Goal: Information Seeking & Learning: Learn about a topic

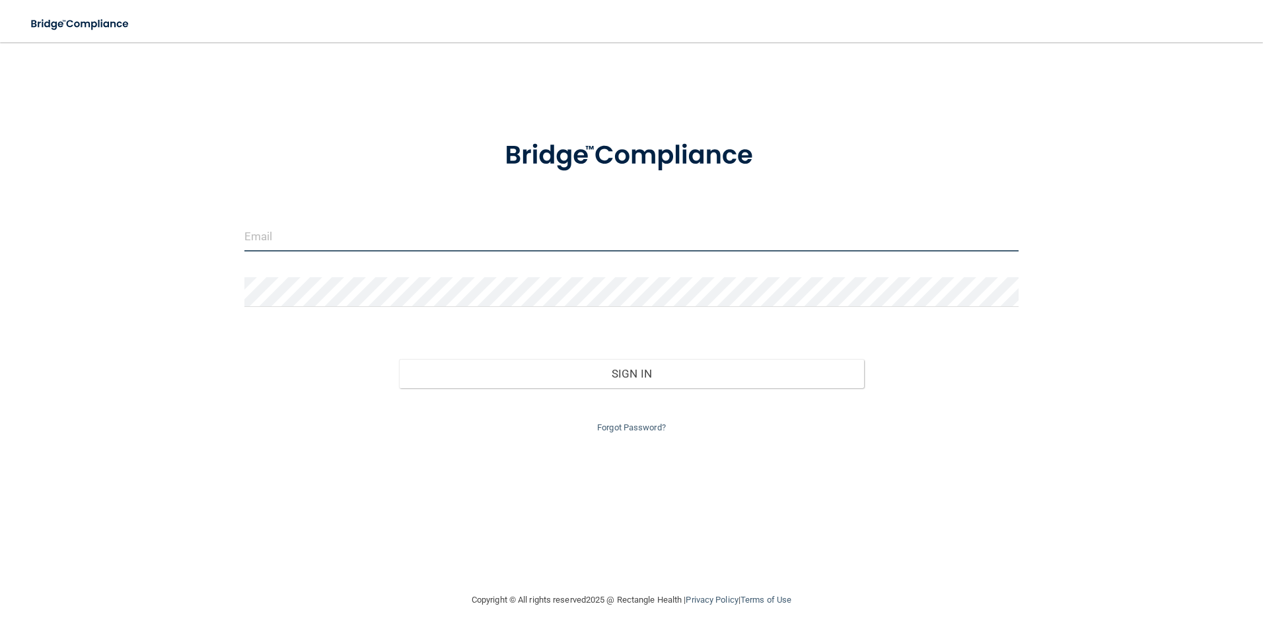
click at [282, 243] on input "email" at bounding box center [631, 237] width 775 height 30
type input "[EMAIL_ADDRESS][DOMAIN_NAME]"
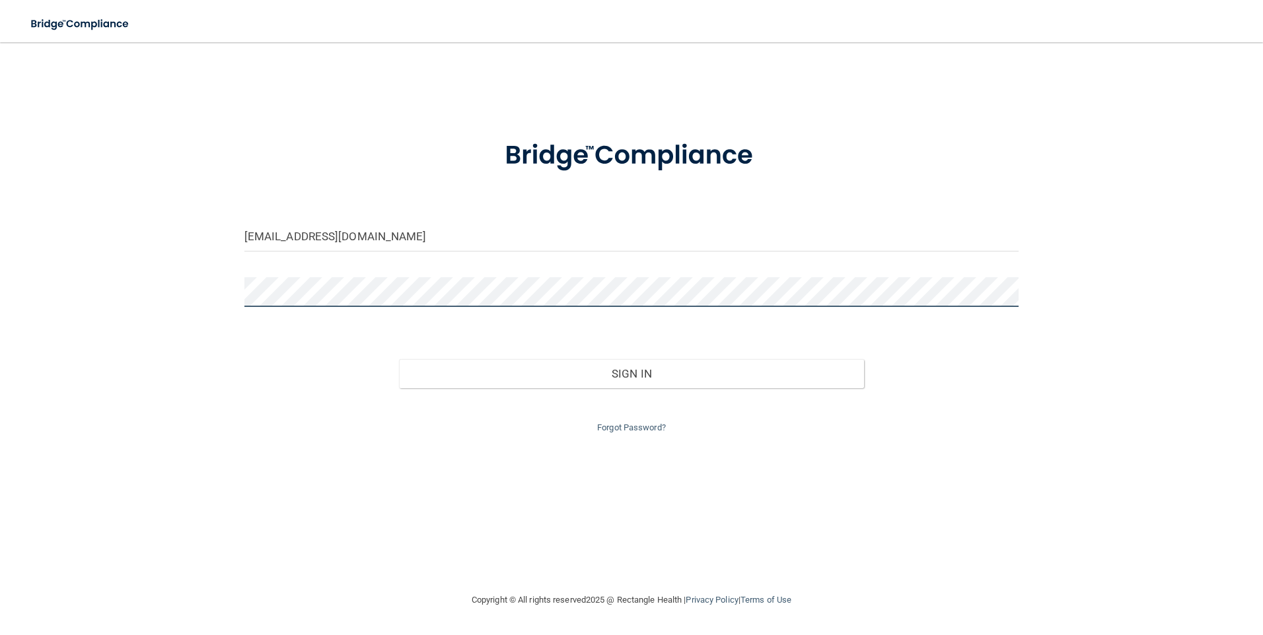
click at [399, 359] on button "Sign In" at bounding box center [631, 373] width 465 height 29
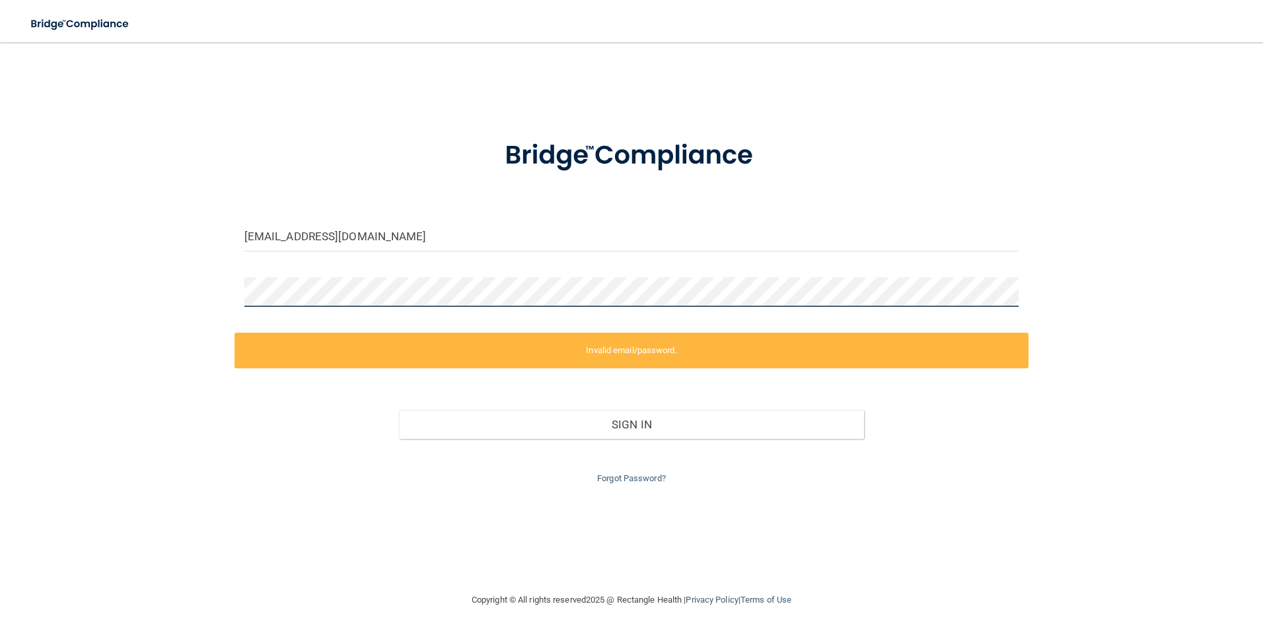
click at [209, 287] on div "[EMAIL_ADDRESS][DOMAIN_NAME] Invalid email/password. You don't have permission …" at bounding box center [631, 317] width 1210 height 524
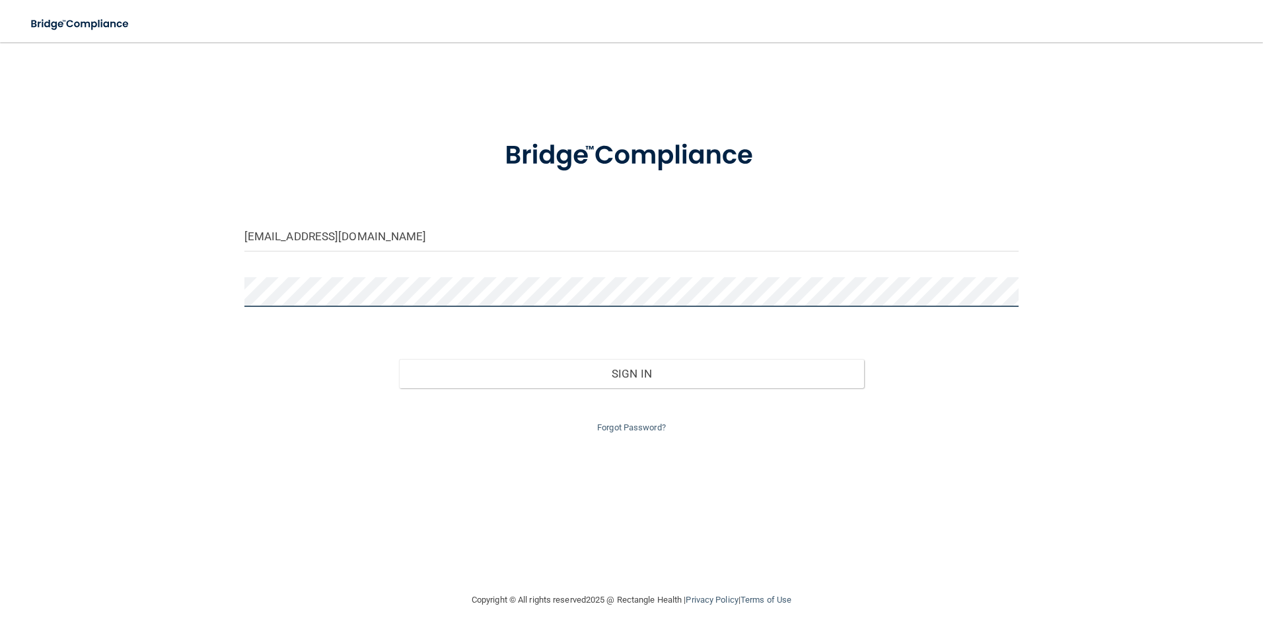
click at [399, 359] on button "Sign In" at bounding box center [631, 373] width 465 height 29
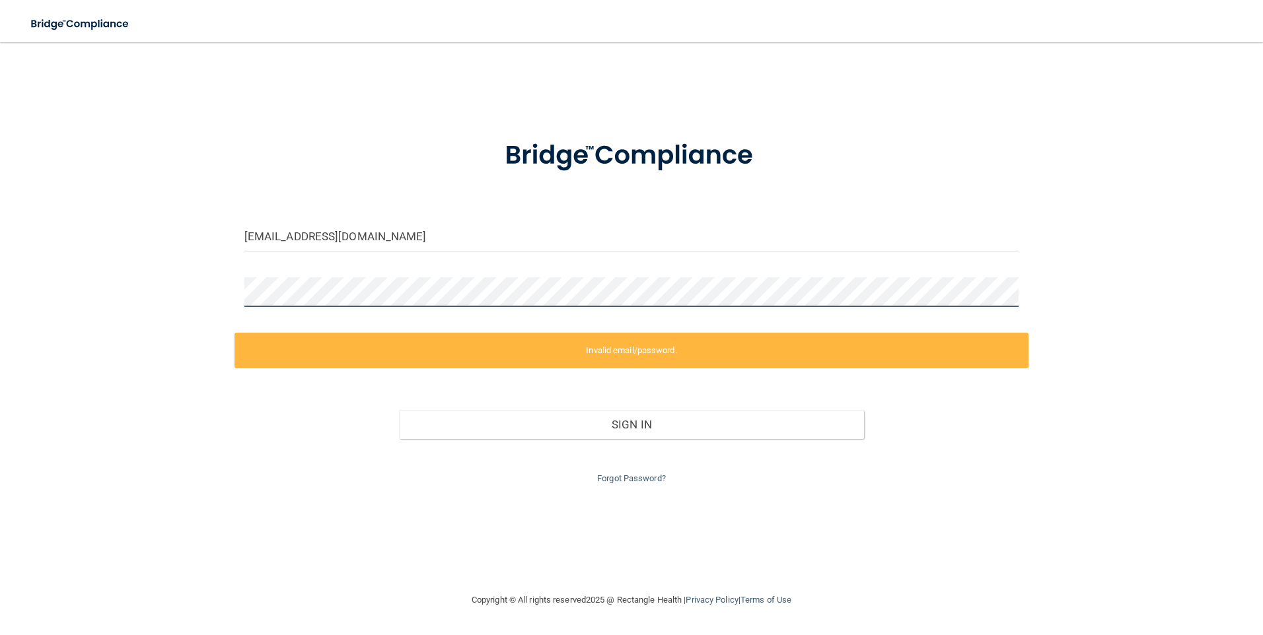
click at [179, 299] on div "[EMAIL_ADDRESS][DOMAIN_NAME] Invalid email/password. You don't have permission …" at bounding box center [631, 317] width 1210 height 524
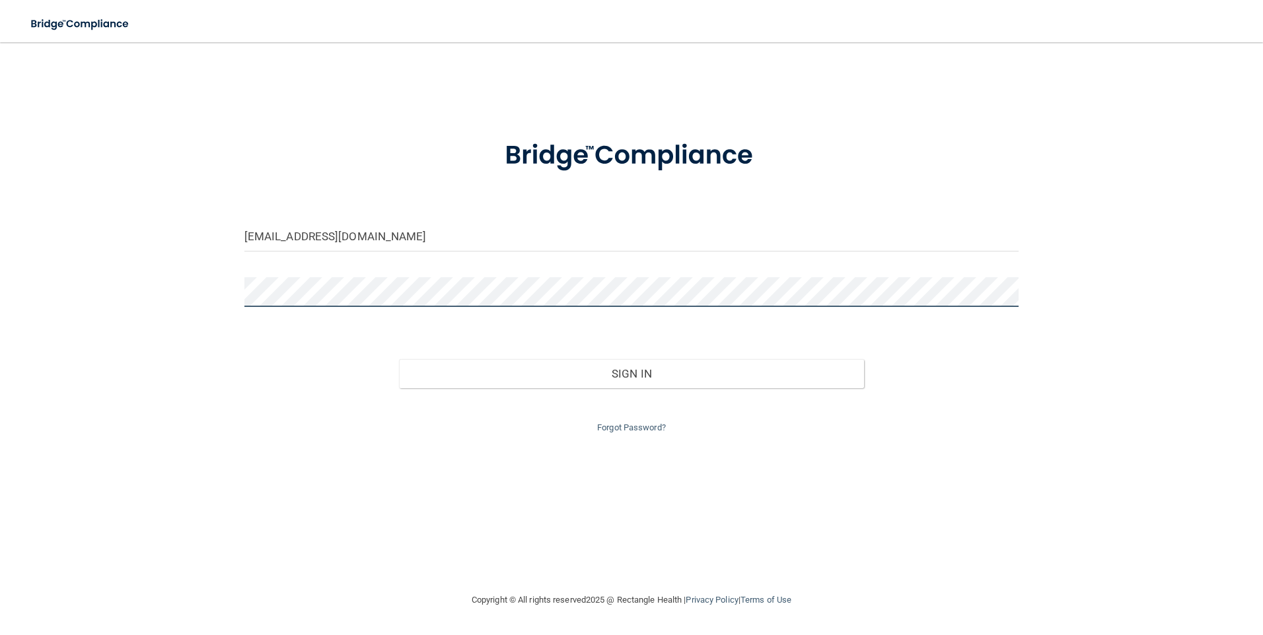
click at [399, 359] on button "Sign In" at bounding box center [631, 373] width 465 height 29
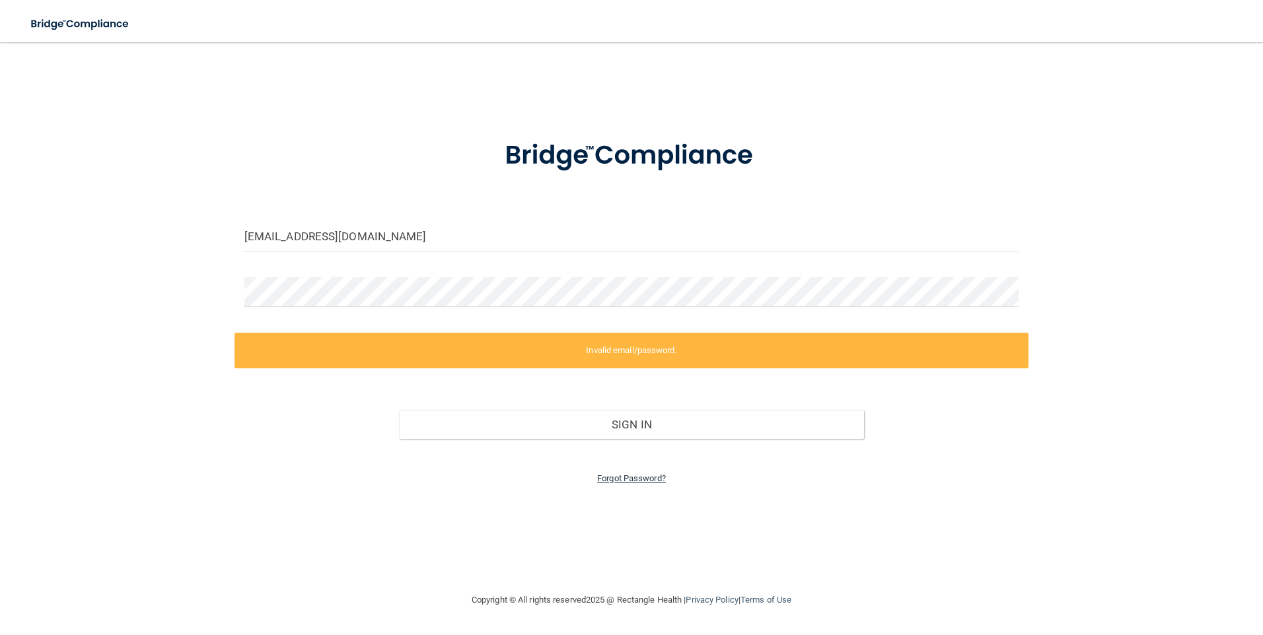
click at [641, 479] on link "Forgot Password?" at bounding box center [631, 479] width 69 height 10
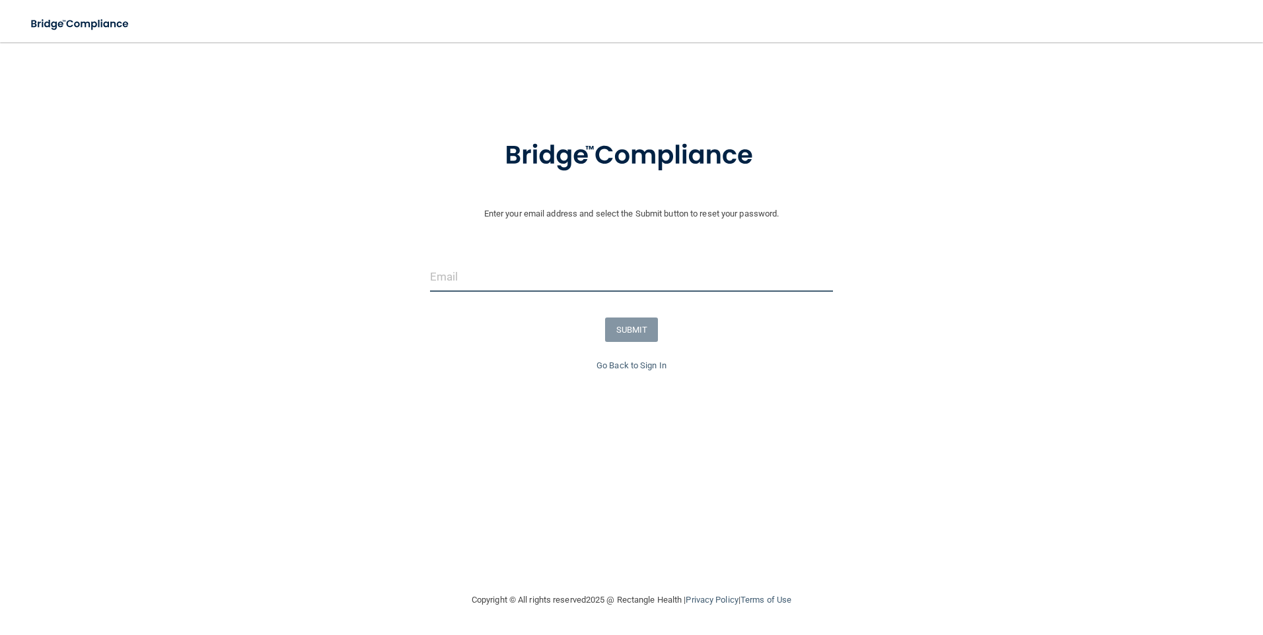
click at [524, 287] on input "email" at bounding box center [632, 277] width 404 height 30
type input "[EMAIL_ADDRESS][DOMAIN_NAME]"
click at [635, 330] on button "SUBMIT" at bounding box center [631, 330] width 53 height 24
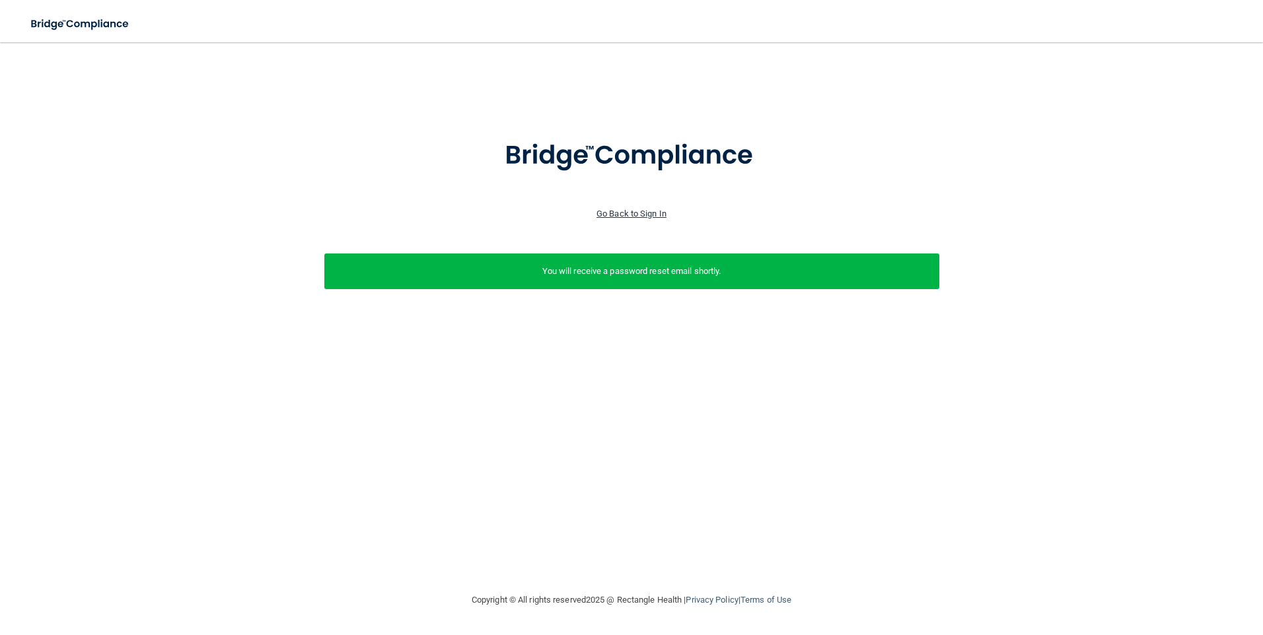
click at [642, 216] on link "Go Back to Sign In" at bounding box center [631, 214] width 70 height 10
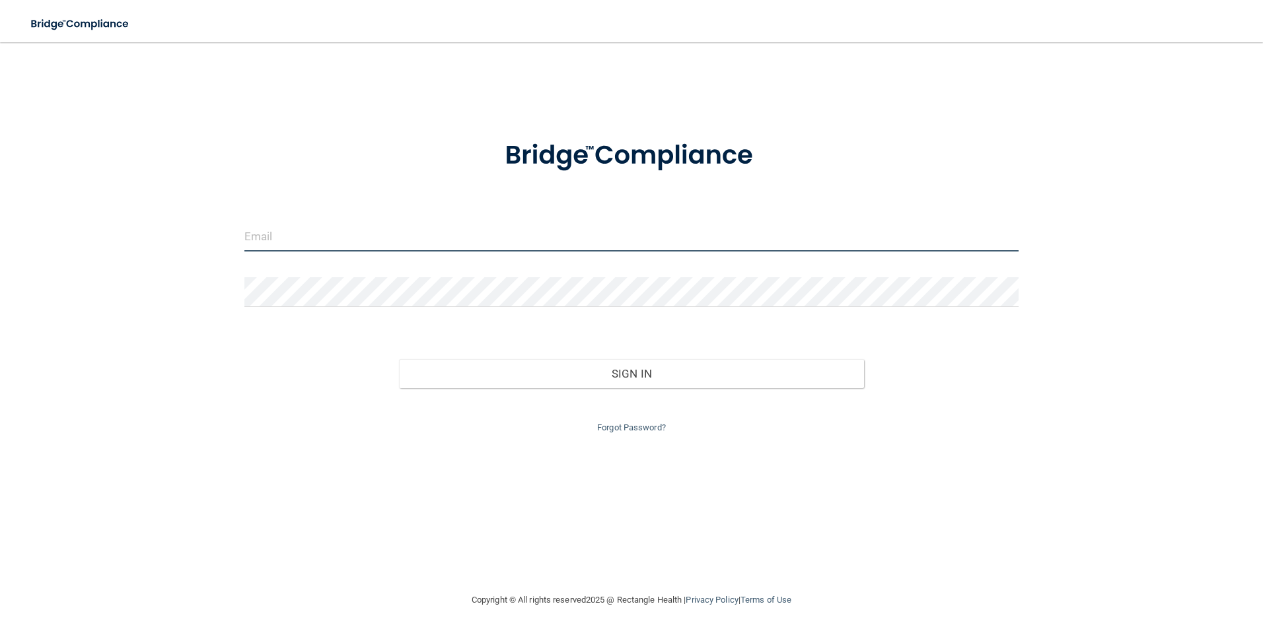
click at [533, 240] on input "email" at bounding box center [631, 237] width 775 height 30
type input "[EMAIL_ADDRESS][DOMAIN_NAME]"
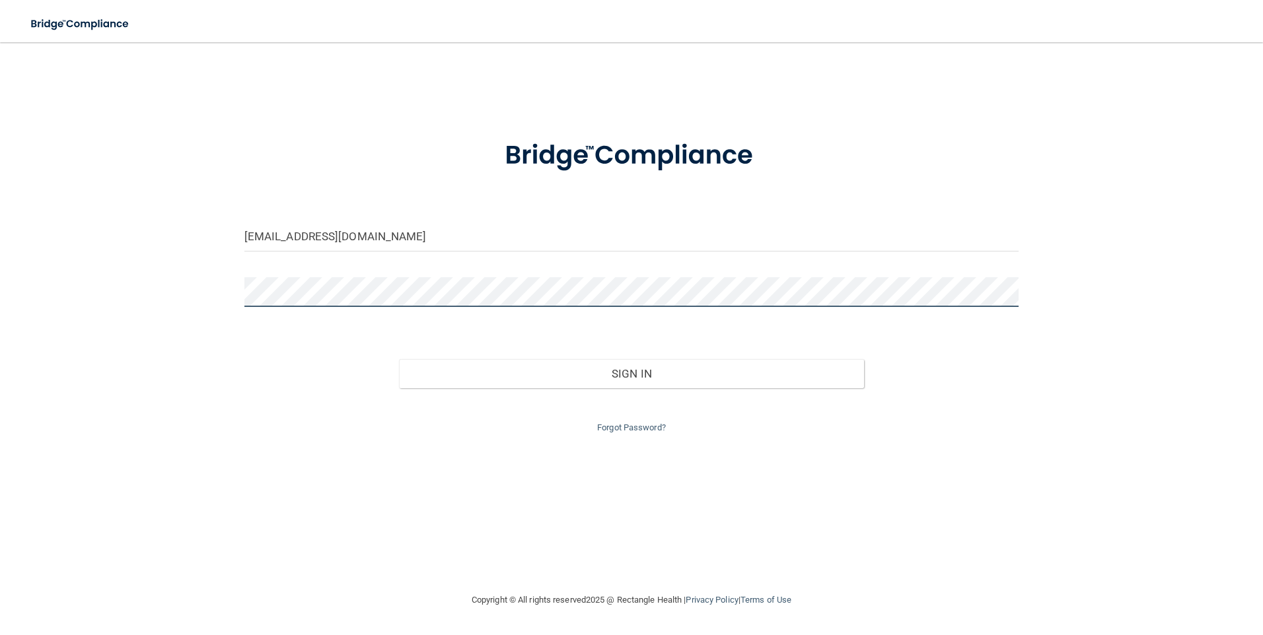
click at [399, 359] on button "Sign In" at bounding box center [631, 373] width 465 height 29
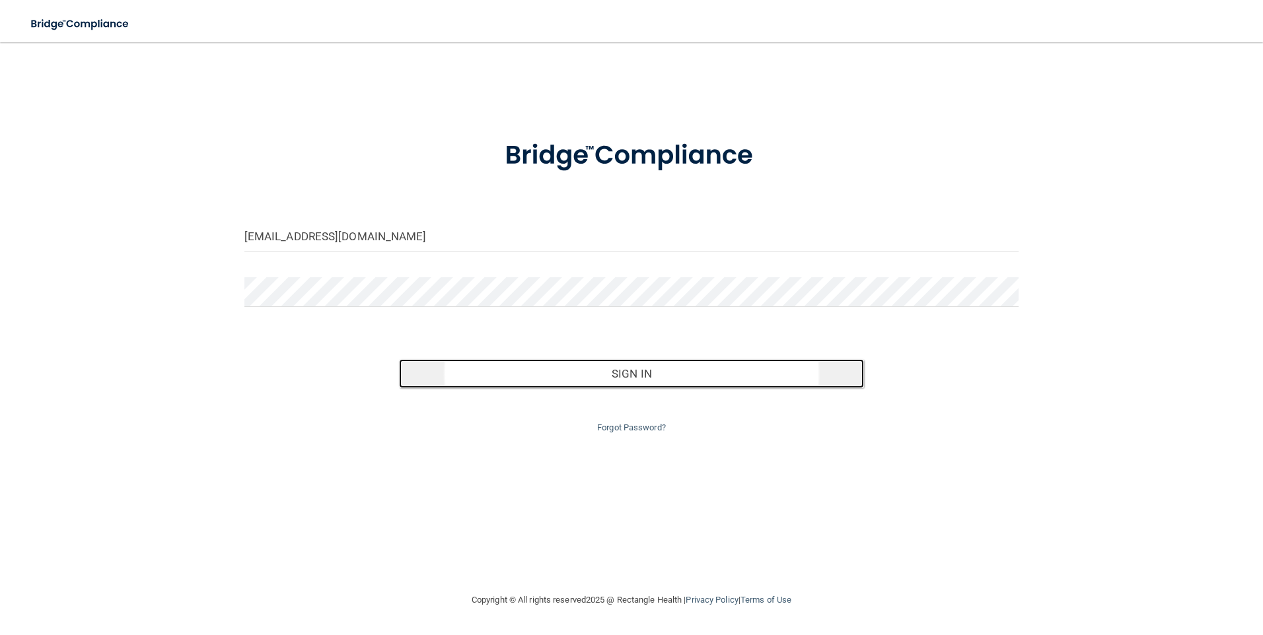
click at [542, 374] on button "Sign In" at bounding box center [631, 373] width 465 height 29
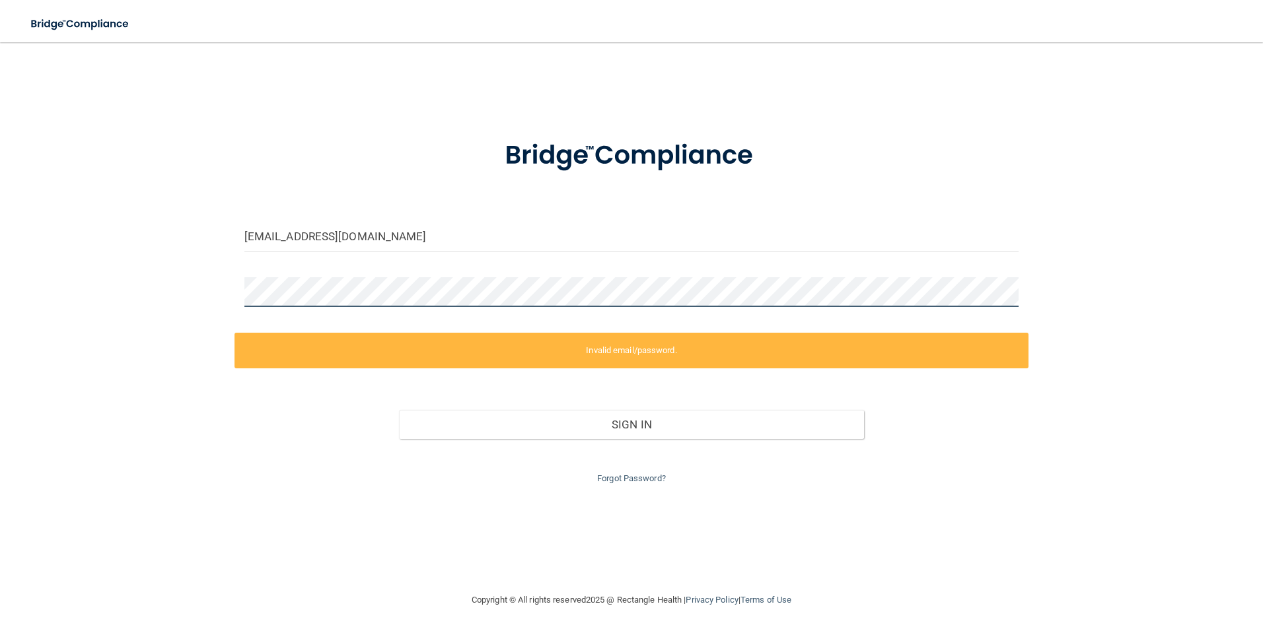
click at [127, 269] on div "[EMAIL_ADDRESS][DOMAIN_NAME] Invalid email/password. You don't have permission …" at bounding box center [631, 317] width 1210 height 524
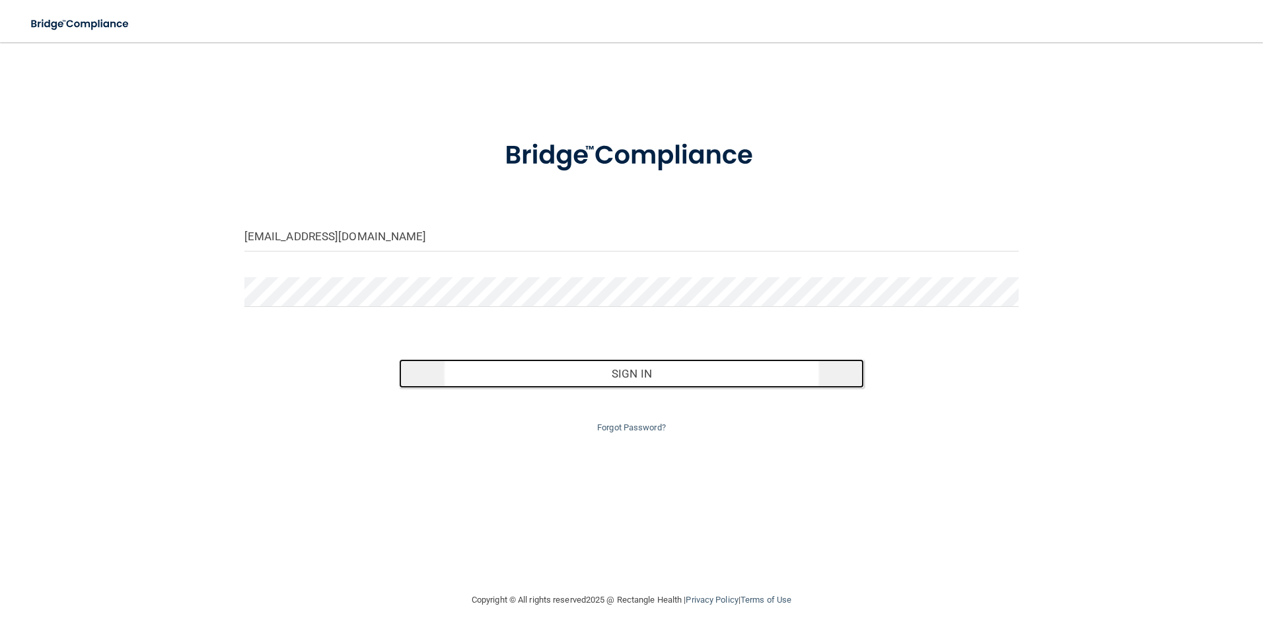
click at [670, 375] on button "Sign In" at bounding box center [631, 373] width 465 height 29
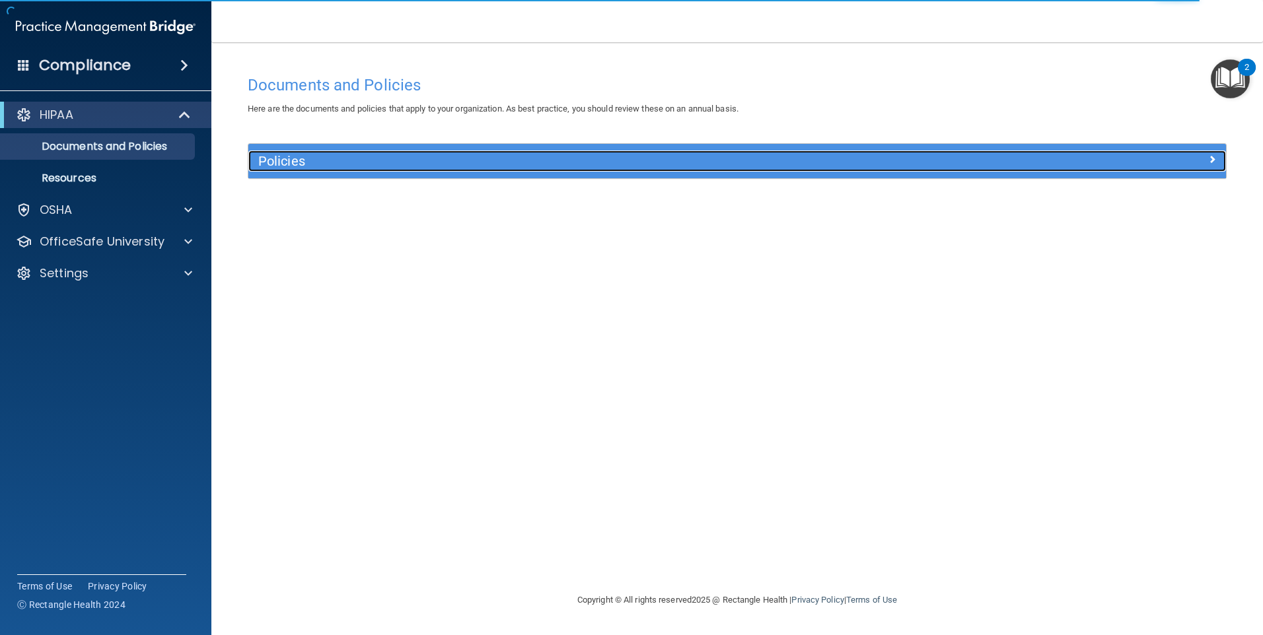
click at [371, 158] on h5 "Policies" at bounding box center [614, 161] width 713 height 15
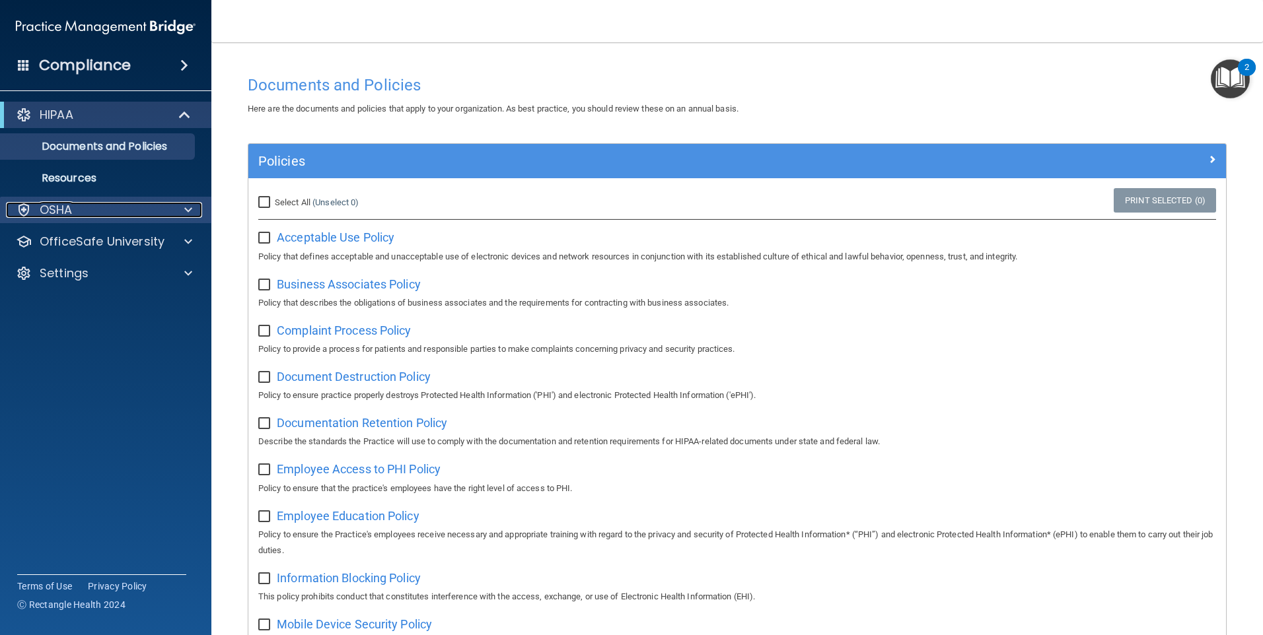
click at [105, 217] on div "OSHA" at bounding box center [88, 210] width 164 height 16
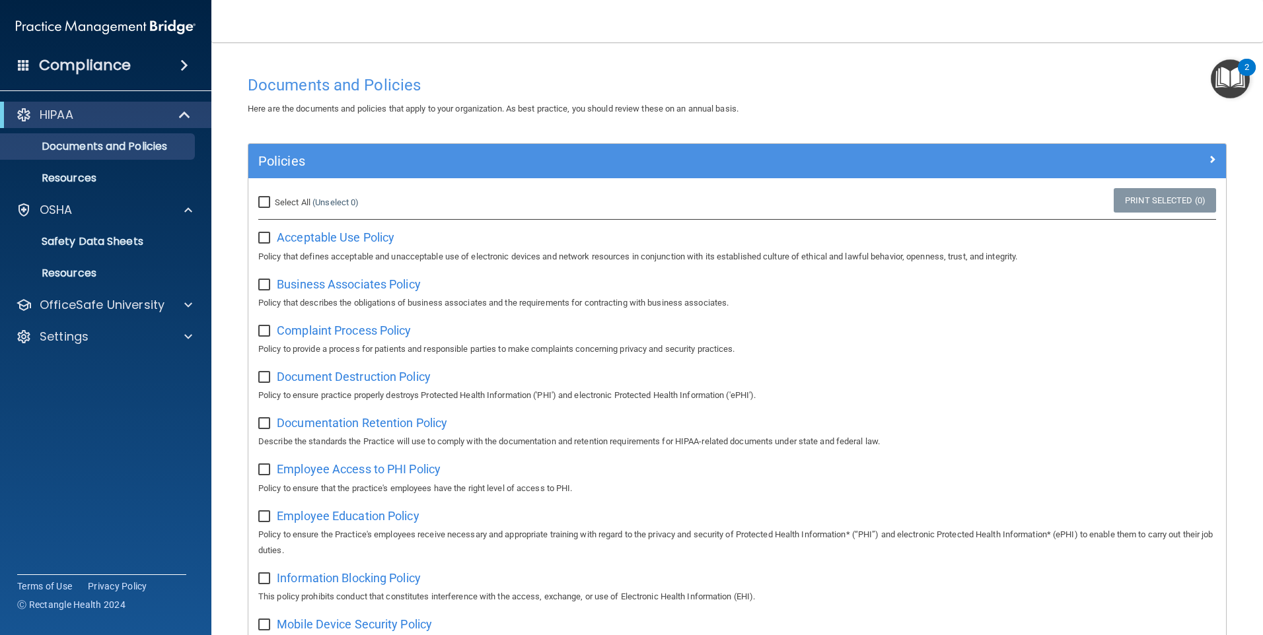
click at [168, 124] on div "HIPAA" at bounding box center [105, 115] width 211 height 26
click at [180, 112] on span at bounding box center [185, 115] width 11 height 16
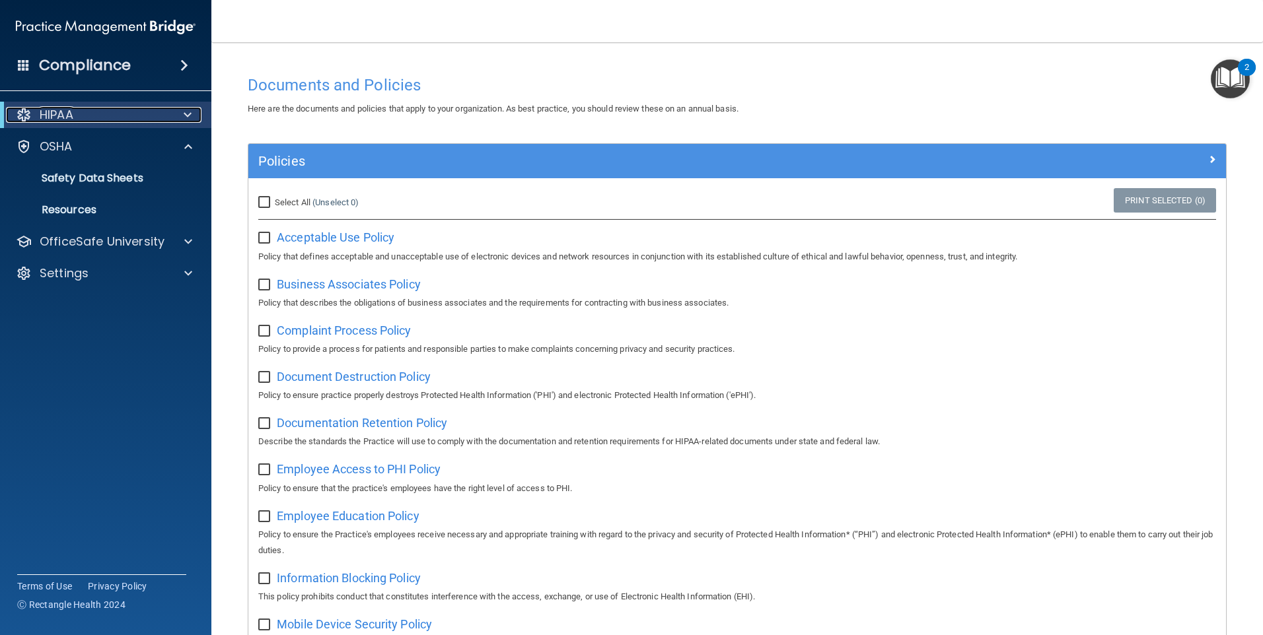
click at [186, 118] on span at bounding box center [188, 115] width 8 height 16
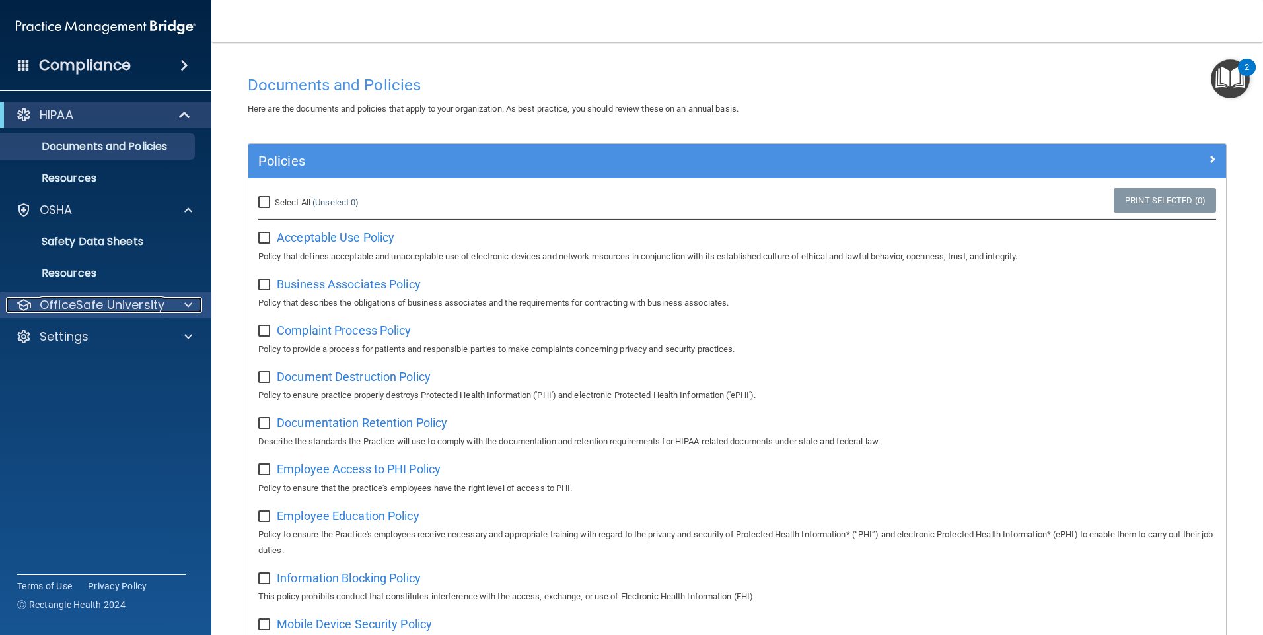
click at [167, 306] on div "OfficeSafe University" at bounding box center [88, 305] width 164 height 16
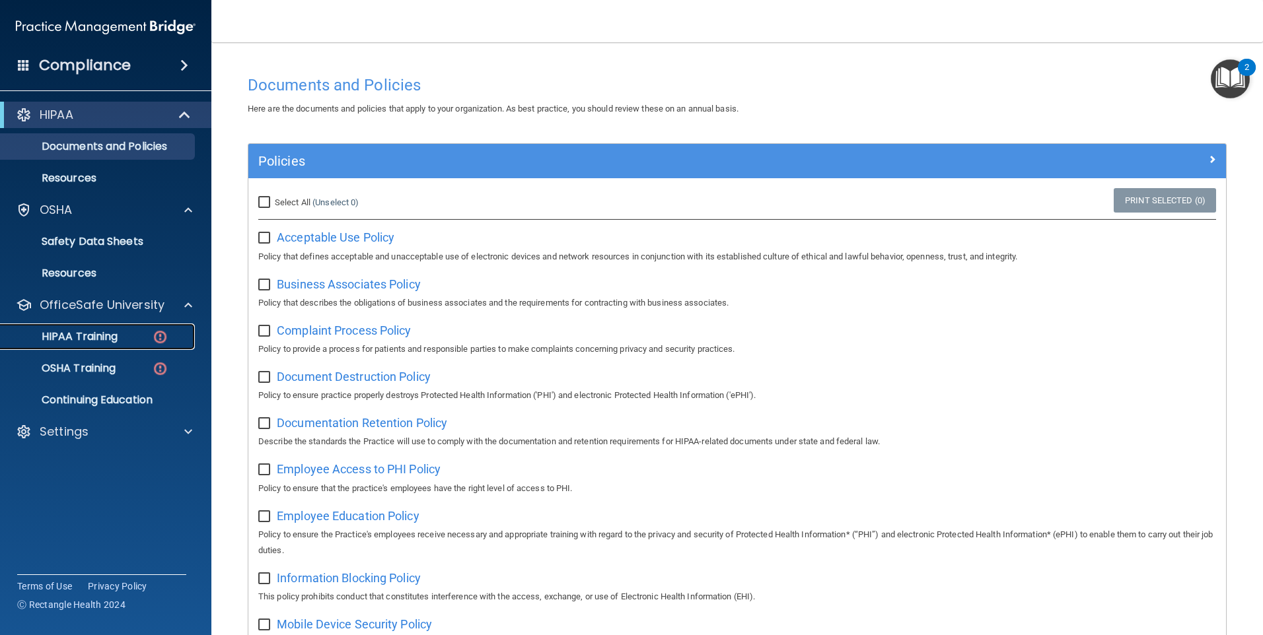
click at [96, 339] on p "HIPAA Training" at bounding box center [63, 336] width 109 height 13
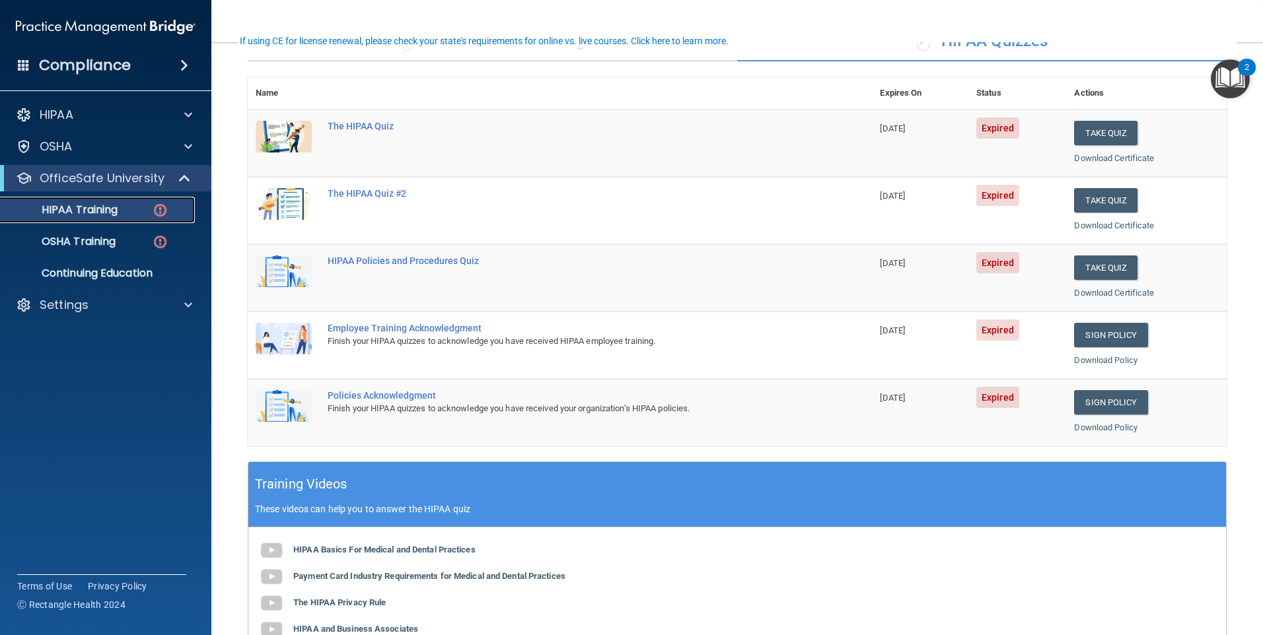
scroll to position [132, 0]
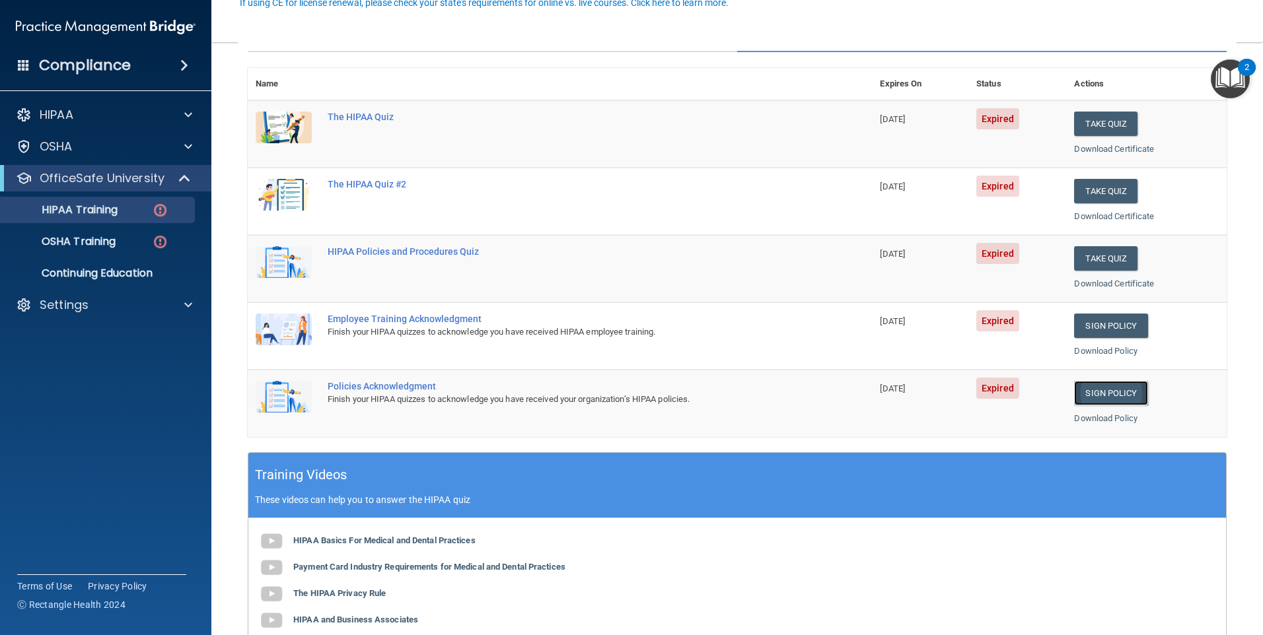
click at [1105, 398] on link "Sign Policy" at bounding box center [1110, 393] width 73 height 24
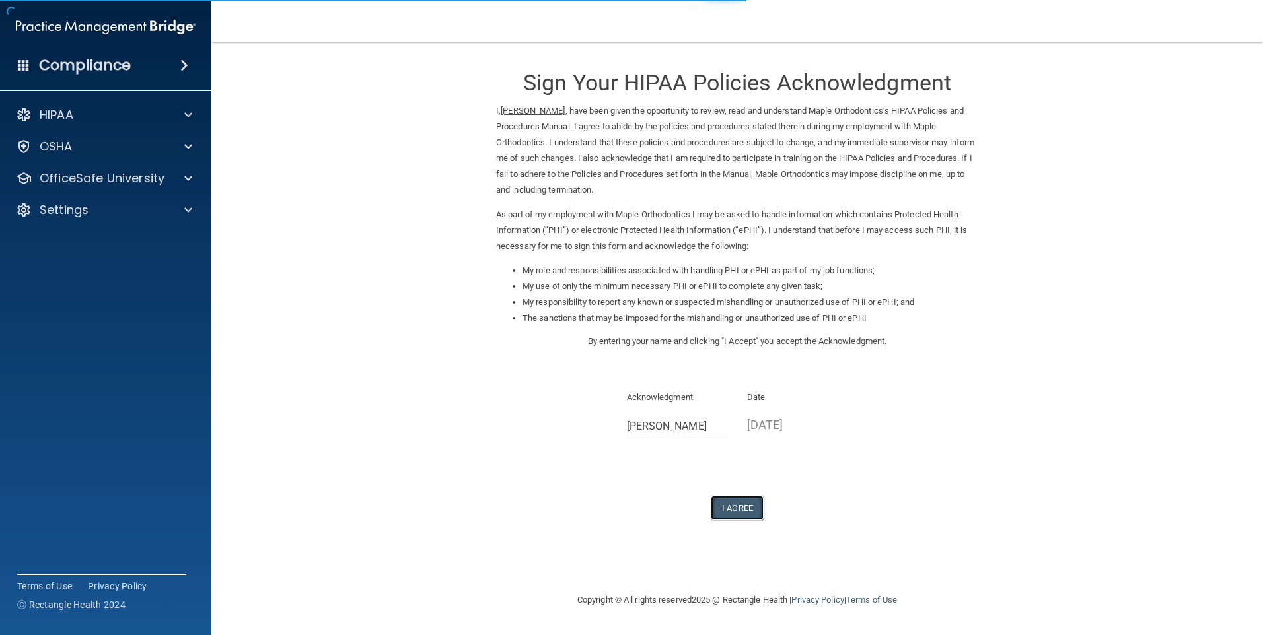
click at [739, 518] on button "I Agree" at bounding box center [737, 508] width 53 height 24
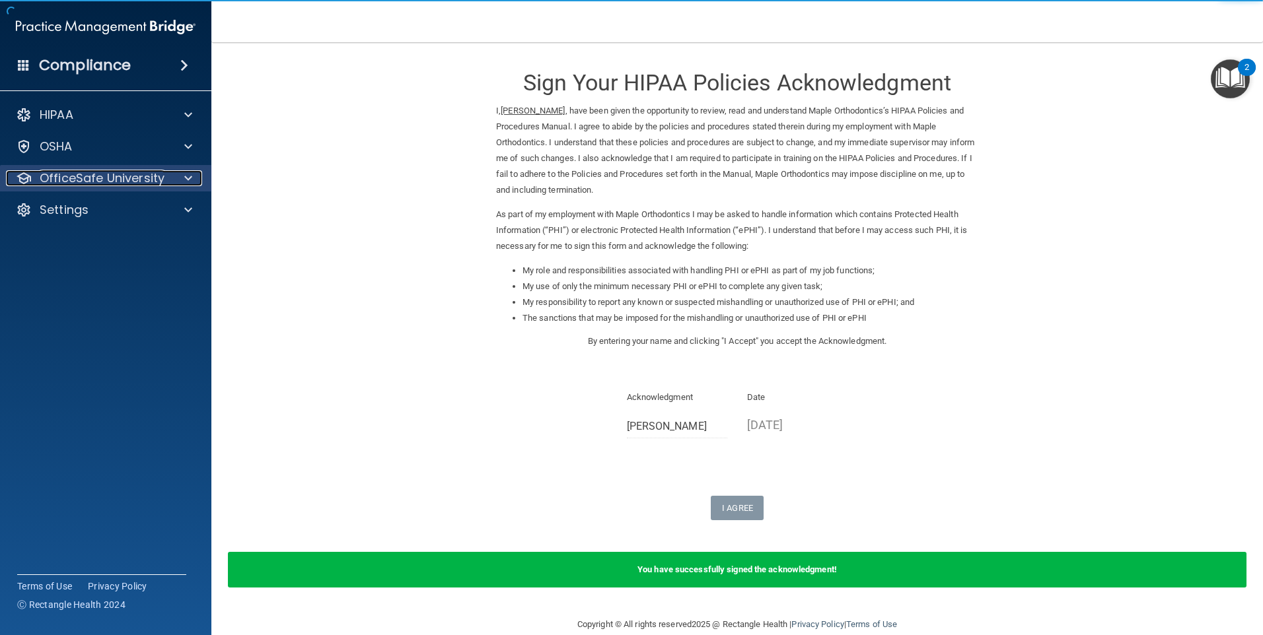
click at [112, 174] on p "OfficeSafe University" at bounding box center [102, 178] width 125 height 16
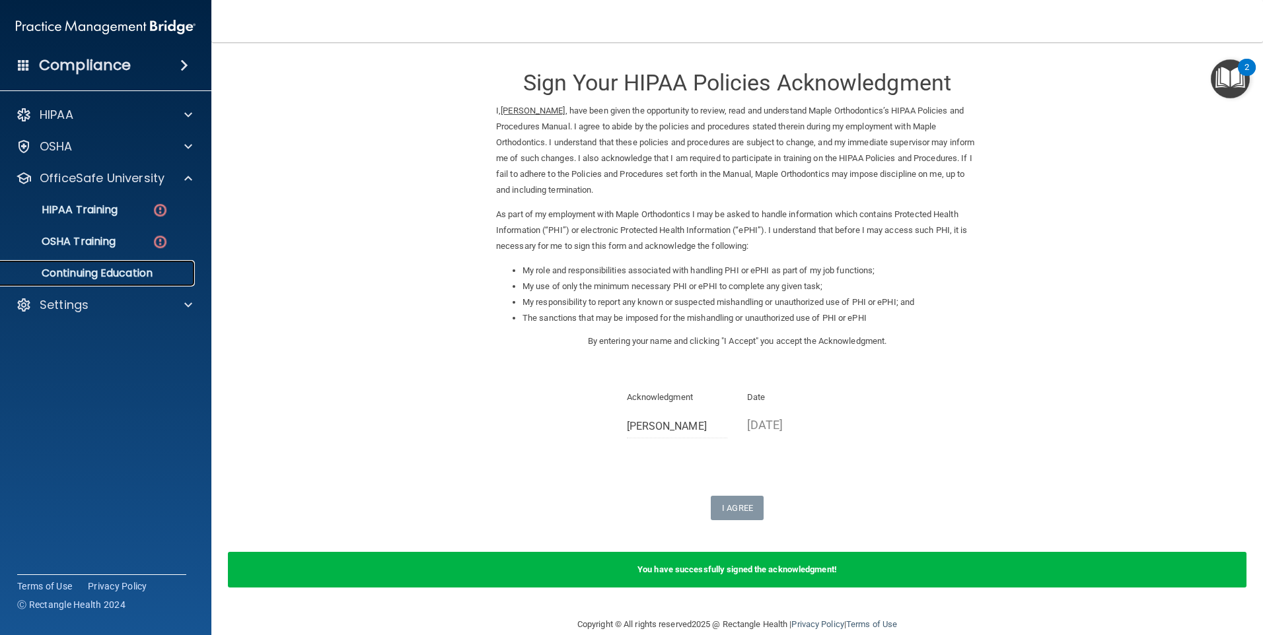
click at [102, 270] on p "Continuing Education" at bounding box center [99, 273] width 180 height 13
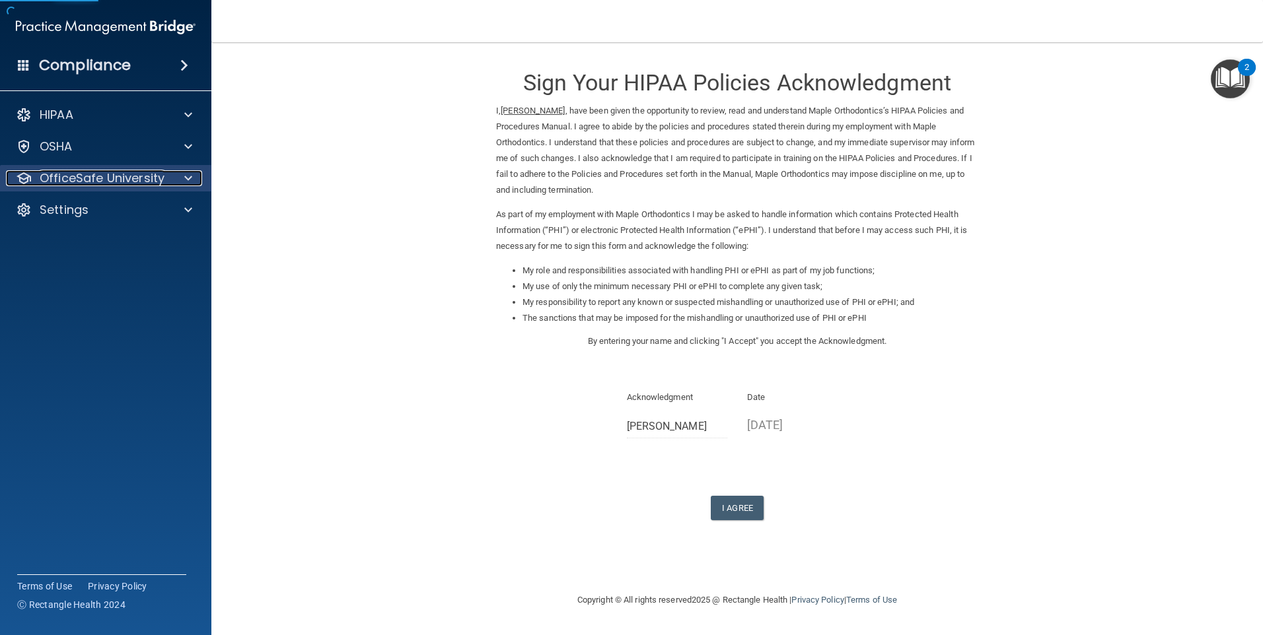
click at [92, 179] on p "OfficeSafe University" at bounding box center [102, 178] width 125 height 16
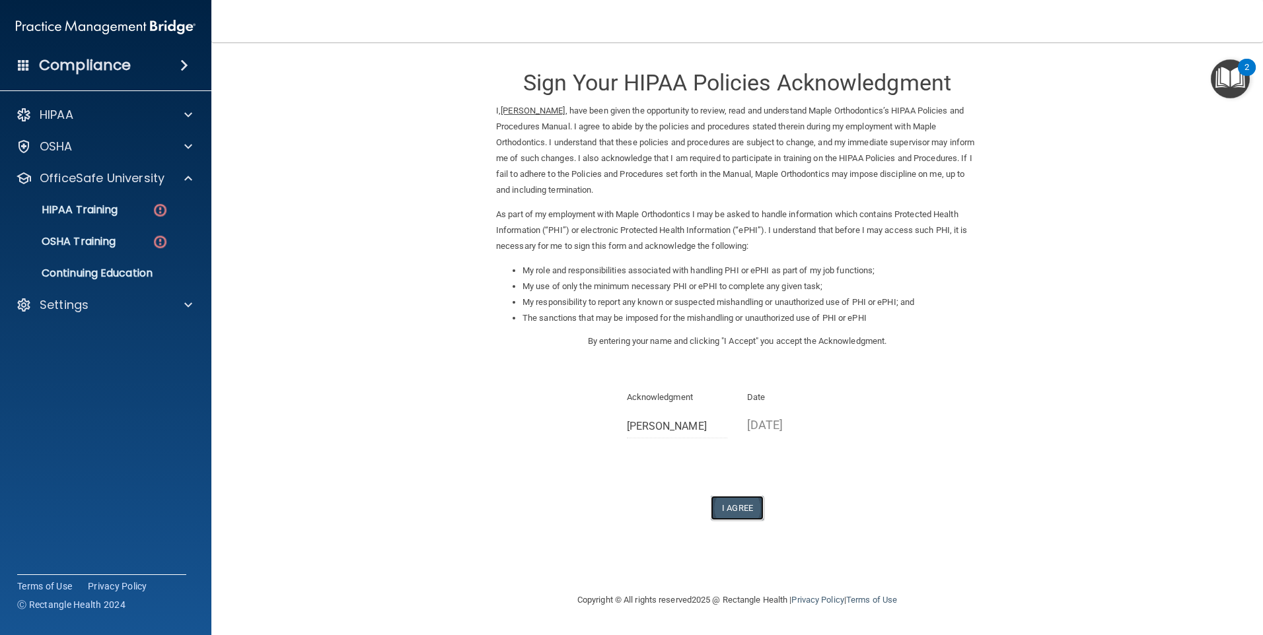
click at [727, 505] on button "I Agree" at bounding box center [737, 508] width 53 height 24
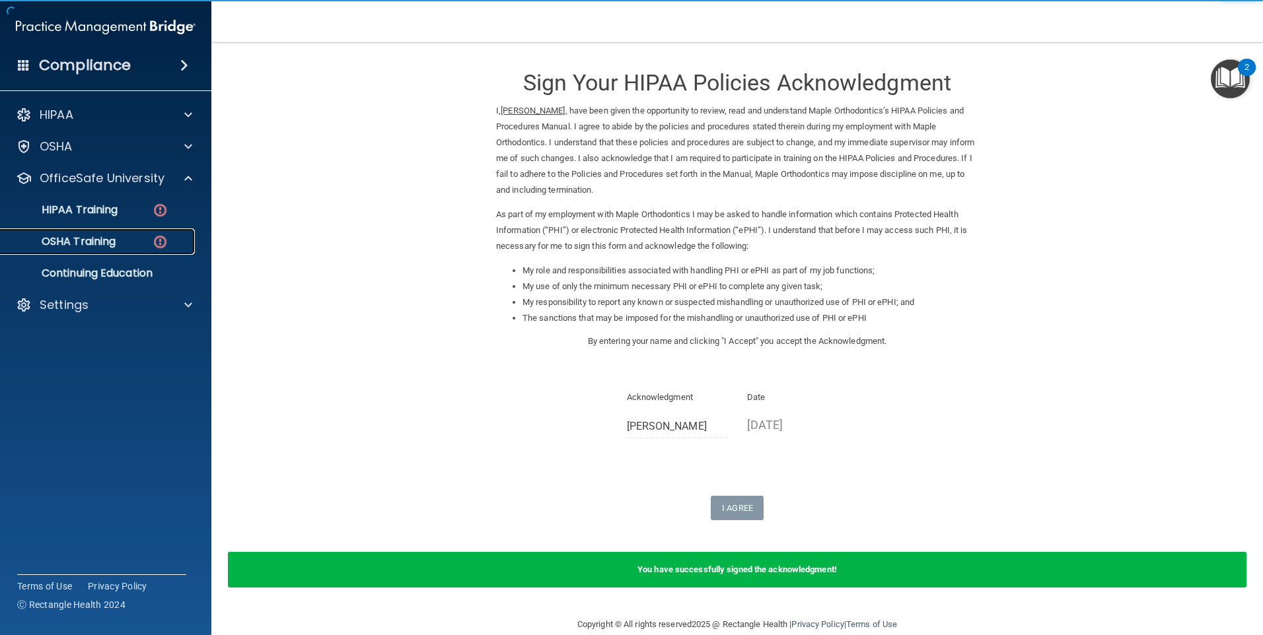
click at [104, 238] on p "OSHA Training" at bounding box center [62, 241] width 107 height 13
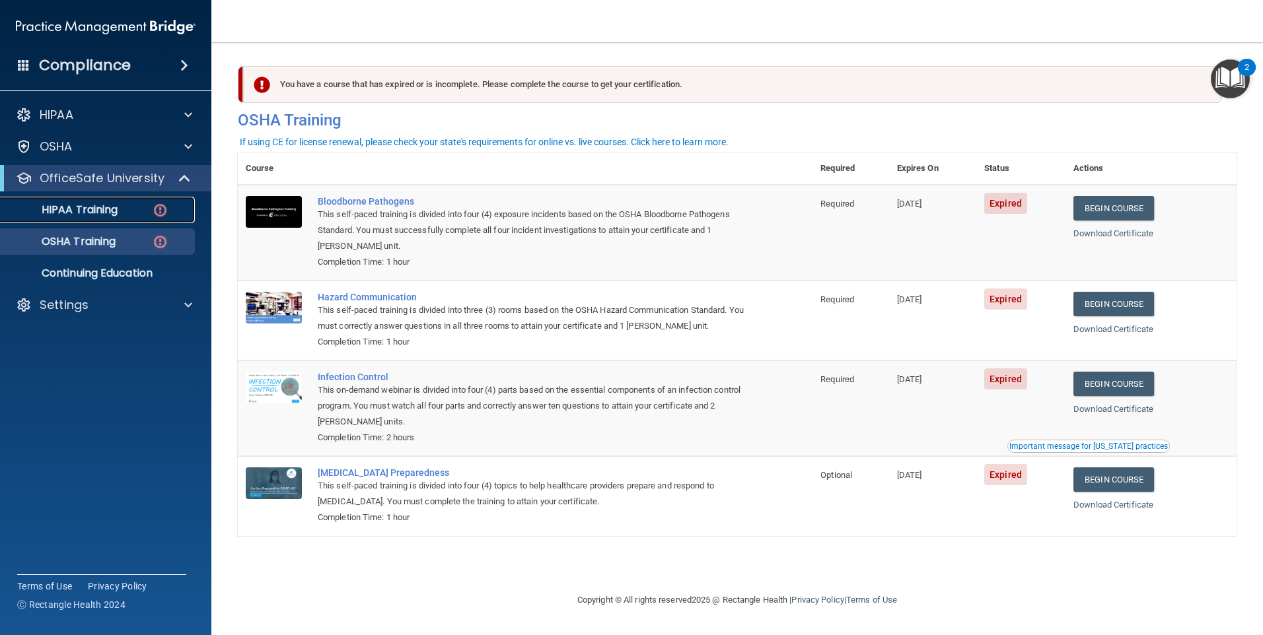
click at [100, 216] on p "HIPAA Training" at bounding box center [63, 209] width 109 height 13
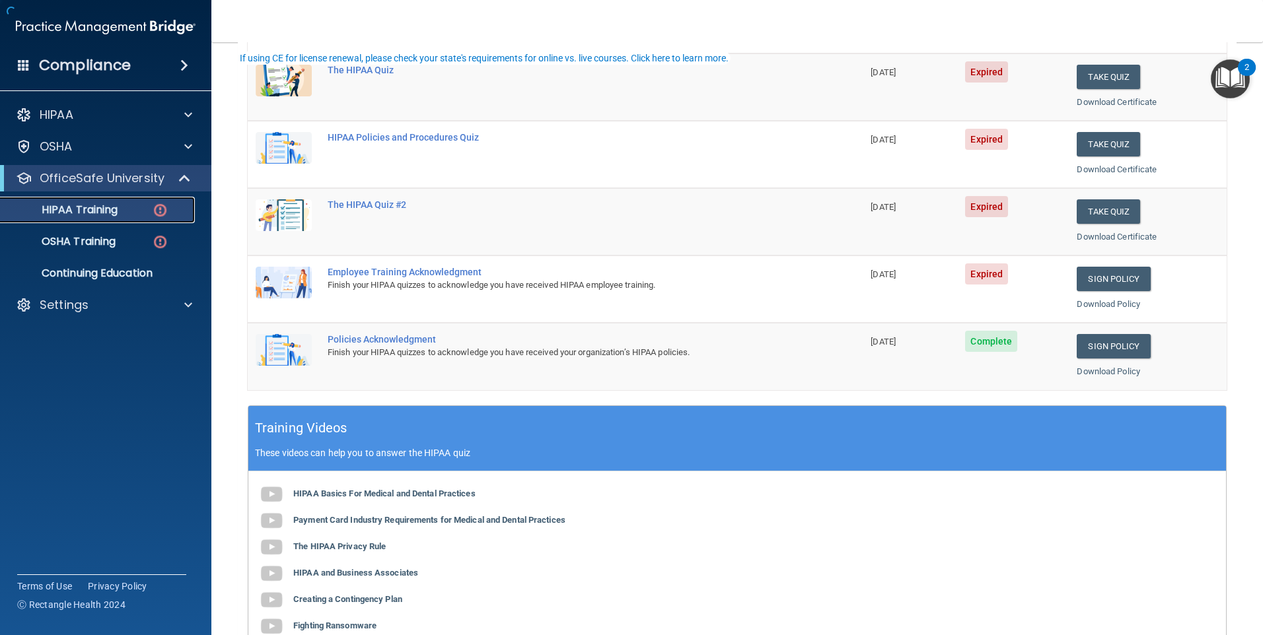
scroll to position [198, 0]
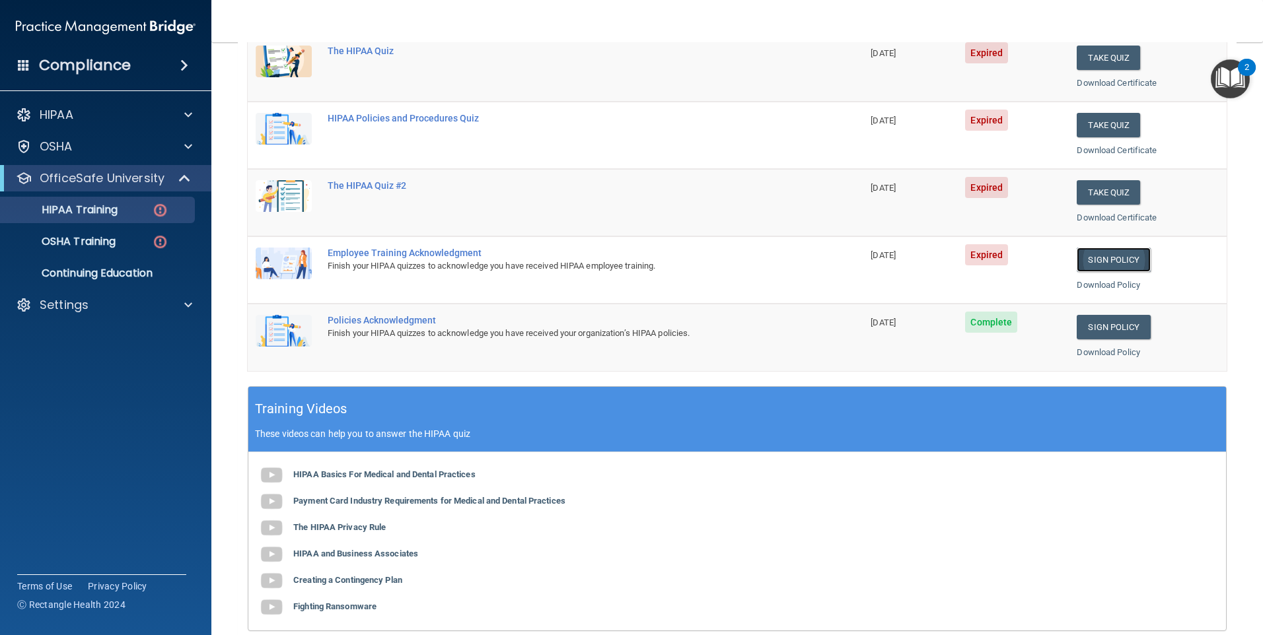
click at [1097, 262] on link "Sign Policy" at bounding box center [1113, 260] width 73 height 24
click at [85, 207] on p "HIPAA Training" at bounding box center [63, 209] width 109 height 13
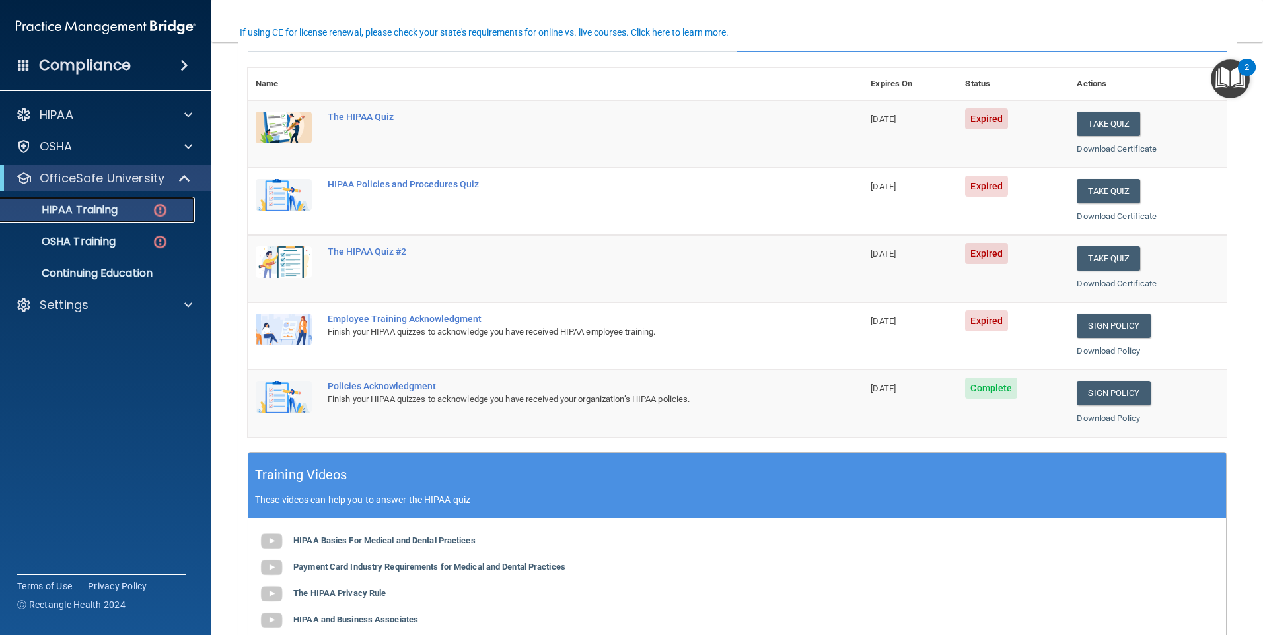
scroll to position [0, 0]
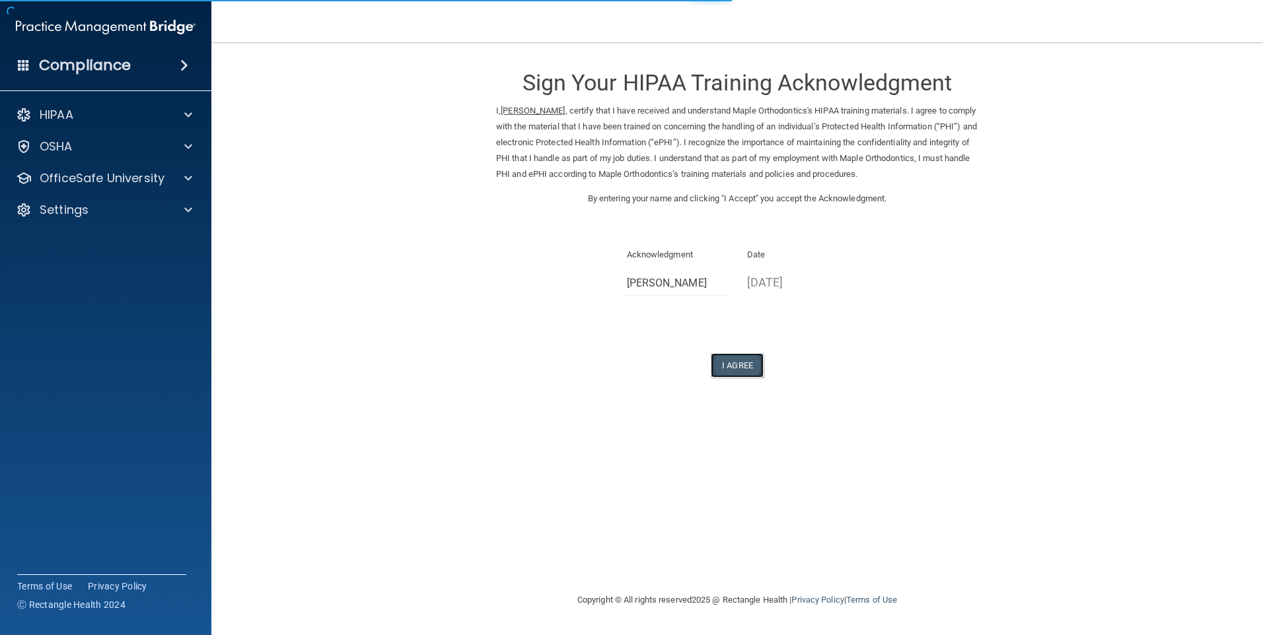
click at [748, 368] on button "I Agree" at bounding box center [737, 365] width 53 height 24
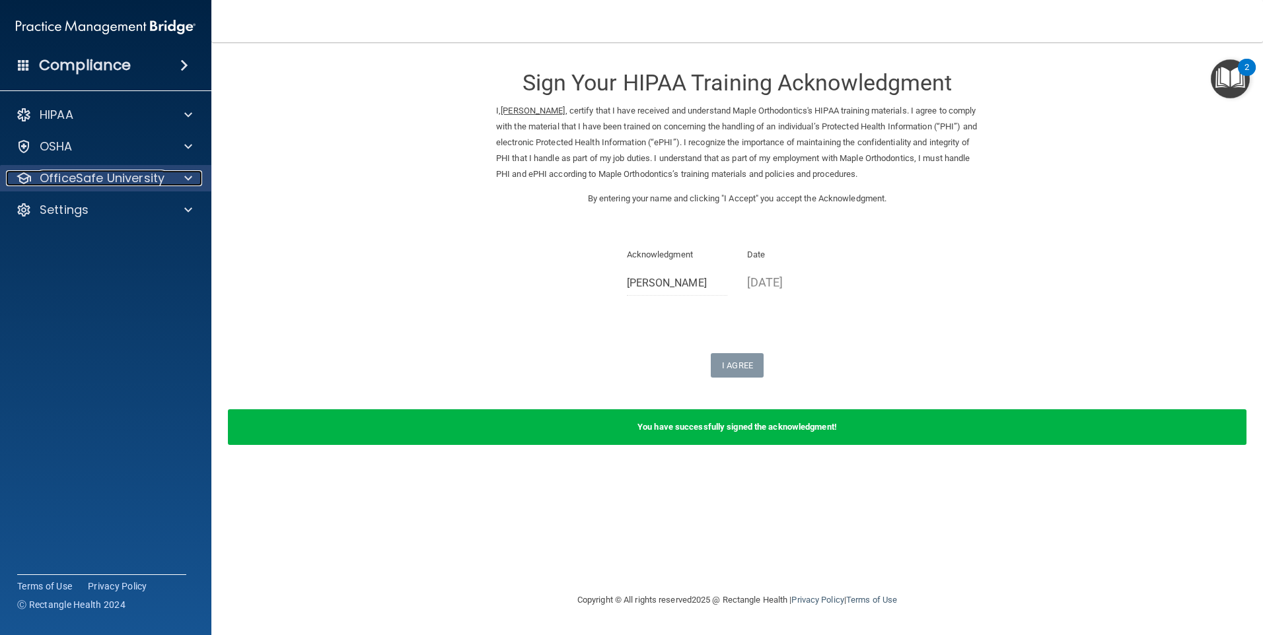
click at [127, 176] on p "OfficeSafe University" at bounding box center [102, 178] width 125 height 16
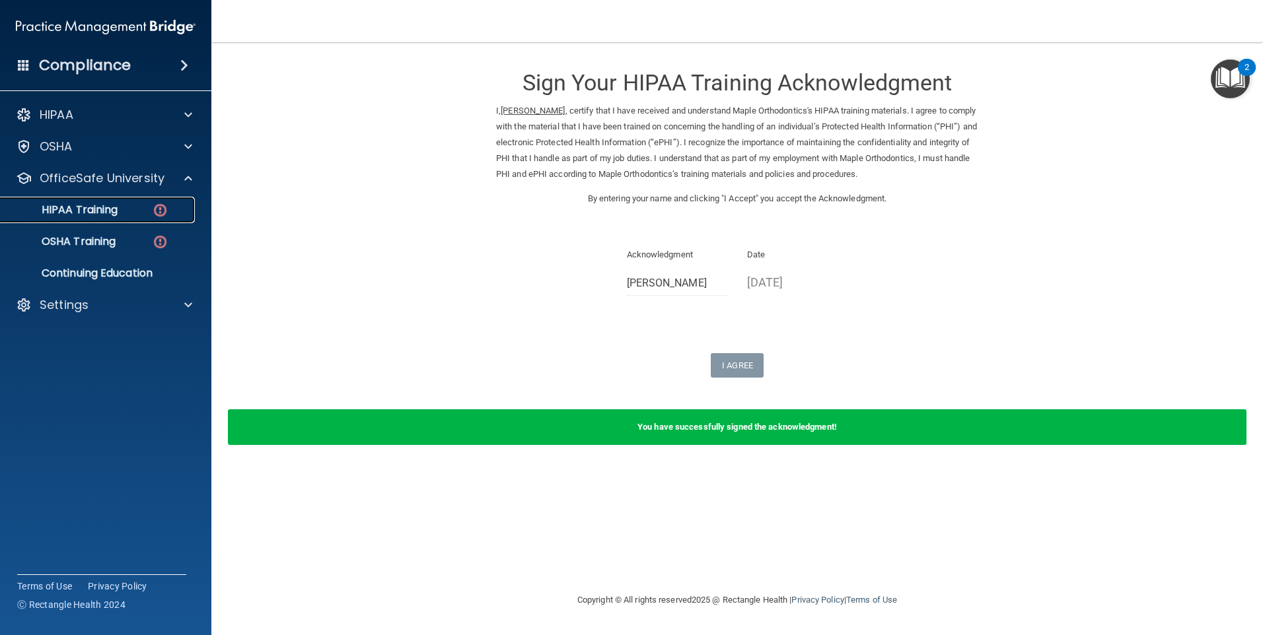
click at [118, 208] on p "HIPAA Training" at bounding box center [63, 209] width 109 height 13
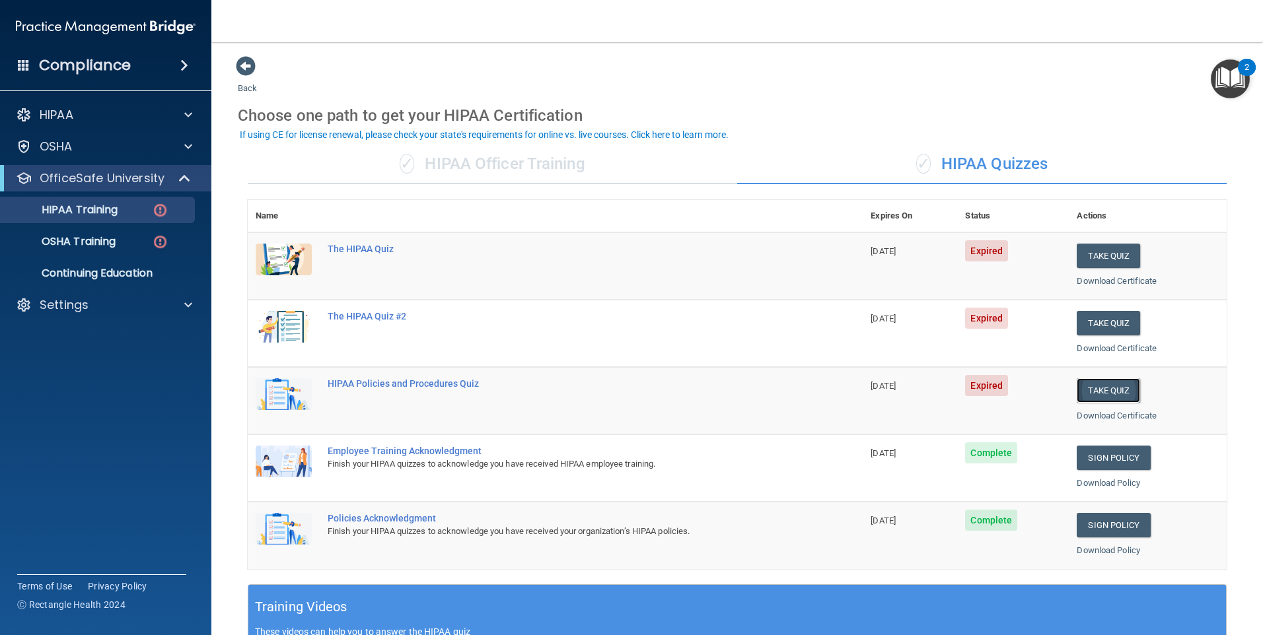
click at [1104, 394] on button "Take Quiz" at bounding box center [1108, 390] width 63 height 24
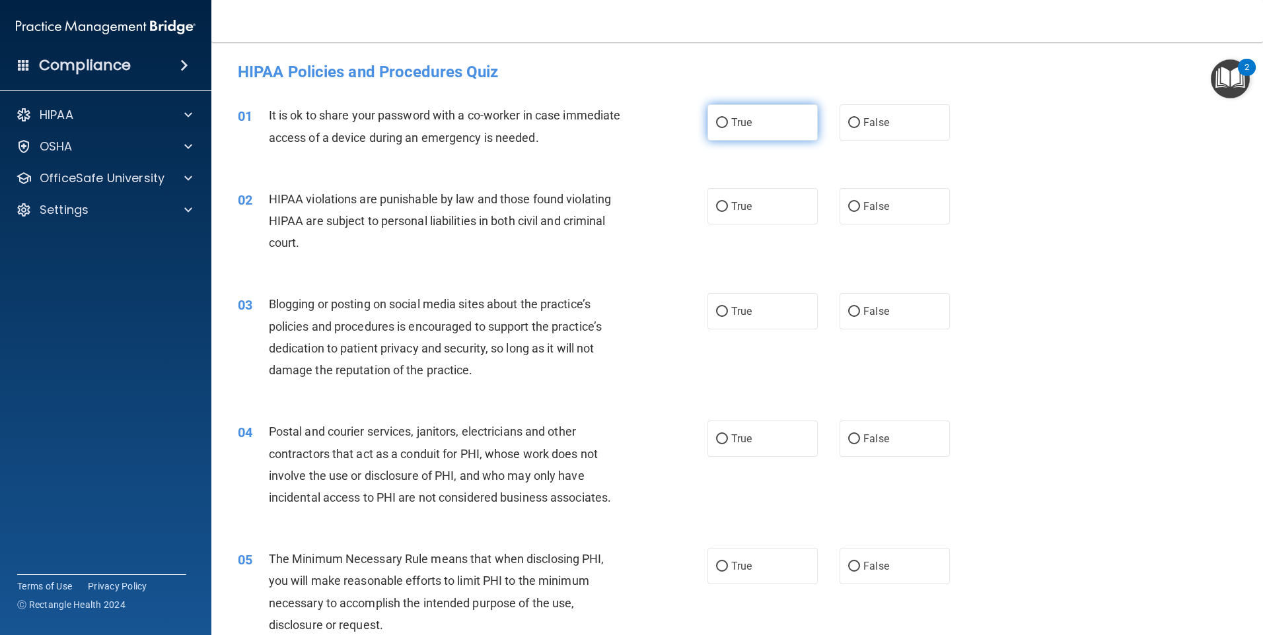
click at [716, 124] on input "True" at bounding box center [722, 123] width 12 height 10
radio input "true"
click at [719, 206] on input "True" at bounding box center [722, 207] width 12 height 10
radio input "true"
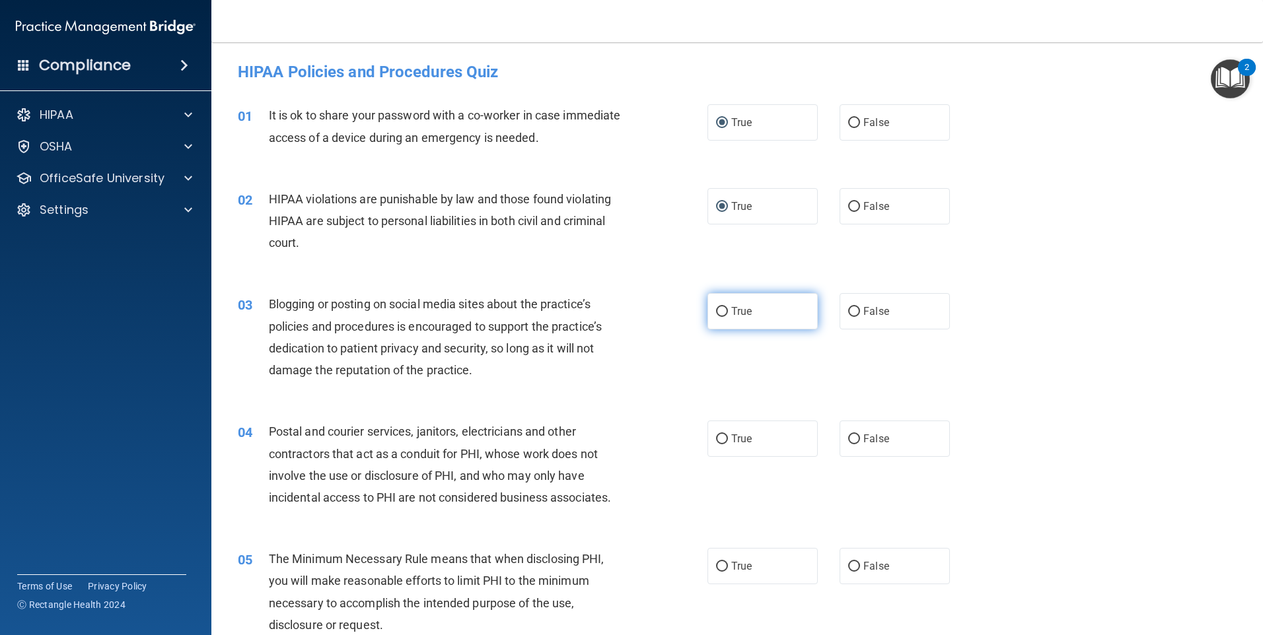
click at [716, 311] on input "True" at bounding box center [722, 312] width 12 height 10
radio input "true"
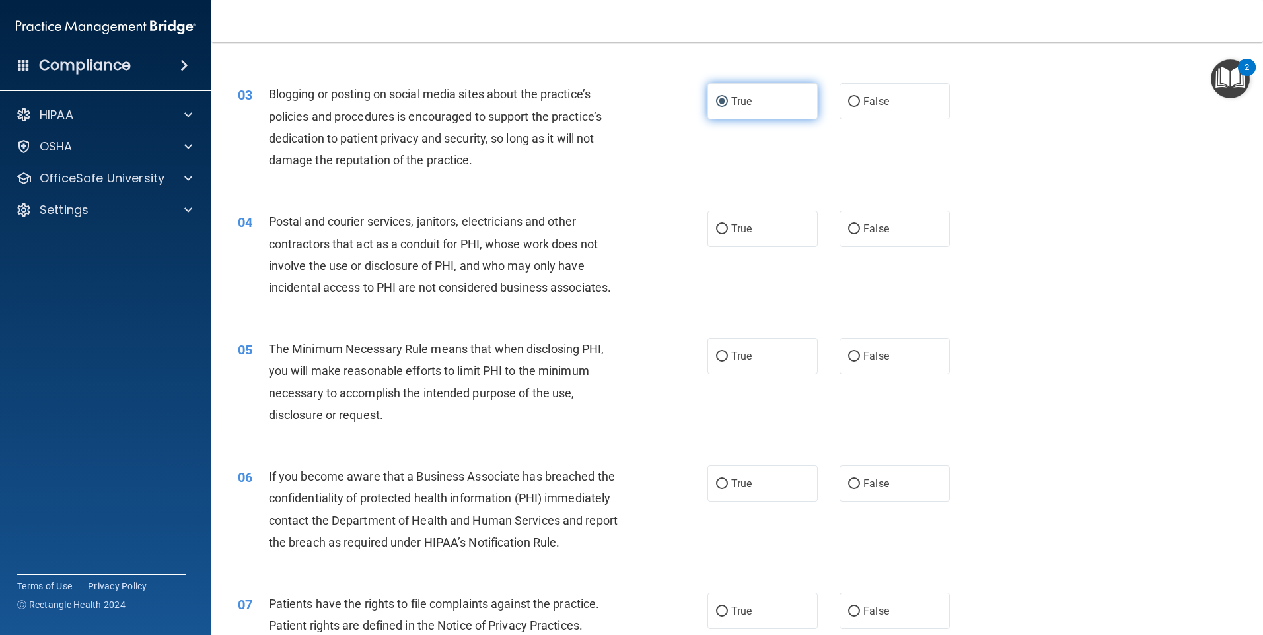
scroll to position [264, 0]
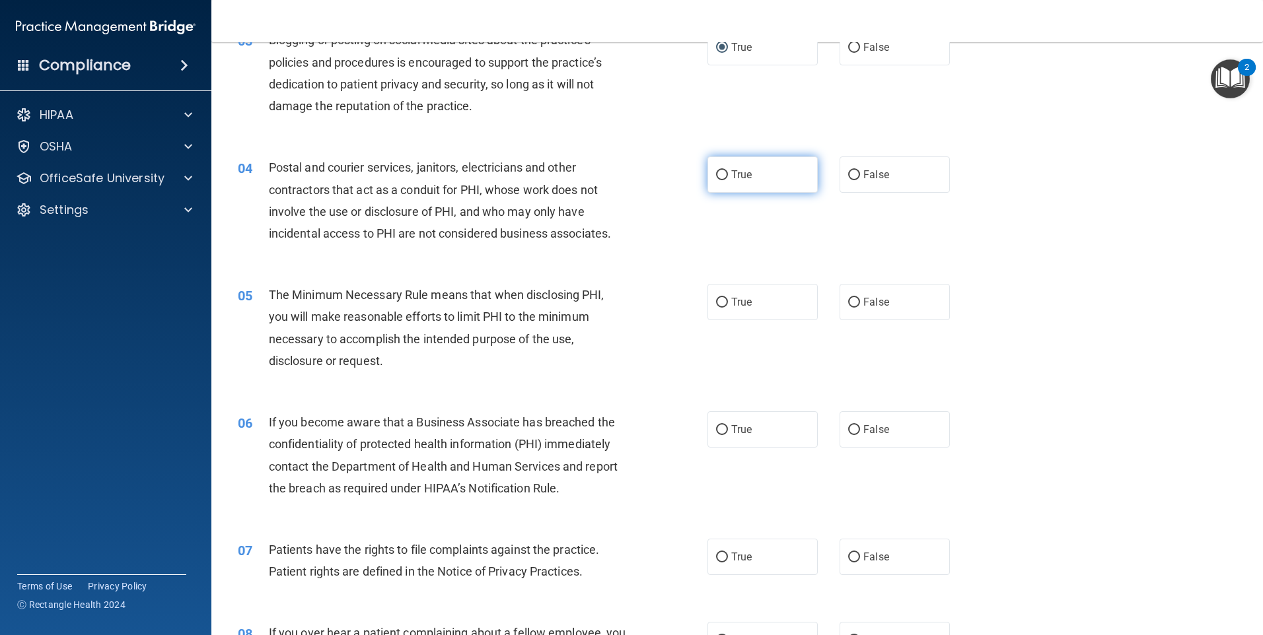
click at [725, 170] on label "True" at bounding box center [762, 175] width 110 height 36
click at [725, 170] on input "True" at bounding box center [722, 175] width 12 height 10
radio input "true"
click at [716, 304] on input "True" at bounding box center [722, 303] width 12 height 10
radio input "true"
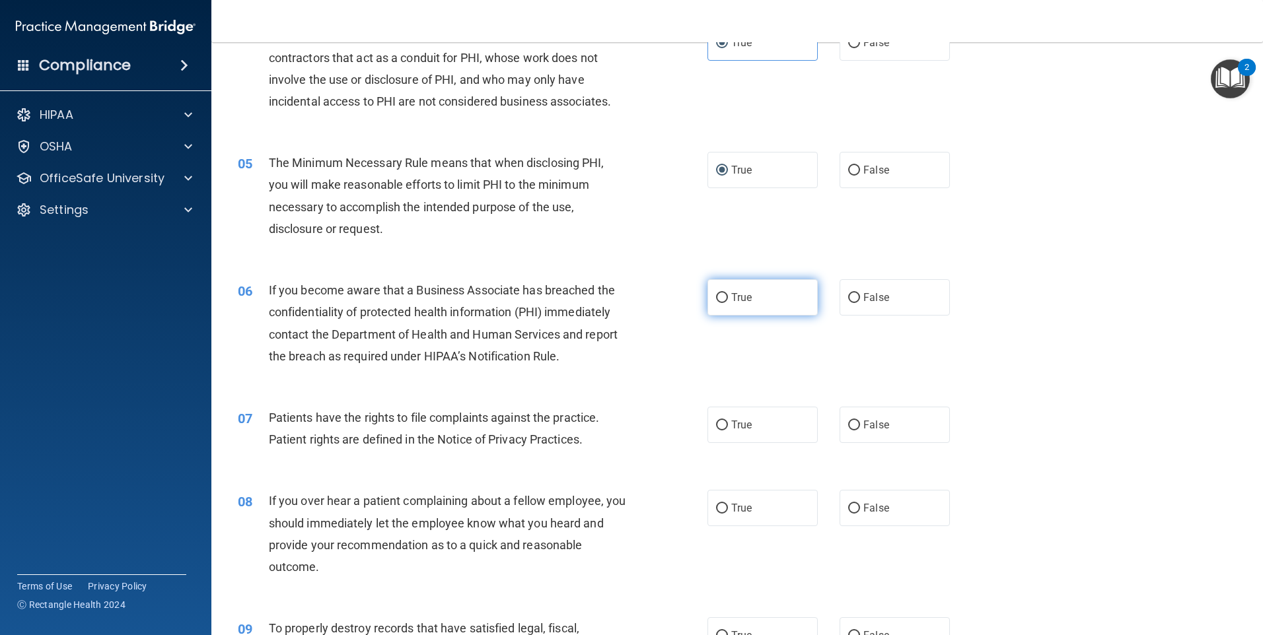
click at [721, 304] on label "True" at bounding box center [762, 297] width 110 height 36
click at [721, 303] on input "True" at bounding box center [722, 298] width 12 height 10
radio input "true"
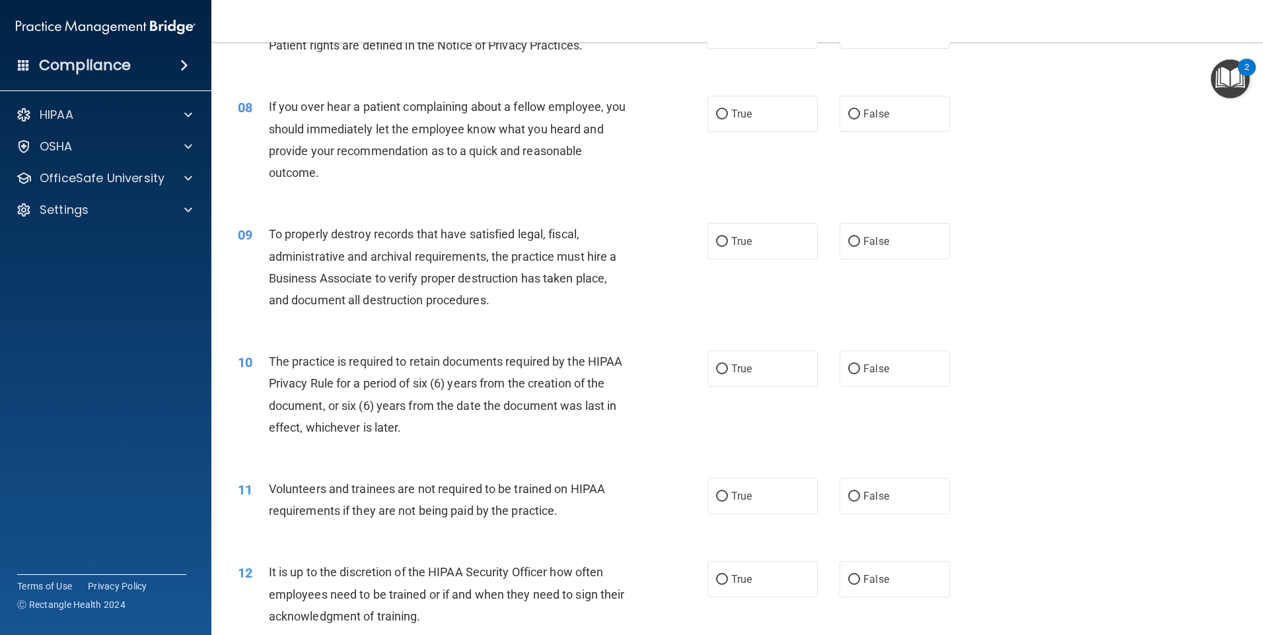
scroll to position [727, 0]
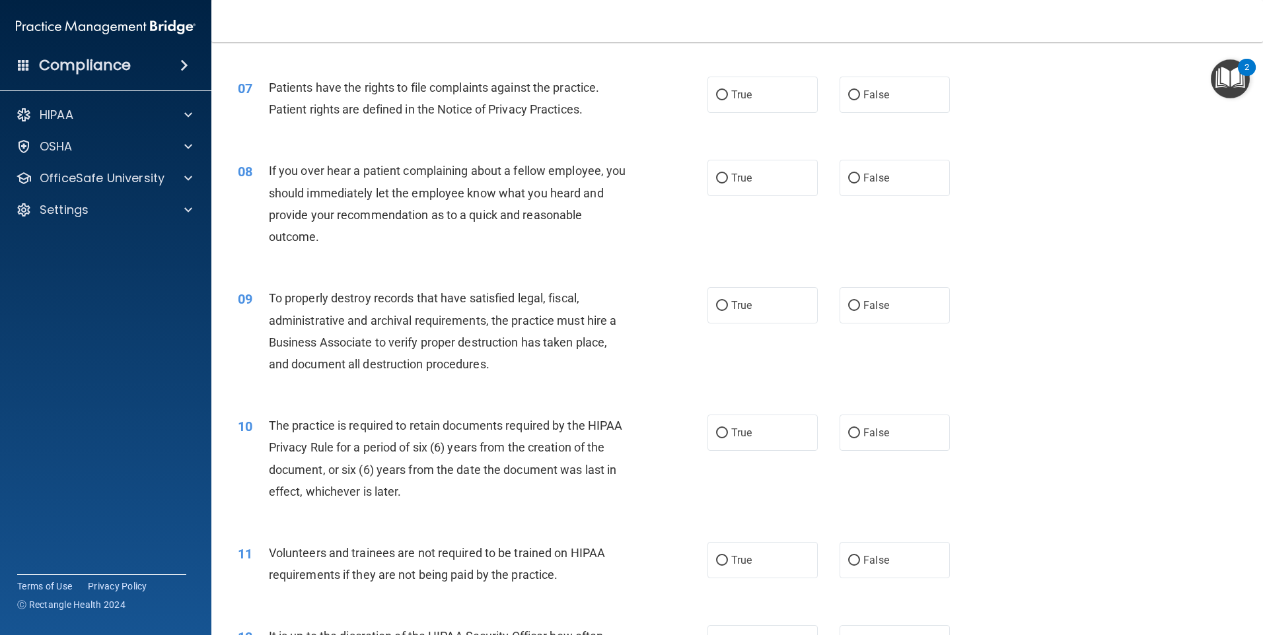
click at [719, 154] on div "08 If you over hear a patient complaining about a fellow employee, you should i…" at bounding box center [737, 206] width 1018 height 127
click at [721, 104] on label "True" at bounding box center [762, 95] width 110 height 36
click at [721, 100] on input "True" at bounding box center [722, 95] width 12 height 10
radio input "true"
click at [716, 175] on input "True" at bounding box center [722, 179] width 12 height 10
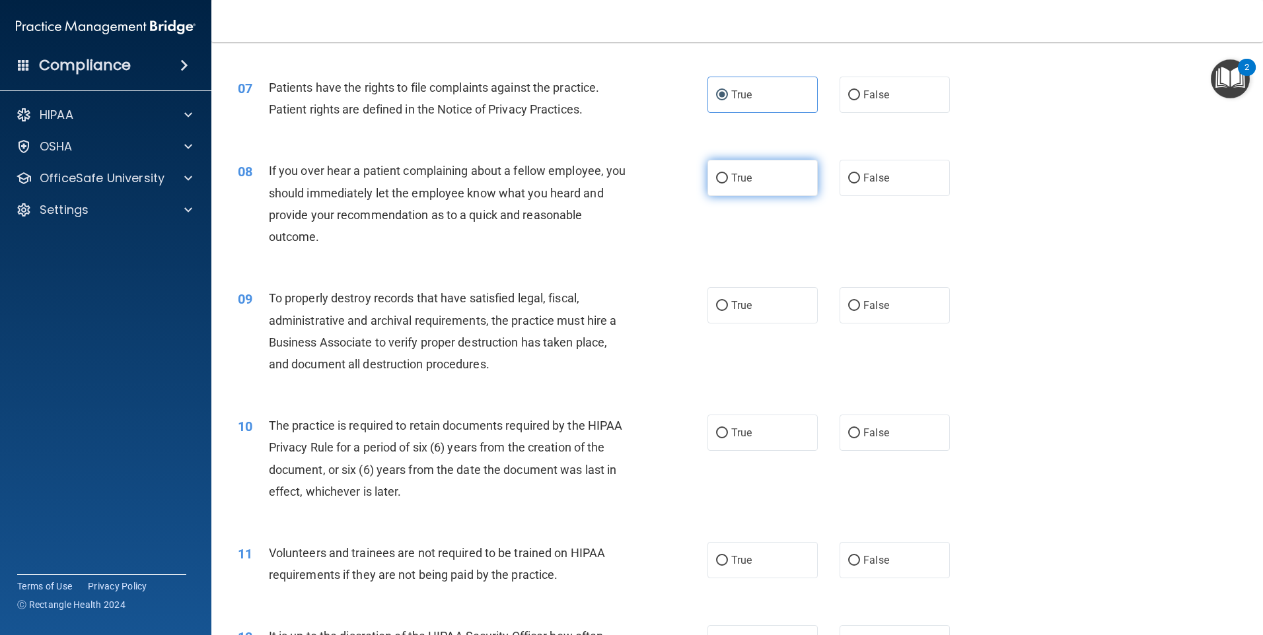
radio input "true"
click at [715, 299] on label "True" at bounding box center [762, 305] width 110 height 36
drag, startPoint x: 716, startPoint y: 300, endPoint x: 751, endPoint y: 303, distance: 35.2
click at [751, 302] on label "True" at bounding box center [762, 305] width 110 height 36
click at [728, 302] on input "True" at bounding box center [722, 306] width 12 height 10
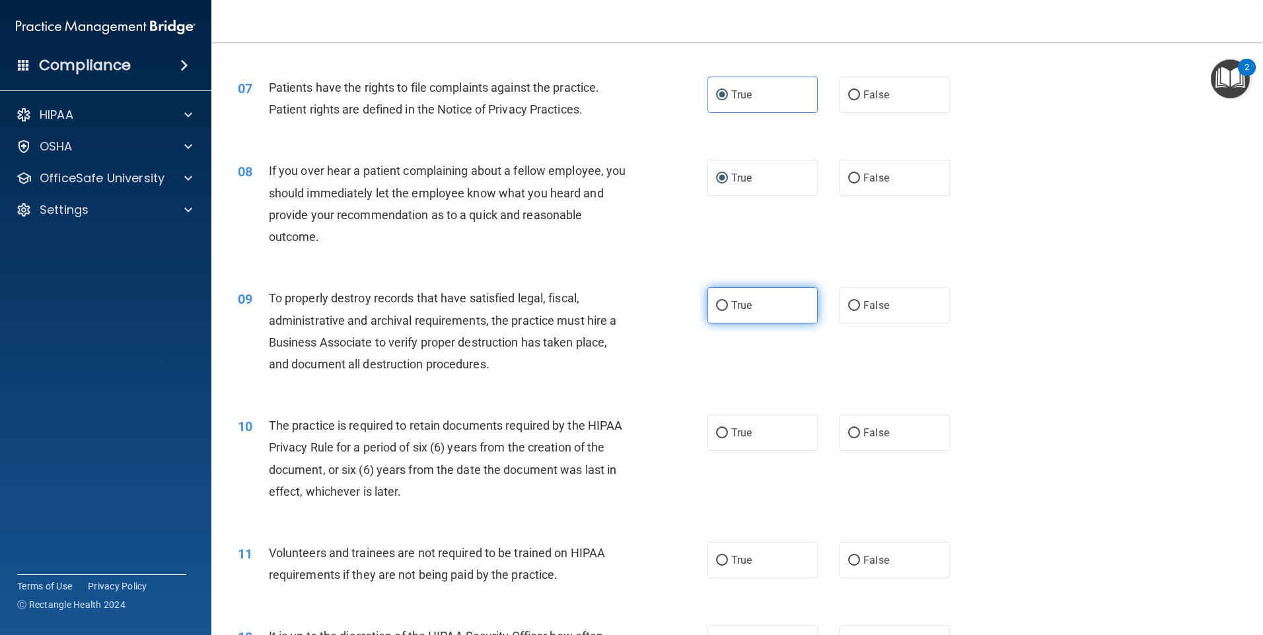
radio input "true"
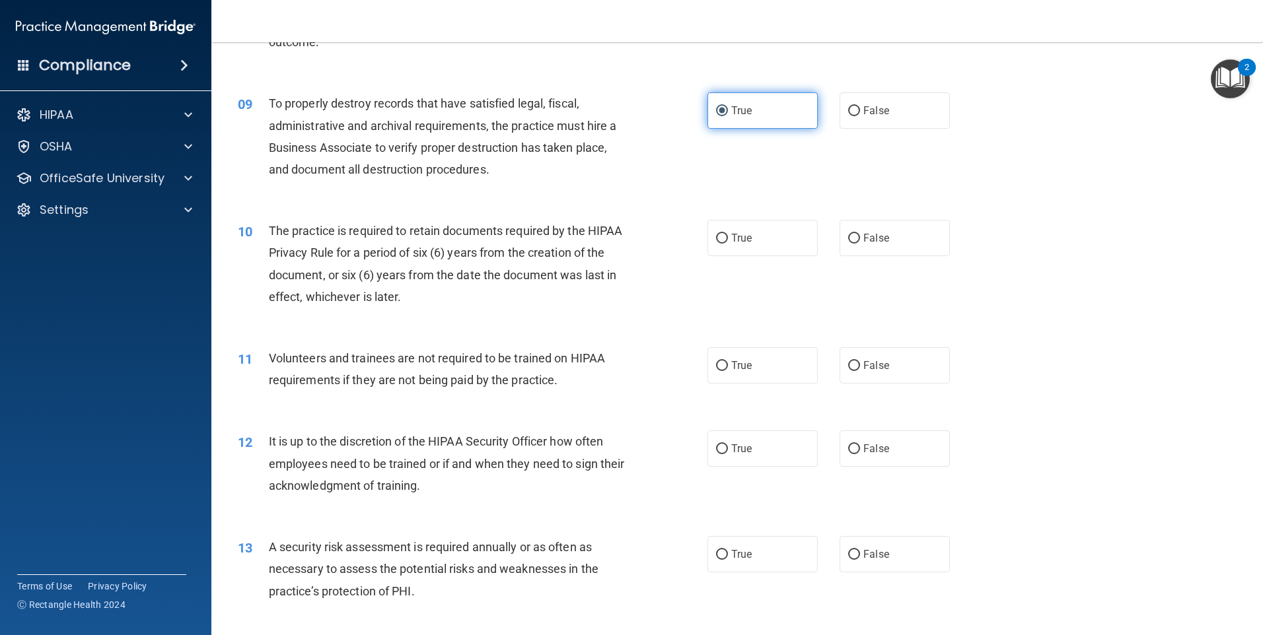
scroll to position [1057, 0]
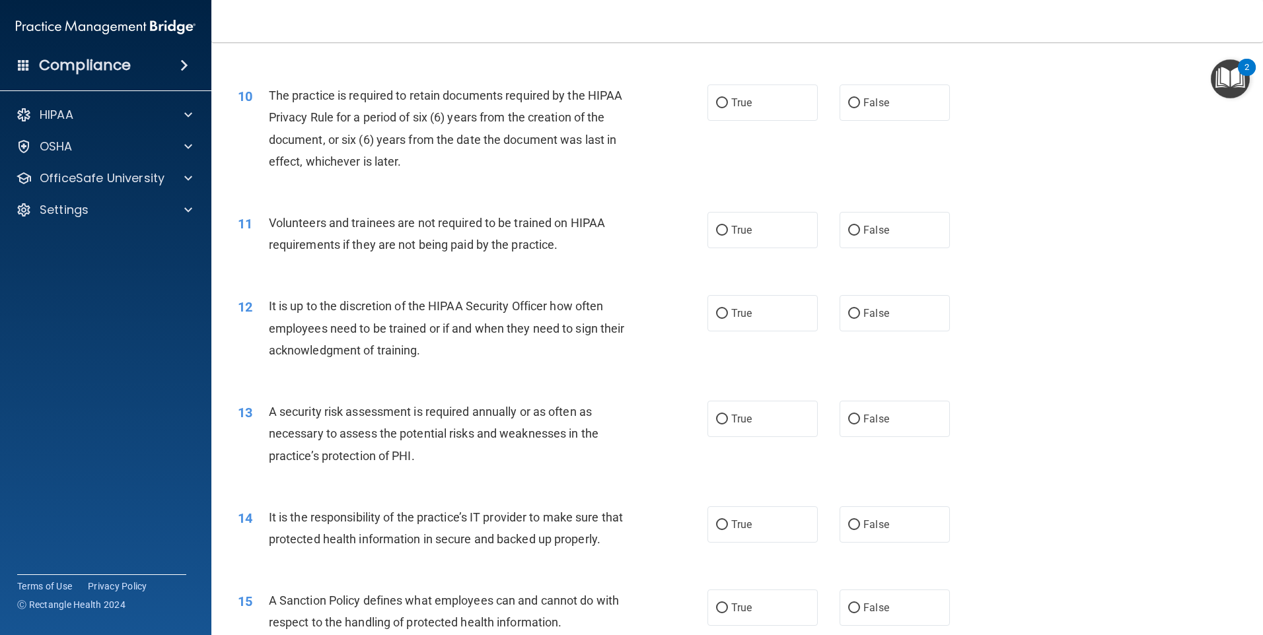
drag, startPoint x: 752, startPoint y: 234, endPoint x: 742, endPoint y: 288, distance: 54.4
click at [752, 235] on label "True" at bounding box center [762, 230] width 110 height 36
click at [728, 235] on input "True" at bounding box center [722, 231] width 12 height 10
radio input "true"
click at [737, 327] on label "True" at bounding box center [762, 313] width 110 height 36
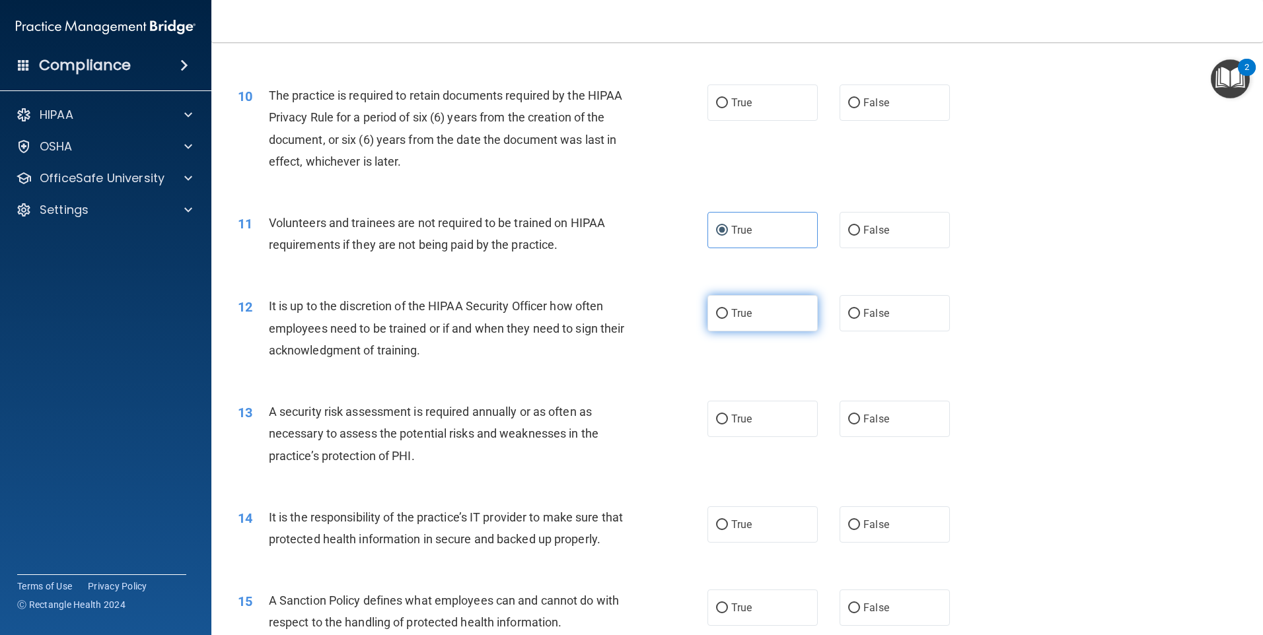
click at [728, 319] on input "True" at bounding box center [722, 314] width 12 height 10
radio input "true"
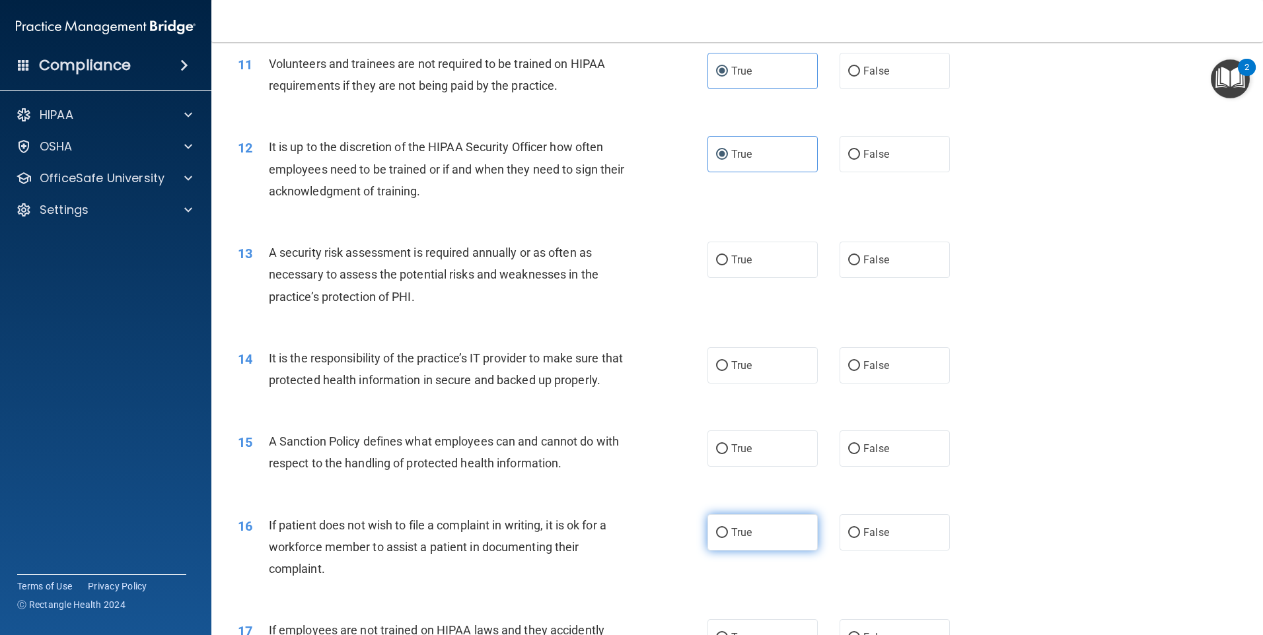
scroll to position [1453, 0]
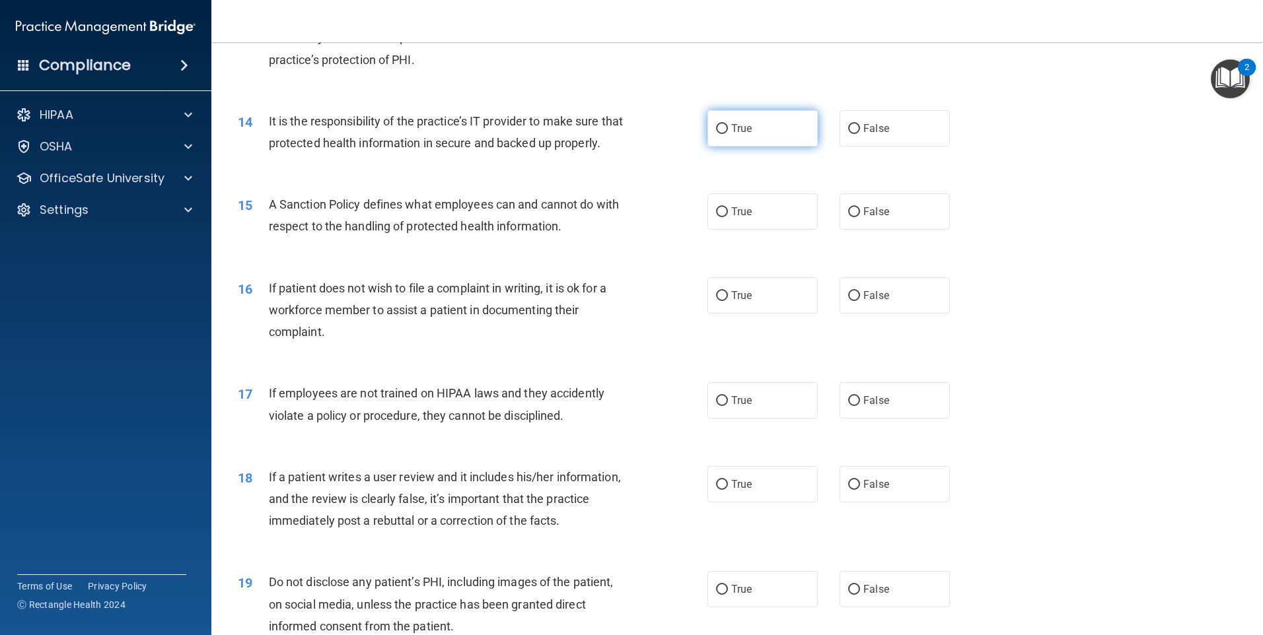
click at [758, 131] on label "True" at bounding box center [762, 128] width 110 height 36
click at [728, 131] on input "True" at bounding box center [722, 129] width 12 height 10
radio input "true"
click at [738, 218] on span "True" at bounding box center [741, 211] width 20 height 13
click at [728, 217] on input "True" at bounding box center [722, 212] width 12 height 10
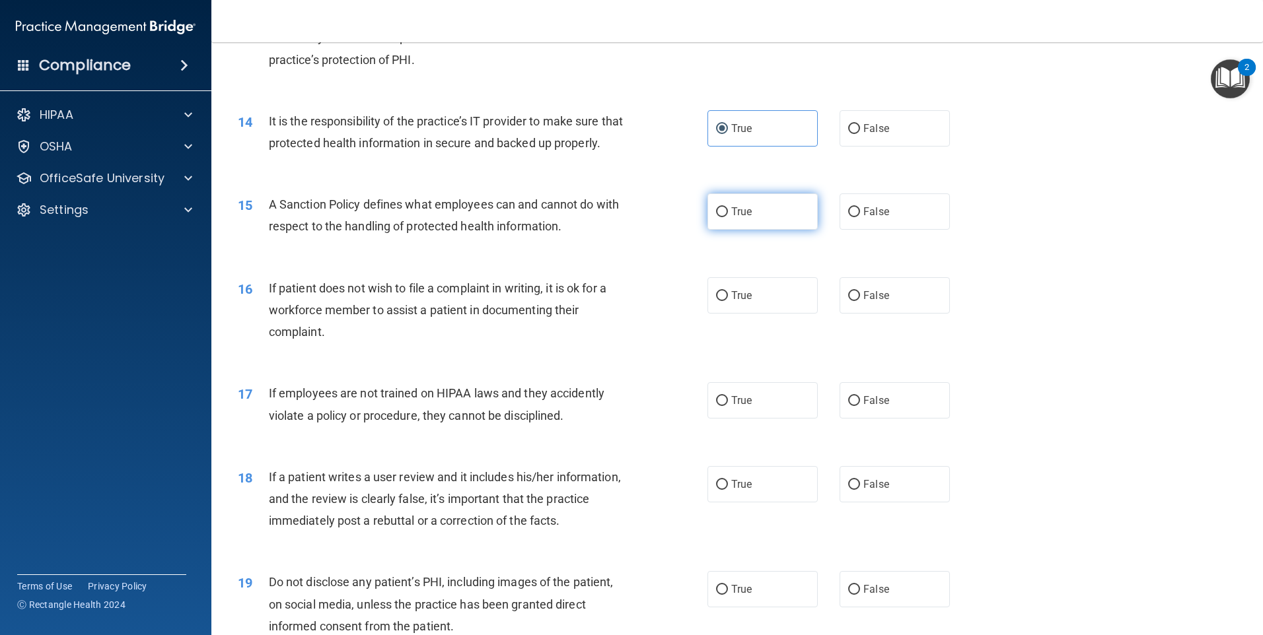
radio input "true"
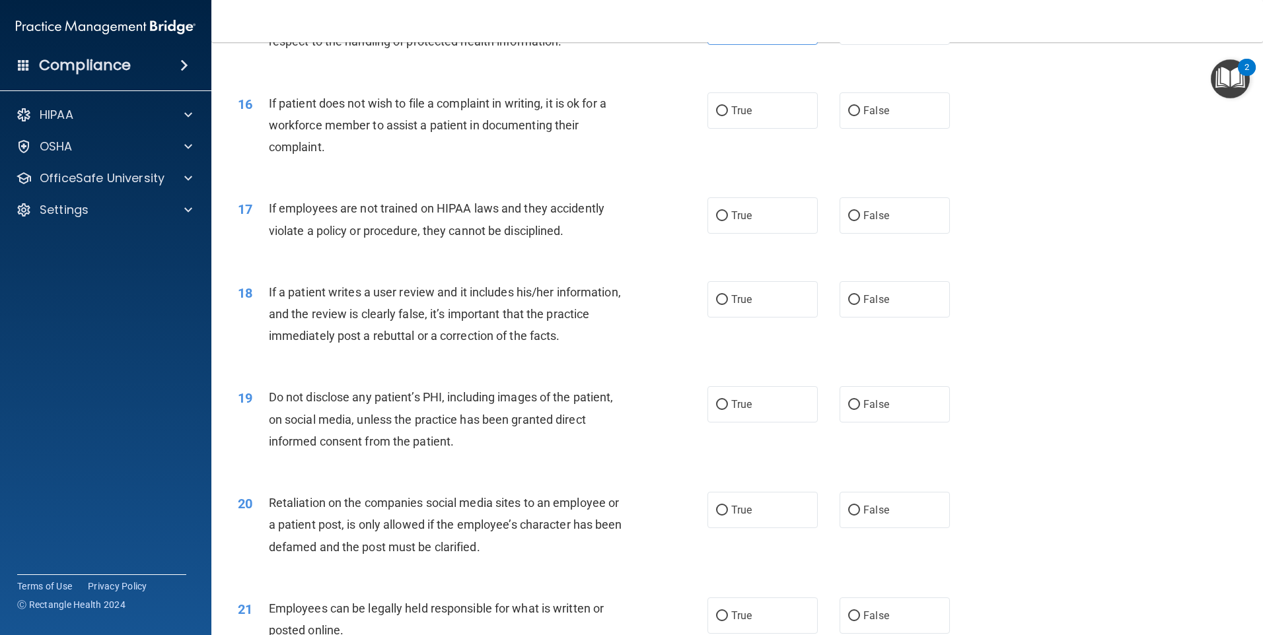
scroll to position [1651, 0]
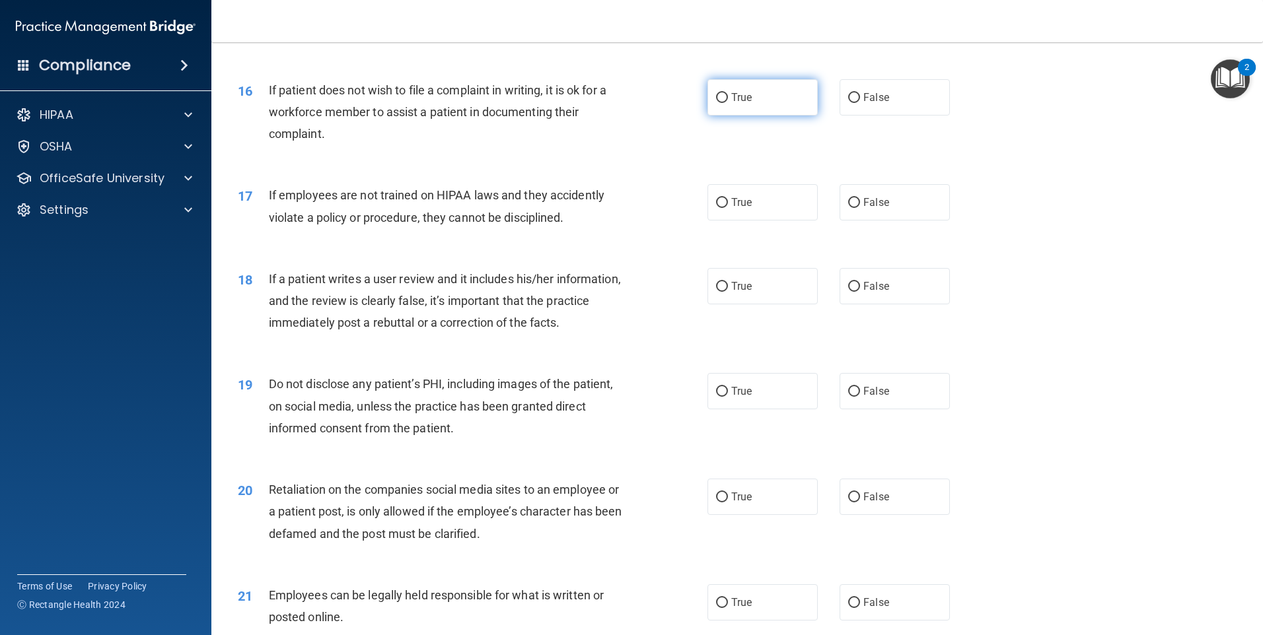
click at [752, 116] on label "True" at bounding box center [762, 97] width 110 height 36
click at [728, 103] on input "True" at bounding box center [722, 98] width 12 height 10
radio input "true"
click at [754, 221] on label "True" at bounding box center [762, 202] width 110 height 36
click at [728, 208] on input "True" at bounding box center [722, 203] width 12 height 10
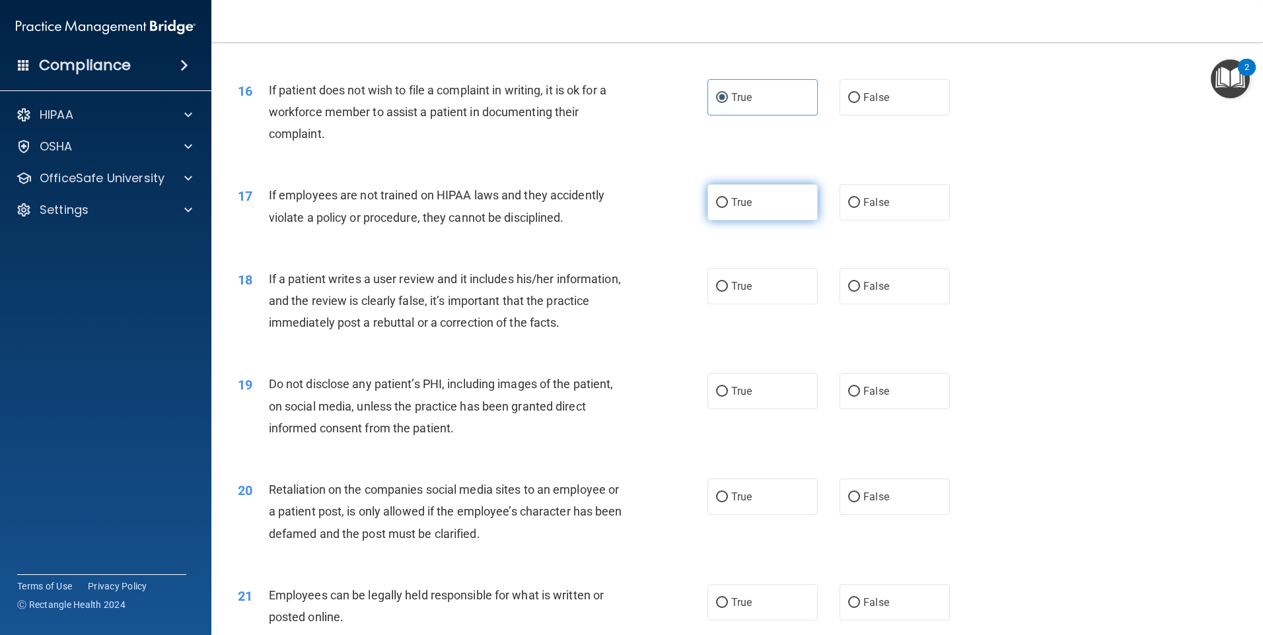
radio input "true"
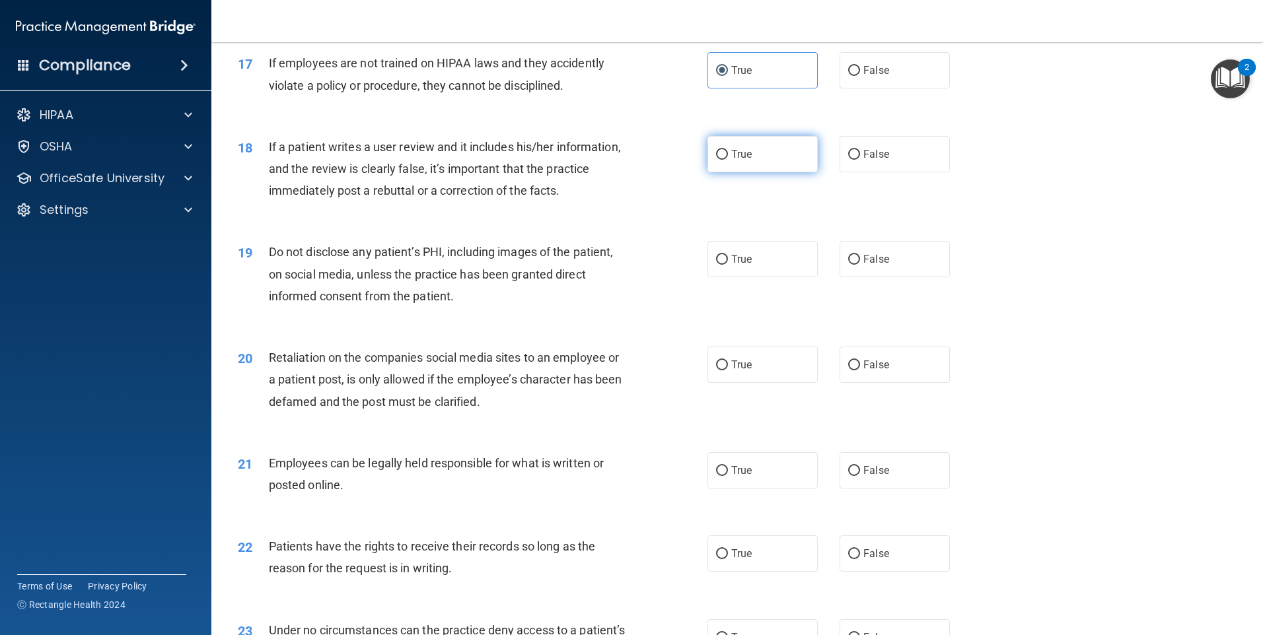
click at [747, 172] on label "True" at bounding box center [762, 154] width 110 height 36
click at [728, 160] on input "True" at bounding box center [722, 155] width 12 height 10
radio input "true"
click at [748, 269] on label "True" at bounding box center [762, 259] width 110 height 36
click at [728, 265] on input "True" at bounding box center [722, 260] width 12 height 10
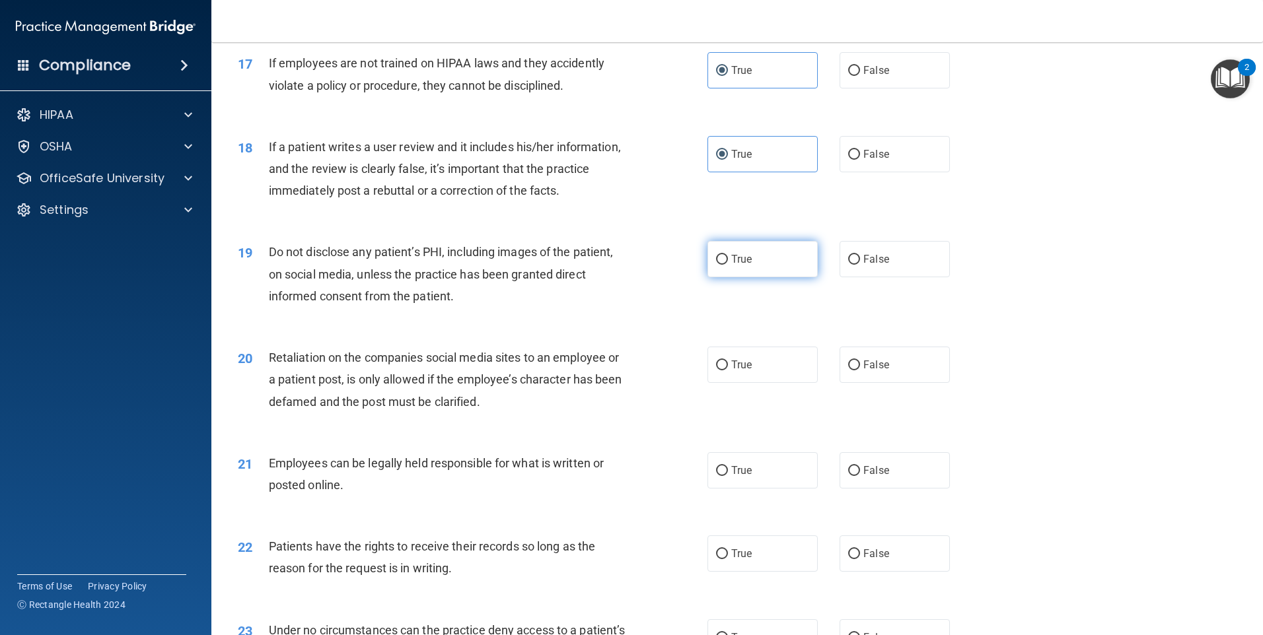
radio input "true"
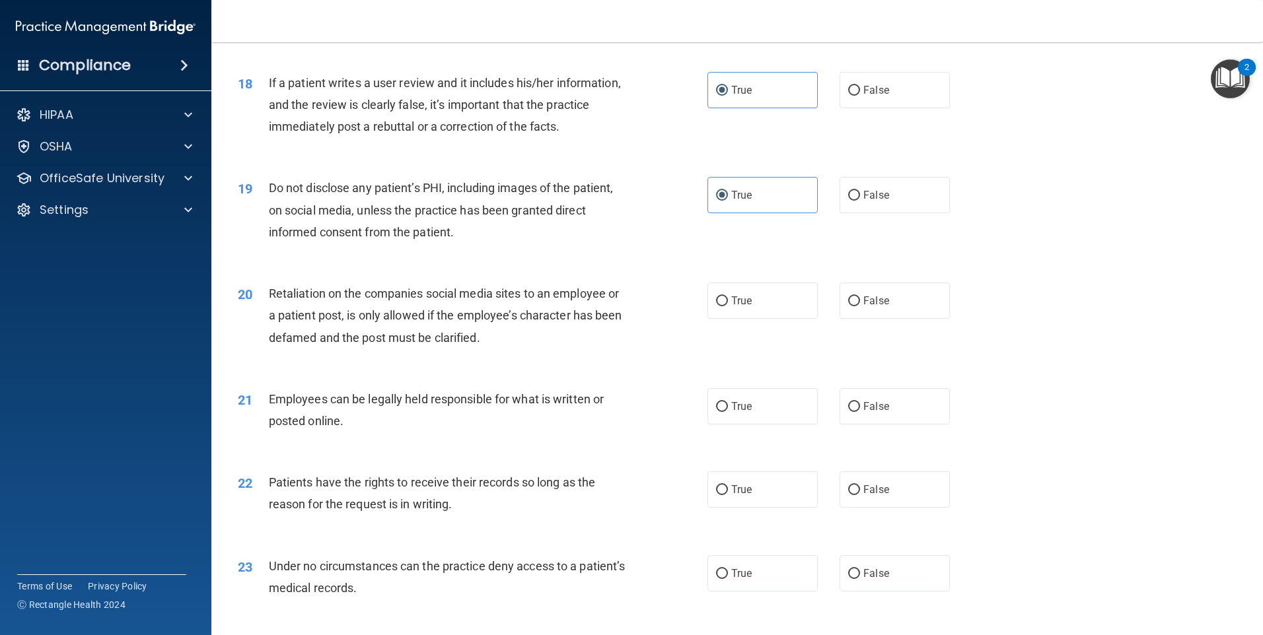
scroll to position [1849, 0]
drag, startPoint x: 742, startPoint y: 325, endPoint x: 743, endPoint y: 318, distance: 6.7
click at [740, 305] on span "True" at bounding box center [741, 299] width 20 height 13
click at [728, 304] on input "True" at bounding box center [722, 300] width 12 height 10
radio input "true"
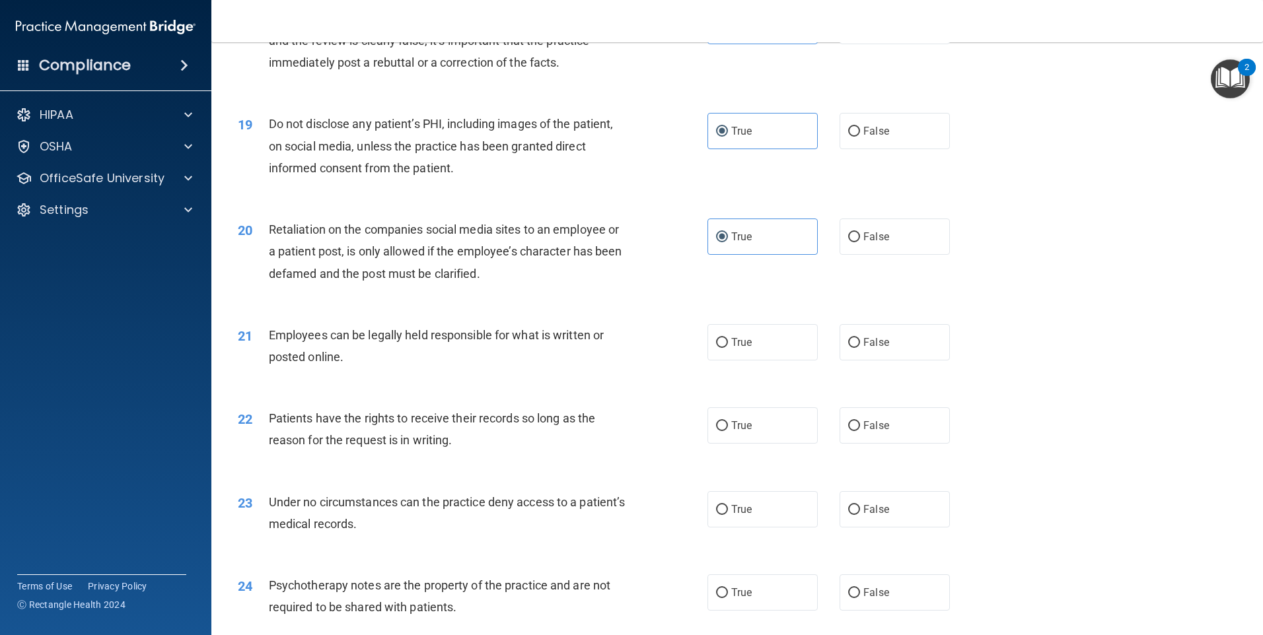
scroll to position [1981, 0]
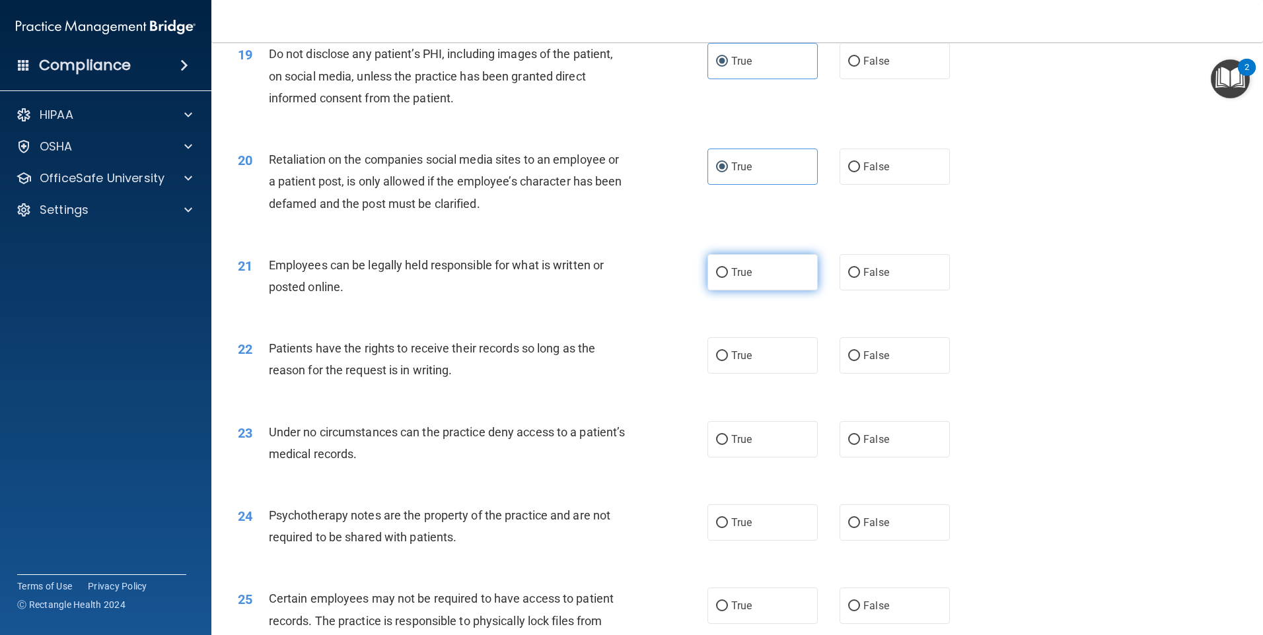
click at [731, 291] on label "True" at bounding box center [762, 272] width 110 height 36
click at [728, 278] on input "True" at bounding box center [722, 273] width 12 height 10
radio input "true"
click at [727, 364] on label "True" at bounding box center [762, 355] width 110 height 36
click at [727, 361] on input "True" at bounding box center [722, 356] width 12 height 10
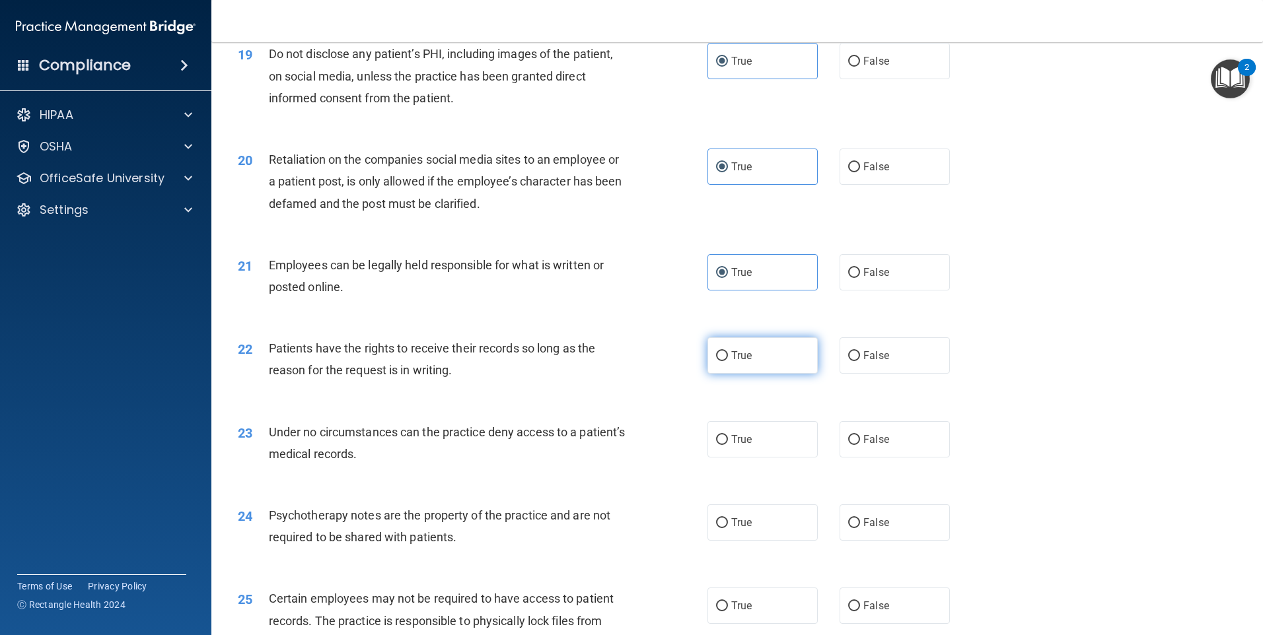
radio input "true"
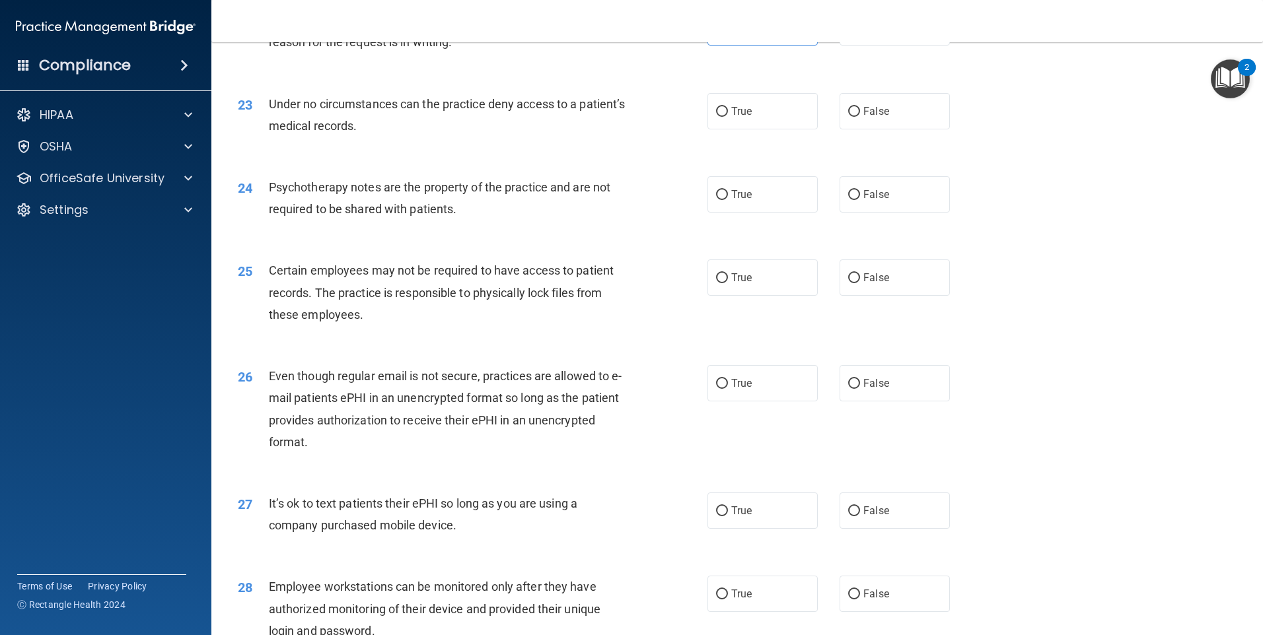
scroll to position [2312, 0]
click at [740, 127] on label "True" at bounding box center [762, 109] width 110 height 36
click at [728, 115] on input "True" at bounding box center [722, 110] width 12 height 10
radio input "true"
click at [765, 211] on label "True" at bounding box center [762, 192] width 110 height 36
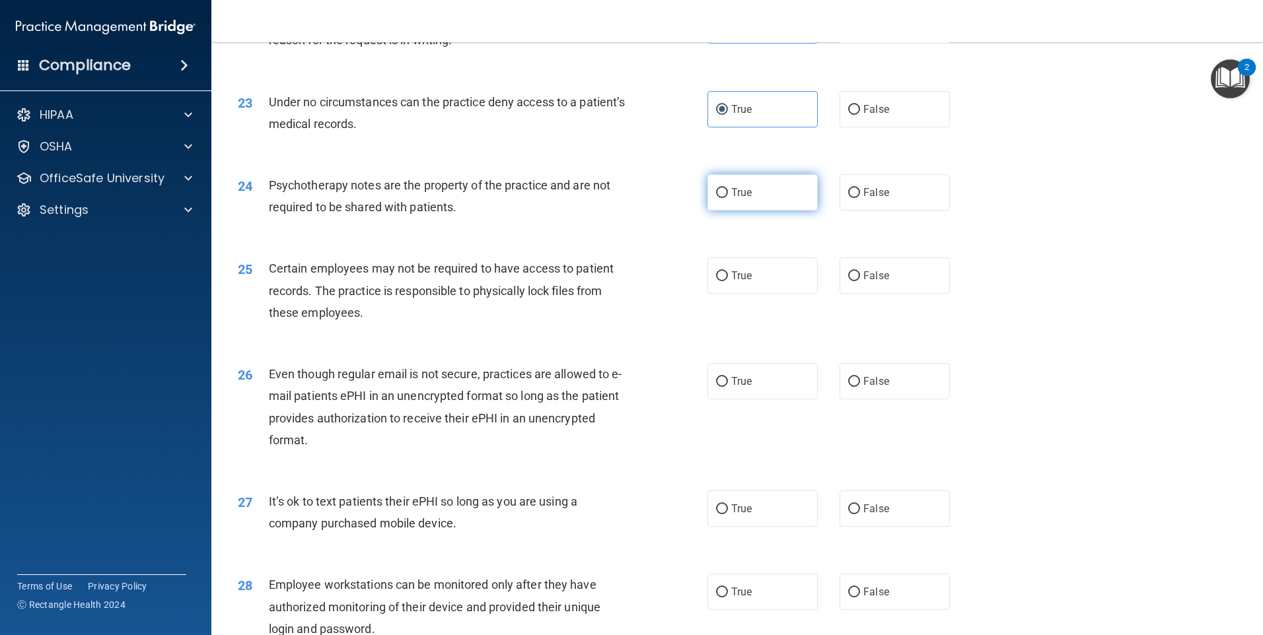
click at [728, 198] on input "True" at bounding box center [722, 193] width 12 height 10
radio input "true"
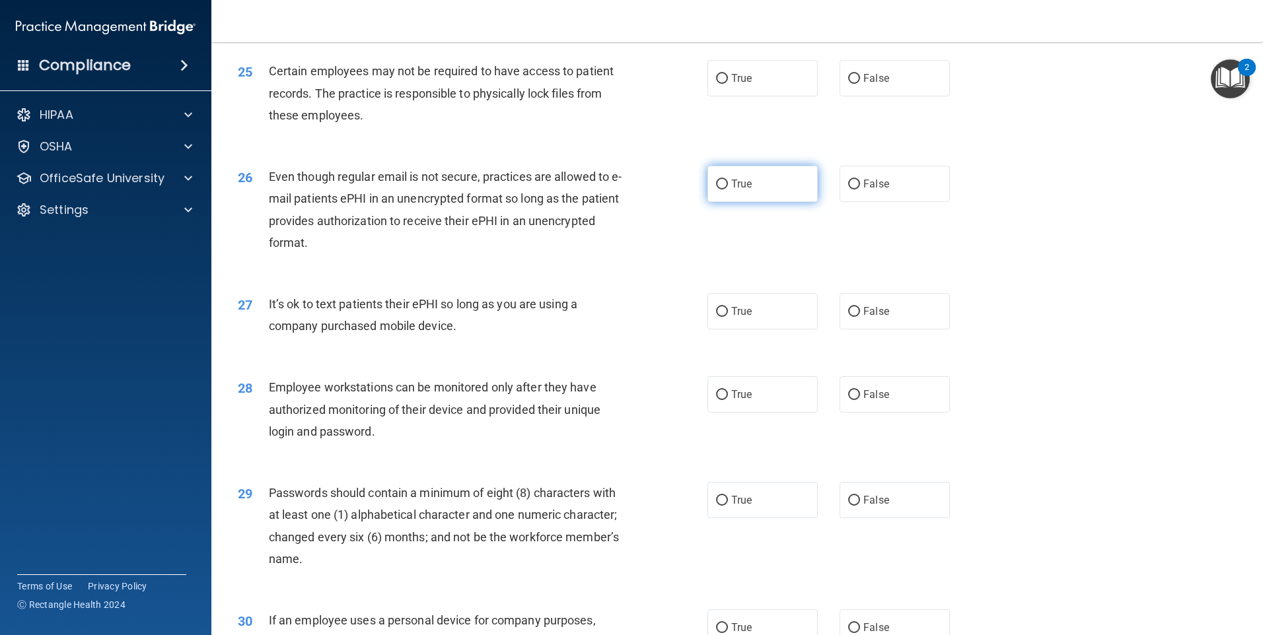
scroll to position [2510, 0]
click at [773, 96] on label "True" at bounding box center [762, 77] width 110 height 36
click at [728, 83] on input "True" at bounding box center [722, 78] width 12 height 10
radio input "true"
click at [754, 201] on label "True" at bounding box center [762, 183] width 110 height 36
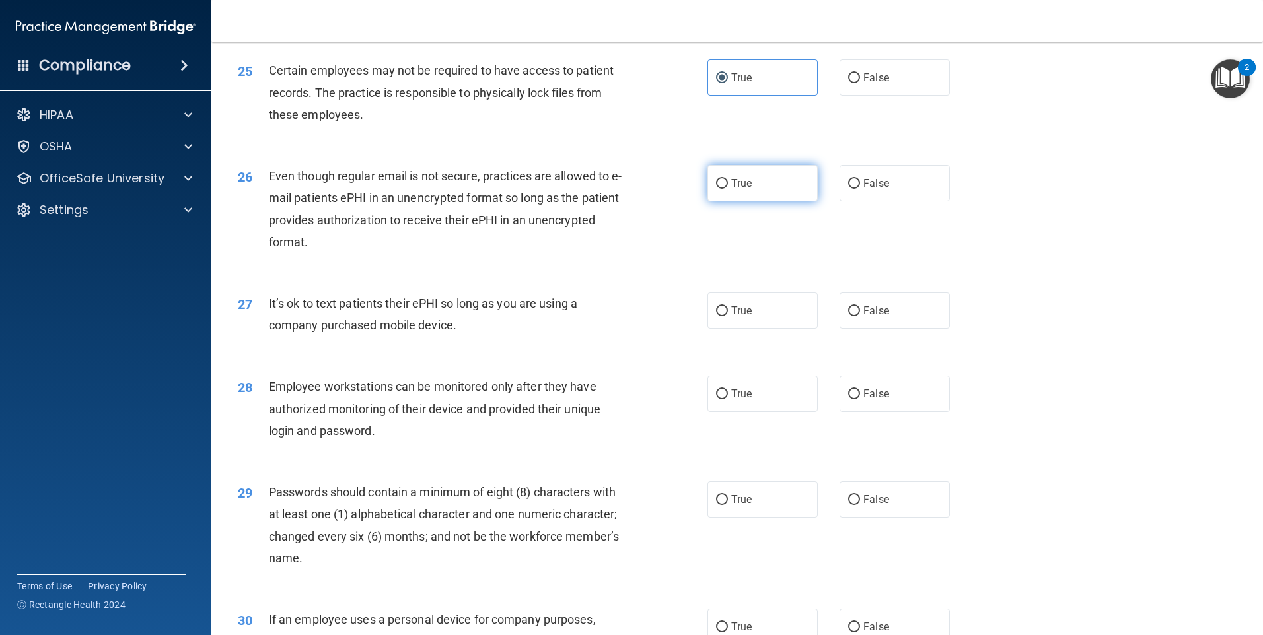
click at [728, 189] on input "True" at bounding box center [722, 184] width 12 height 10
radio input "true"
click at [764, 329] on label "True" at bounding box center [762, 311] width 110 height 36
click at [728, 316] on input "True" at bounding box center [722, 311] width 12 height 10
radio input "true"
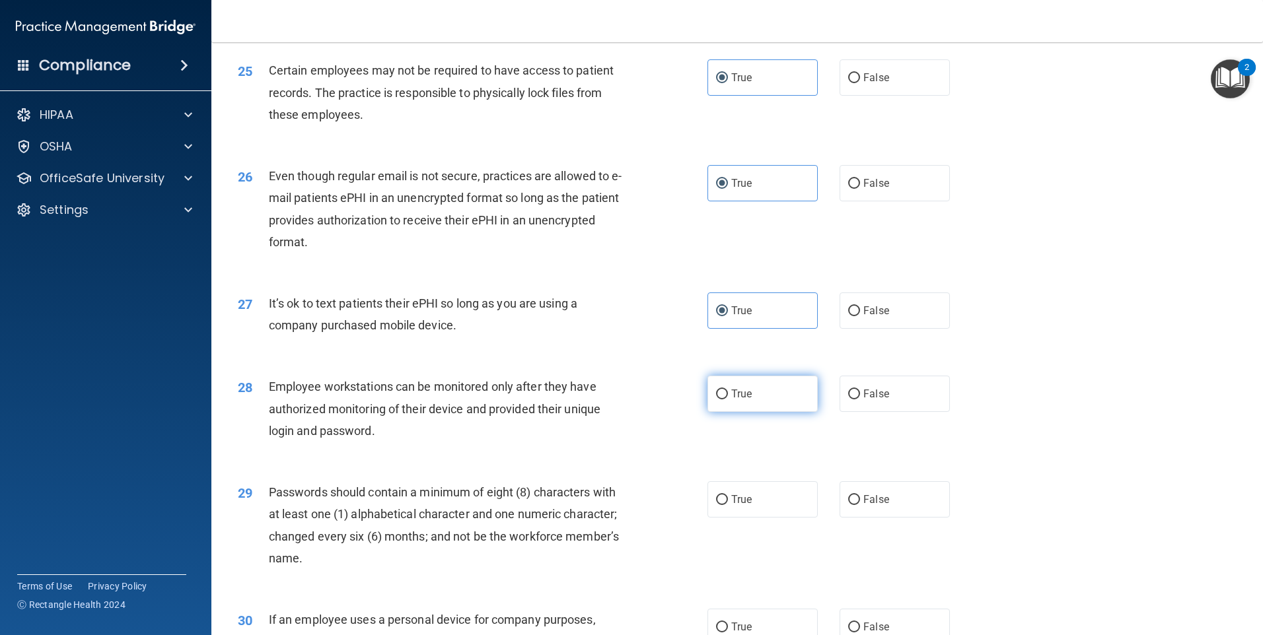
click at [756, 412] on label "True" at bounding box center [762, 394] width 110 height 36
click at [728, 400] on input "True" at bounding box center [722, 395] width 12 height 10
radio input "true"
click at [752, 511] on label "True" at bounding box center [762, 499] width 110 height 36
click at [728, 505] on input "True" at bounding box center [722, 500] width 12 height 10
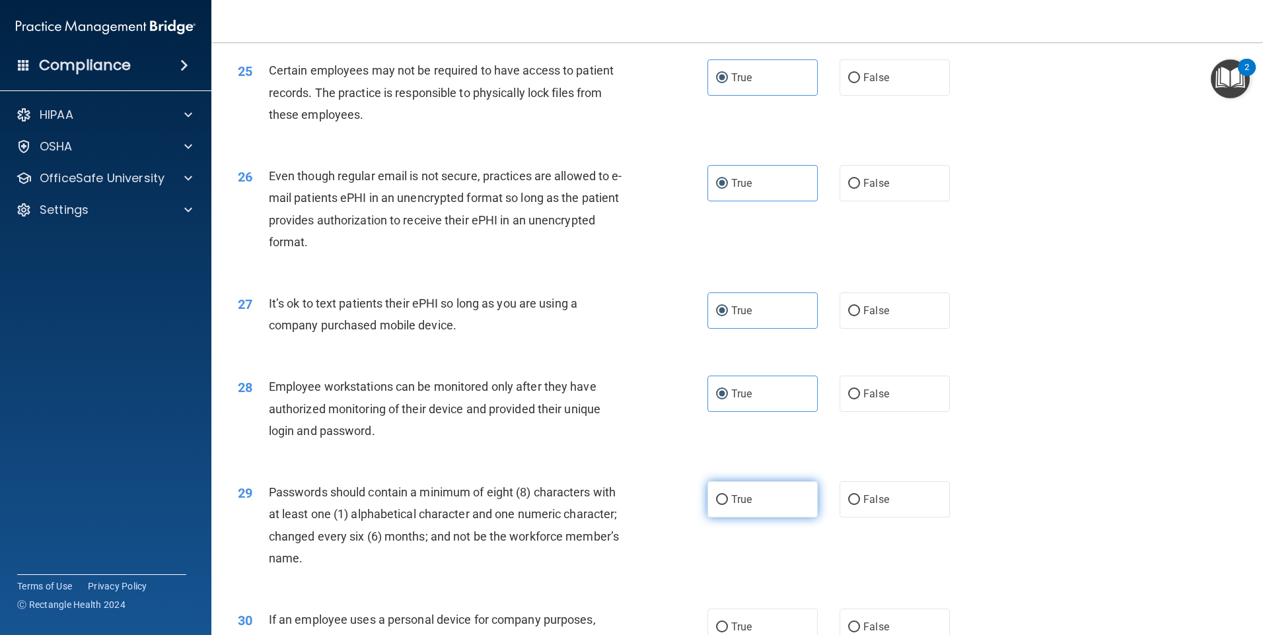
radio input "true"
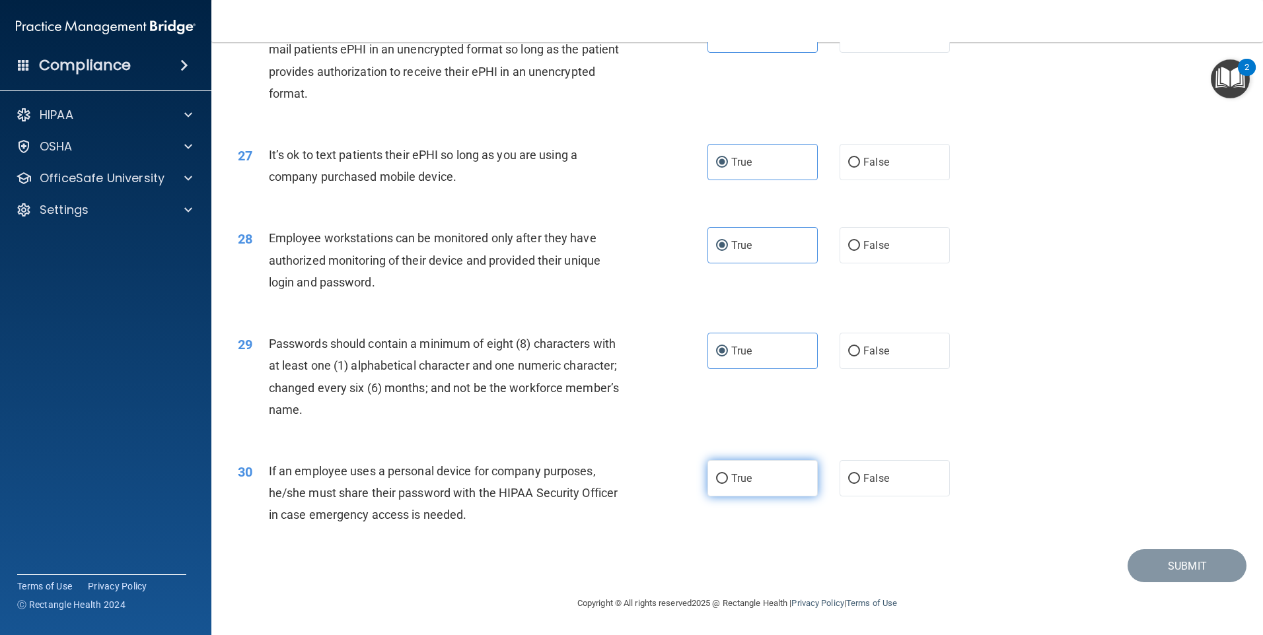
drag, startPoint x: 766, startPoint y: 466, endPoint x: 764, endPoint y: 476, distance: 9.5
click at [764, 474] on label "True" at bounding box center [762, 478] width 110 height 36
click at [728, 474] on input "True" at bounding box center [722, 479] width 12 height 10
radio input "true"
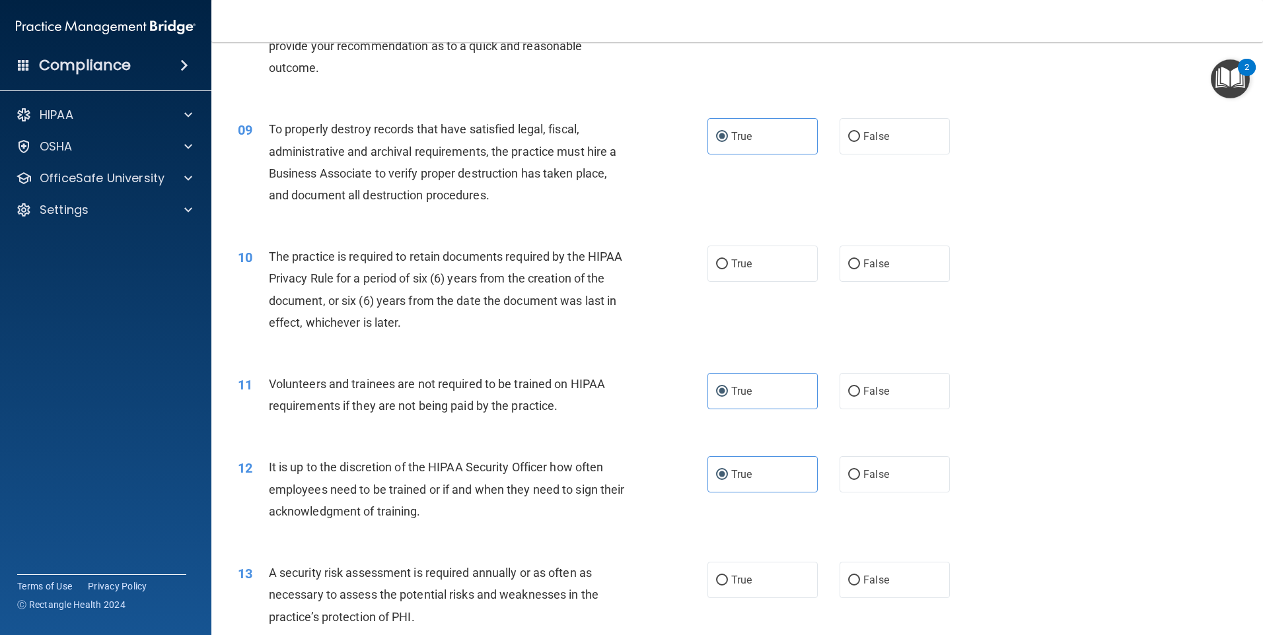
scroll to position [897, 0]
drag, startPoint x: 765, startPoint y: 592, endPoint x: 767, endPoint y: 565, distance: 27.8
click at [765, 590] on label "True" at bounding box center [762, 579] width 110 height 36
click at [728, 585] on input "True" at bounding box center [722, 580] width 12 height 10
radio input "true"
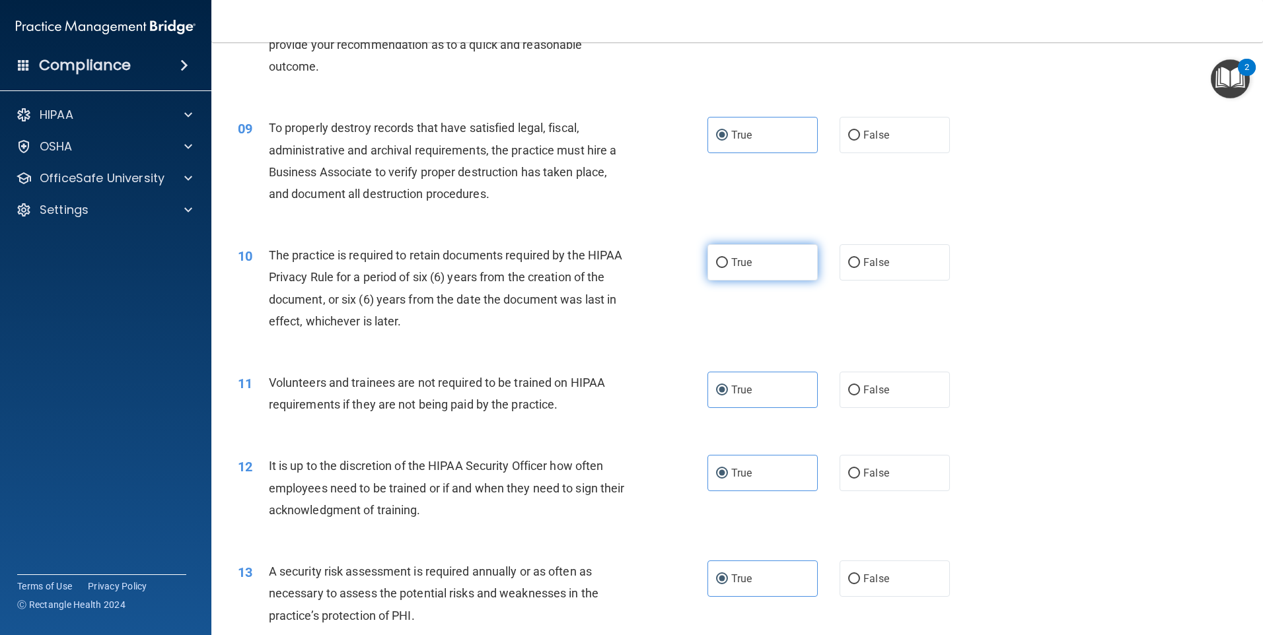
click at [772, 267] on label "True" at bounding box center [762, 262] width 110 height 36
click at [728, 267] on input "True" at bounding box center [722, 263] width 12 height 10
radio input "true"
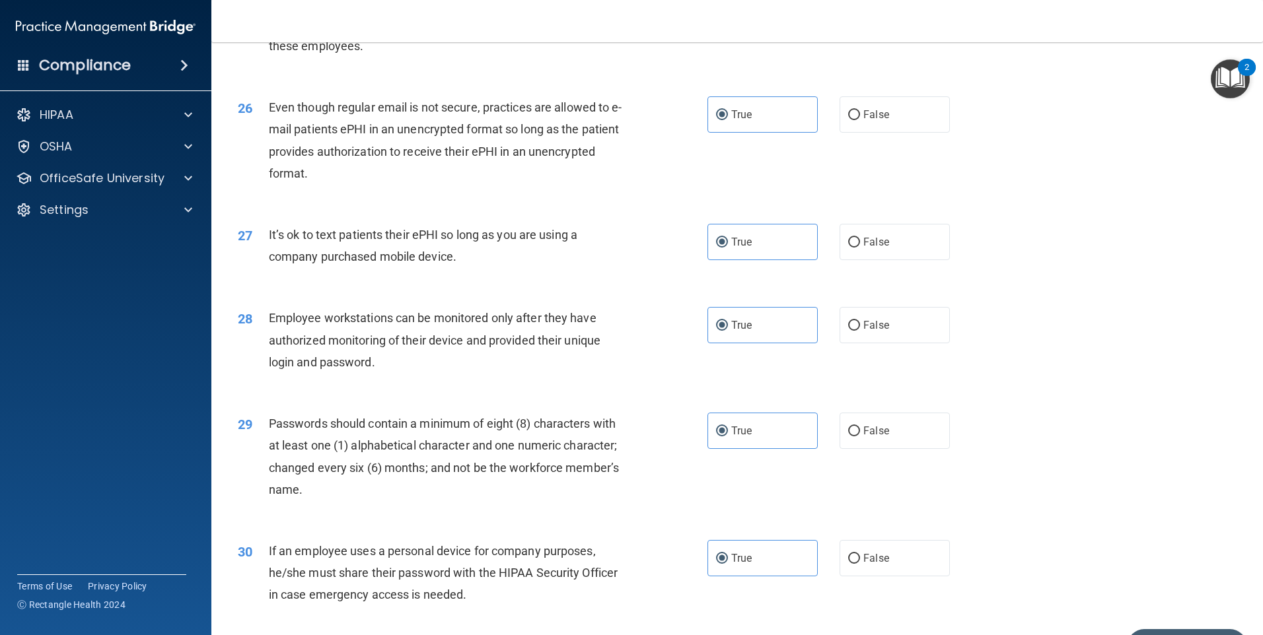
scroll to position [2680, 0]
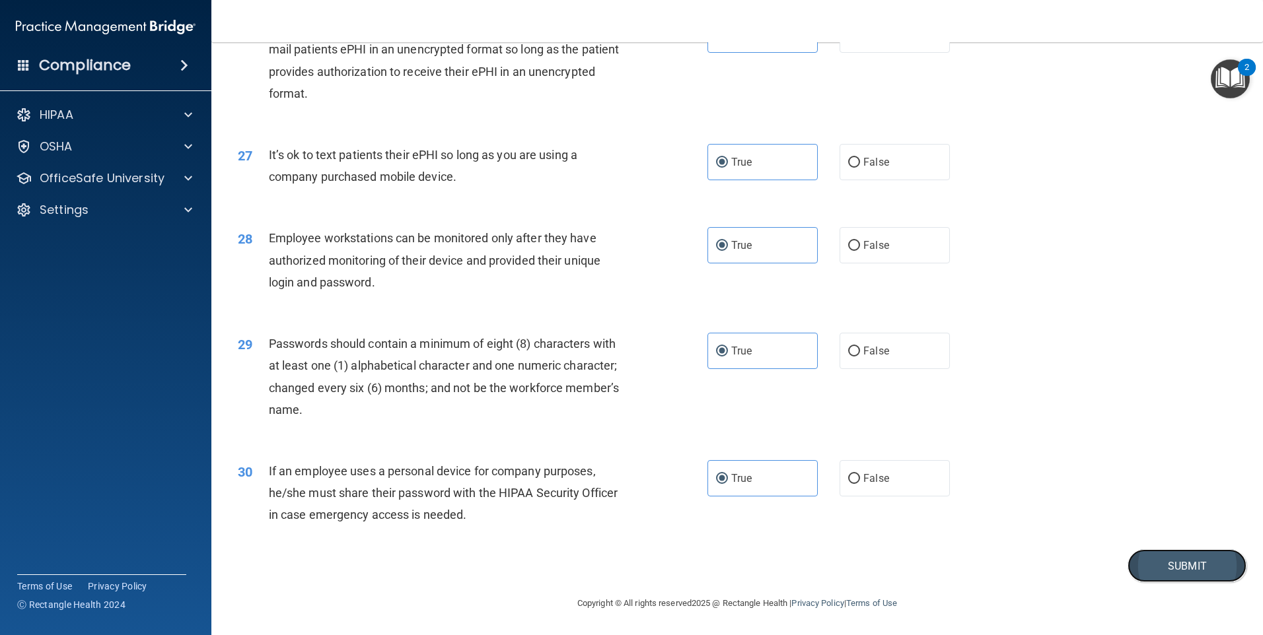
click at [1139, 565] on button "Submit" at bounding box center [1186, 567] width 119 height 34
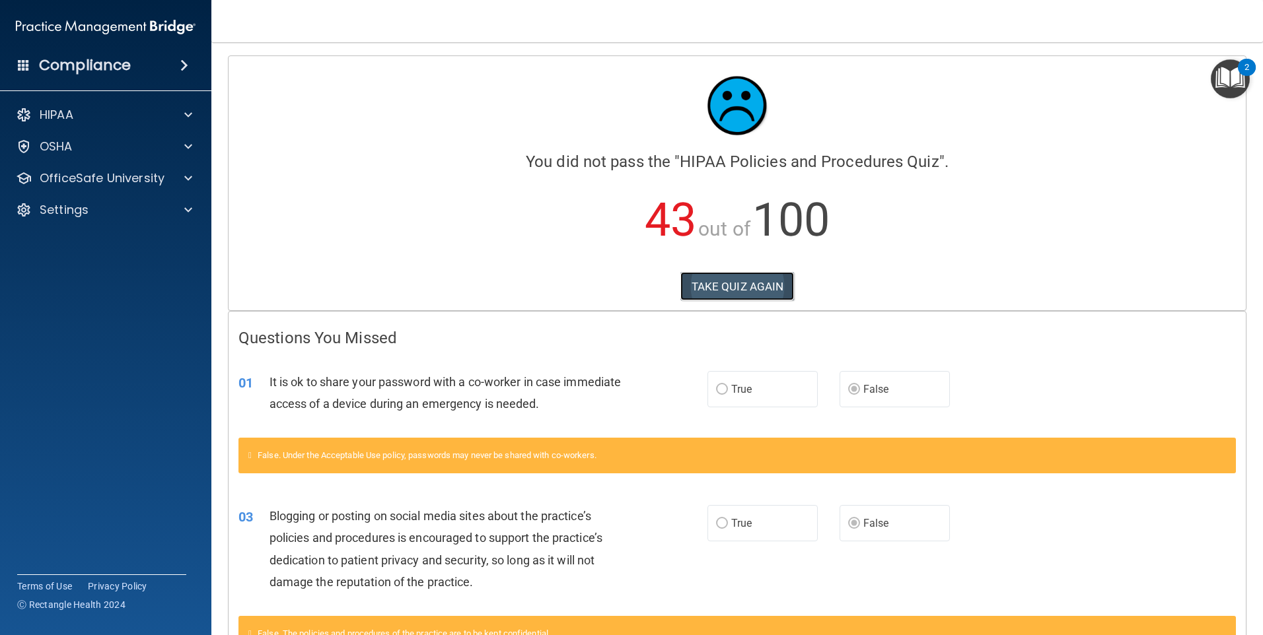
click at [754, 289] on button "TAKE QUIZ AGAIN" at bounding box center [737, 286] width 114 height 29
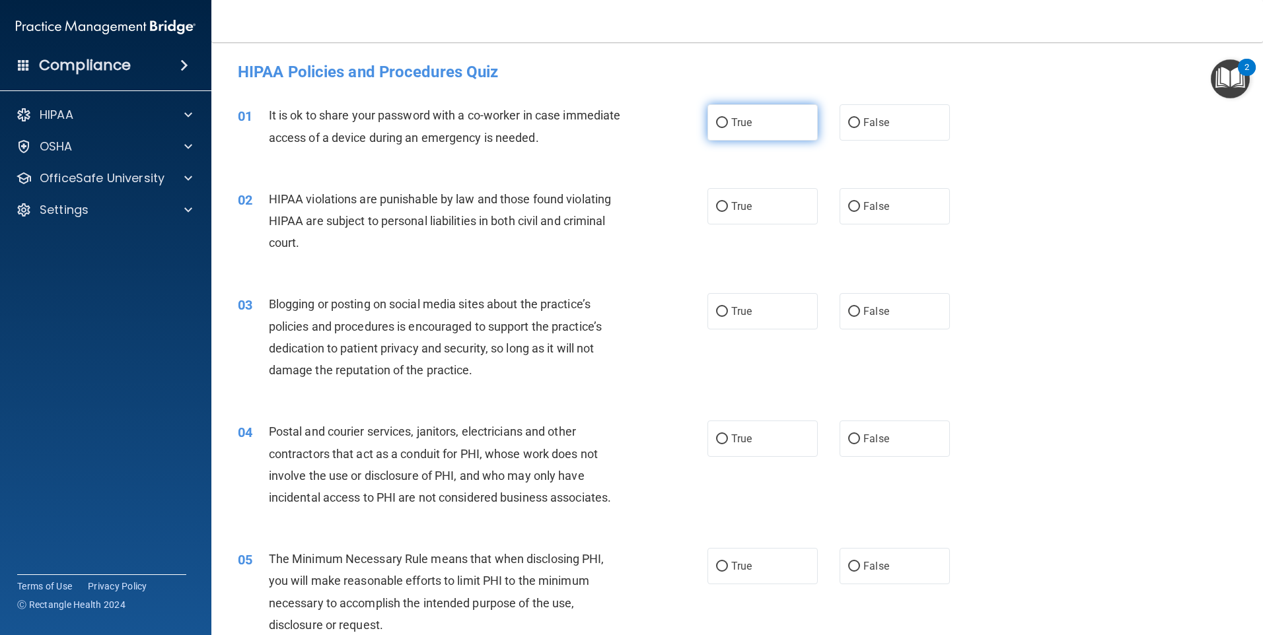
click at [757, 123] on label "True" at bounding box center [762, 122] width 110 height 36
click at [728, 123] on input "True" at bounding box center [722, 123] width 12 height 10
radio input "true"
click at [880, 127] on label "False" at bounding box center [894, 122] width 110 height 36
click at [860, 127] on input "False" at bounding box center [854, 123] width 12 height 10
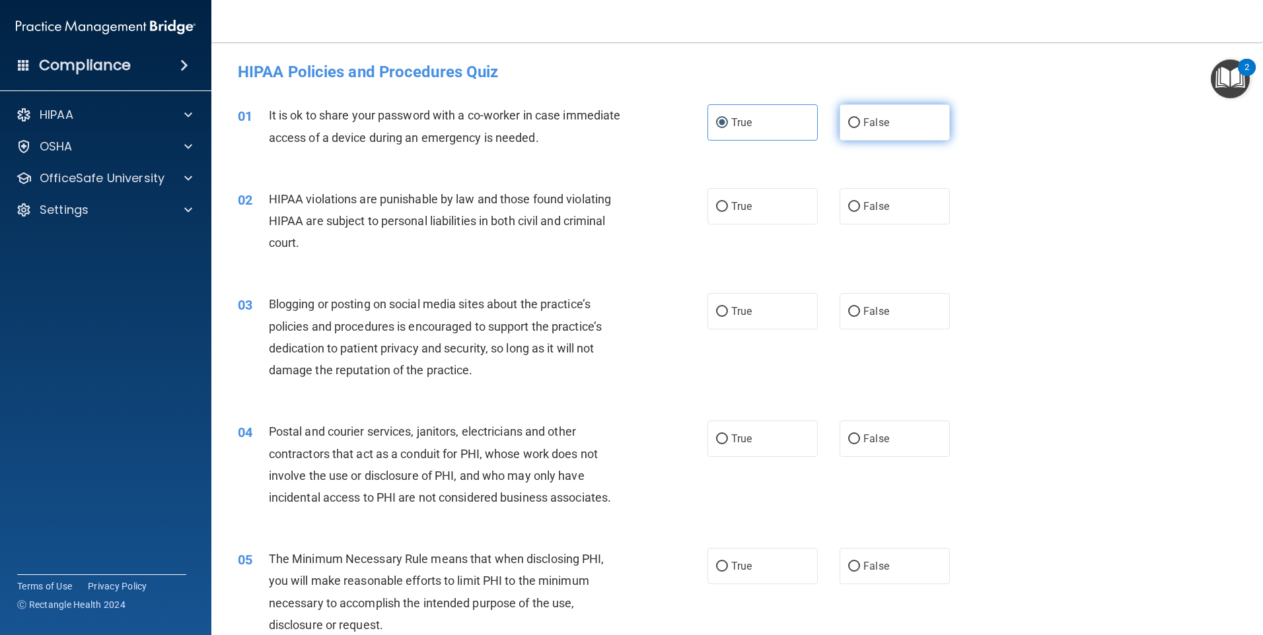
radio input "true"
radio input "false"
click at [742, 209] on span "True" at bounding box center [741, 206] width 20 height 13
click at [728, 209] on input "True" at bounding box center [722, 207] width 12 height 10
radio input "true"
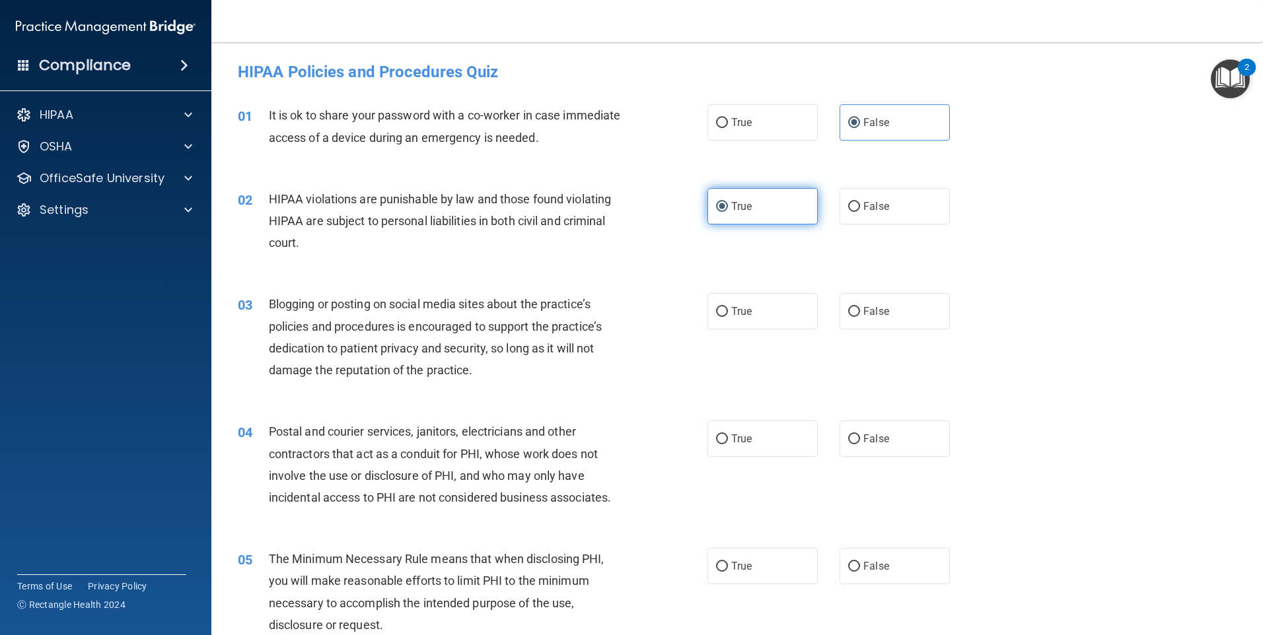
scroll to position [66, 0]
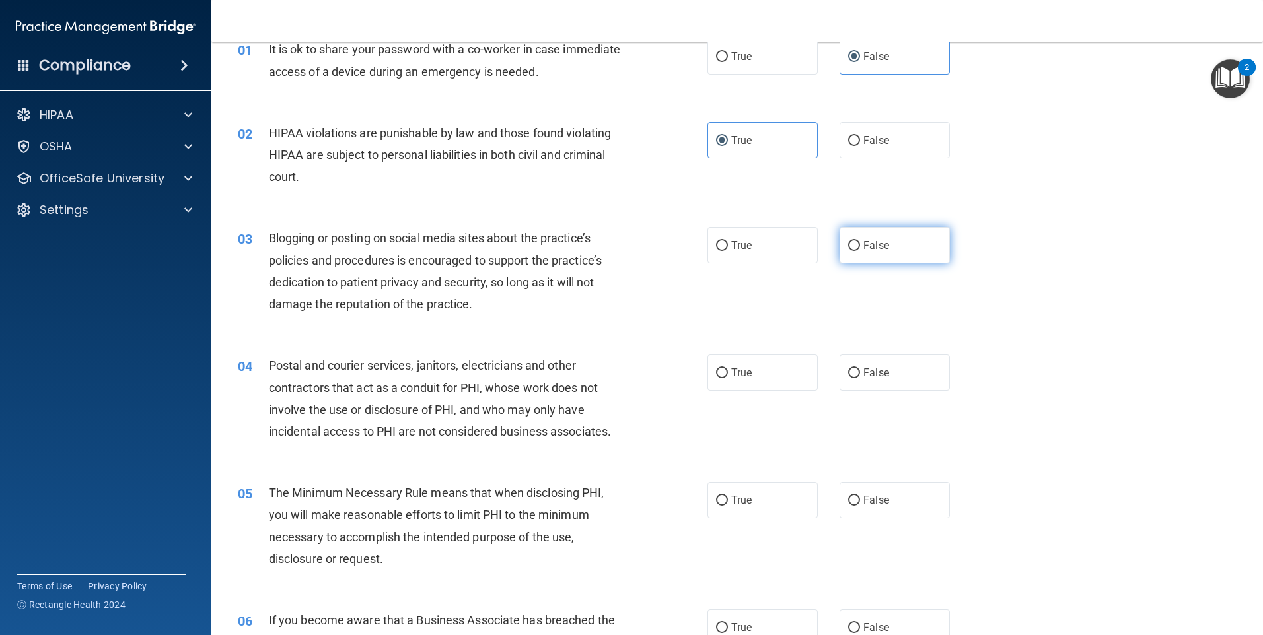
click at [890, 261] on label "False" at bounding box center [894, 245] width 110 height 36
click at [860, 251] on input "False" at bounding box center [854, 246] width 12 height 10
radio input "true"
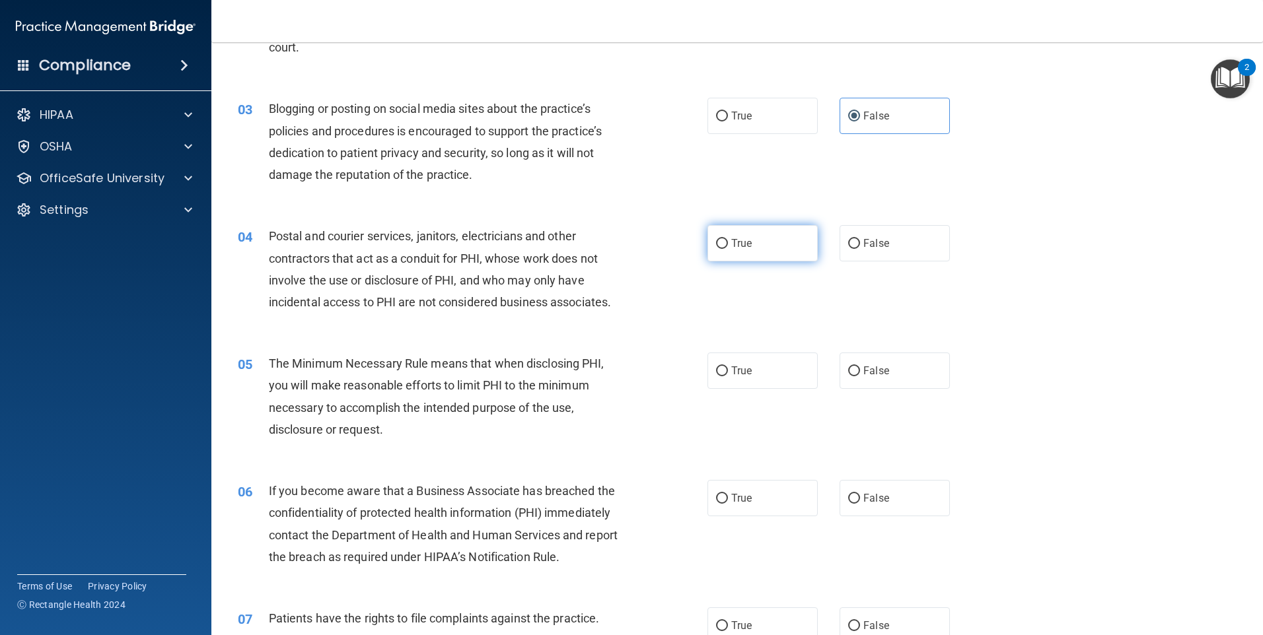
scroll to position [198, 0]
click at [762, 229] on label "True" at bounding box center [762, 241] width 110 height 36
click at [728, 236] on input "True" at bounding box center [722, 241] width 12 height 10
radio input "true"
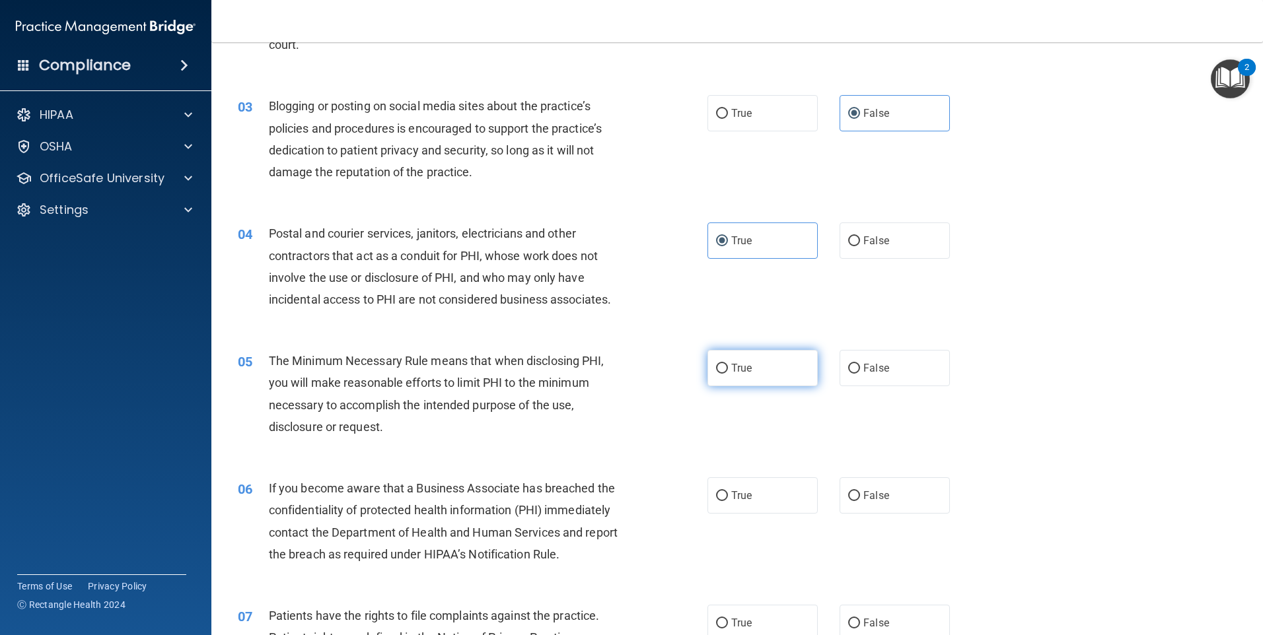
click at [765, 372] on label "True" at bounding box center [762, 368] width 110 height 36
click at [728, 372] on input "True" at bounding box center [722, 369] width 12 height 10
radio input "true"
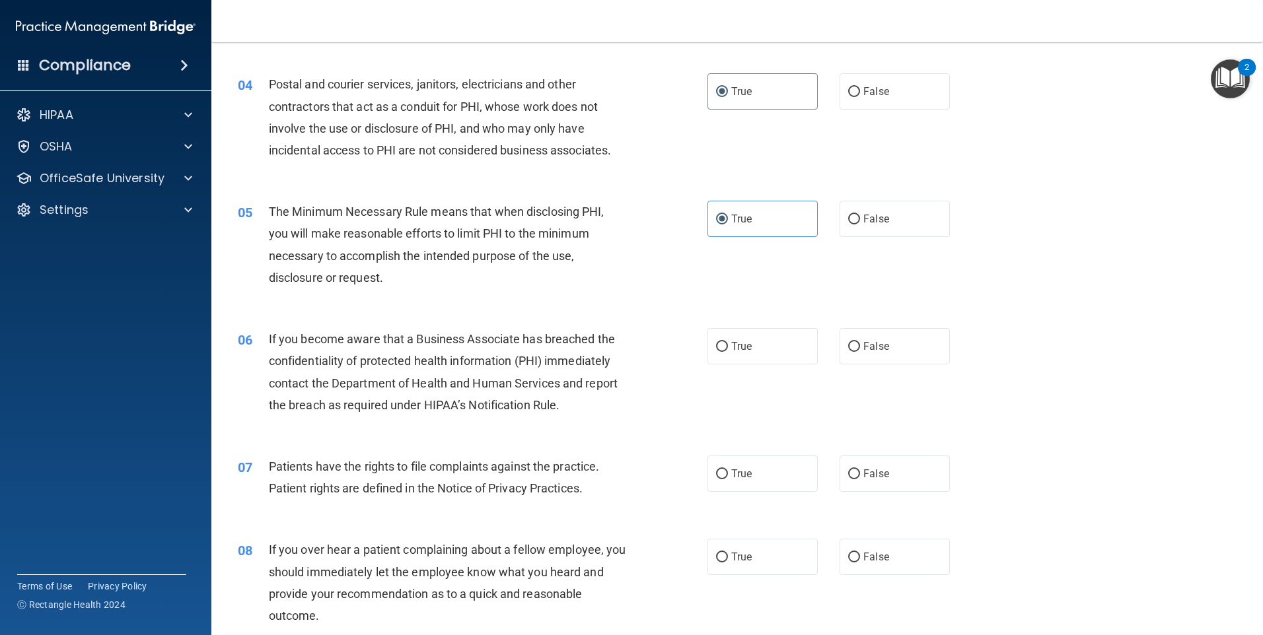
scroll to position [396, 0]
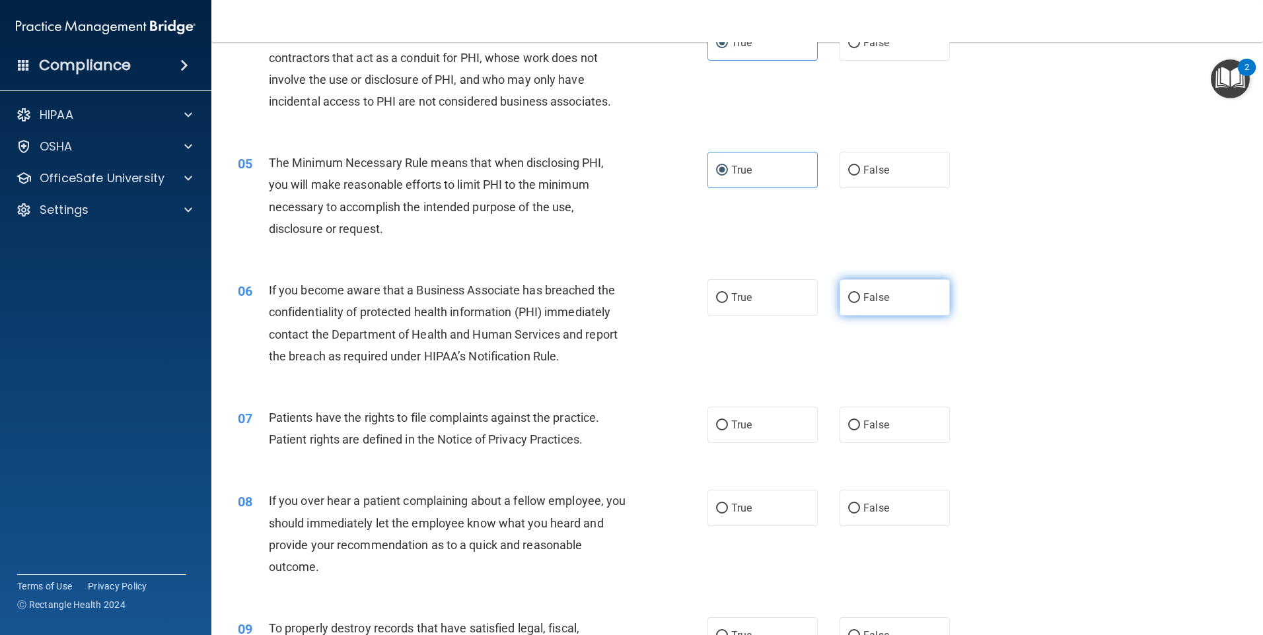
click at [873, 306] on label "False" at bounding box center [894, 297] width 110 height 36
click at [860, 303] on input "False" at bounding box center [854, 298] width 12 height 10
radio input "true"
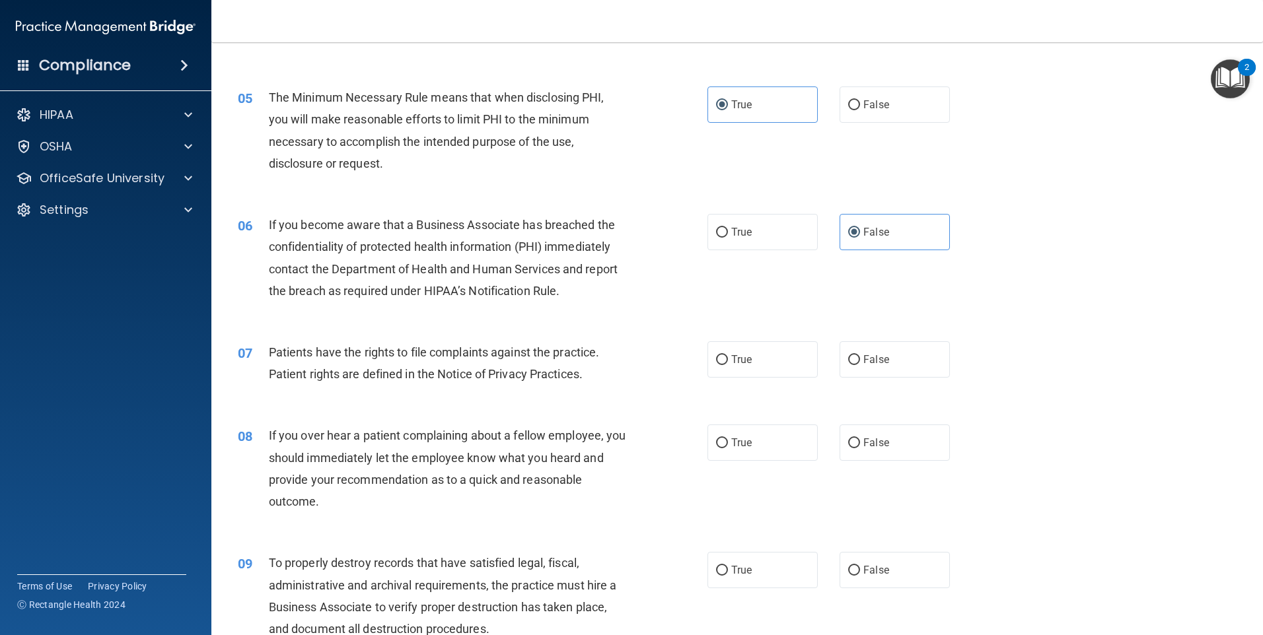
scroll to position [462, 0]
click at [743, 355] on span "True" at bounding box center [741, 359] width 20 height 13
click at [728, 355] on input "True" at bounding box center [722, 360] width 12 height 10
radio input "true"
click at [892, 434] on label "False" at bounding box center [894, 442] width 110 height 36
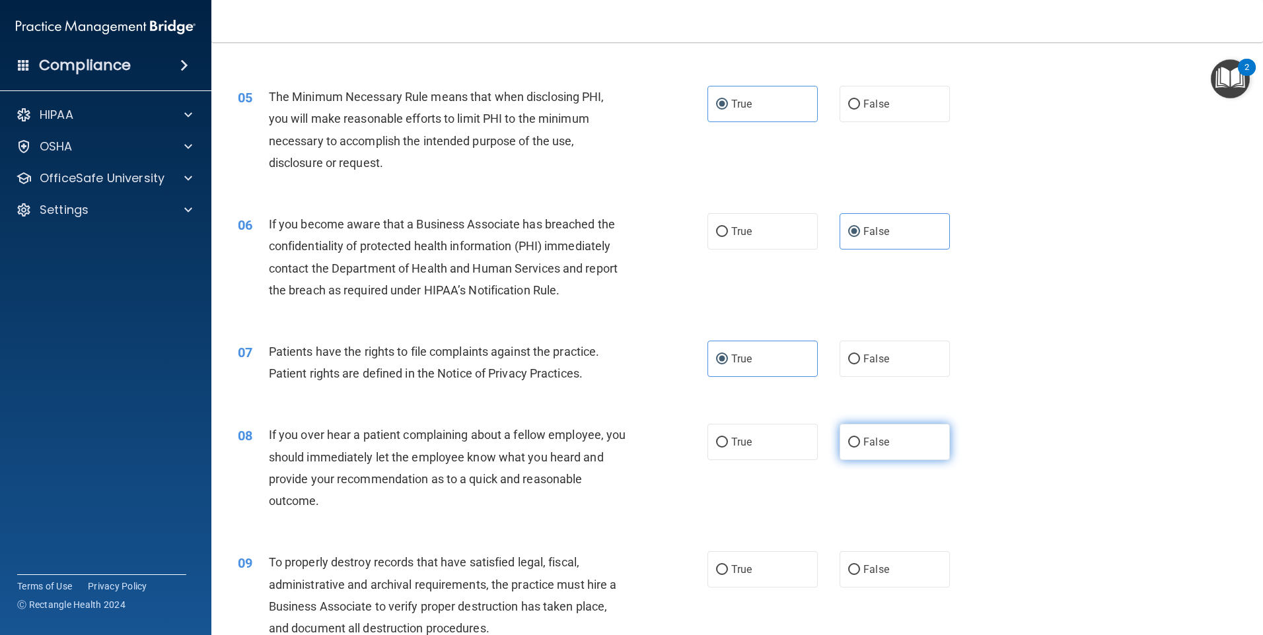
click at [860, 438] on input "False" at bounding box center [854, 443] width 12 height 10
radio input "true"
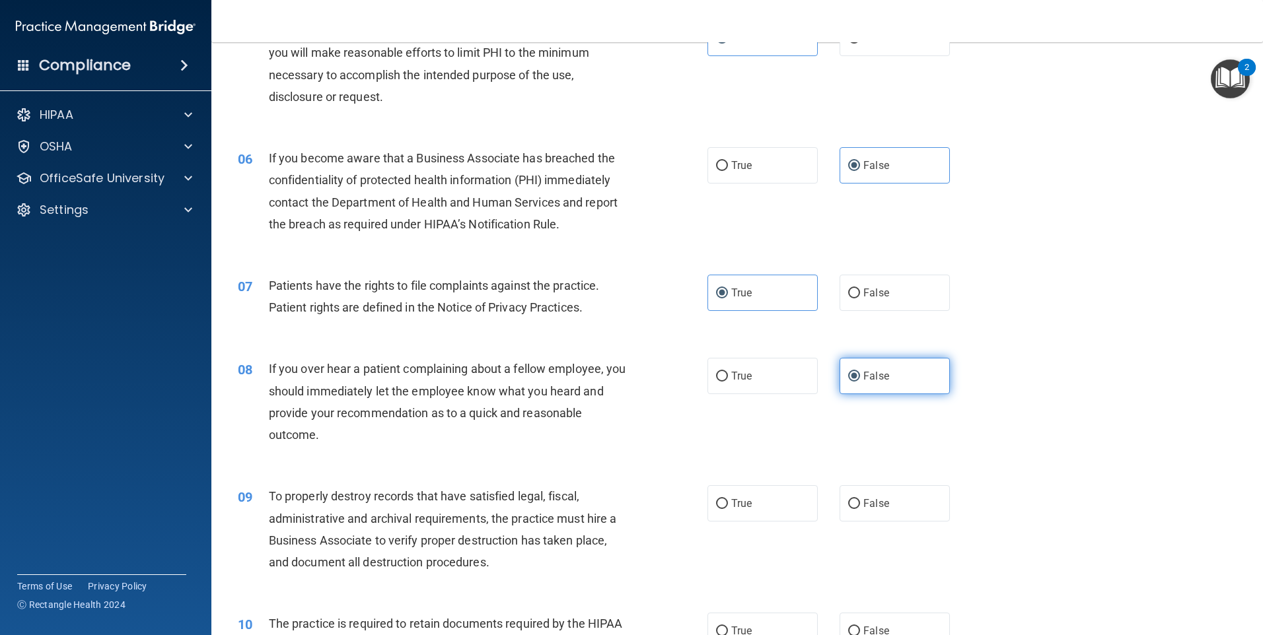
scroll to position [594, 0]
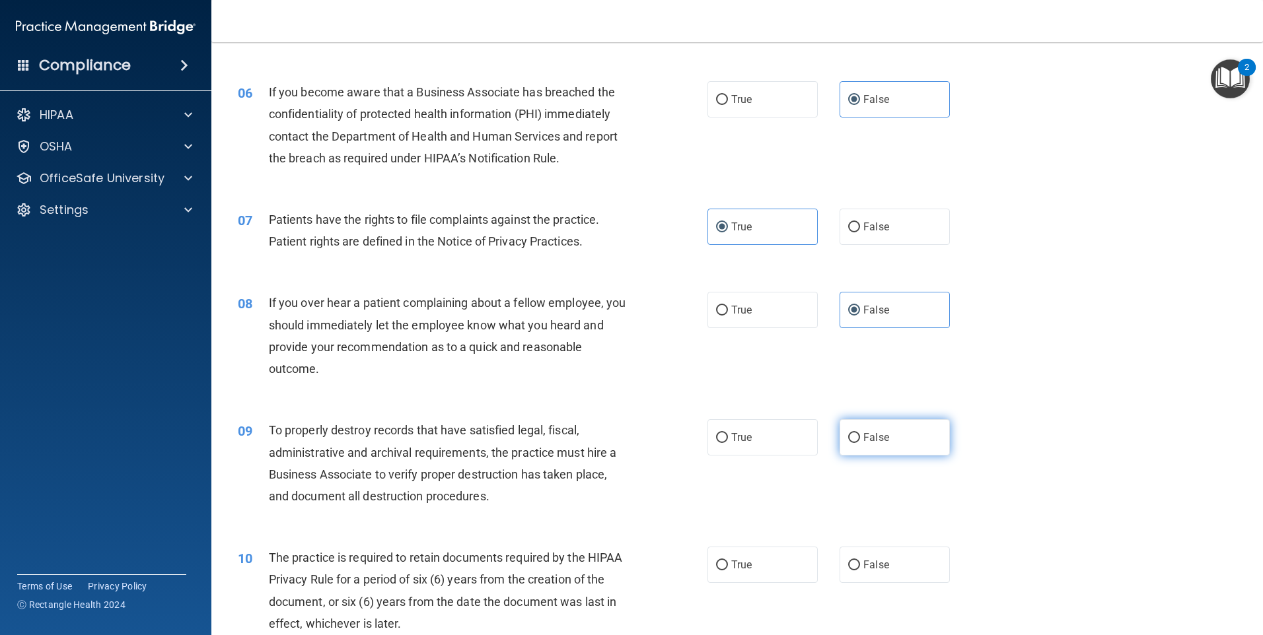
click at [883, 449] on label "False" at bounding box center [894, 437] width 110 height 36
click at [860, 443] on input "False" at bounding box center [854, 438] width 12 height 10
radio input "true"
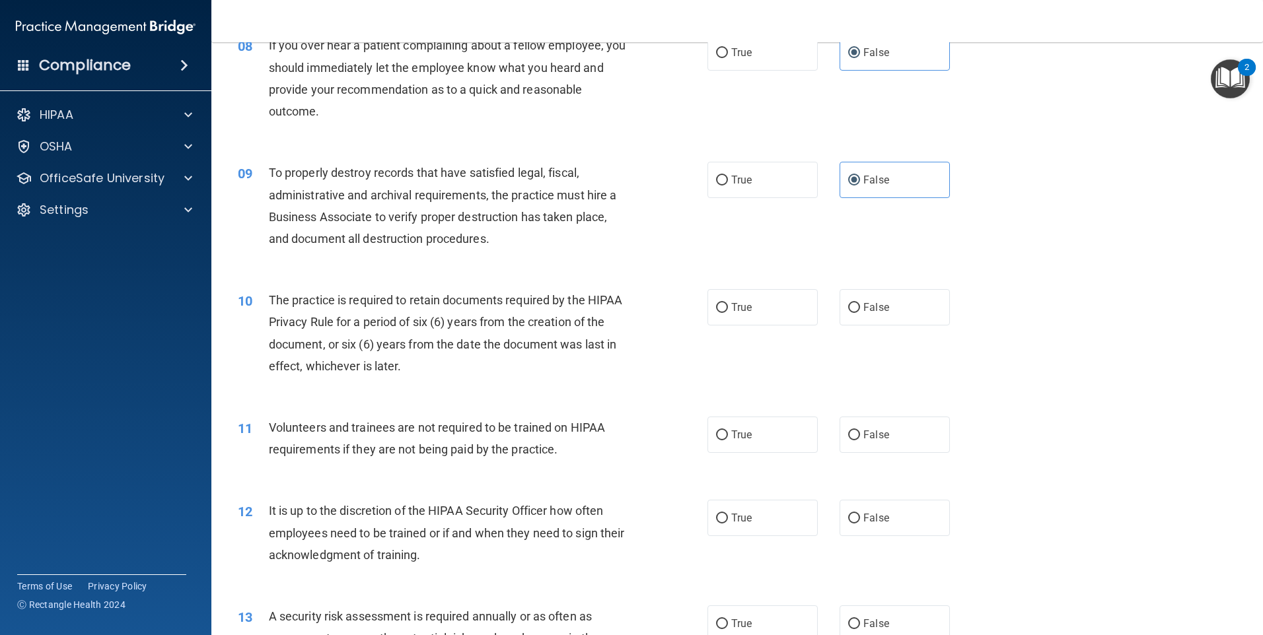
scroll to position [859, 0]
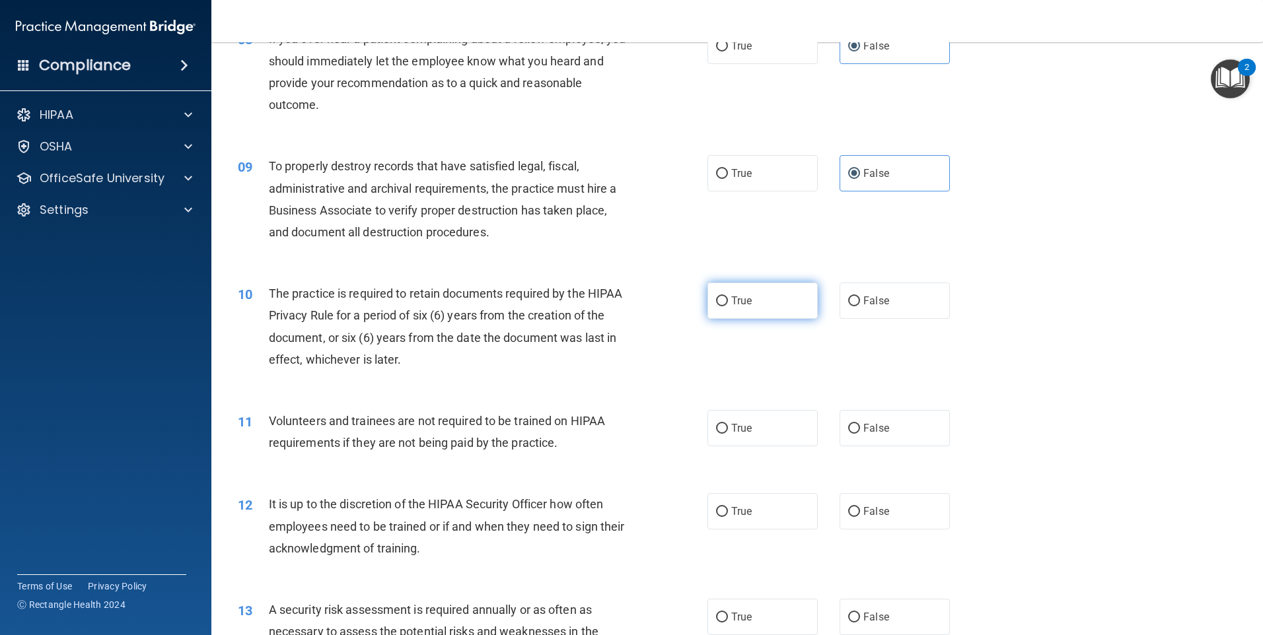
click at [769, 304] on label "True" at bounding box center [762, 301] width 110 height 36
click at [728, 304] on input "True" at bounding box center [722, 302] width 12 height 10
radio input "true"
click at [863, 426] on span "False" at bounding box center [876, 428] width 26 height 13
click at [859, 426] on input "False" at bounding box center [854, 429] width 12 height 10
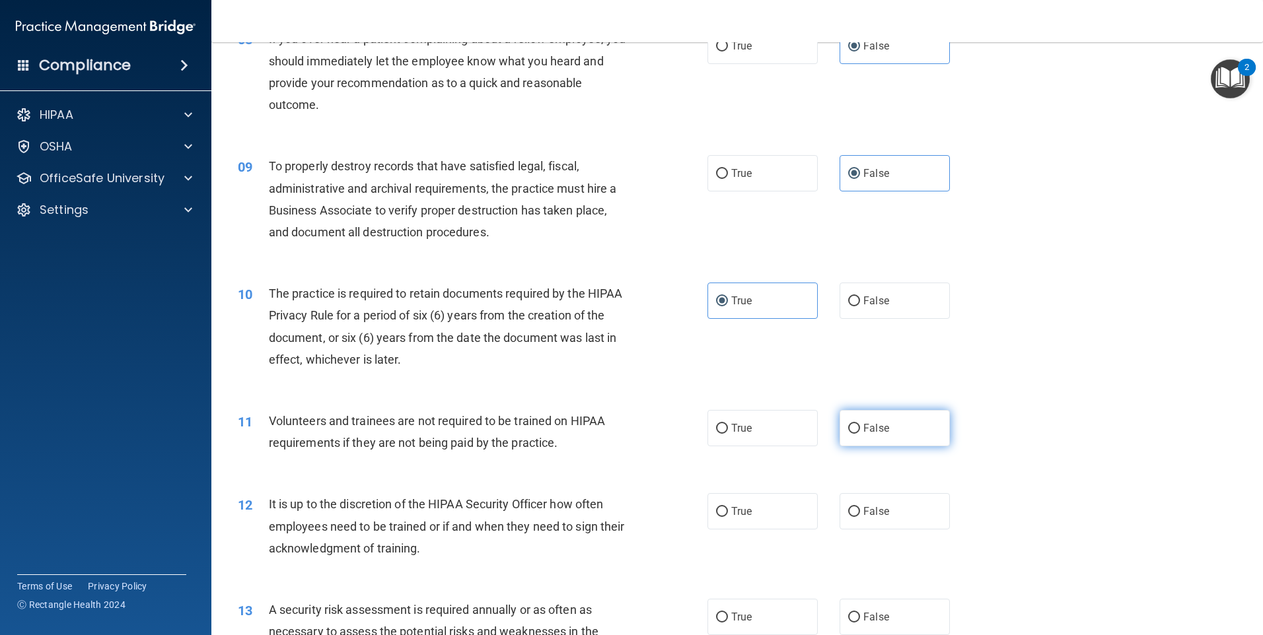
radio input "true"
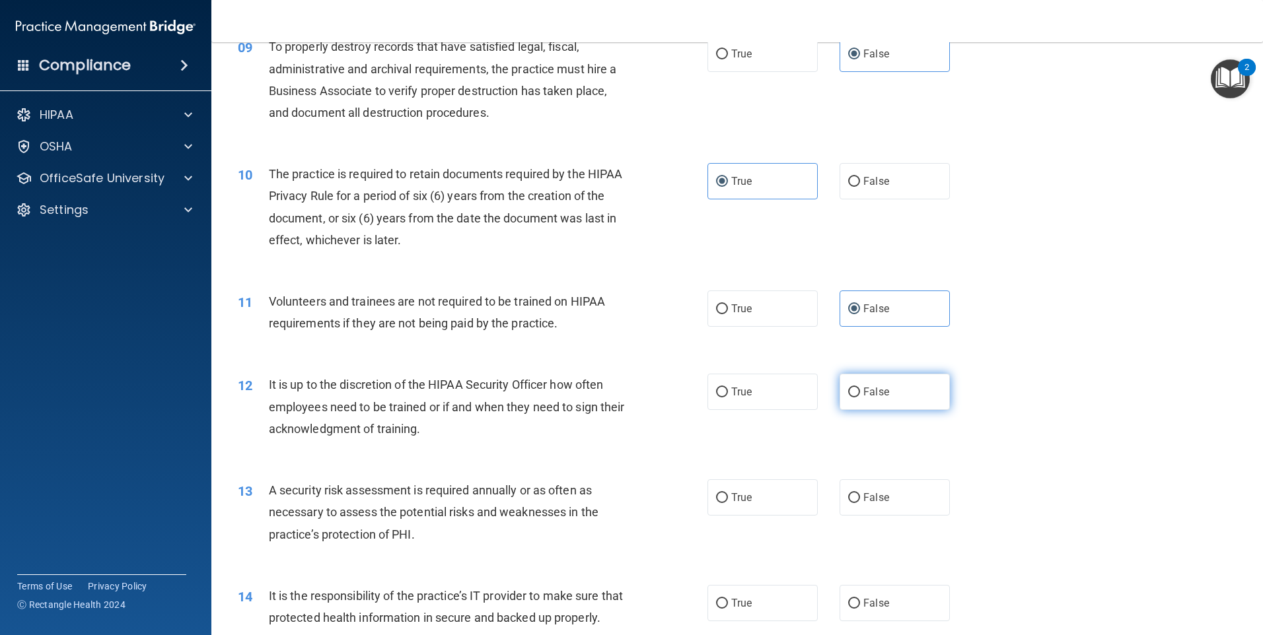
scroll to position [991, 0]
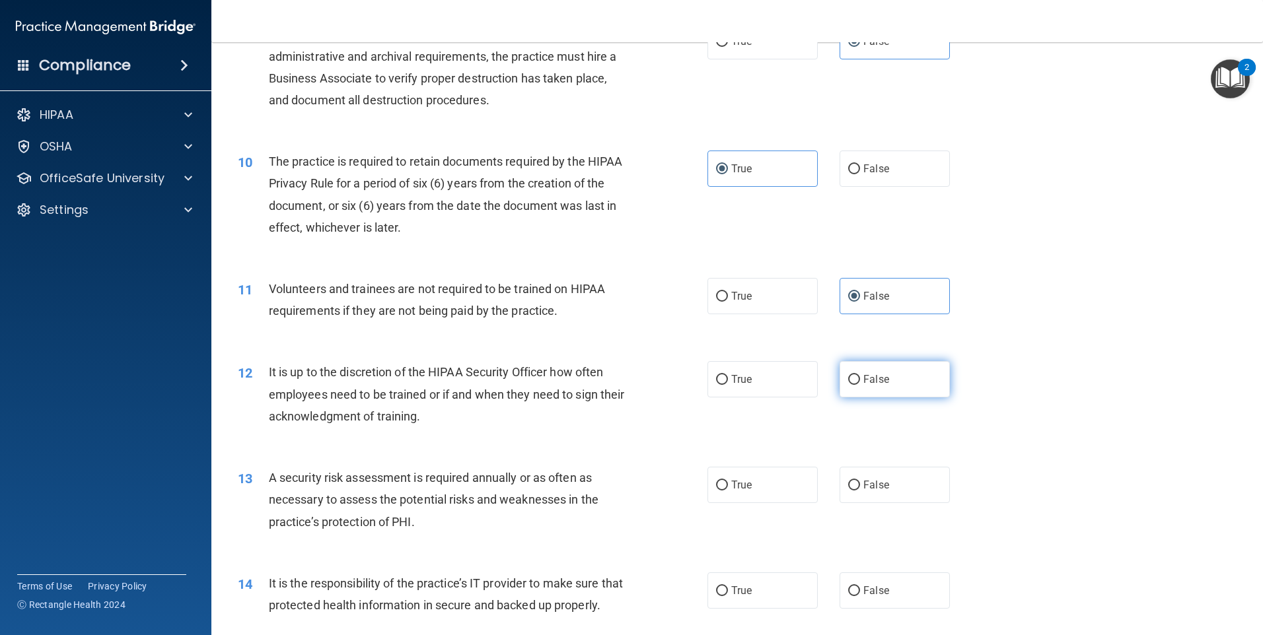
click at [863, 379] on span "False" at bounding box center [876, 379] width 26 height 13
click at [859, 379] on input "False" at bounding box center [854, 380] width 12 height 10
radio input "true"
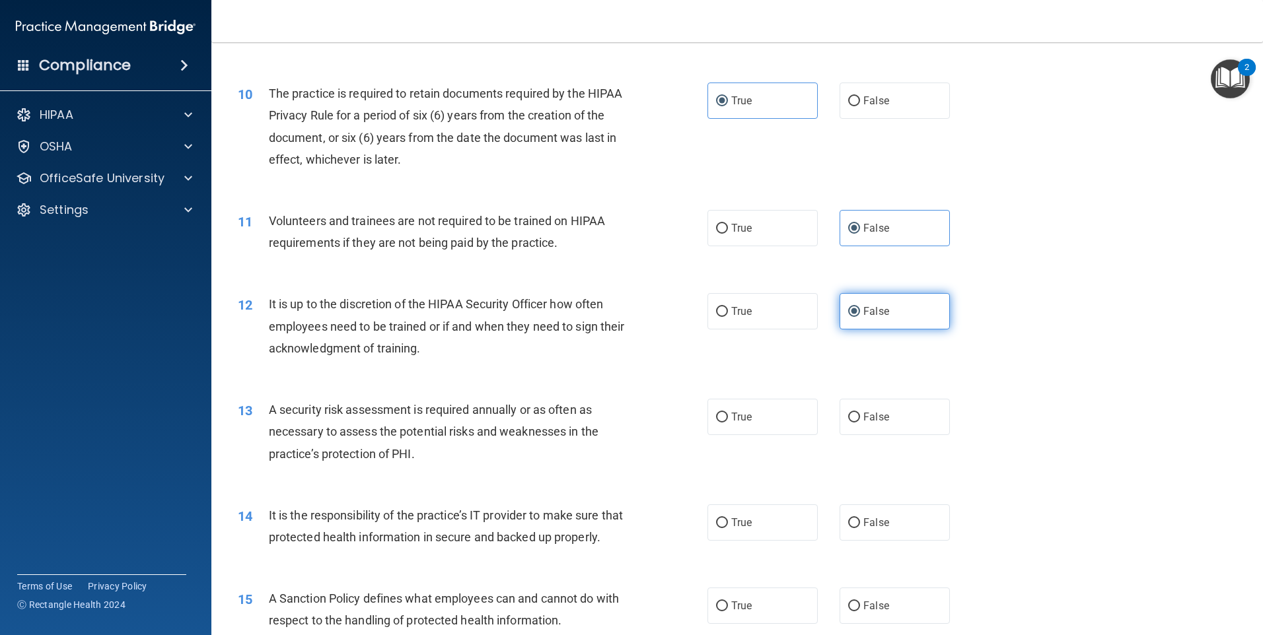
scroll to position [1123, 0]
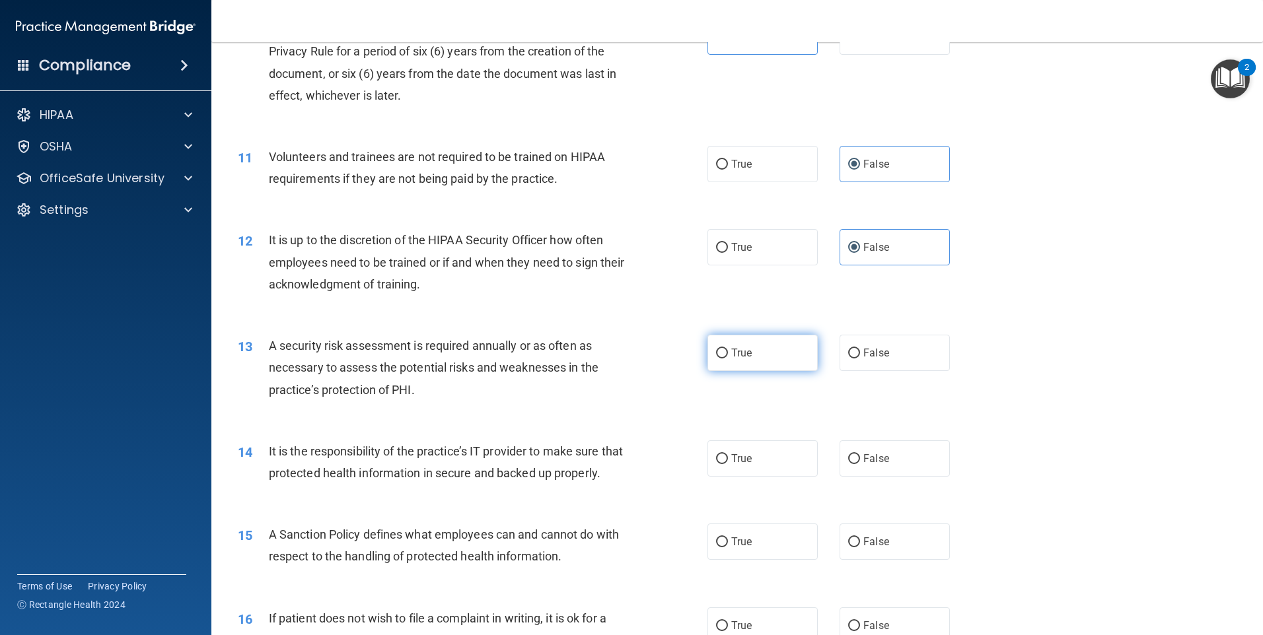
click at [774, 354] on label "True" at bounding box center [762, 353] width 110 height 36
click at [728, 354] on input "True" at bounding box center [722, 354] width 12 height 10
radio input "true"
click at [901, 468] on label "False" at bounding box center [894, 459] width 110 height 36
click at [860, 464] on input "False" at bounding box center [854, 459] width 12 height 10
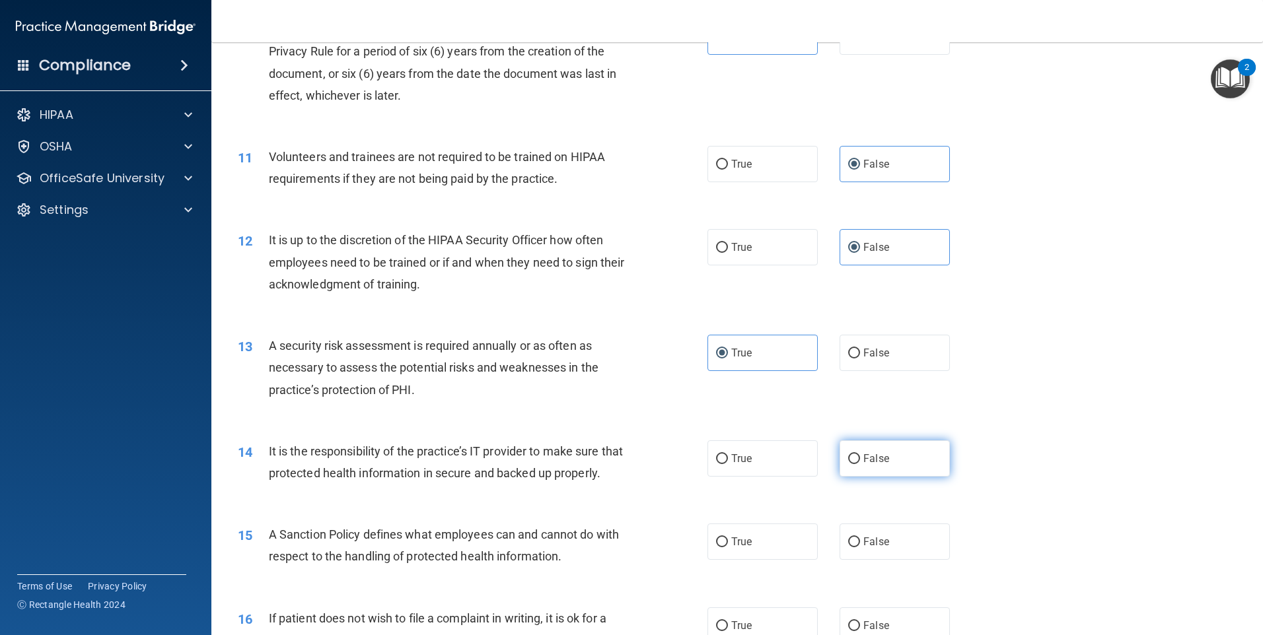
radio input "true"
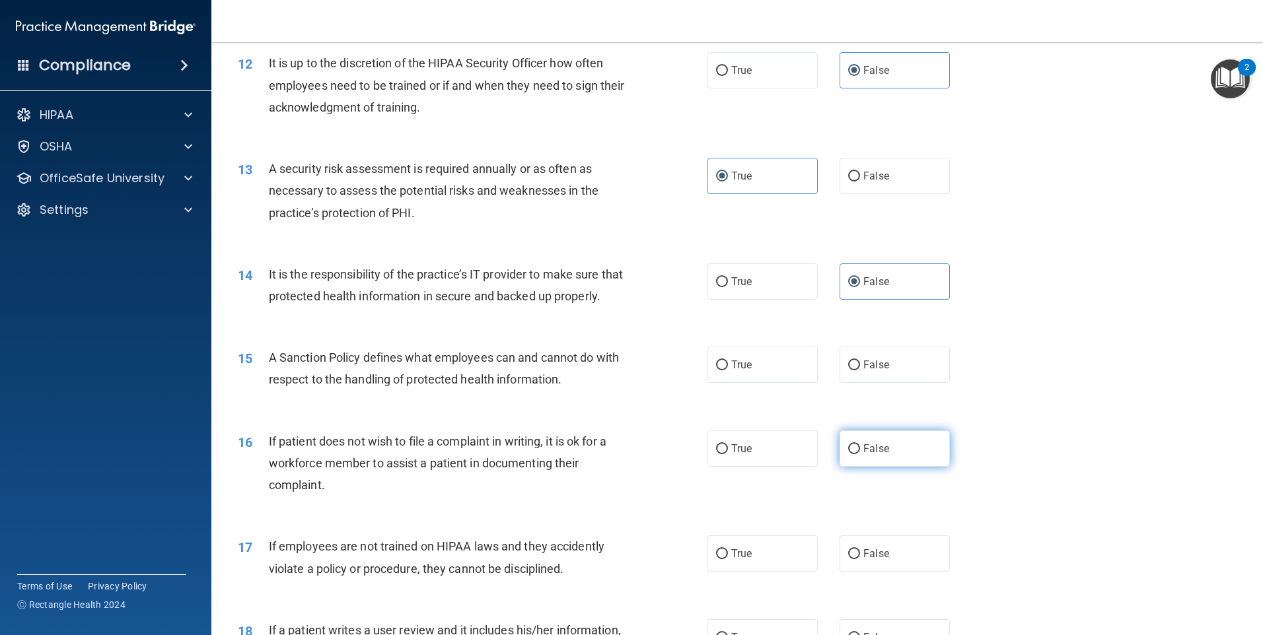
scroll to position [1321, 0]
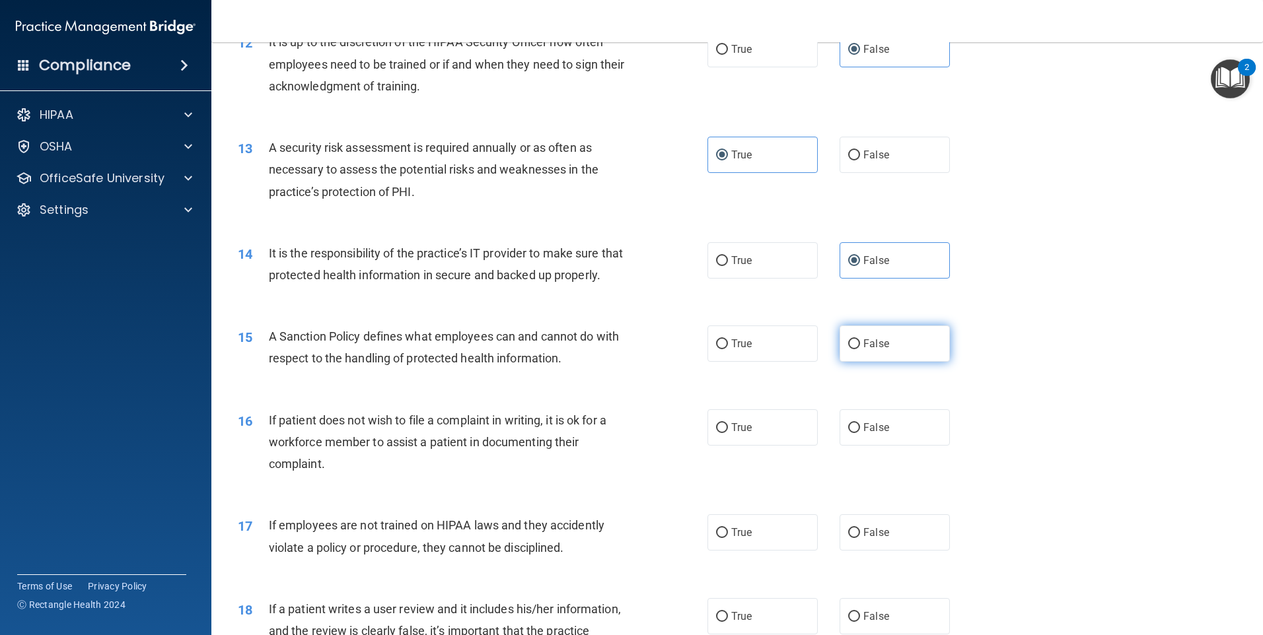
click at [848, 349] on input "False" at bounding box center [854, 344] width 12 height 10
radio input "true"
drag, startPoint x: 765, startPoint y: 448, endPoint x: 832, endPoint y: 537, distance: 111.4
click at [764, 446] on label "True" at bounding box center [762, 427] width 110 height 36
click at [728, 433] on input "True" at bounding box center [722, 428] width 12 height 10
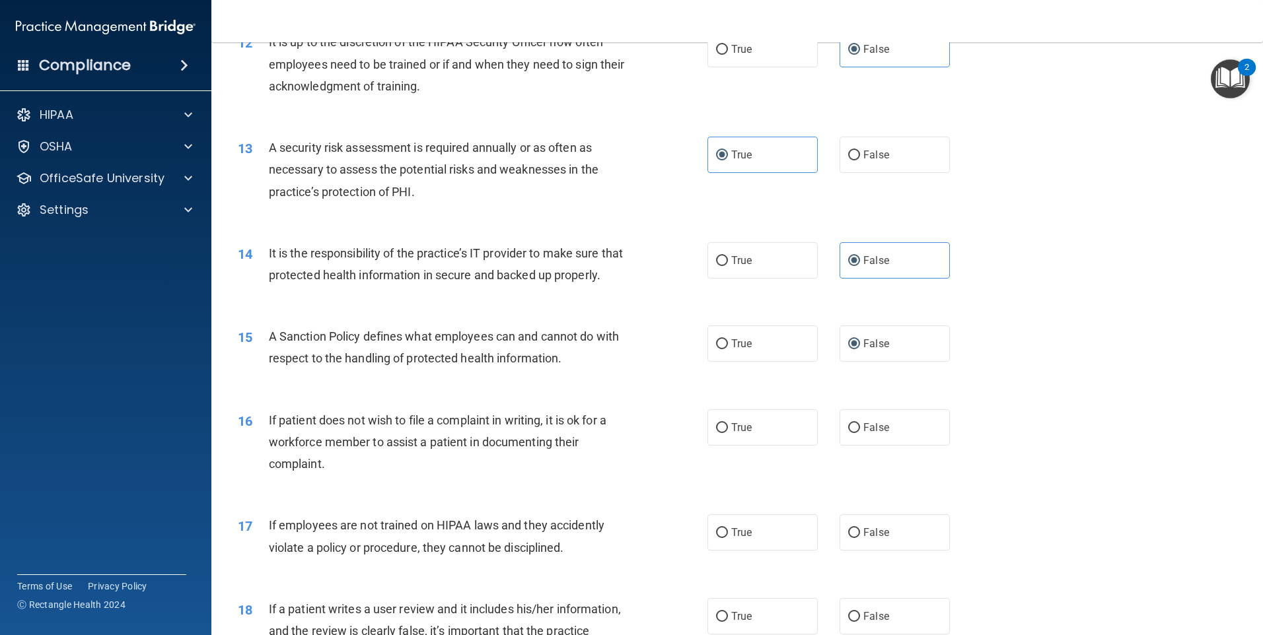
radio input "true"
click at [855, 549] on label "False" at bounding box center [894, 532] width 110 height 36
click at [855, 538] on input "False" at bounding box center [854, 533] width 12 height 10
radio input "true"
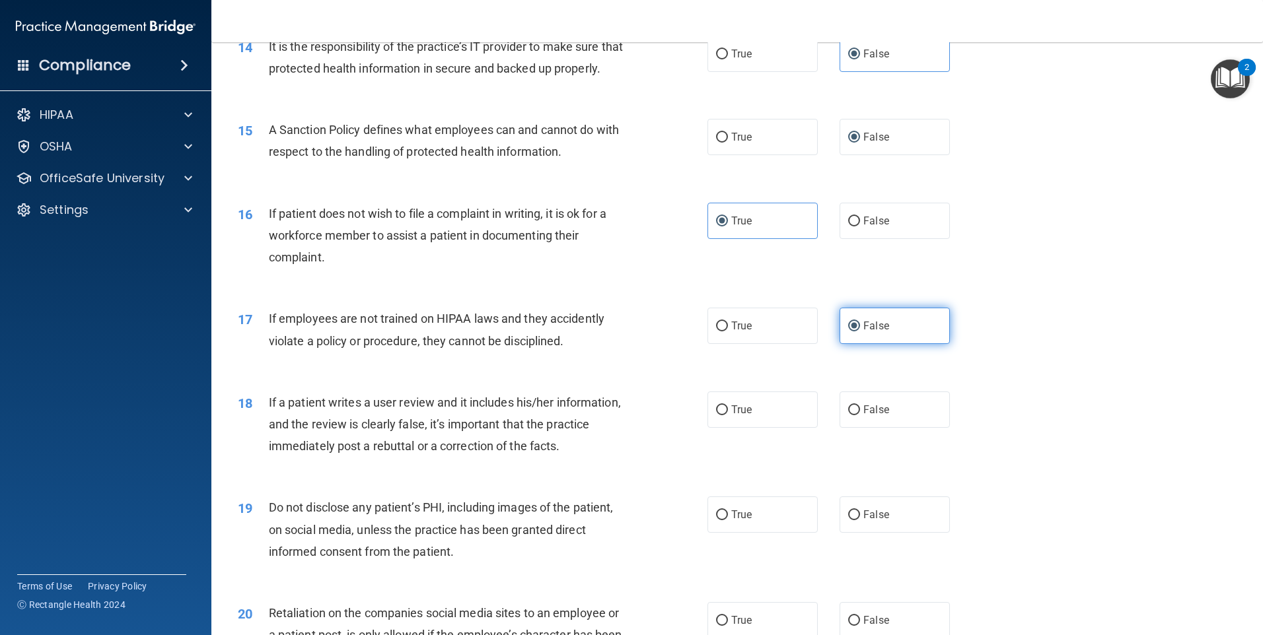
scroll to position [1651, 0]
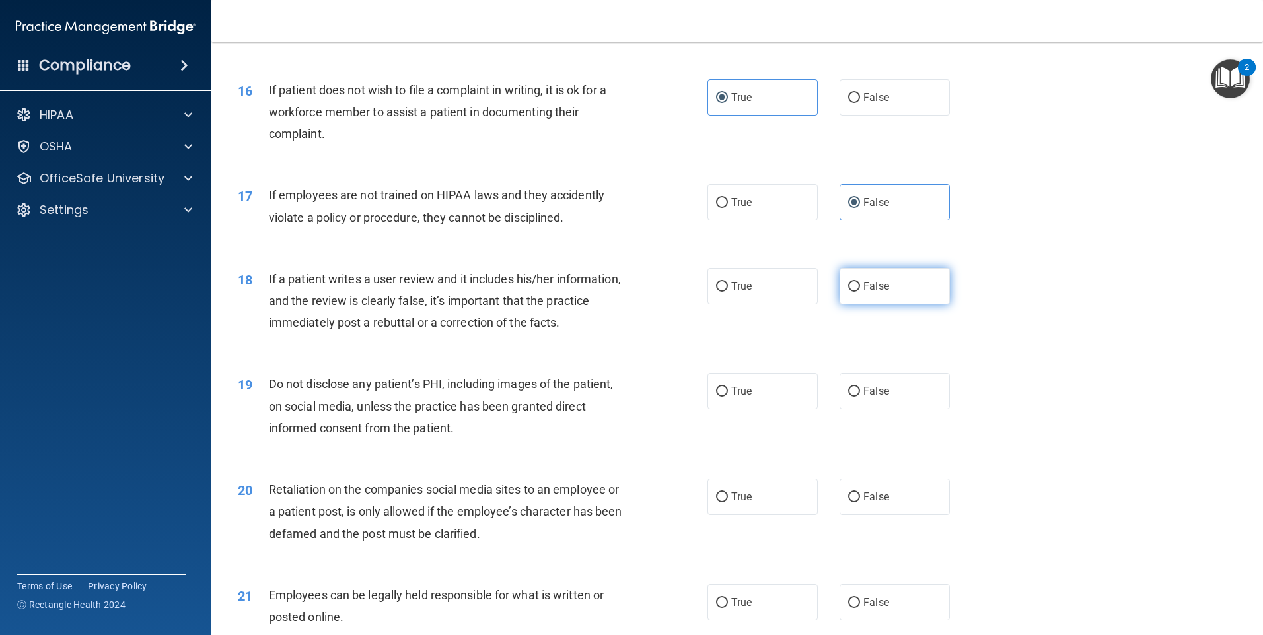
click at [888, 304] on label "False" at bounding box center [894, 286] width 110 height 36
click at [860, 292] on input "False" at bounding box center [854, 287] width 12 height 10
radio input "true"
click at [784, 409] on label "True" at bounding box center [762, 391] width 110 height 36
click at [728, 397] on input "True" at bounding box center [722, 392] width 12 height 10
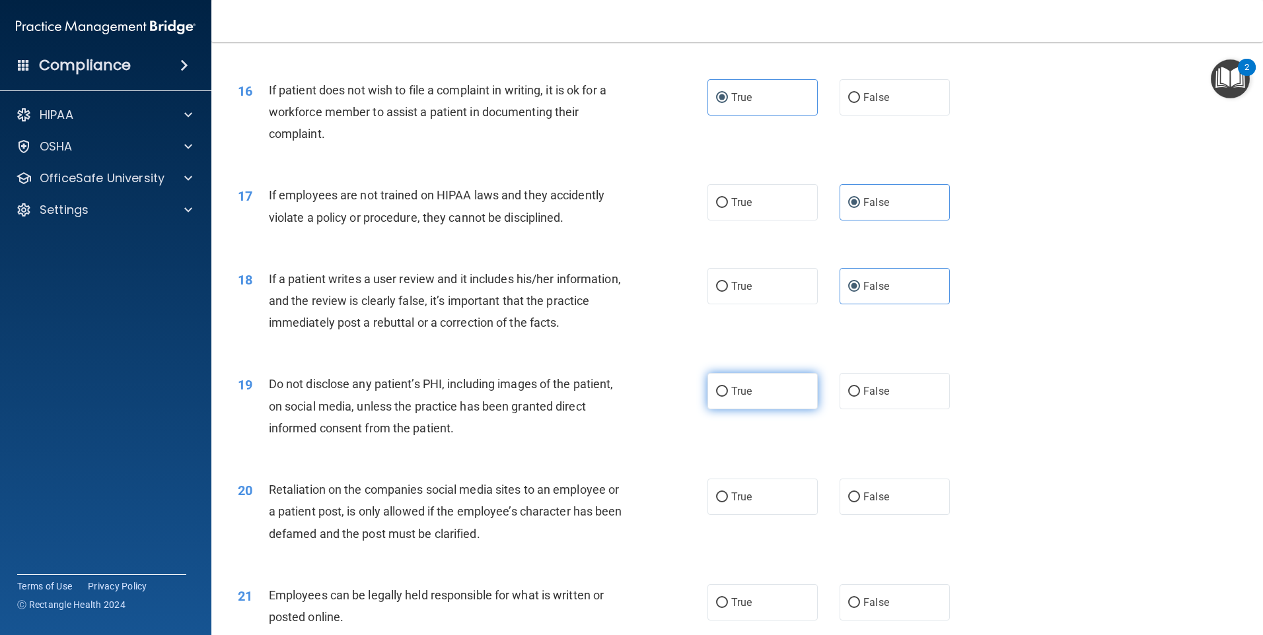
radio input "true"
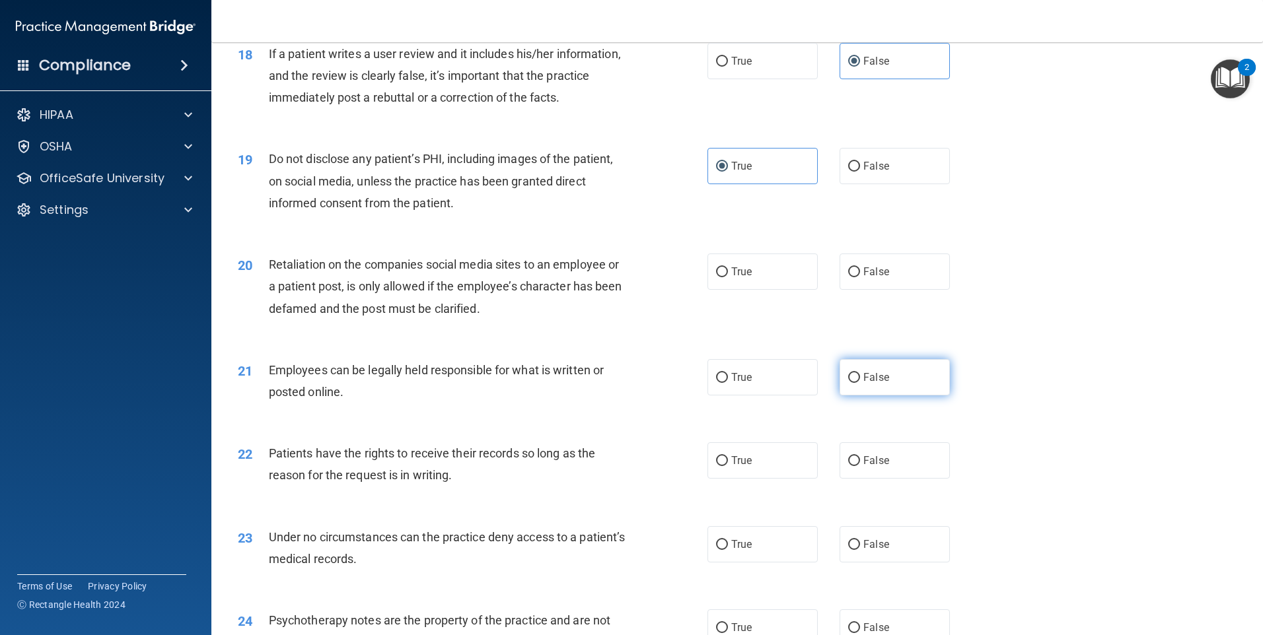
scroll to position [1915, 0]
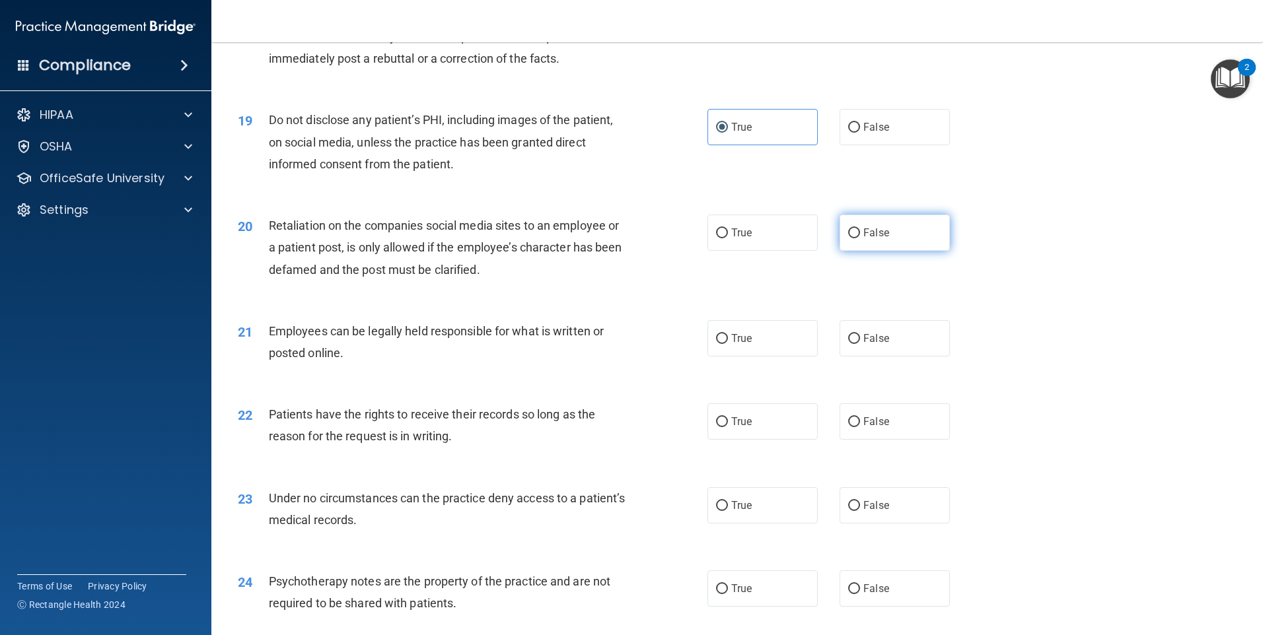
click at [878, 251] on label "False" at bounding box center [894, 233] width 110 height 36
click at [860, 238] on input "False" at bounding box center [854, 234] width 12 height 10
radio input "true"
click at [781, 357] on label "True" at bounding box center [762, 338] width 110 height 36
click at [728, 344] on input "True" at bounding box center [722, 339] width 12 height 10
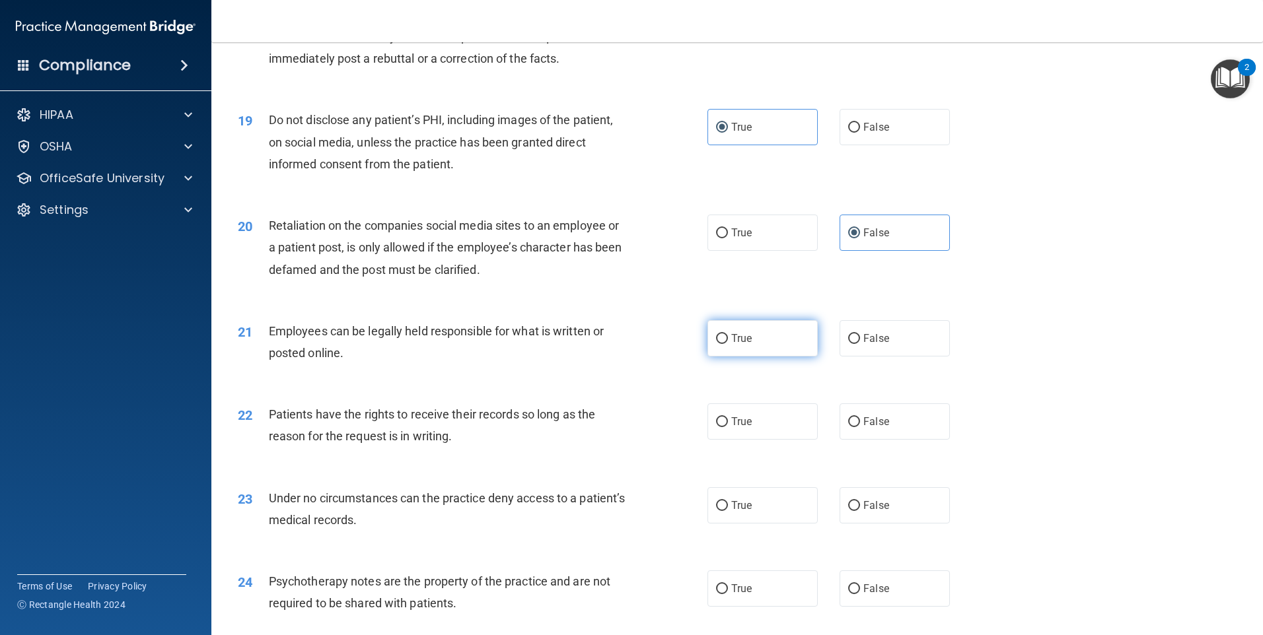
radio input "true"
click at [886, 440] on label "False" at bounding box center [894, 422] width 110 height 36
click at [860, 427] on input "False" at bounding box center [854, 422] width 12 height 10
radio input "true"
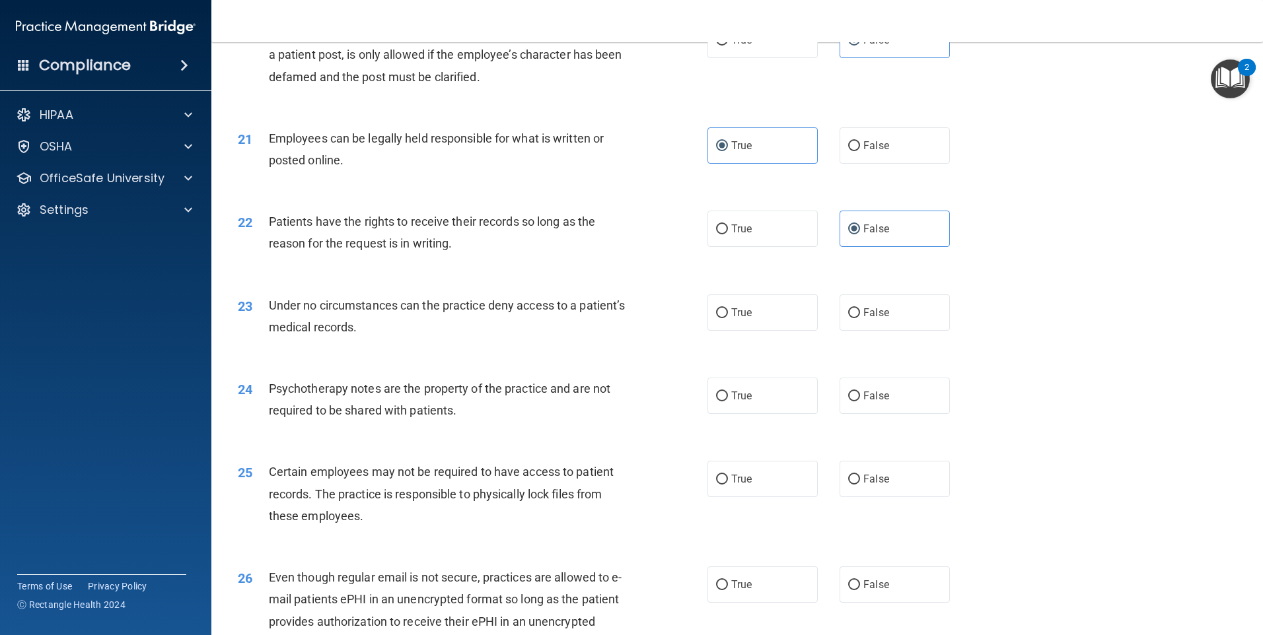
scroll to position [2113, 0]
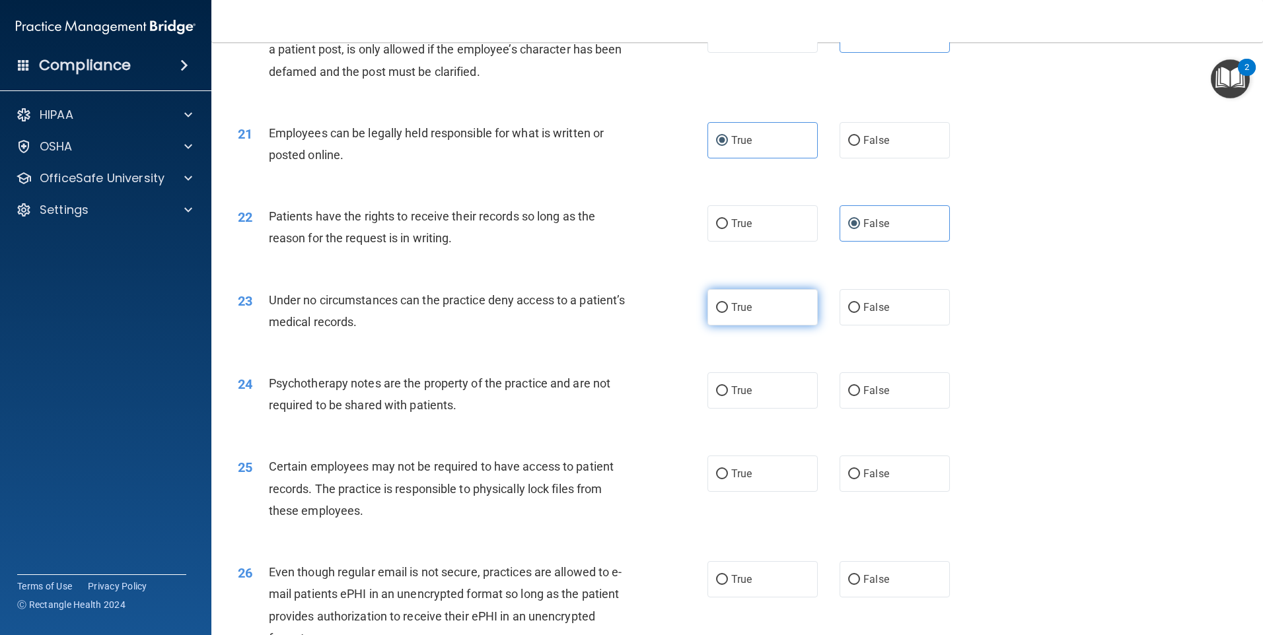
click at [741, 326] on label "True" at bounding box center [762, 307] width 110 height 36
click at [728, 313] on input "True" at bounding box center [722, 308] width 12 height 10
radio input "true"
click at [867, 314] on span "False" at bounding box center [876, 307] width 26 height 13
click at [860, 313] on input "False" at bounding box center [854, 308] width 12 height 10
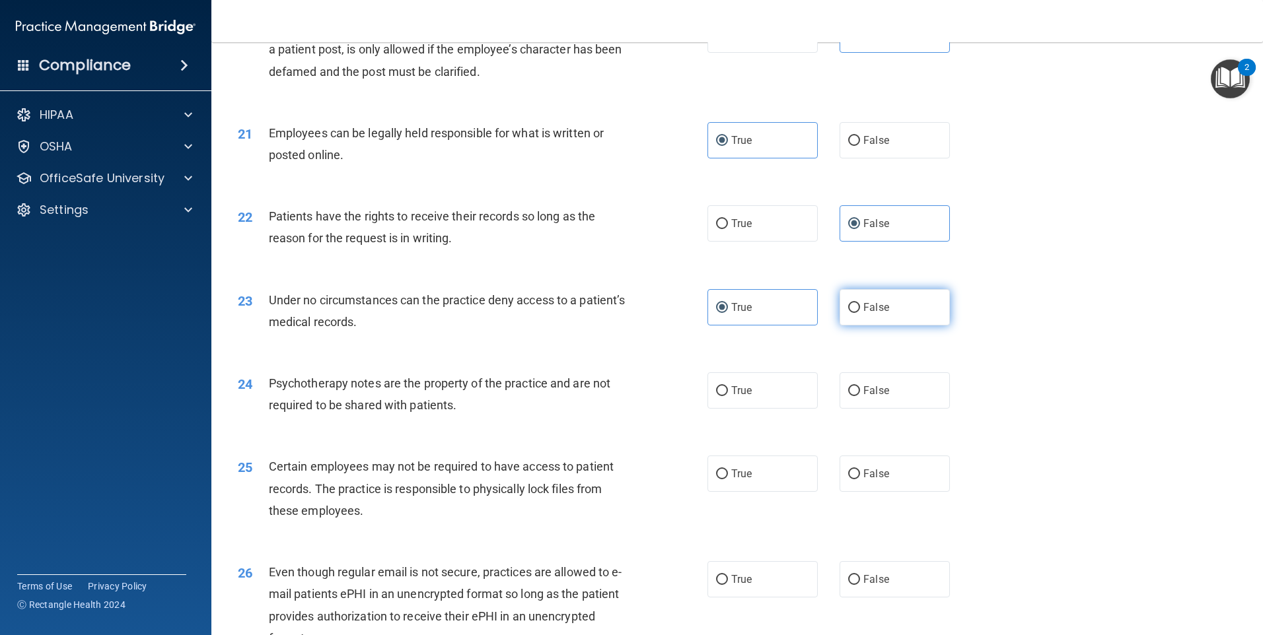
radio input "true"
radio input "false"
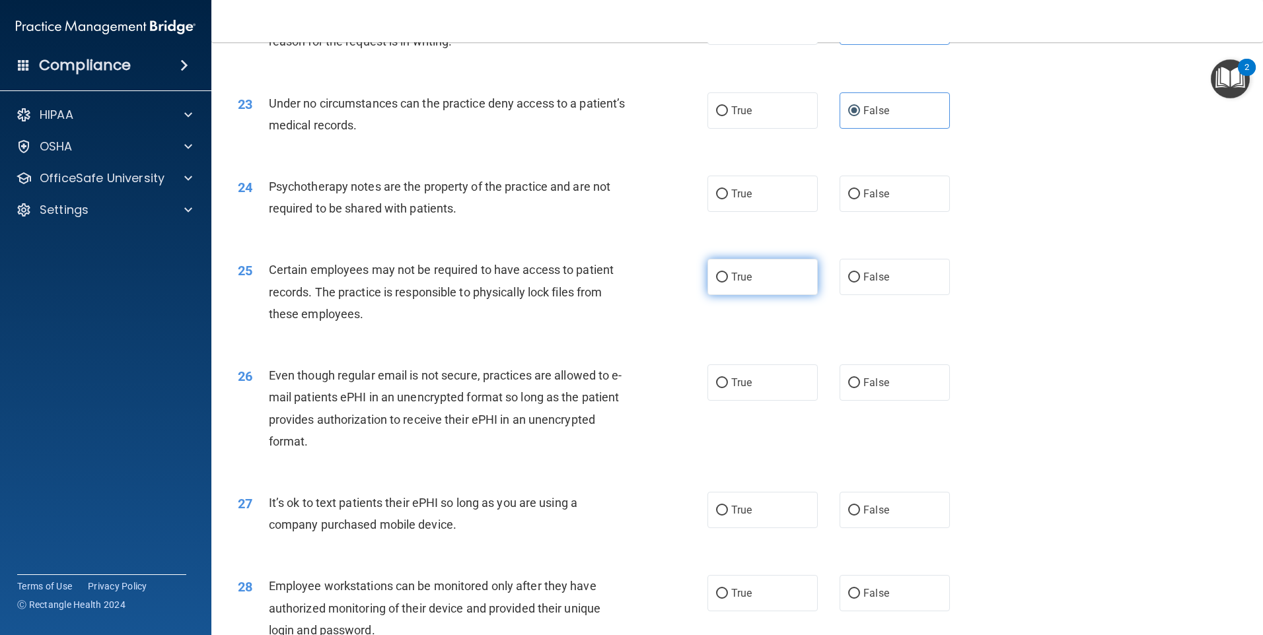
scroll to position [2312, 0]
click at [740, 199] on span "True" at bounding box center [741, 192] width 20 height 13
click at [728, 198] on input "True" at bounding box center [722, 193] width 12 height 10
radio input "true"
click at [745, 294] on label "True" at bounding box center [762, 276] width 110 height 36
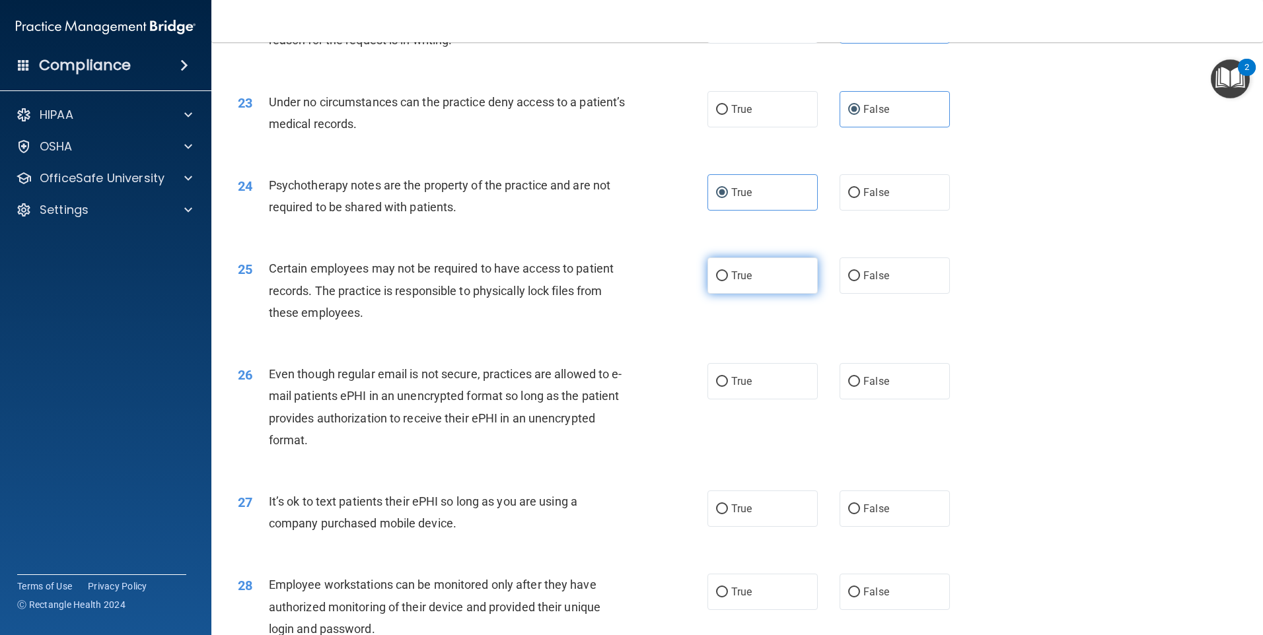
click at [728, 281] on input "True" at bounding box center [722, 276] width 12 height 10
radio input "true"
click at [758, 400] on label "True" at bounding box center [762, 381] width 110 height 36
click at [728, 387] on input "True" at bounding box center [722, 382] width 12 height 10
radio input "true"
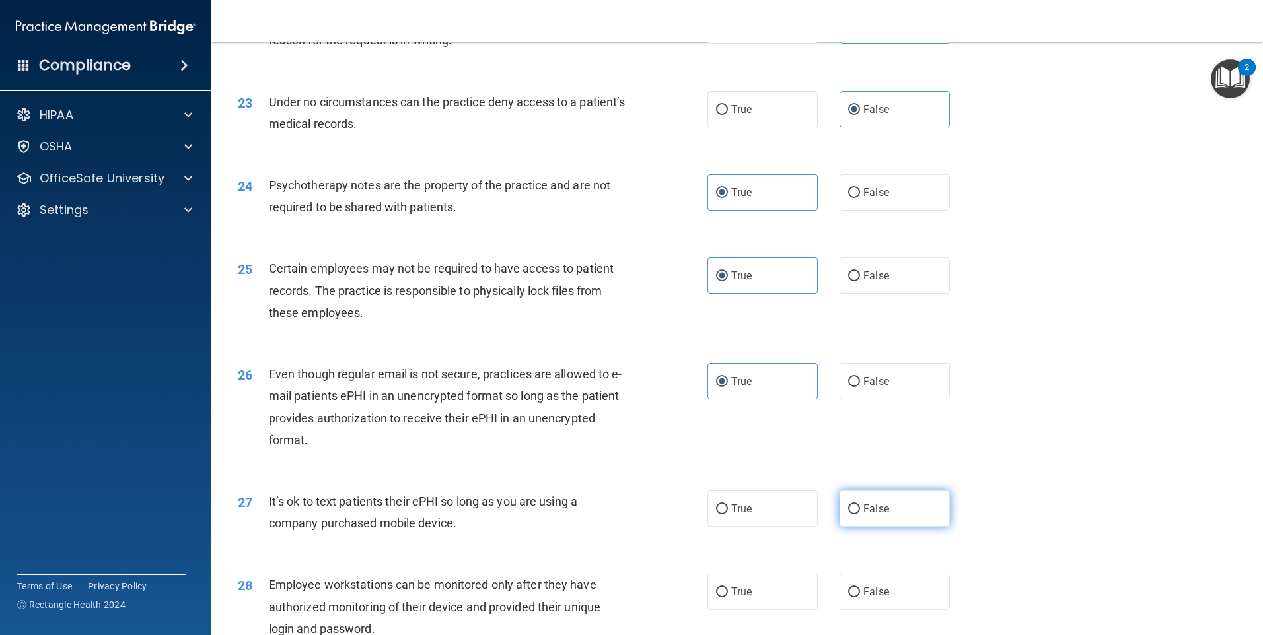
click at [851, 527] on label "False" at bounding box center [894, 509] width 110 height 36
click at [851, 514] on input "False" at bounding box center [854, 510] width 12 height 10
radio input "true"
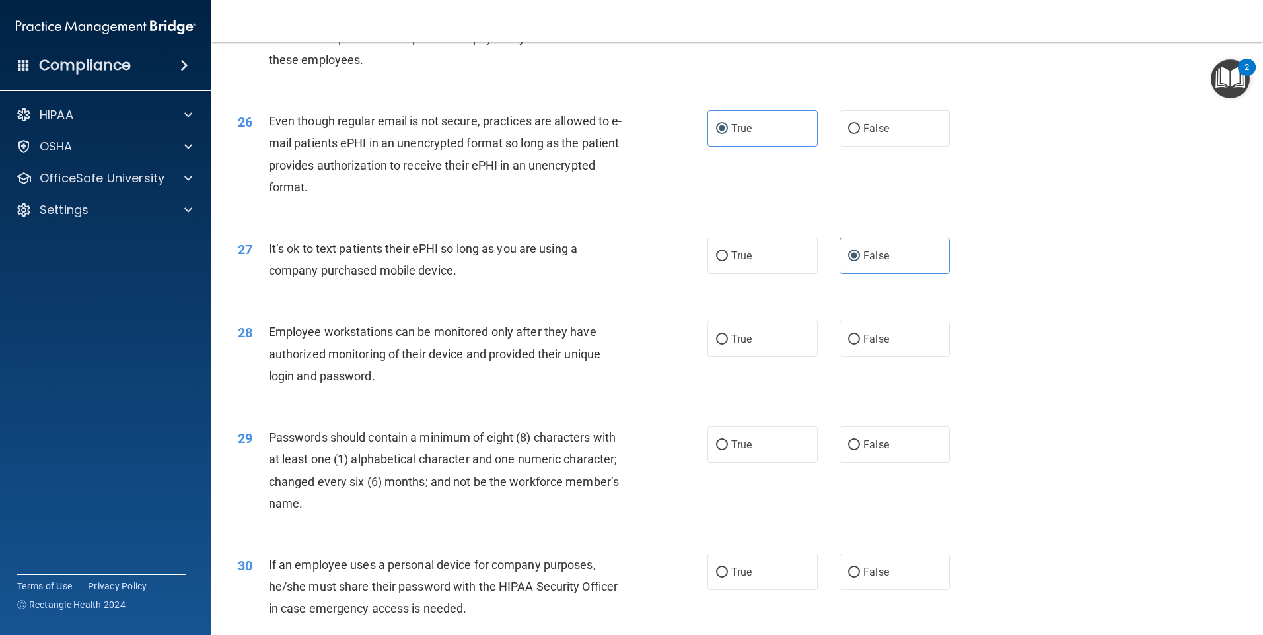
scroll to position [2576, 0]
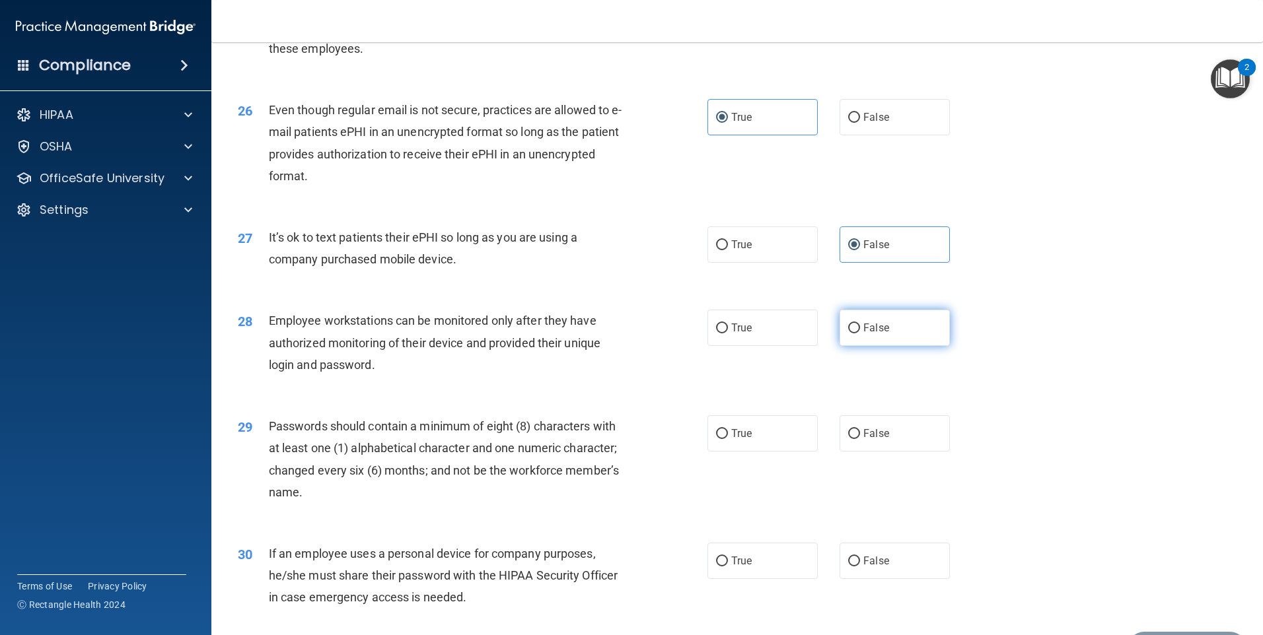
click at [876, 334] on span "False" at bounding box center [876, 328] width 26 height 13
click at [860, 334] on input "False" at bounding box center [854, 329] width 12 height 10
radio input "true"
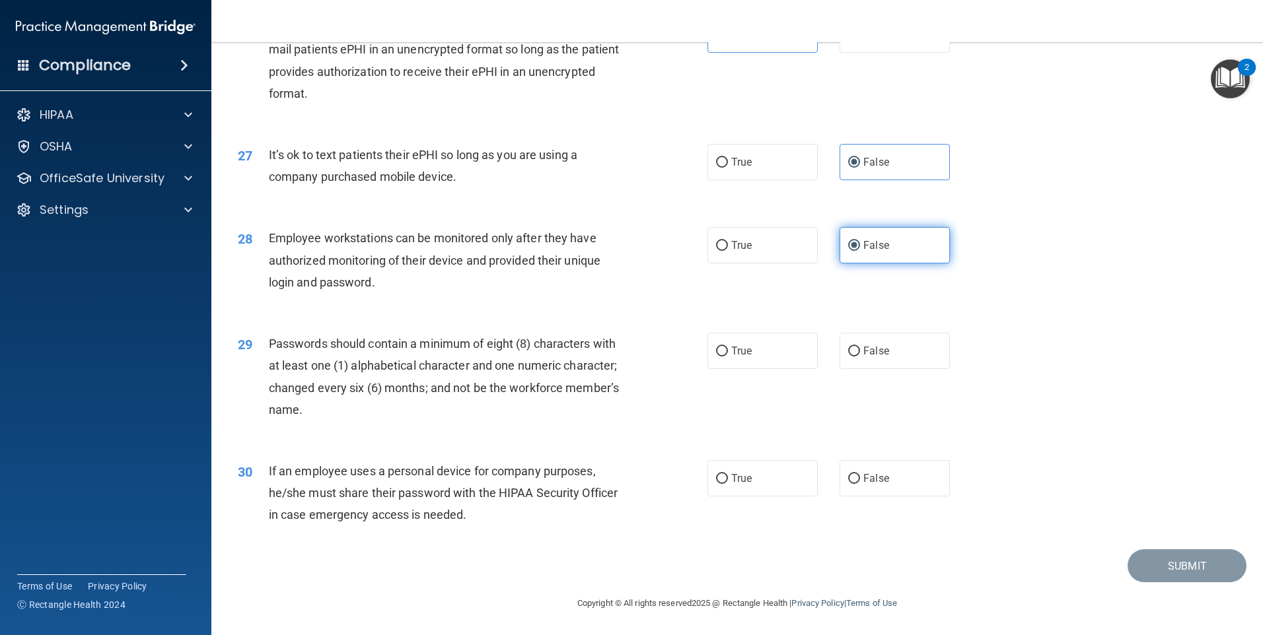
scroll to position [2680, 0]
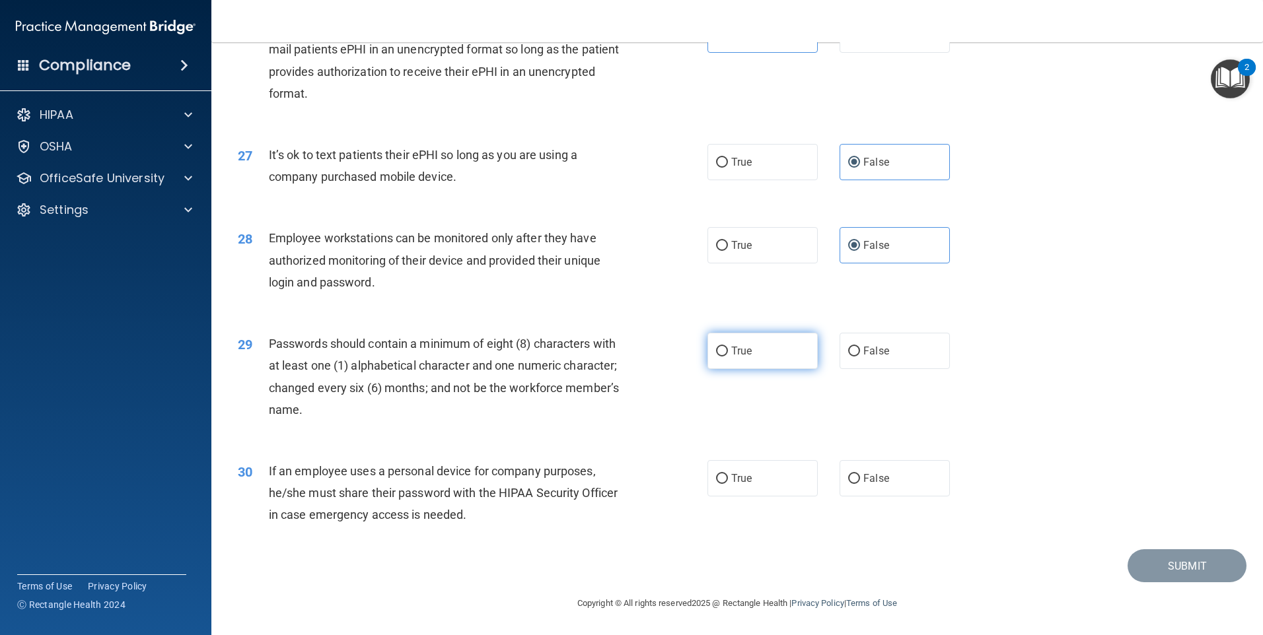
click at [763, 350] on label "True" at bounding box center [762, 351] width 110 height 36
click at [728, 350] on input "True" at bounding box center [722, 352] width 12 height 10
radio input "true"
click at [900, 501] on div "30 If an employee uses a personal device for company purposes, he/she must shar…" at bounding box center [737, 497] width 1018 height 106
click at [894, 476] on label "False" at bounding box center [894, 478] width 110 height 36
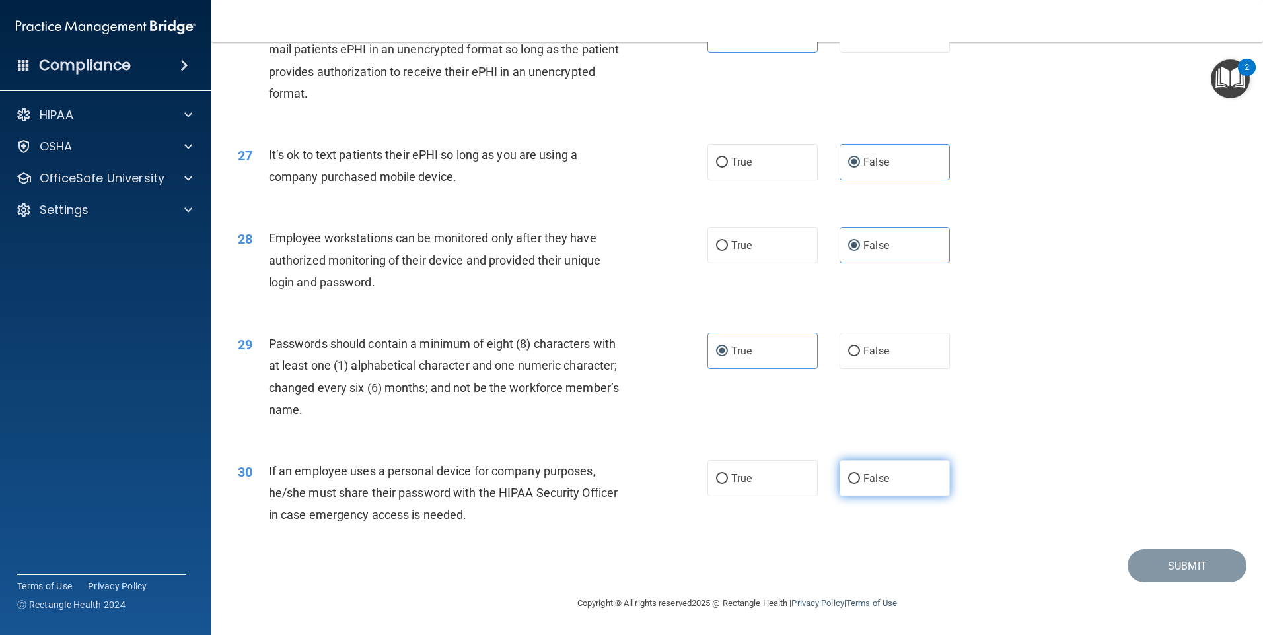
click at [860, 476] on input "False" at bounding box center [854, 479] width 12 height 10
radio input "true"
click at [1165, 571] on button "Submit" at bounding box center [1186, 567] width 119 height 34
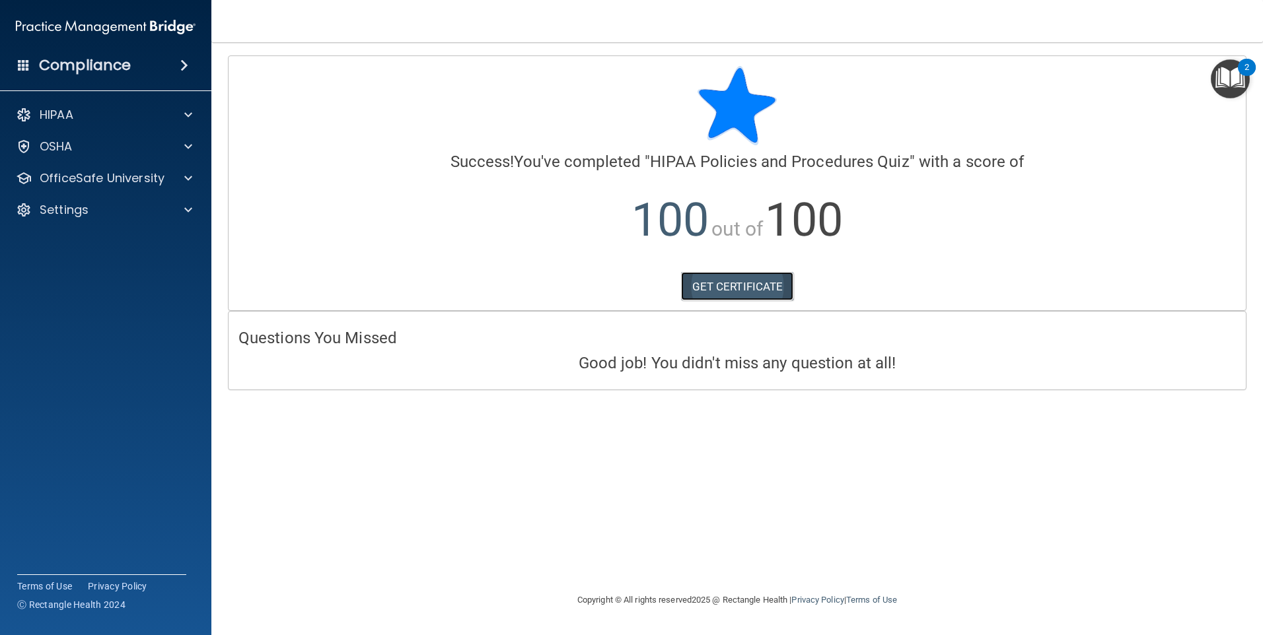
click at [750, 289] on link "GET CERTIFICATE" at bounding box center [737, 286] width 113 height 29
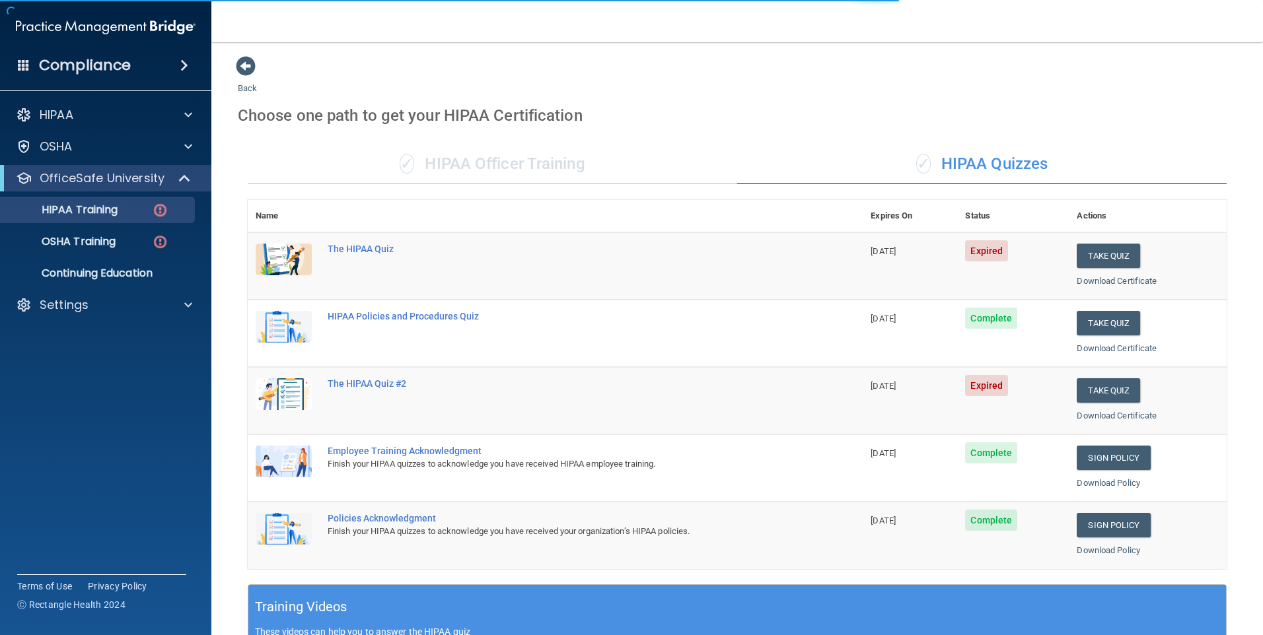
scroll to position [66, 0]
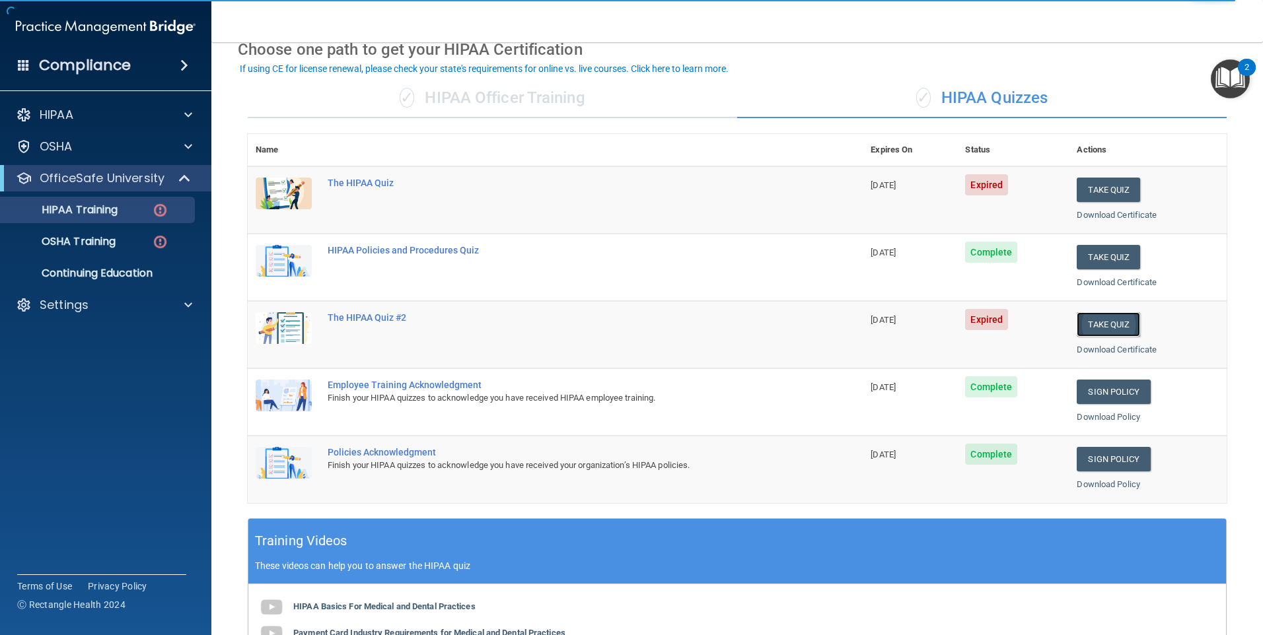
click at [1104, 327] on button "Take Quiz" at bounding box center [1108, 324] width 63 height 24
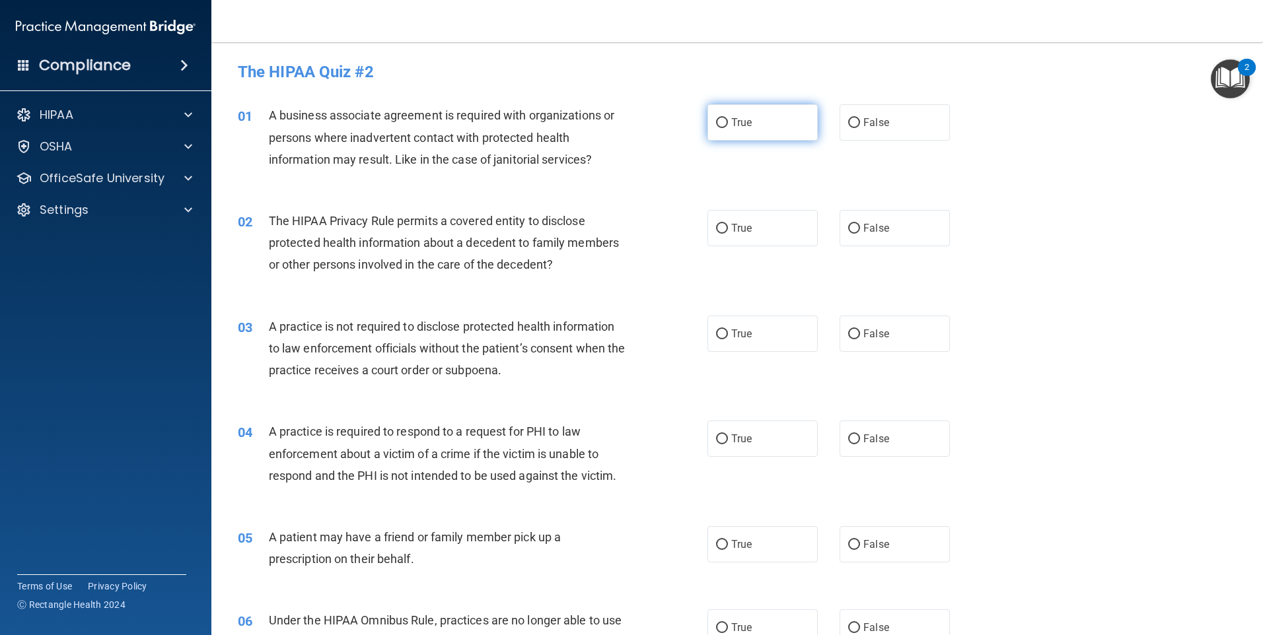
drag, startPoint x: 767, startPoint y: 120, endPoint x: 769, endPoint y: 166, distance: 45.6
click at [767, 124] on label "True" at bounding box center [762, 122] width 110 height 36
click at [728, 124] on input "True" at bounding box center [722, 123] width 12 height 10
radio input "true"
click at [767, 236] on label "True" at bounding box center [762, 228] width 110 height 36
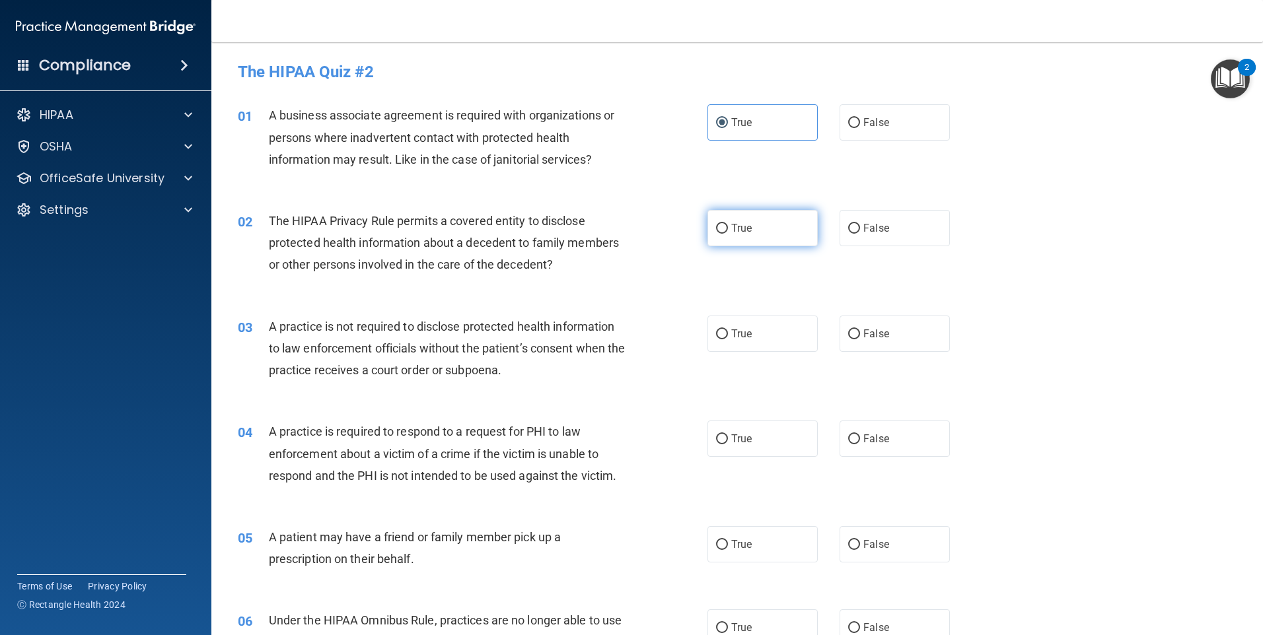
click at [728, 234] on input "True" at bounding box center [722, 229] width 12 height 10
radio input "true"
click at [757, 332] on label "True" at bounding box center [762, 334] width 110 height 36
click at [728, 332] on input "True" at bounding box center [722, 335] width 12 height 10
radio input "true"
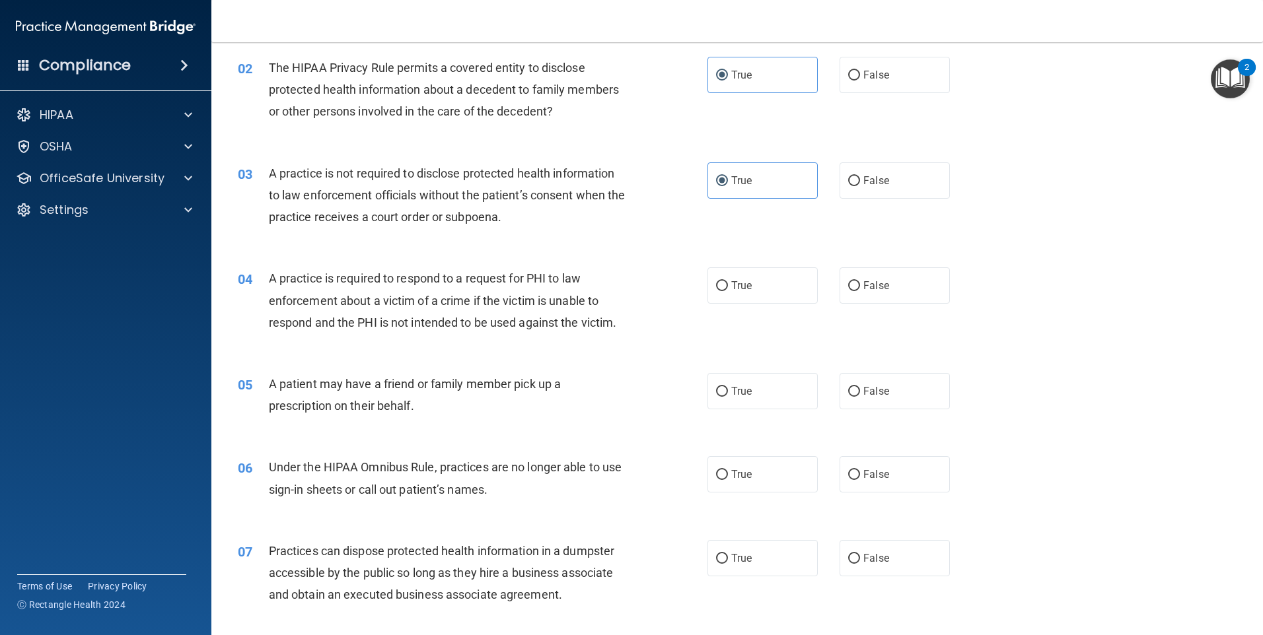
scroll to position [198, 0]
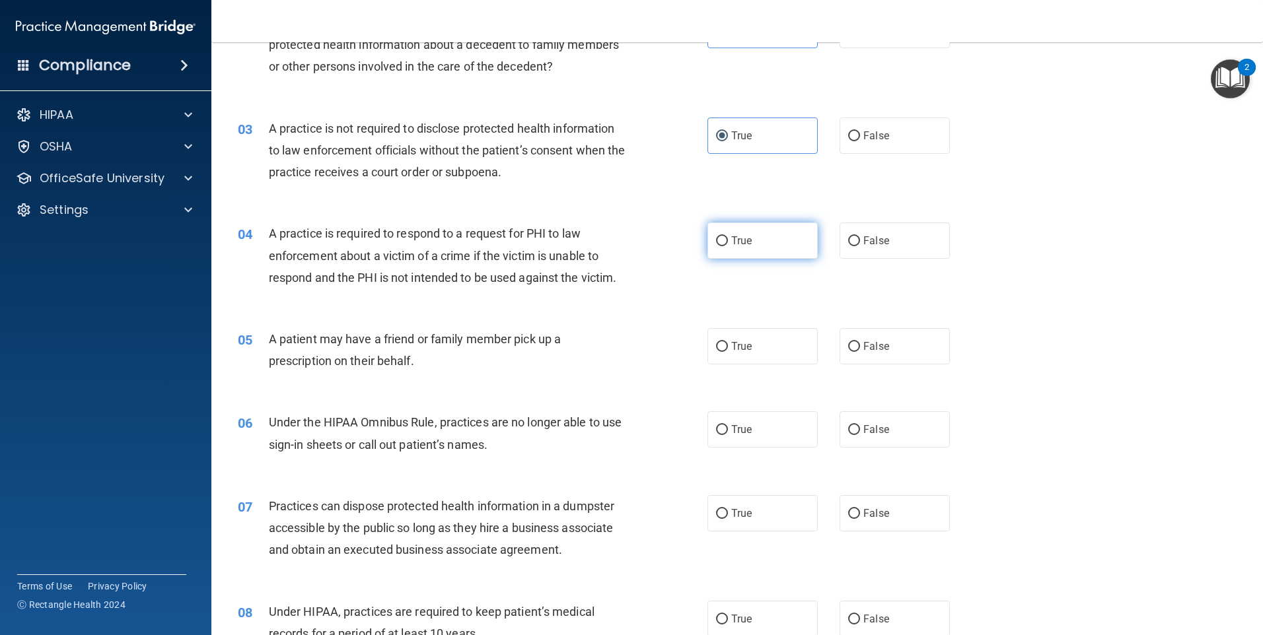
click at [754, 244] on label "True" at bounding box center [762, 241] width 110 height 36
click at [728, 244] on input "True" at bounding box center [722, 241] width 12 height 10
radio input "true"
click at [748, 336] on label "True" at bounding box center [762, 346] width 110 height 36
click at [728, 342] on input "True" at bounding box center [722, 347] width 12 height 10
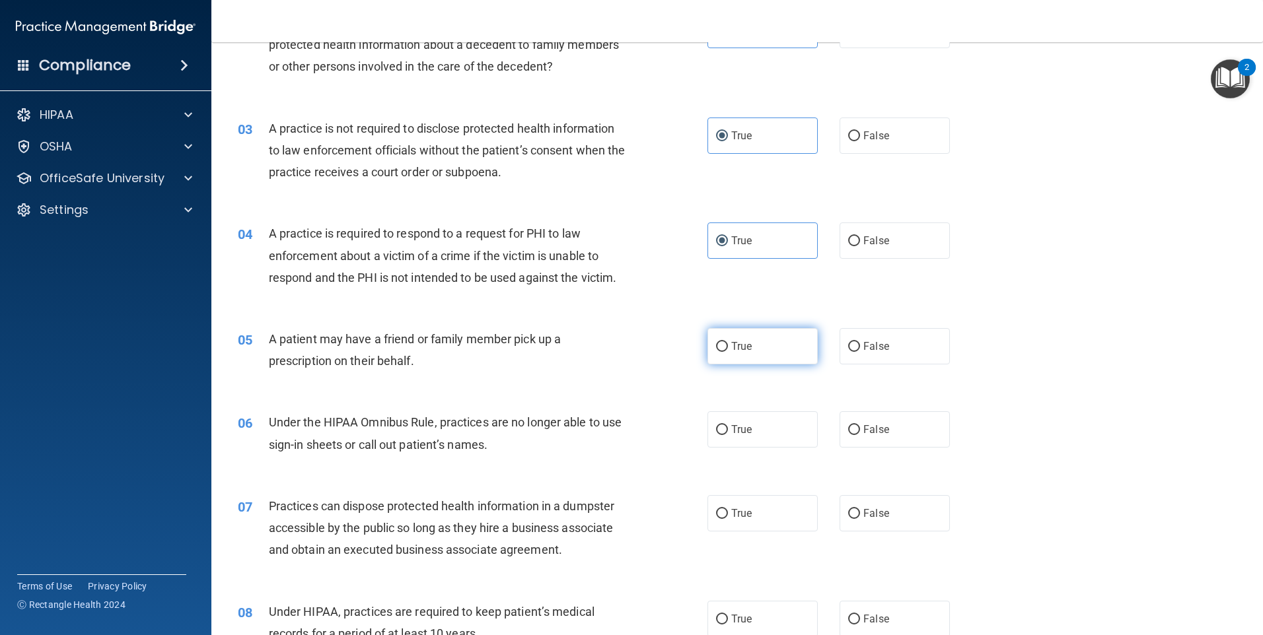
radio input "true"
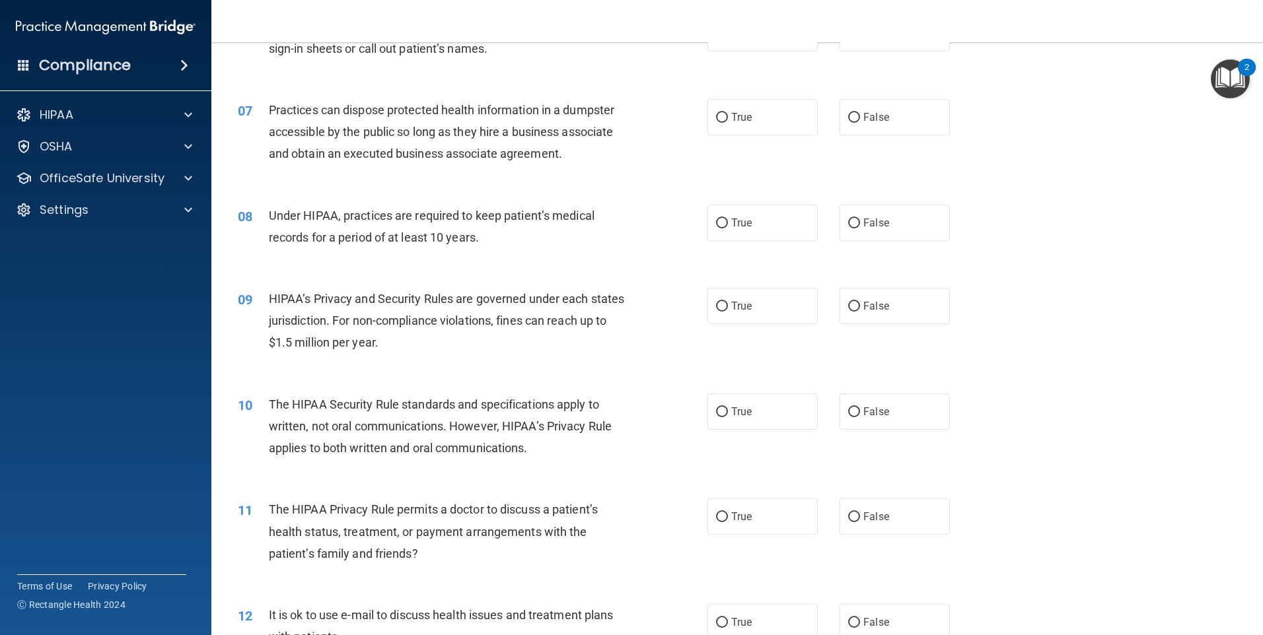
scroll to position [462, 0]
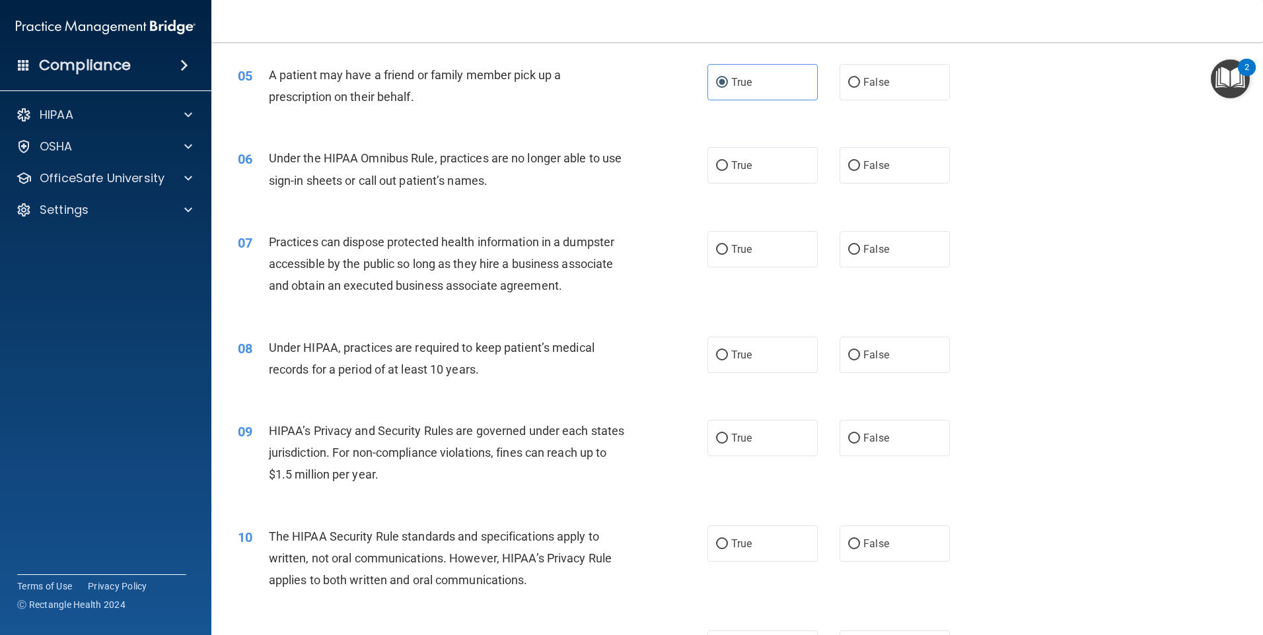
drag, startPoint x: 756, startPoint y: 171, endPoint x: 750, endPoint y: 222, distance: 51.2
click at [756, 174] on label "True" at bounding box center [762, 165] width 110 height 36
click at [728, 171] on input "True" at bounding box center [722, 166] width 12 height 10
radio input "true"
drag, startPoint x: 748, startPoint y: 244, endPoint x: 748, endPoint y: 309, distance: 64.7
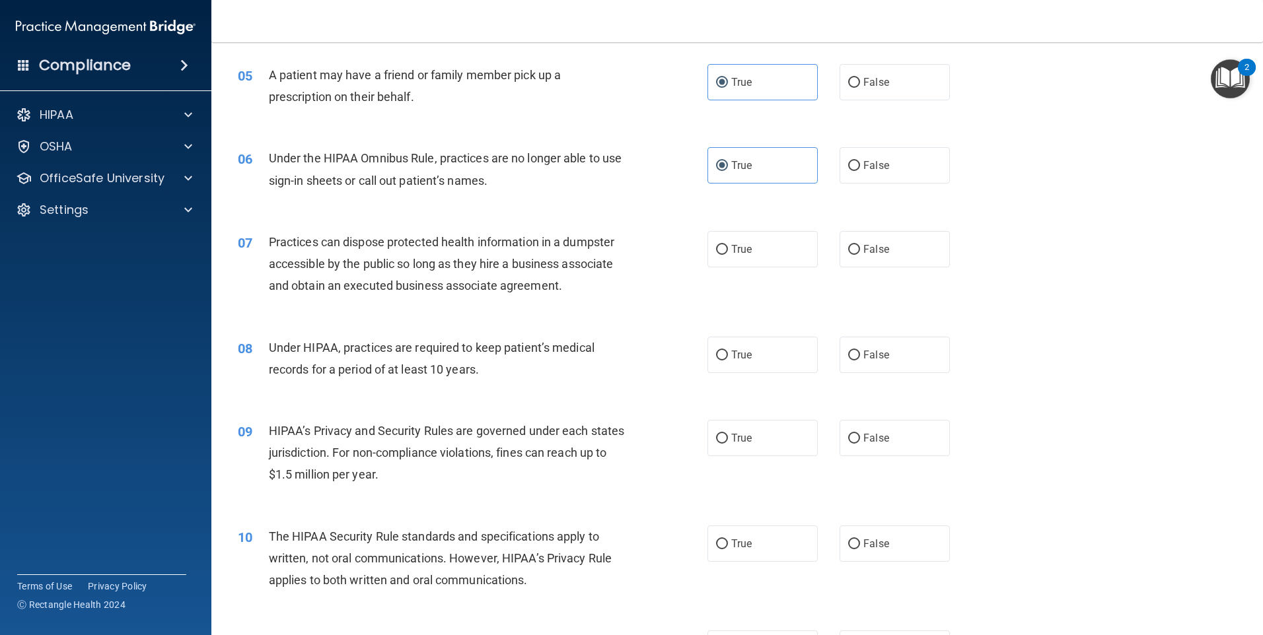
click at [748, 247] on label "True" at bounding box center [762, 249] width 110 height 36
click at [728, 247] on input "True" at bounding box center [722, 250] width 12 height 10
radio input "true"
click at [746, 363] on label "True" at bounding box center [762, 355] width 110 height 36
click at [728, 361] on input "True" at bounding box center [722, 356] width 12 height 10
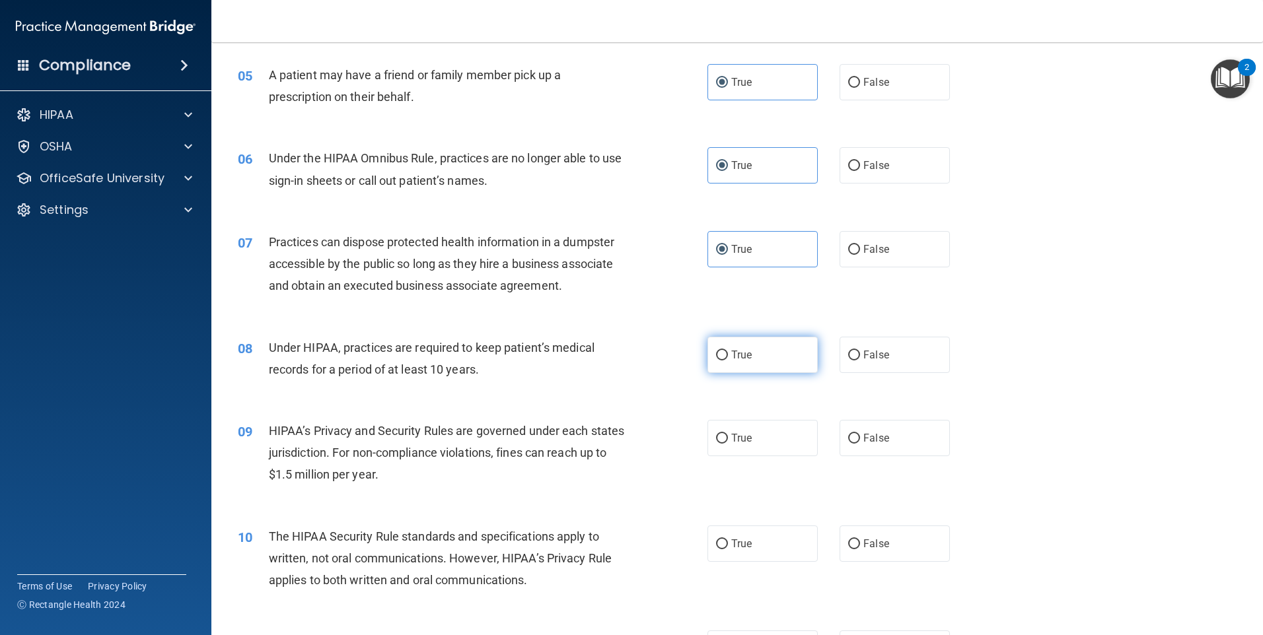
radio input "true"
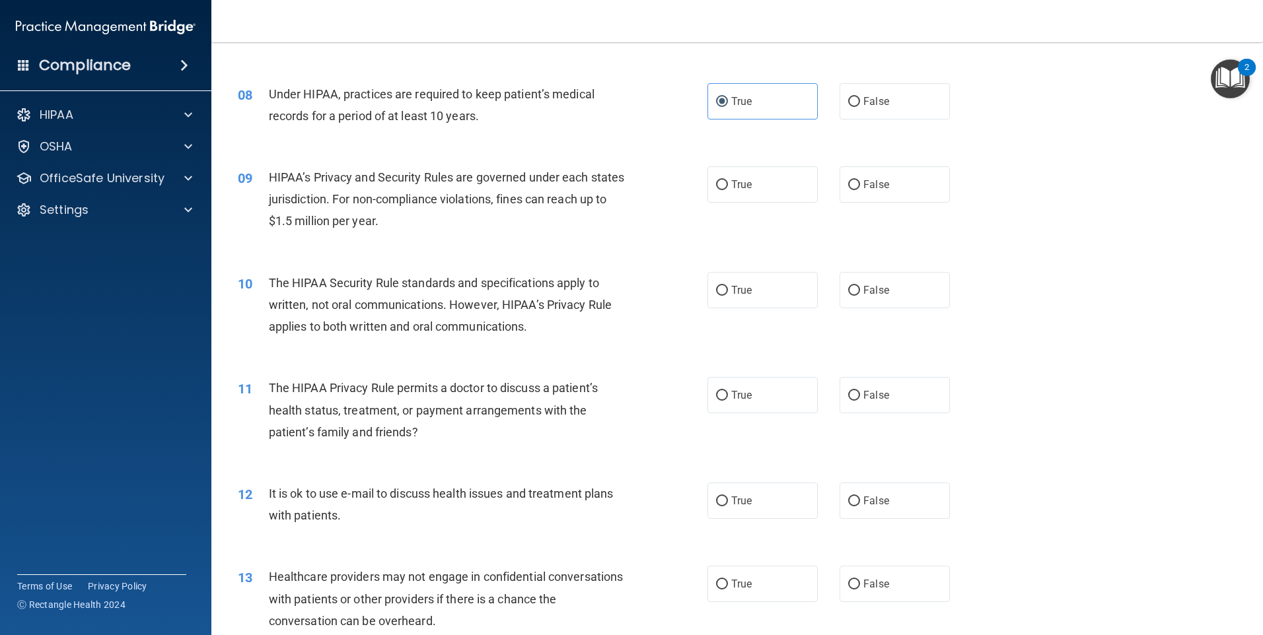
scroll to position [727, 0]
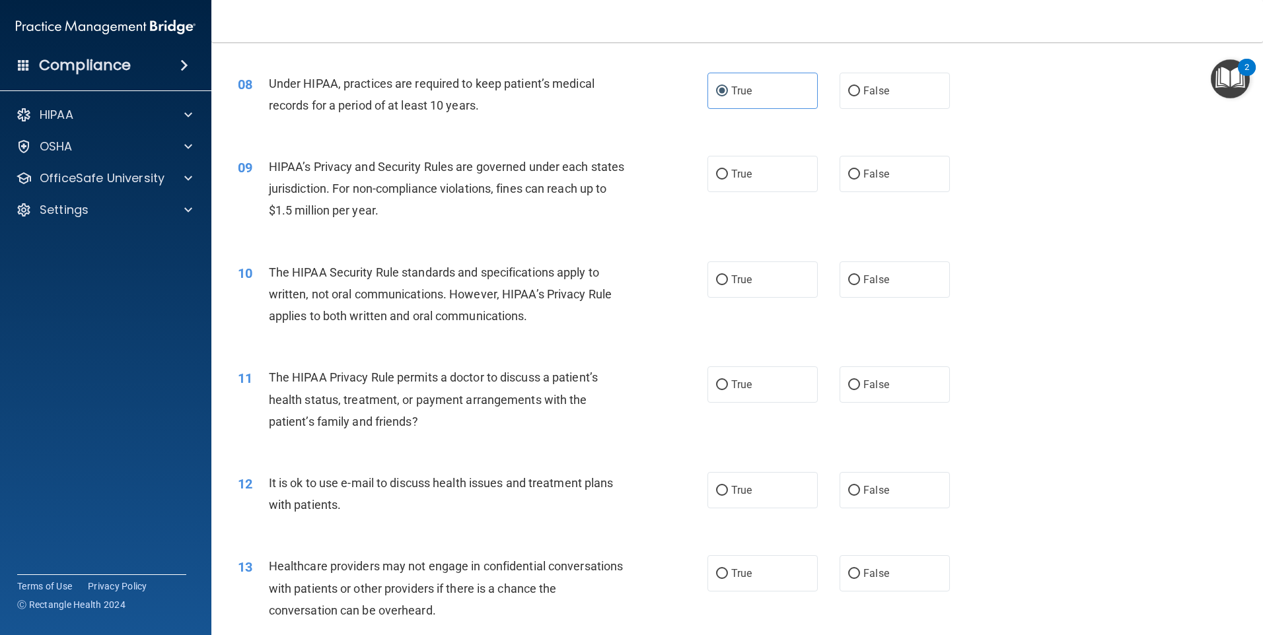
click at [744, 147] on div "09 HIPAA’s Privacy and Security Rules are governed under each states jurisdicti…" at bounding box center [737, 192] width 1018 height 106
drag, startPoint x: 740, startPoint y: 165, endPoint x: 734, endPoint y: 240, distance: 75.5
click at [740, 166] on label "True" at bounding box center [762, 174] width 110 height 36
click at [728, 170] on input "True" at bounding box center [722, 175] width 12 height 10
radio input "true"
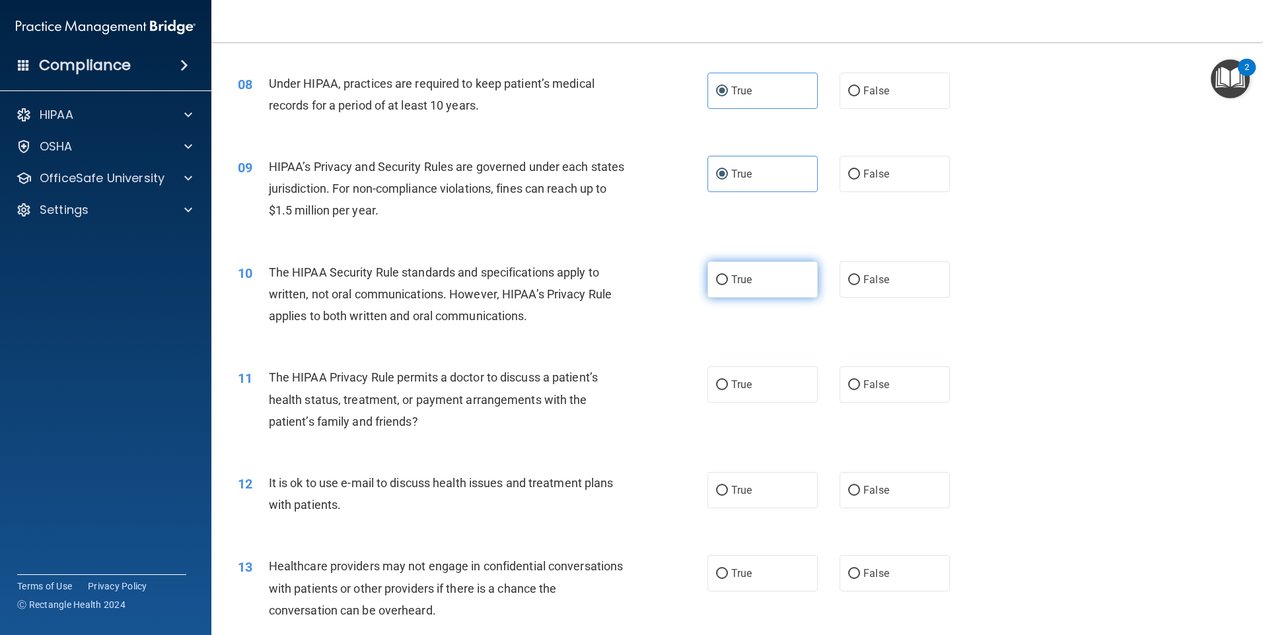
drag, startPoint x: 738, startPoint y: 287, endPoint x: 741, endPoint y: 281, distance: 6.8
click at [738, 288] on label "True" at bounding box center [762, 280] width 110 height 36
click at [728, 285] on input "True" at bounding box center [722, 280] width 12 height 10
radio input "true"
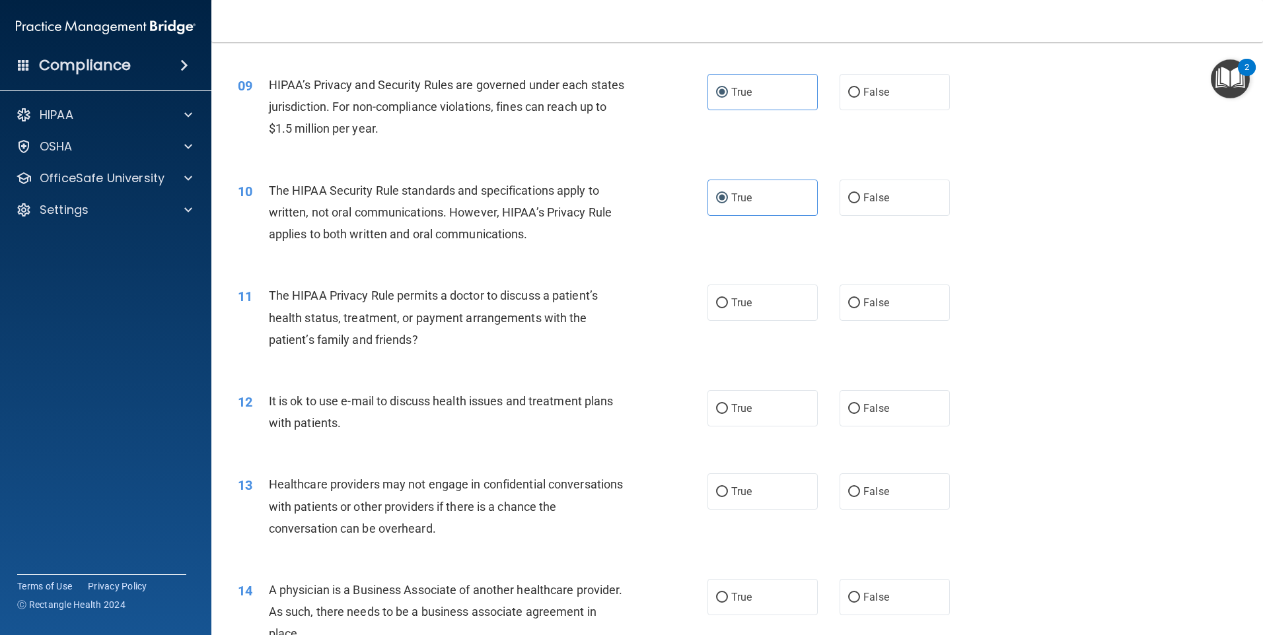
scroll to position [925, 0]
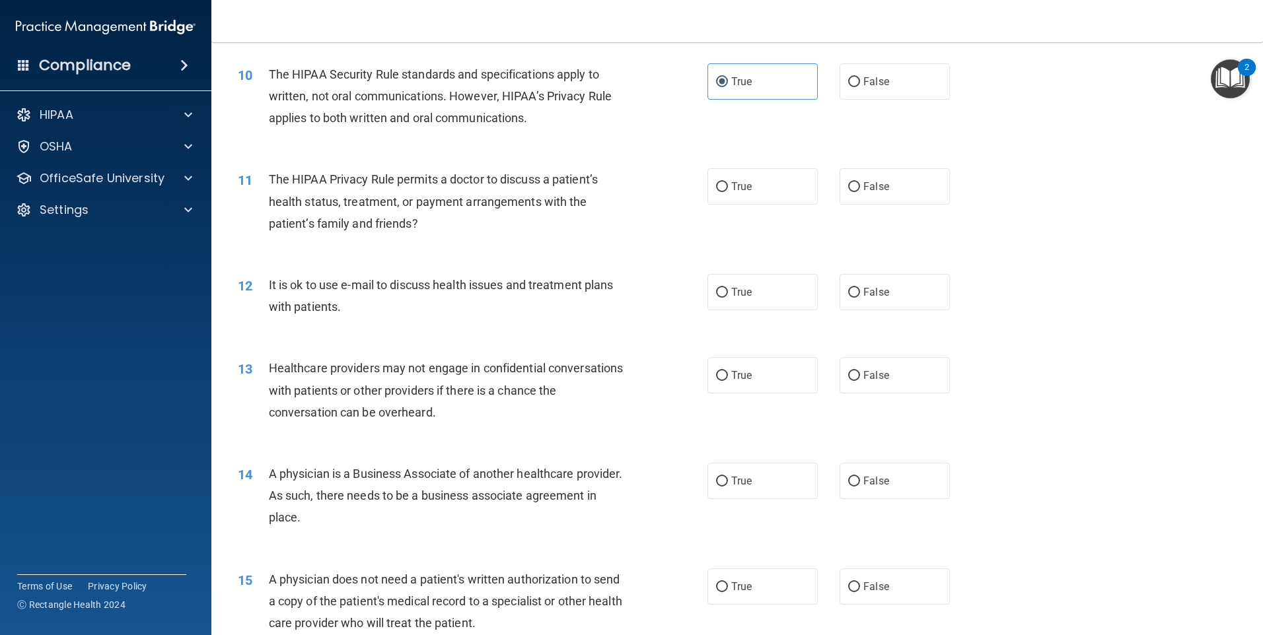
drag, startPoint x: 750, startPoint y: 190, endPoint x: 751, endPoint y: 207, distance: 17.2
click at [750, 191] on label "True" at bounding box center [762, 186] width 110 height 36
click at [728, 191] on input "True" at bounding box center [722, 187] width 12 height 10
radio input "true"
drag, startPoint x: 752, startPoint y: 291, endPoint x: 742, endPoint y: 341, distance: 51.8
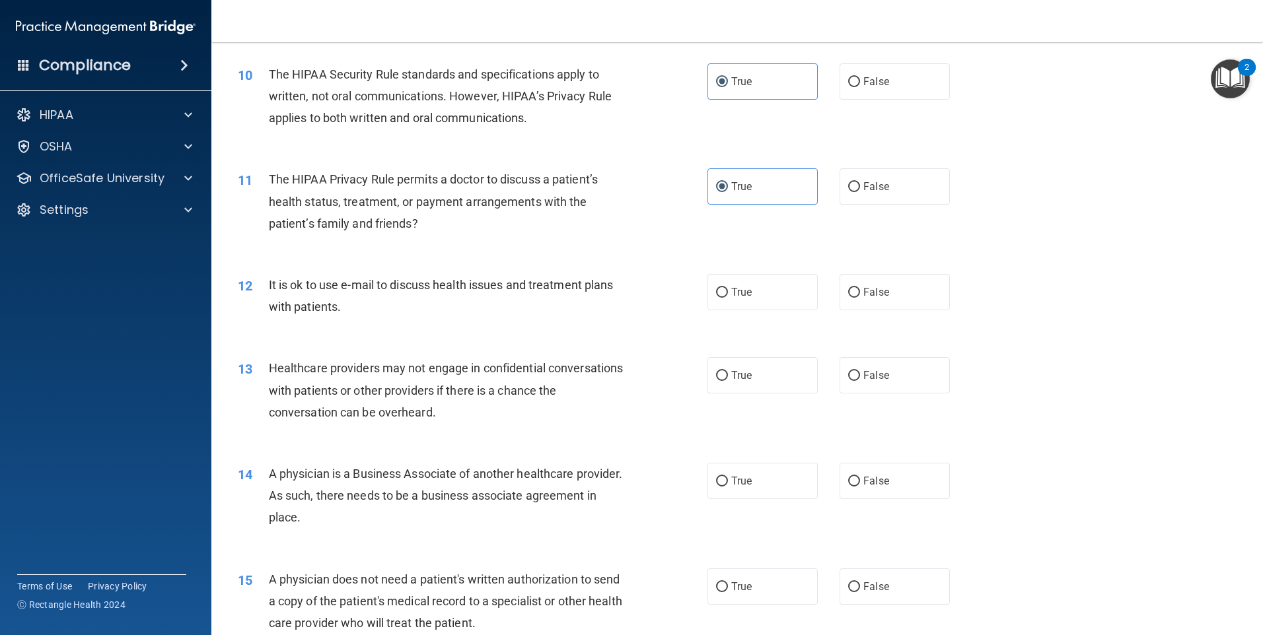
click at [752, 292] on label "True" at bounding box center [762, 292] width 110 height 36
click at [728, 292] on input "True" at bounding box center [722, 293] width 12 height 10
radio input "true"
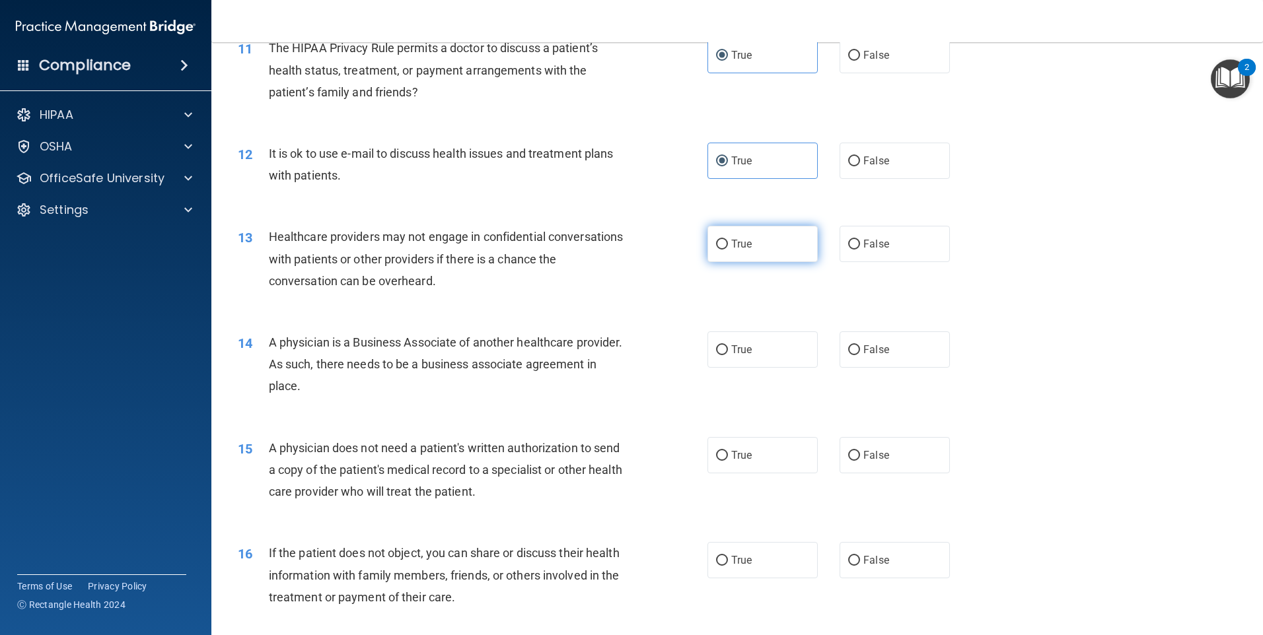
scroll to position [1057, 0]
click at [739, 227] on label "True" at bounding box center [762, 243] width 110 height 36
click at [728, 239] on input "True" at bounding box center [722, 244] width 12 height 10
radio input "true"
drag, startPoint x: 740, startPoint y: 339, endPoint x: 737, endPoint y: 371, distance: 31.9
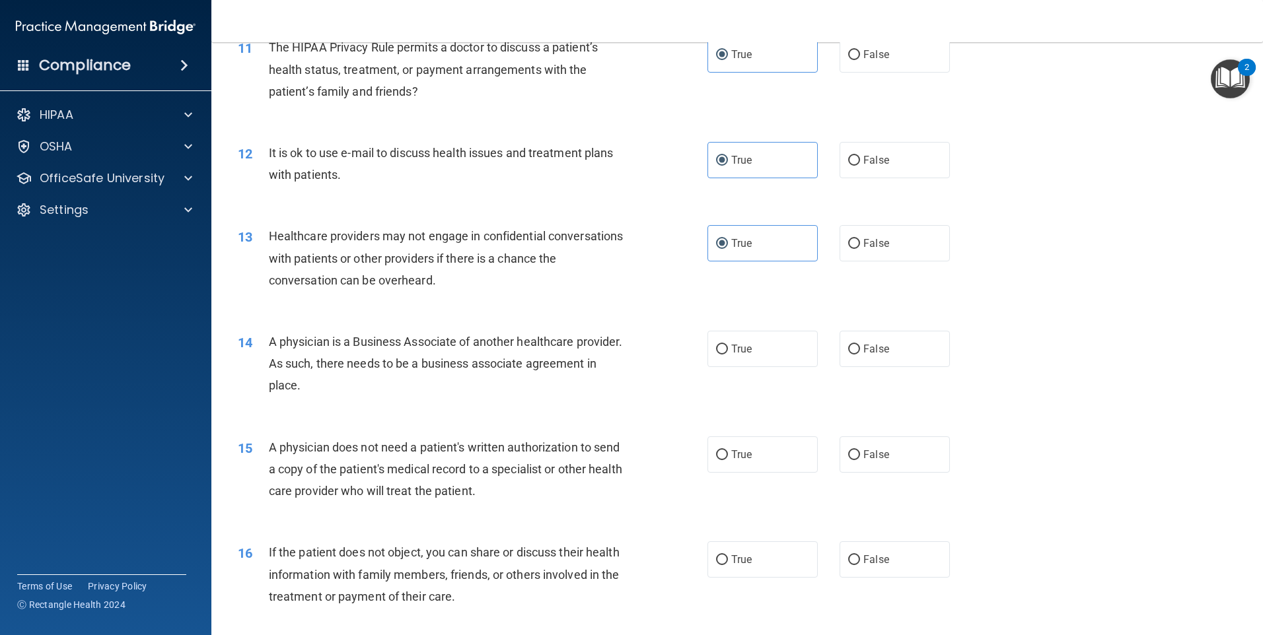
click at [740, 340] on label "True" at bounding box center [762, 349] width 110 height 36
click at [728, 345] on input "True" at bounding box center [722, 350] width 12 height 10
radio input "true"
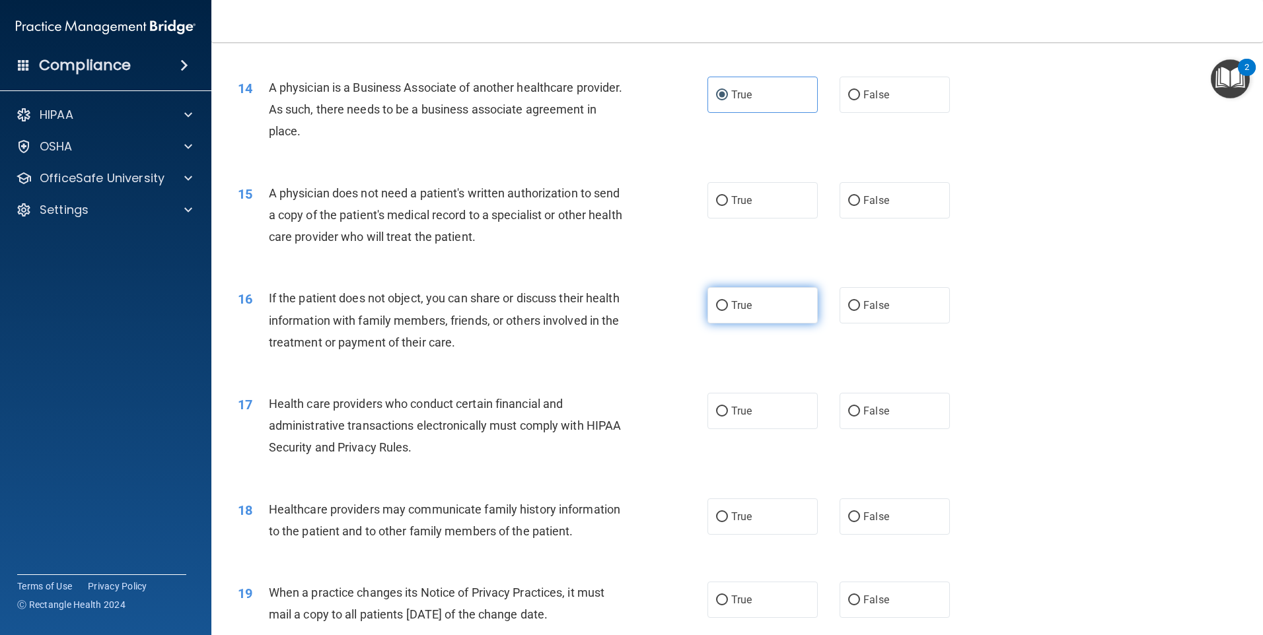
scroll to position [1321, 0]
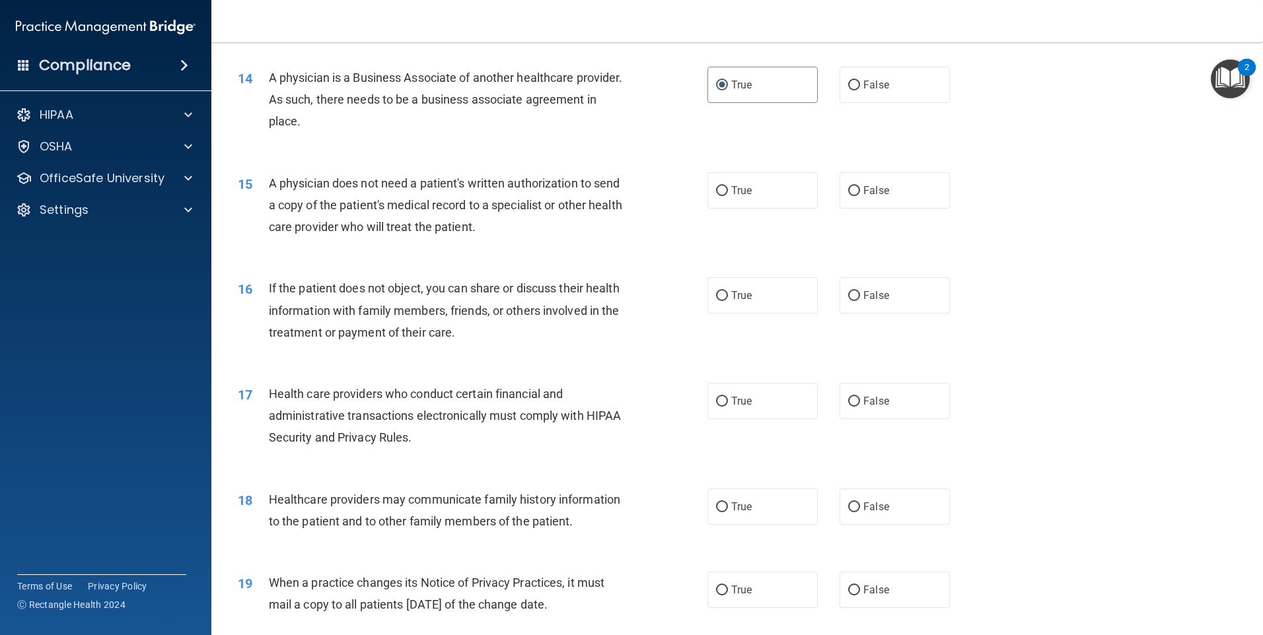
drag, startPoint x: 735, startPoint y: 197, endPoint x: 738, endPoint y: 238, distance: 41.1
click at [735, 199] on label "True" at bounding box center [762, 190] width 110 height 36
click at [728, 196] on input "True" at bounding box center [722, 191] width 12 height 10
radio input "true"
drag, startPoint x: 742, startPoint y: 282, endPoint x: 748, endPoint y: 332, distance: 50.5
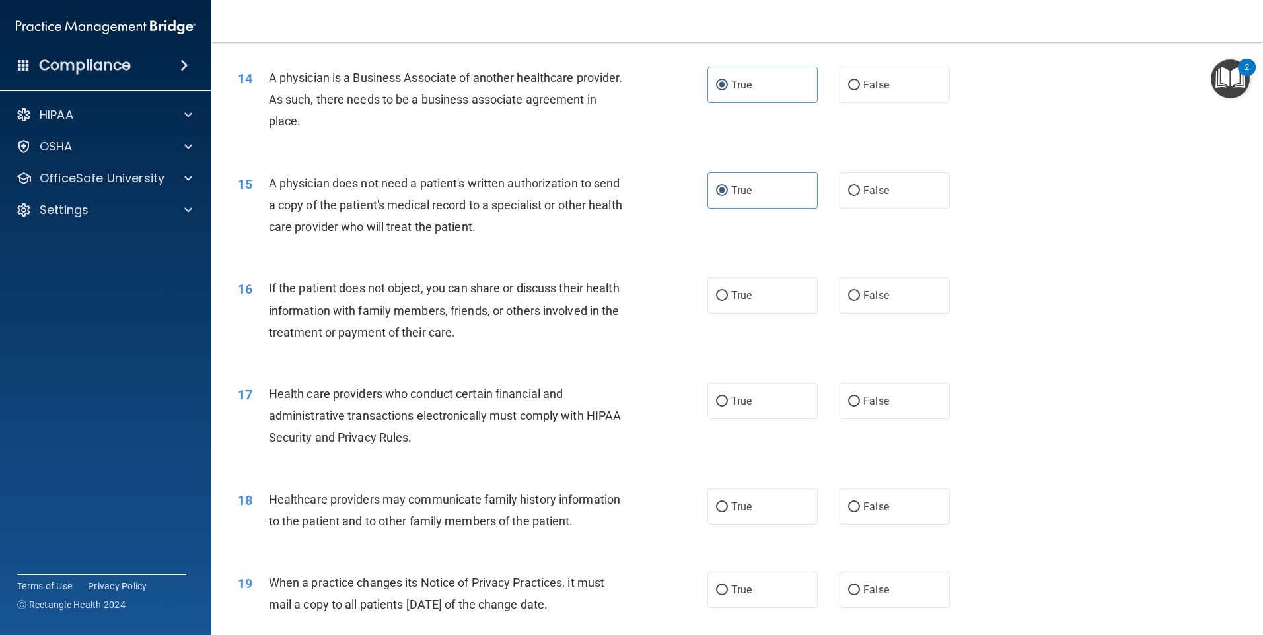
click at [742, 284] on label "True" at bounding box center [762, 295] width 110 height 36
click at [728, 291] on input "True" at bounding box center [722, 296] width 12 height 10
radio input "true"
click at [745, 408] on label "True" at bounding box center [762, 401] width 110 height 36
click at [728, 407] on input "True" at bounding box center [722, 402] width 12 height 10
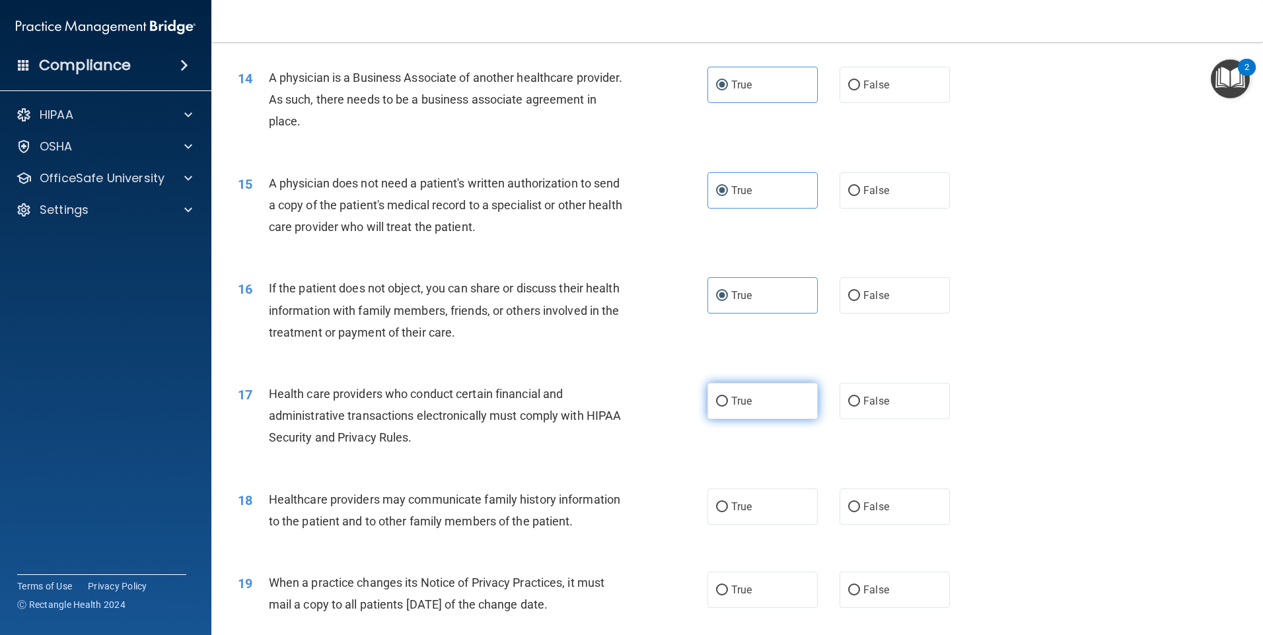
radio input "true"
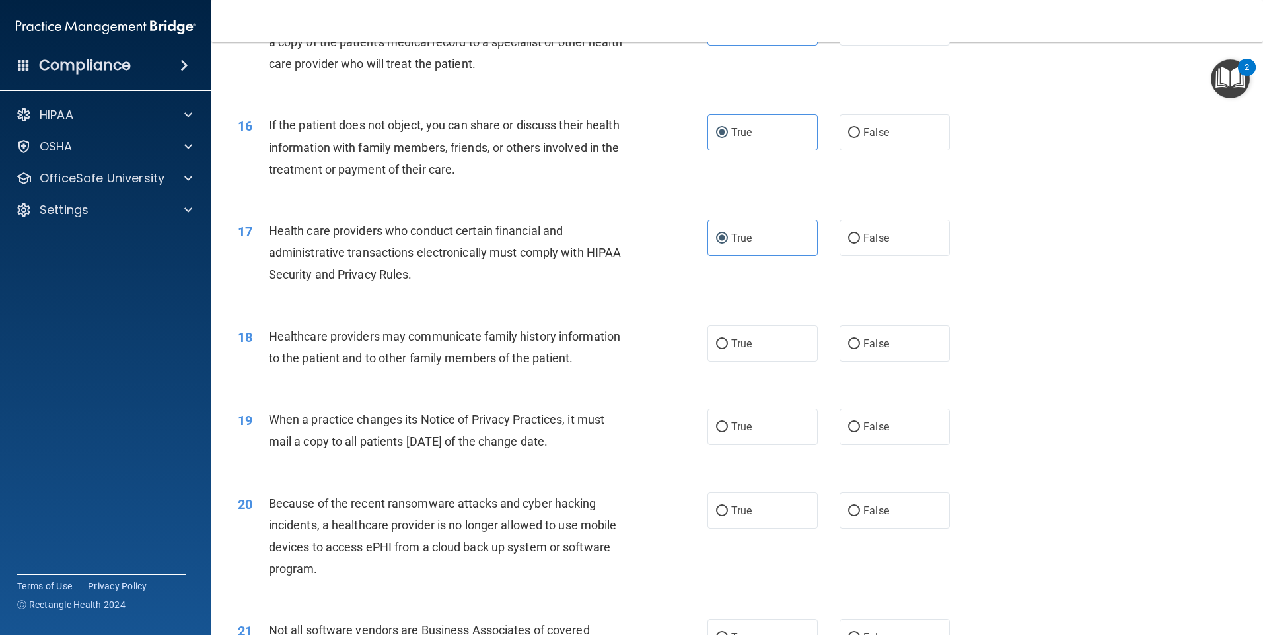
scroll to position [1519, 0]
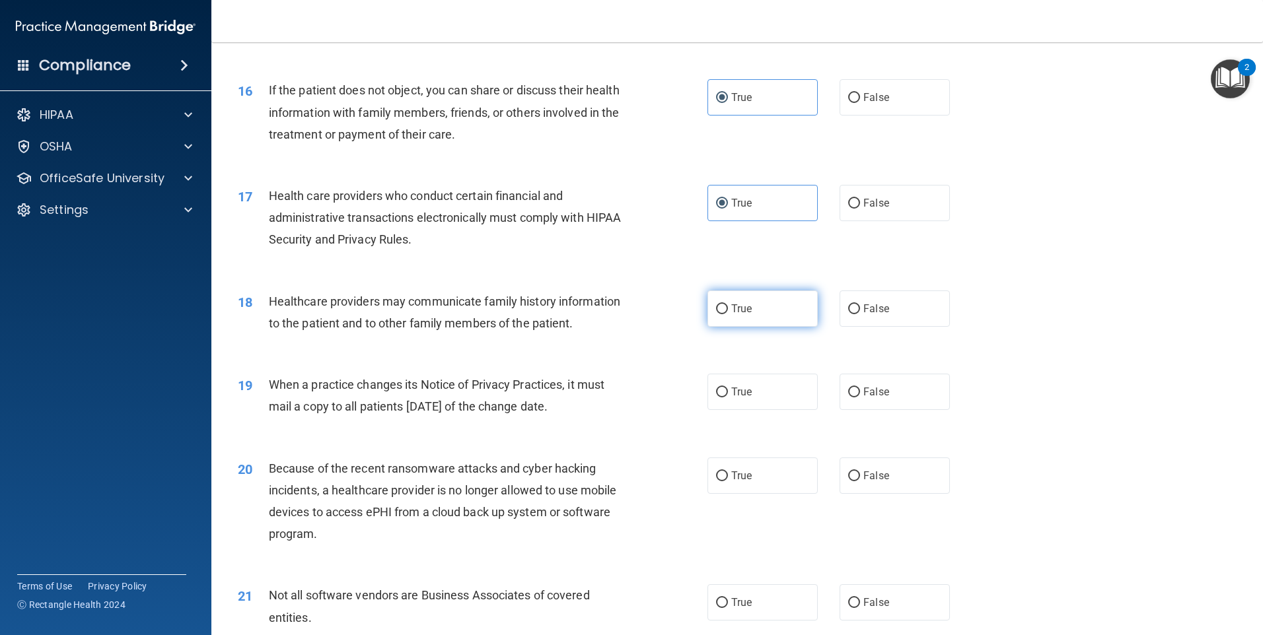
drag, startPoint x: 754, startPoint y: 317, endPoint x: 752, endPoint y: 332, distance: 15.4
click at [754, 324] on label "True" at bounding box center [762, 309] width 110 height 36
click at [728, 314] on input "True" at bounding box center [722, 309] width 12 height 10
radio input "true"
click at [740, 401] on label "True" at bounding box center [762, 392] width 110 height 36
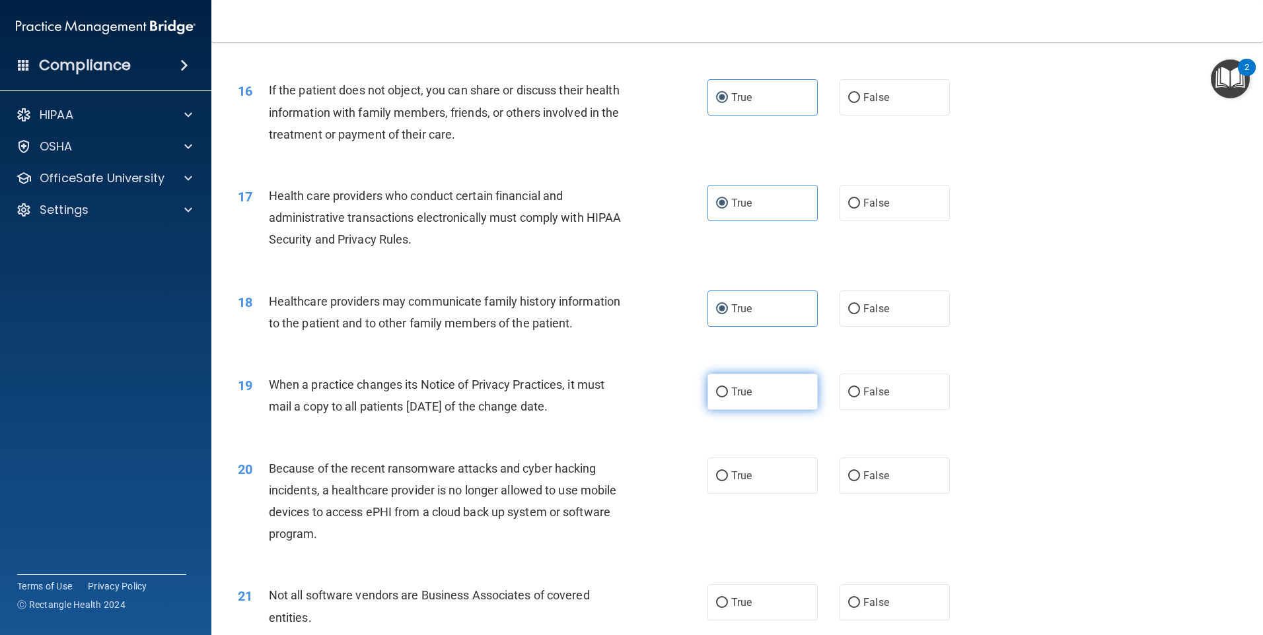
click at [728, 398] on input "True" at bounding box center [722, 393] width 12 height 10
radio input "true"
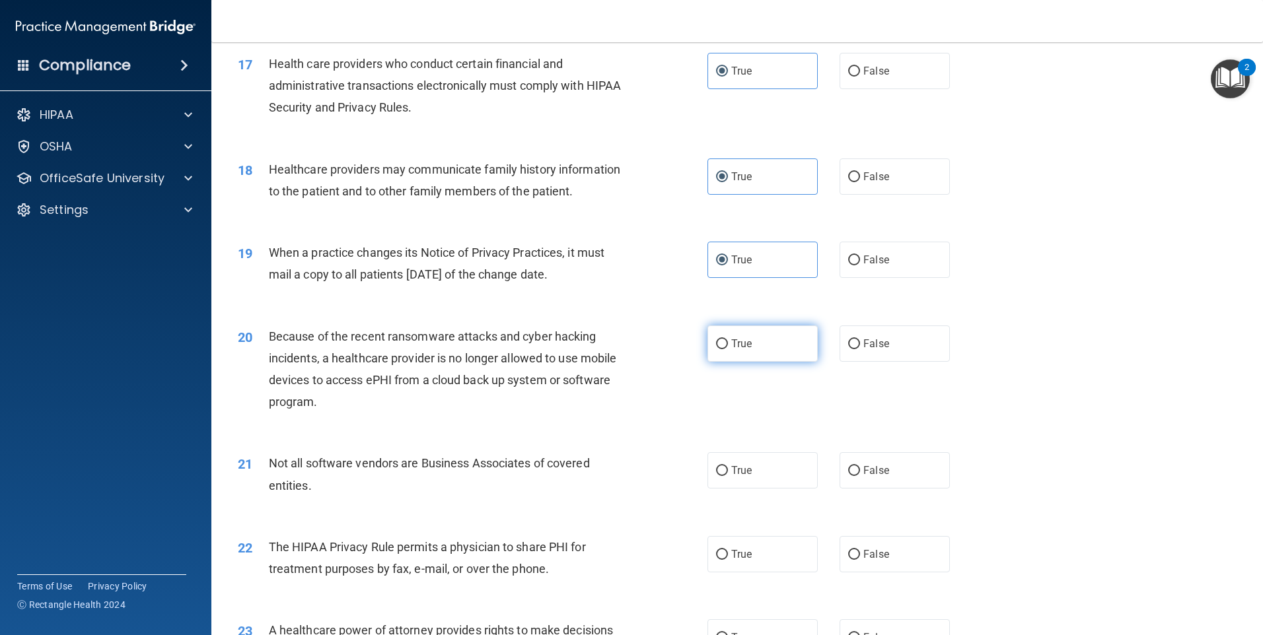
click at [736, 334] on label "True" at bounding box center [762, 344] width 110 height 36
click at [728, 339] on input "True" at bounding box center [722, 344] width 12 height 10
radio input "true"
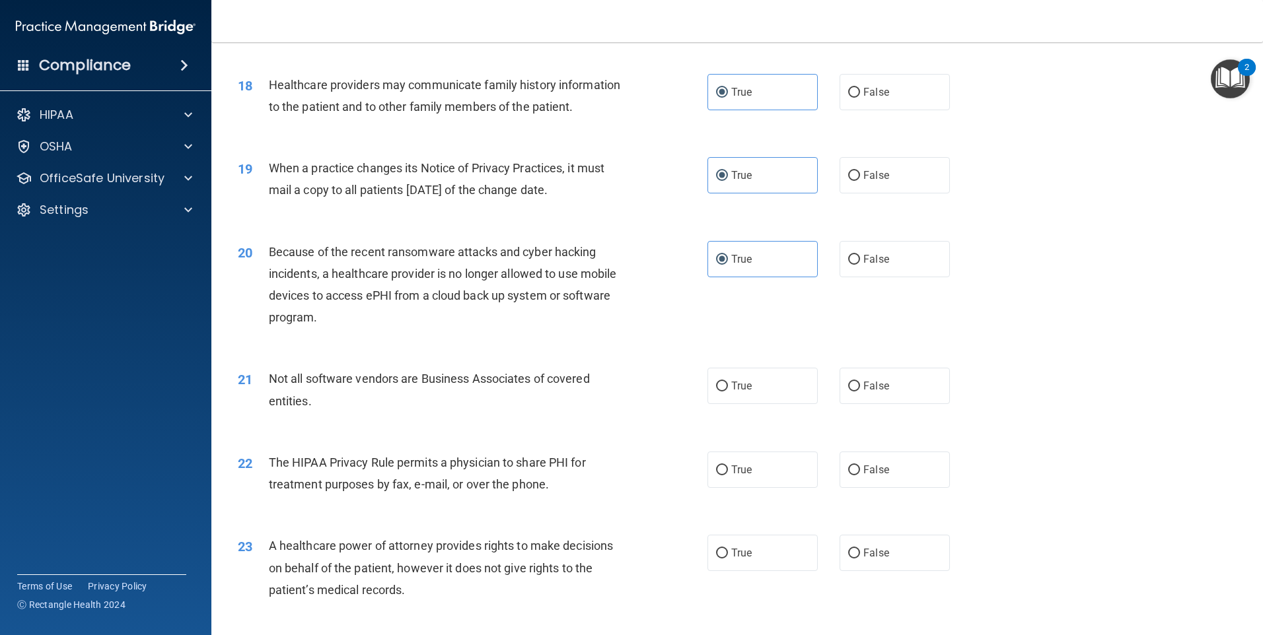
scroll to position [1915, 0]
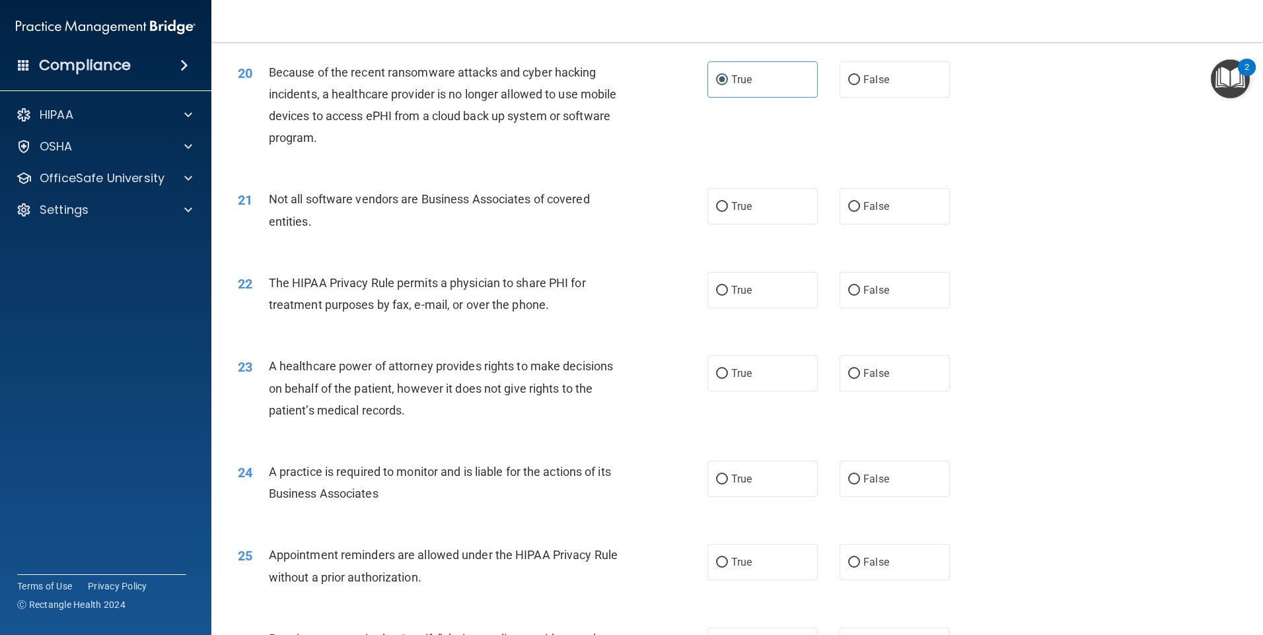
drag, startPoint x: 730, startPoint y: 214, endPoint x: 732, endPoint y: 229, distance: 15.3
click at [732, 229] on div "21 Not all software vendors are Business Associates of covered entities. True F…" at bounding box center [737, 213] width 1018 height 83
drag, startPoint x: 732, startPoint y: 229, endPoint x: 746, endPoint y: 302, distance: 74.5
click at [746, 302] on label "True" at bounding box center [762, 290] width 110 height 36
click at [728, 296] on input "True" at bounding box center [722, 291] width 12 height 10
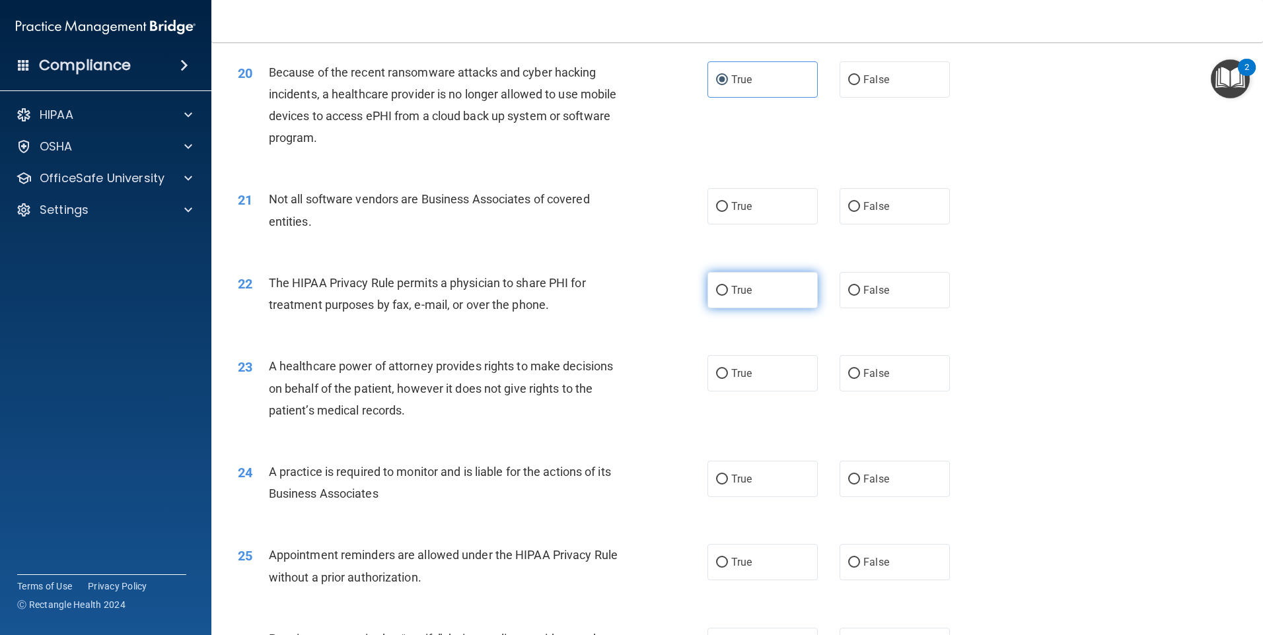
radio input "true"
click at [734, 368] on label "True" at bounding box center [762, 373] width 110 height 36
click at [728, 369] on input "True" at bounding box center [722, 374] width 12 height 10
radio input "true"
drag, startPoint x: 760, startPoint y: 216, endPoint x: 758, endPoint y: 223, distance: 7.4
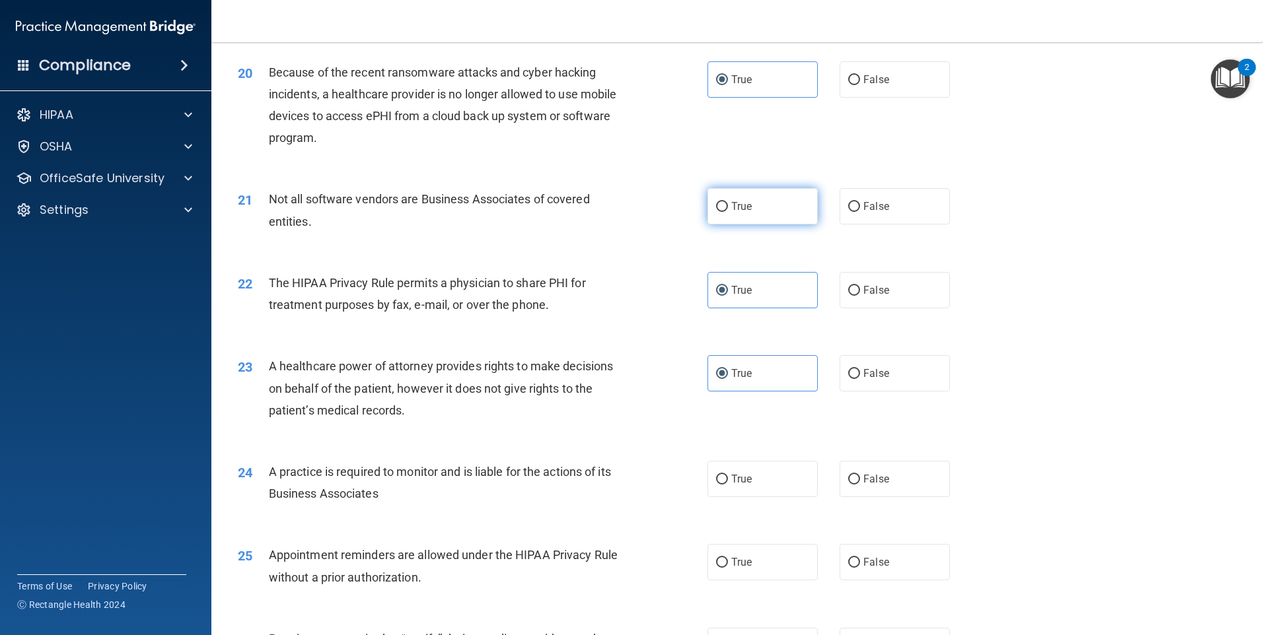
click at [760, 219] on label "True" at bounding box center [762, 206] width 110 height 36
click at [728, 212] on input "True" at bounding box center [722, 207] width 12 height 10
radio input "true"
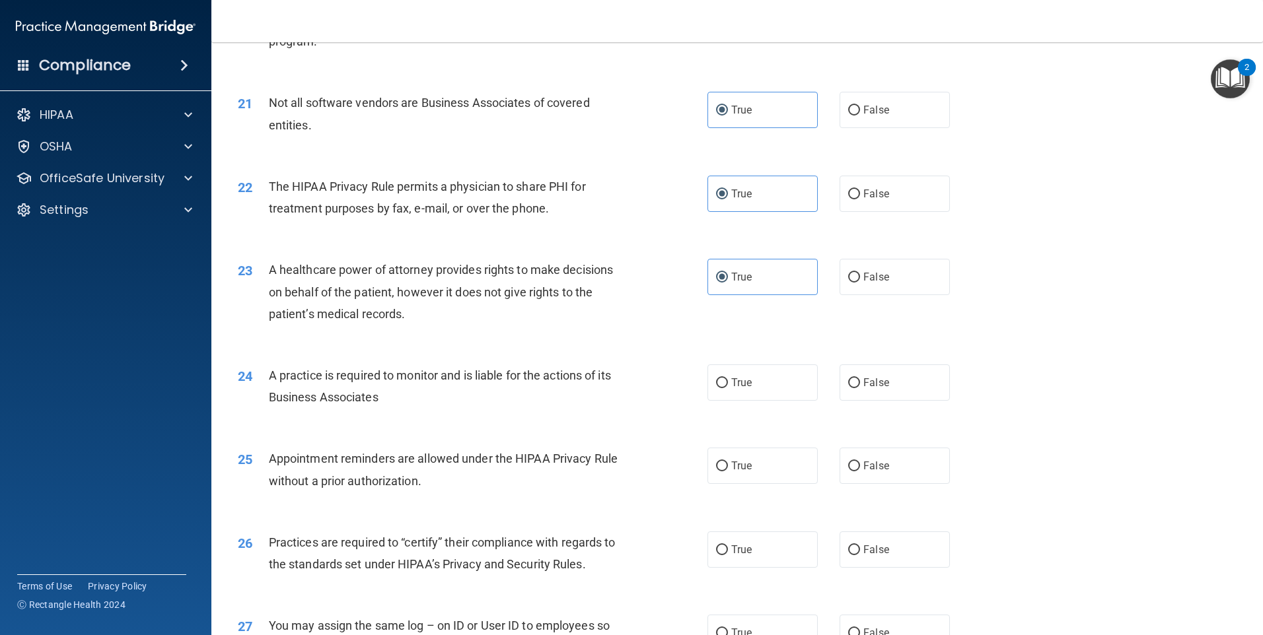
scroll to position [2180, 0]
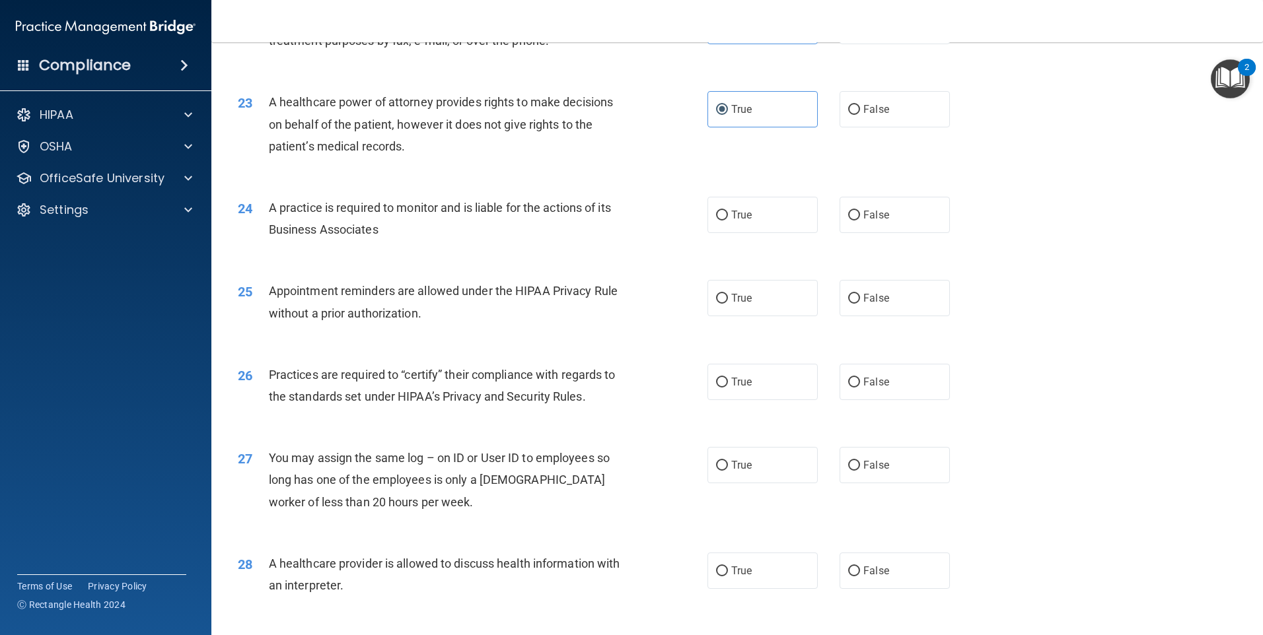
drag, startPoint x: 754, startPoint y: 222, endPoint x: 755, endPoint y: 261, distance: 39.0
click at [755, 225] on label "True" at bounding box center [762, 215] width 110 height 36
click at [728, 221] on input "True" at bounding box center [722, 216] width 12 height 10
radio input "true"
click at [752, 296] on label "True" at bounding box center [762, 298] width 110 height 36
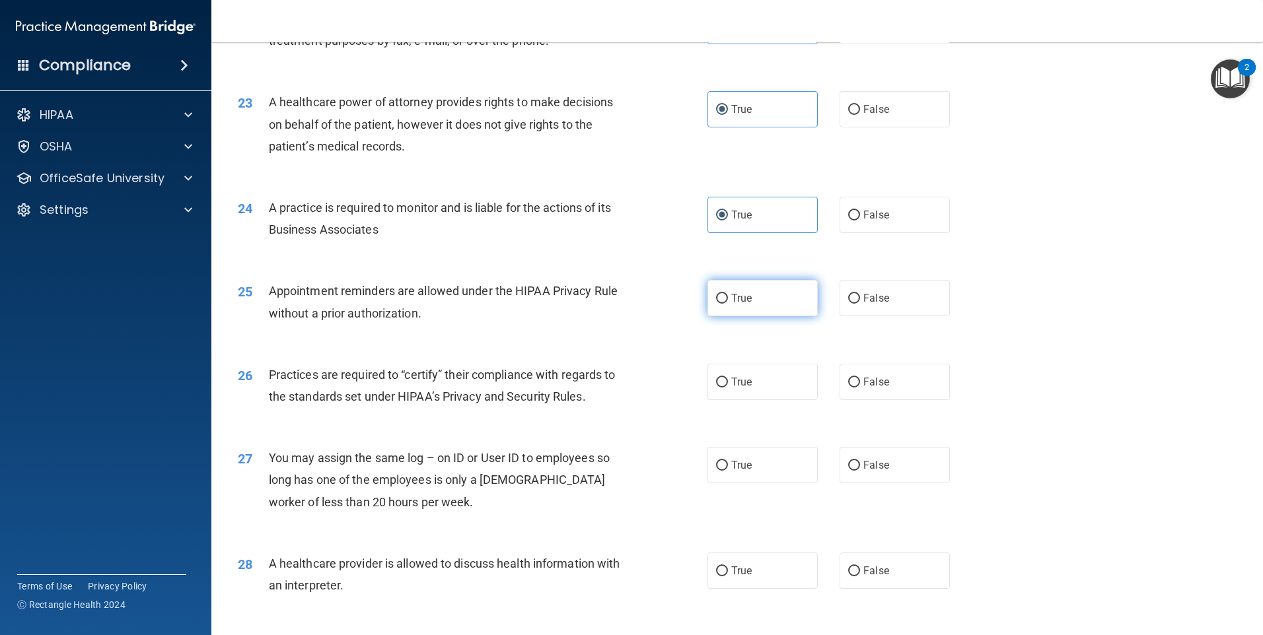
click at [728, 296] on input "True" at bounding box center [722, 299] width 12 height 10
radio input "true"
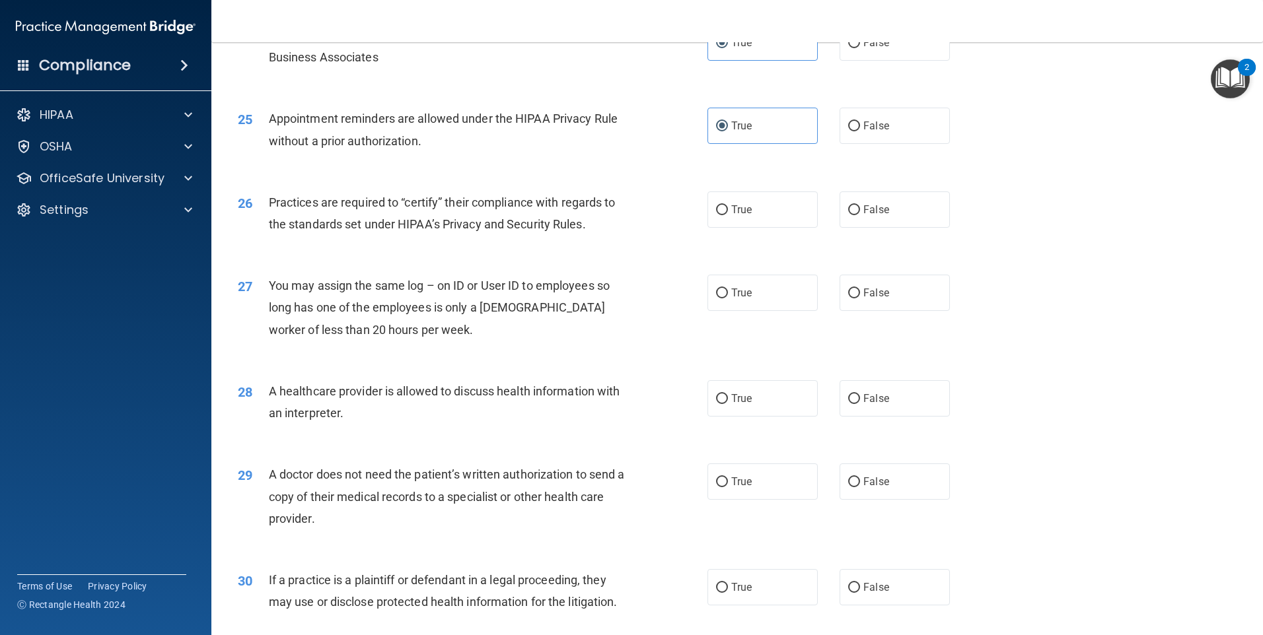
scroll to position [2439, 0]
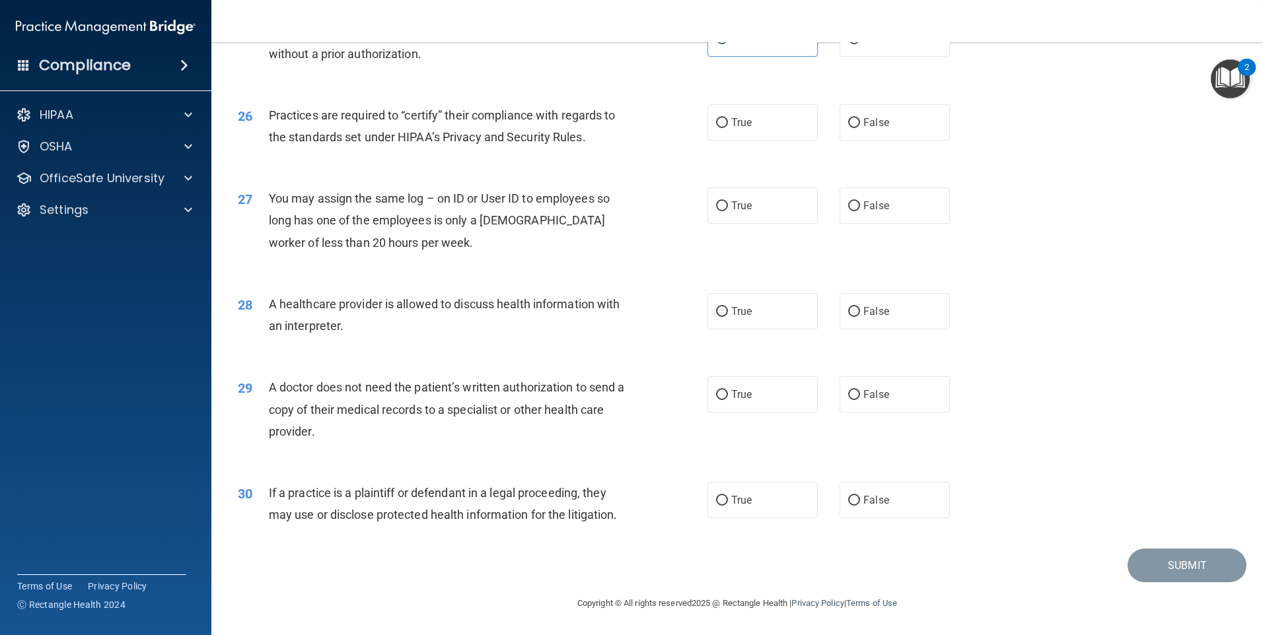
click at [756, 137] on label "True" at bounding box center [762, 122] width 110 height 36
click at [728, 128] on input "True" at bounding box center [722, 123] width 12 height 10
radio input "true"
click at [758, 201] on label "True" at bounding box center [762, 206] width 110 height 36
click at [728, 201] on input "True" at bounding box center [722, 206] width 12 height 10
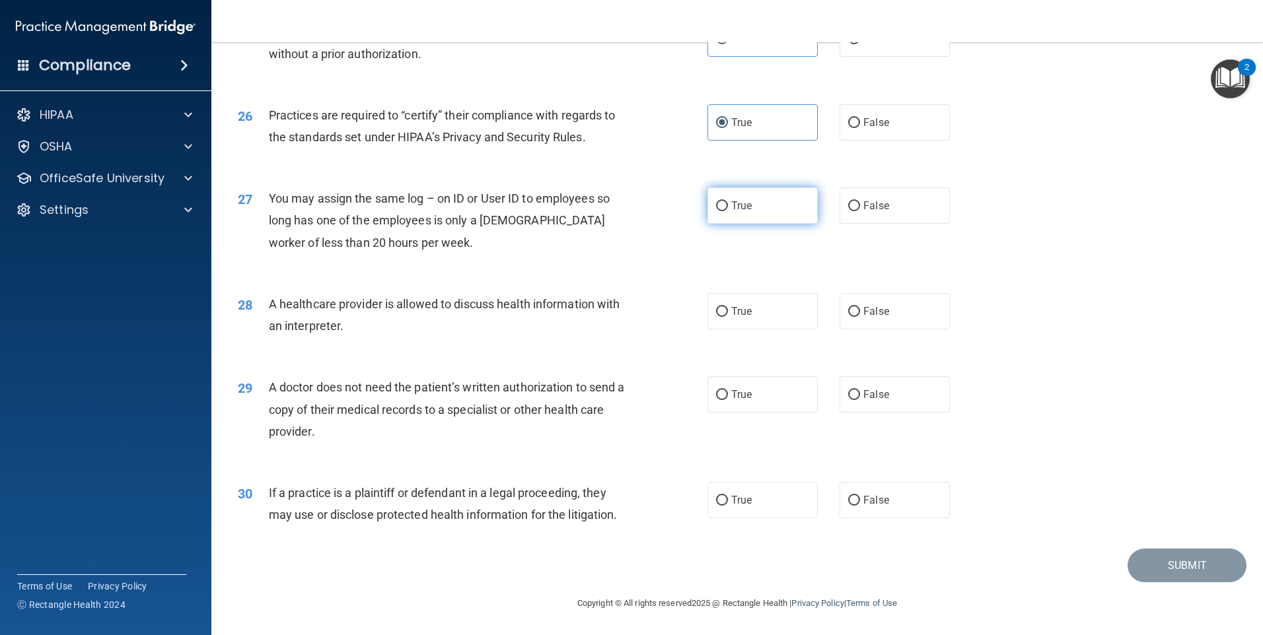
radio input "true"
click at [744, 313] on span "True" at bounding box center [741, 311] width 20 height 13
drag, startPoint x: 744, startPoint y: 313, endPoint x: 760, endPoint y: 398, distance: 86.0
click at [760, 398] on label "True" at bounding box center [762, 394] width 110 height 36
click at [728, 398] on input "True" at bounding box center [722, 395] width 12 height 10
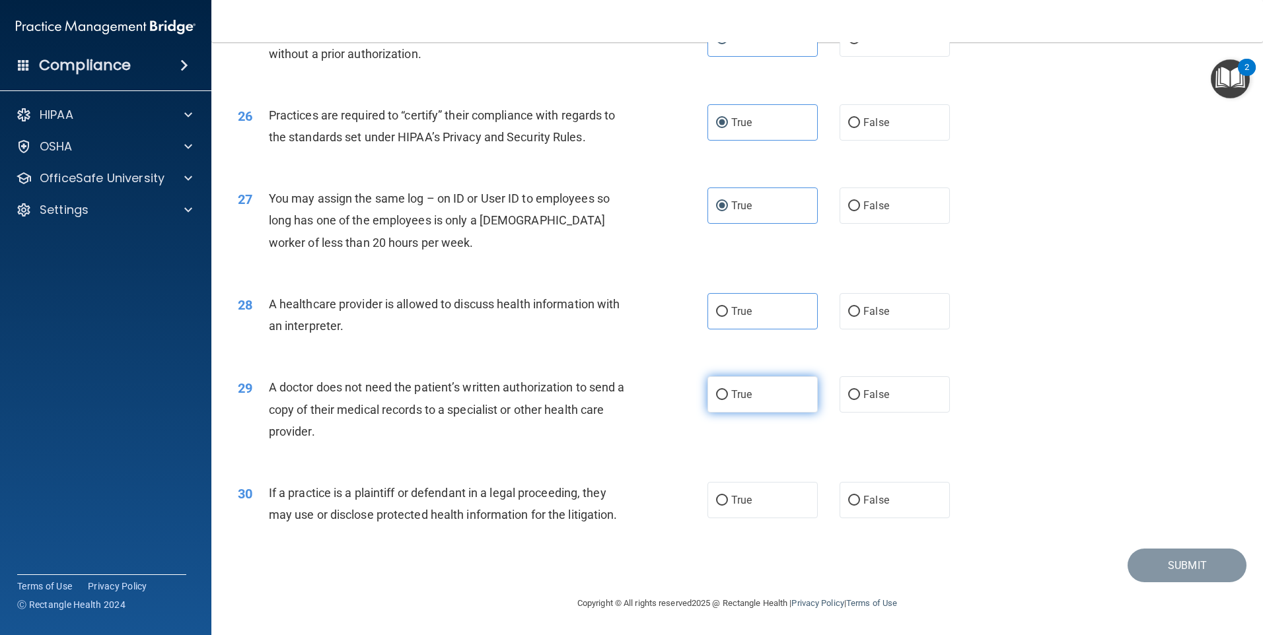
radio input "true"
drag, startPoint x: 769, startPoint y: 540, endPoint x: 770, endPoint y: 502, distance: 37.7
click at [770, 534] on div "30 If a practice is a plaintiff or defendant in a legal proceeding, they may us…" at bounding box center [737, 507] width 1018 height 83
click at [770, 500] on label "True" at bounding box center [762, 500] width 110 height 36
click at [728, 500] on input "True" at bounding box center [722, 501] width 12 height 10
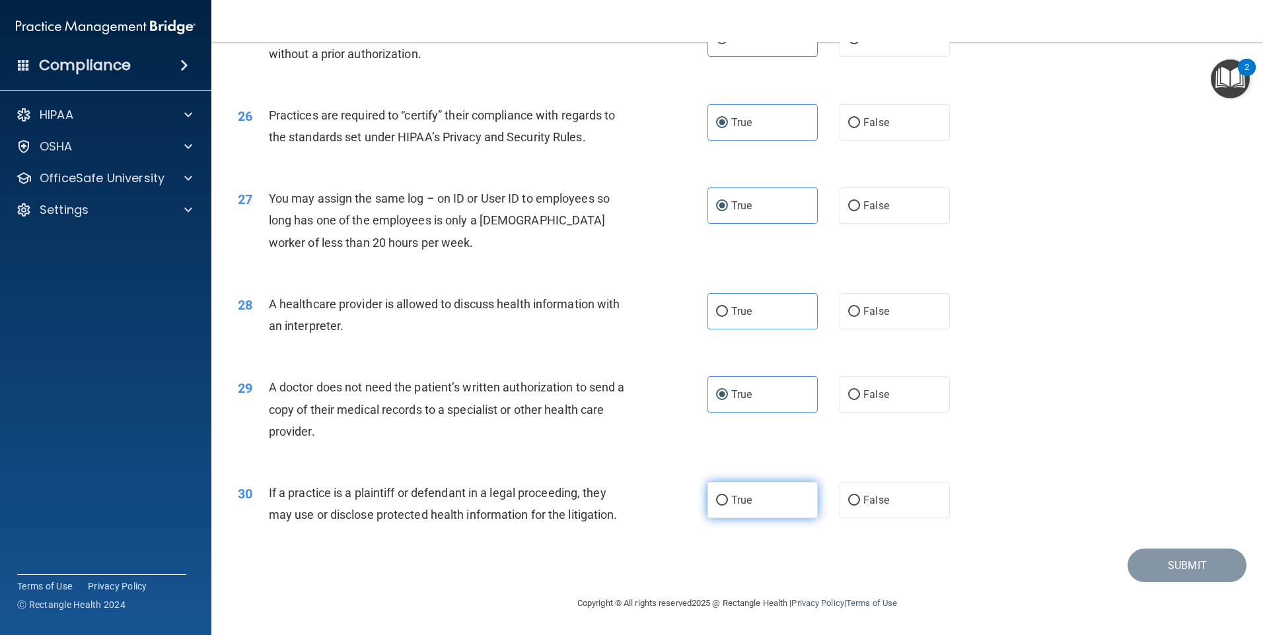
radio input "true"
drag, startPoint x: 775, startPoint y: 322, endPoint x: 787, endPoint y: 330, distance: 14.7
click at [780, 326] on label "True" at bounding box center [762, 311] width 110 height 36
click at [728, 317] on input "True" at bounding box center [722, 312] width 12 height 10
radio input "true"
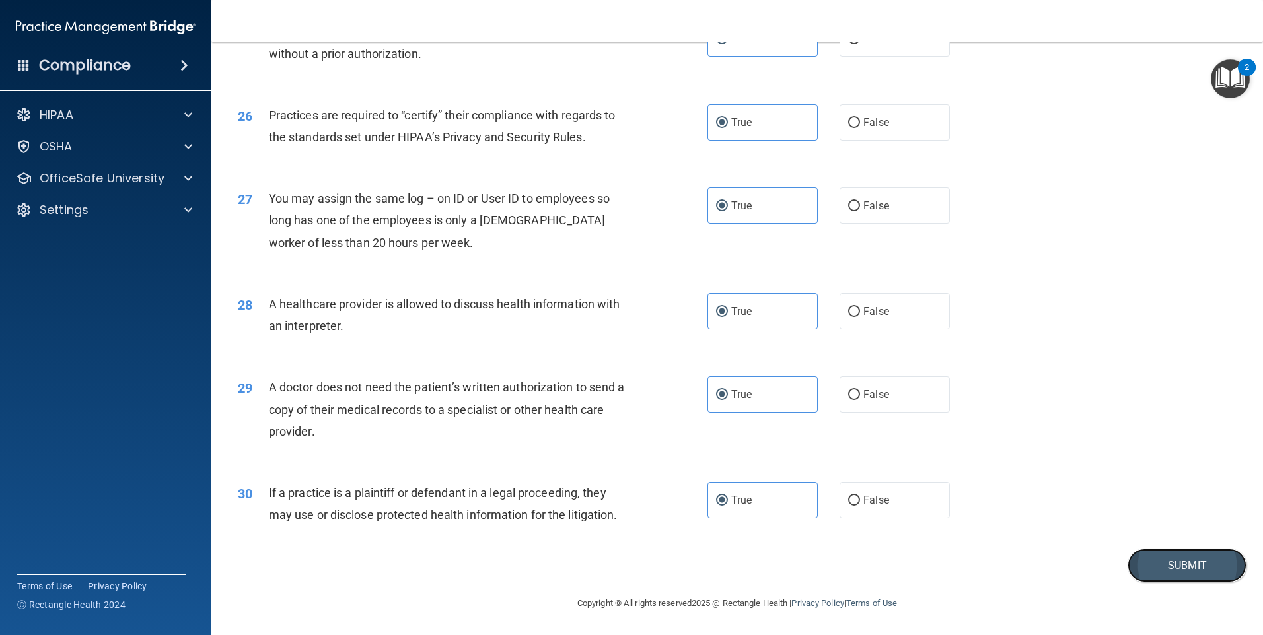
click at [1178, 563] on button "Submit" at bounding box center [1186, 566] width 119 height 34
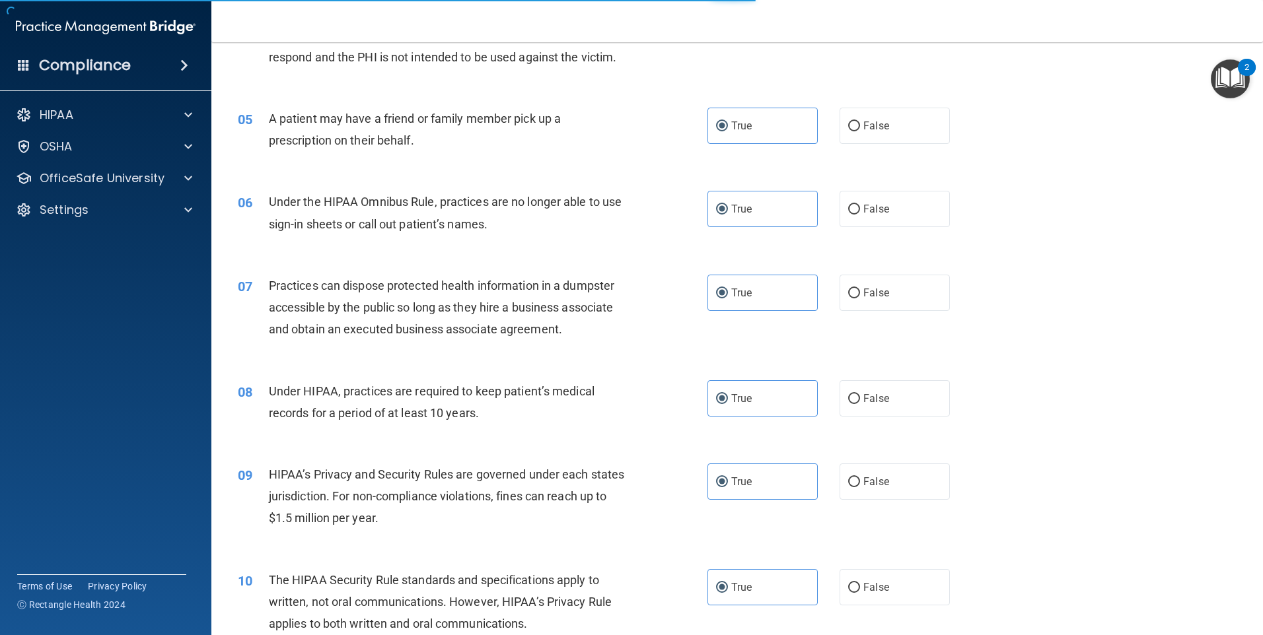
scroll to position [392, 0]
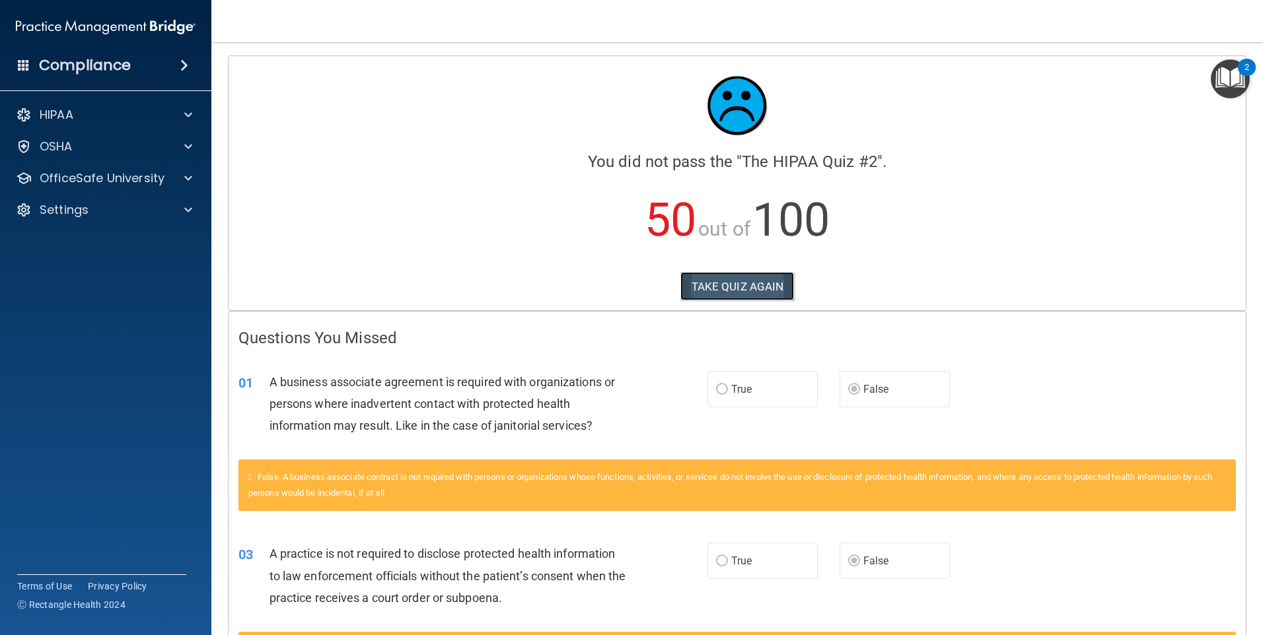
click at [779, 286] on button "TAKE QUIZ AGAIN" at bounding box center [737, 286] width 114 height 29
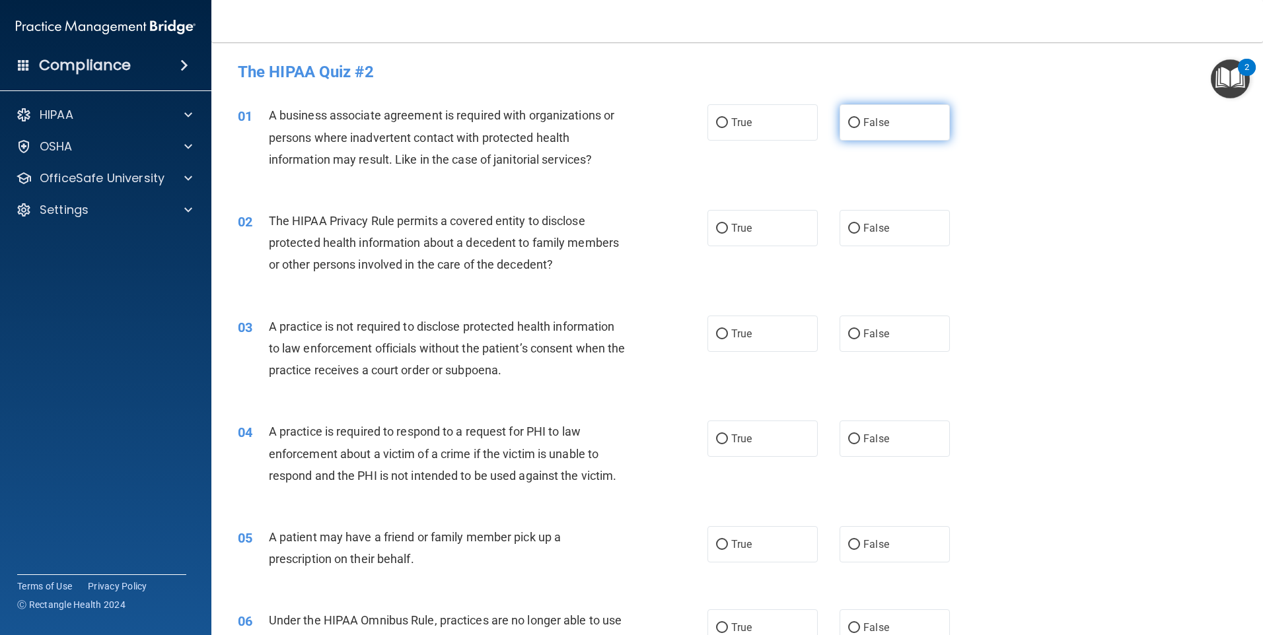
click at [873, 124] on span "False" at bounding box center [876, 122] width 26 height 13
click at [860, 124] on input "False" at bounding box center [854, 123] width 12 height 10
radio input "true"
drag, startPoint x: 754, startPoint y: 223, endPoint x: 799, endPoint y: 279, distance: 72.4
click at [754, 224] on label "True" at bounding box center [762, 228] width 110 height 36
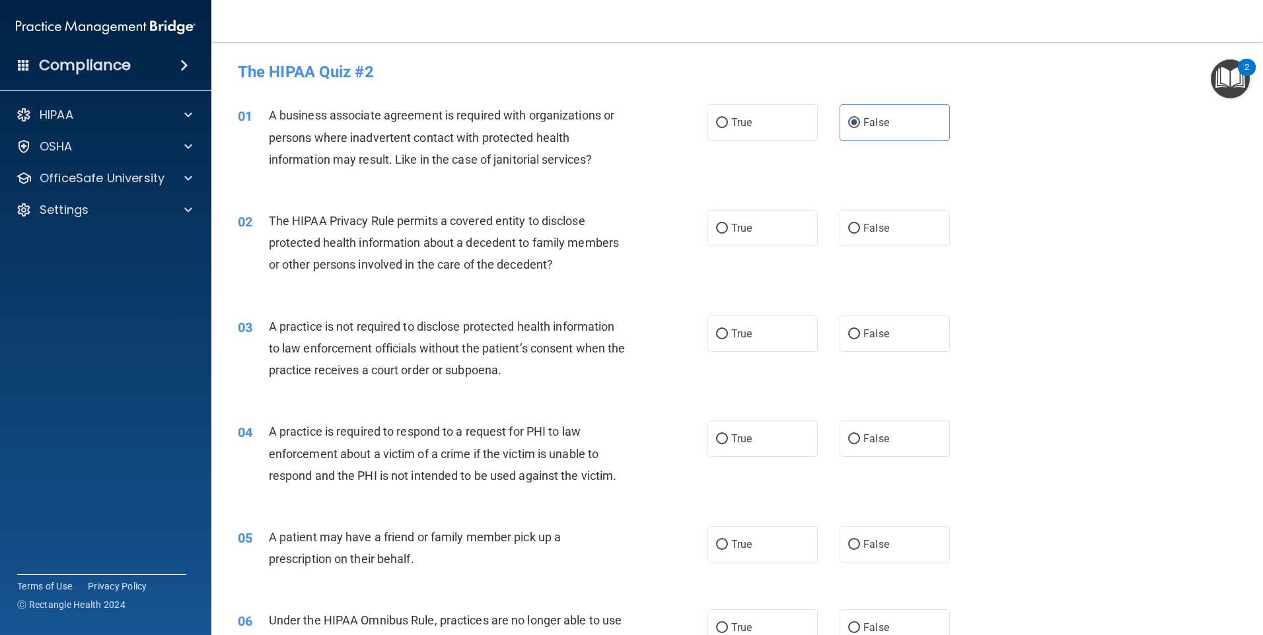
click at [728, 224] on input "True" at bounding box center [722, 229] width 12 height 10
radio input "true"
click at [864, 336] on span "False" at bounding box center [876, 334] width 26 height 13
click at [860, 336] on input "False" at bounding box center [854, 335] width 12 height 10
radio input "true"
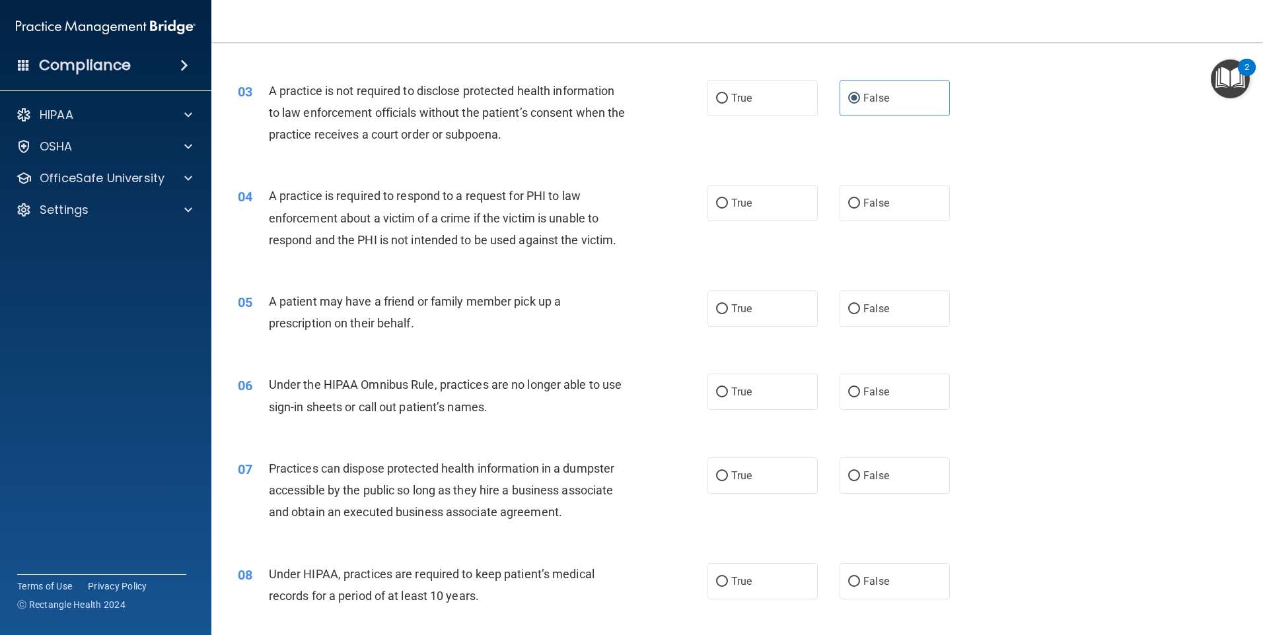
scroll to position [264, 0]
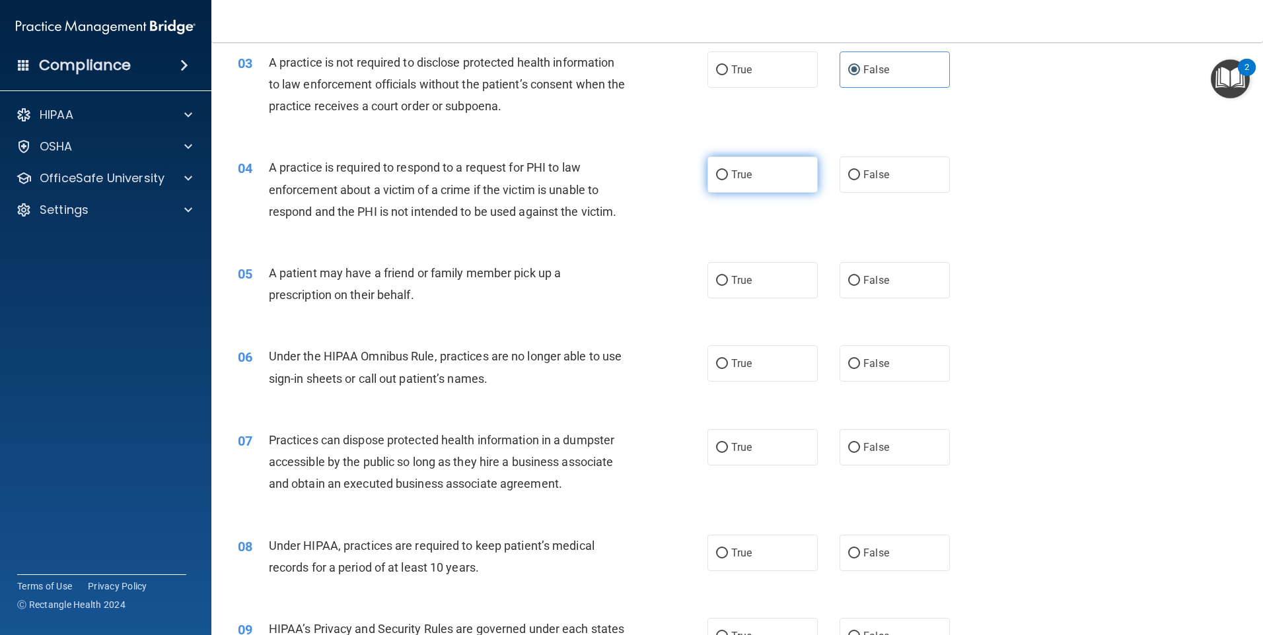
click at [784, 188] on label "True" at bounding box center [762, 175] width 110 height 36
click at [728, 180] on input "True" at bounding box center [722, 175] width 12 height 10
radio input "true"
drag, startPoint x: 767, startPoint y: 287, endPoint x: 798, endPoint y: 304, distance: 35.8
click at [767, 289] on label "True" at bounding box center [762, 280] width 110 height 36
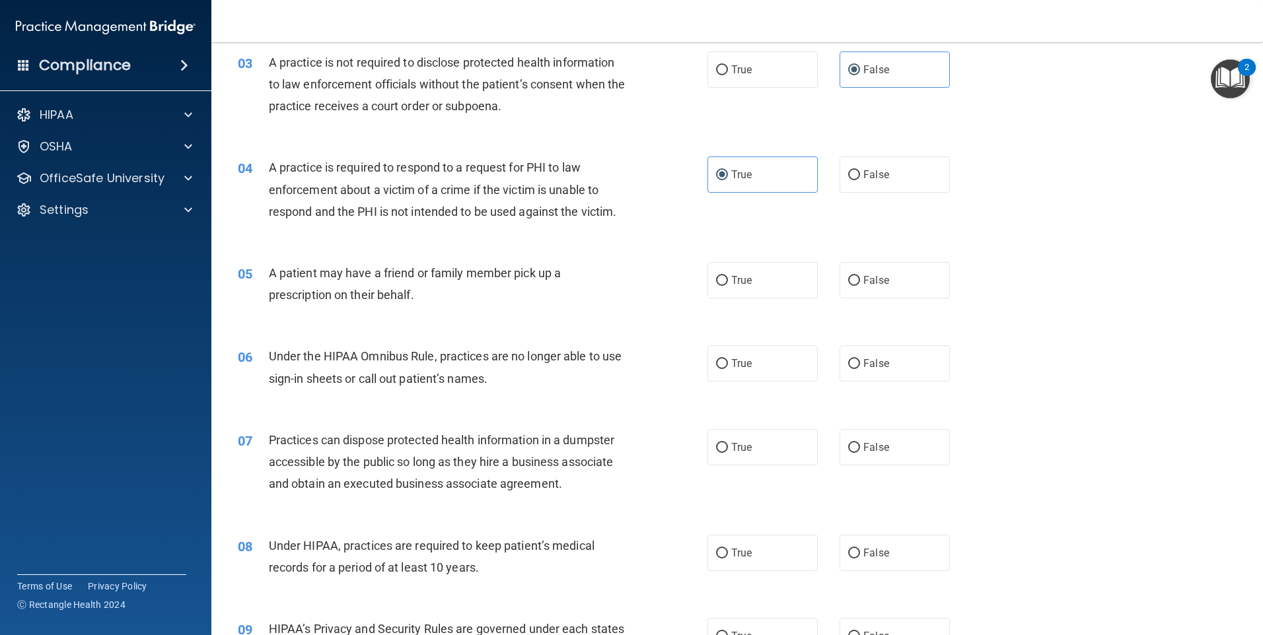
click at [728, 286] on input "True" at bounding box center [722, 281] width 12 height 10
radio input "true"
click at [880, 370] on label "False" at bounding box center [894, 363] width 110 height 36
click at [860, 369] on input "False" at bounding box center [854, 364] width 12 height 10
radio input "true"
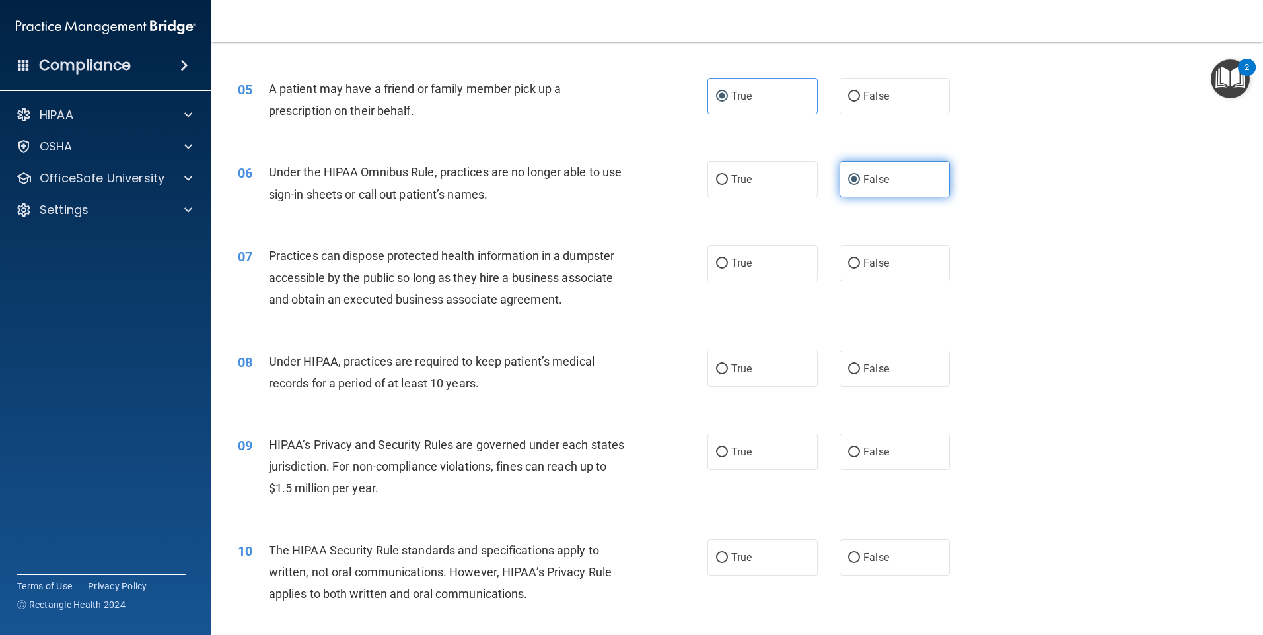
scroll to position [462, 0]
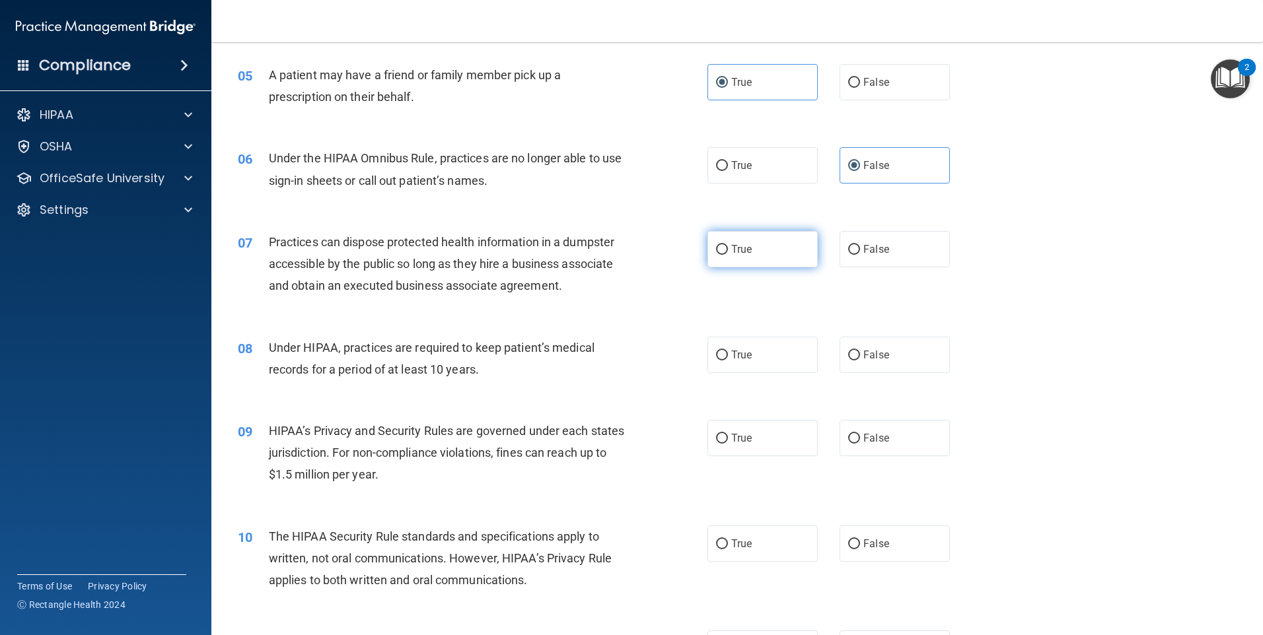
click at [765, 260] on label "True" at bounding box center [762, 249] width 110 height 36
click at [728, 255] on input "True" at bounding box center [722, 250] width 12 height 10
radio input "true"
click at [863, 358] on span "False" at bounding box center [876, 355] width 26 height 13
click at [857, 358] on input "False" at bounding box center [854, 356] width 12 height 10
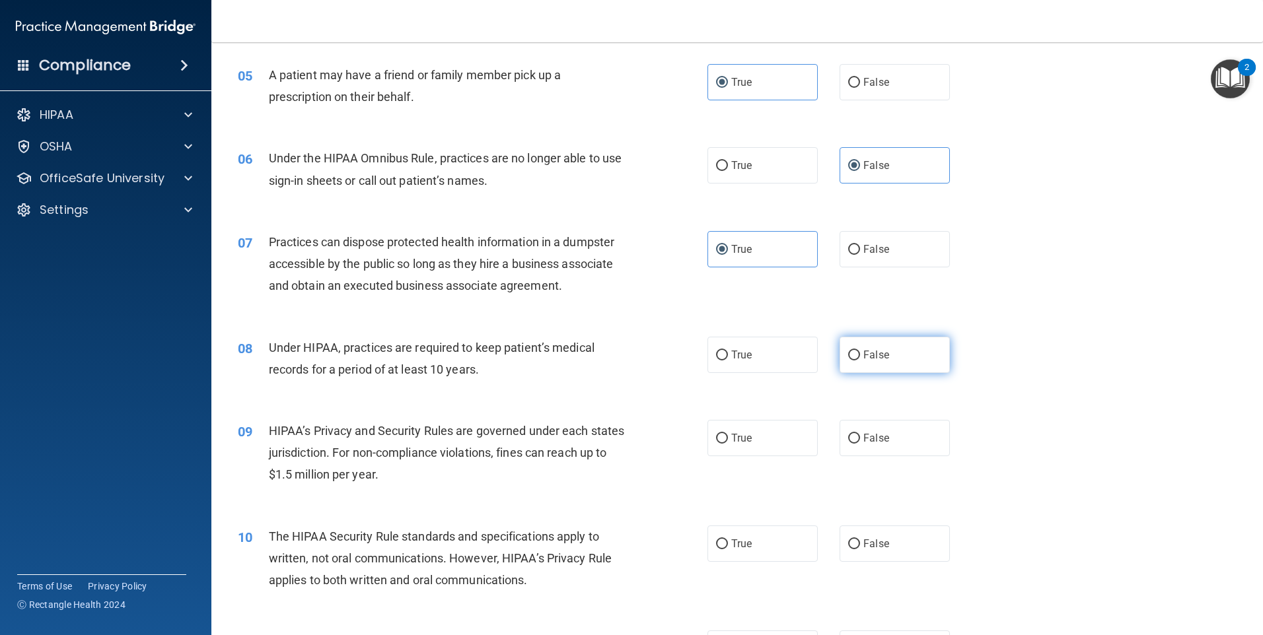
radio input "true"
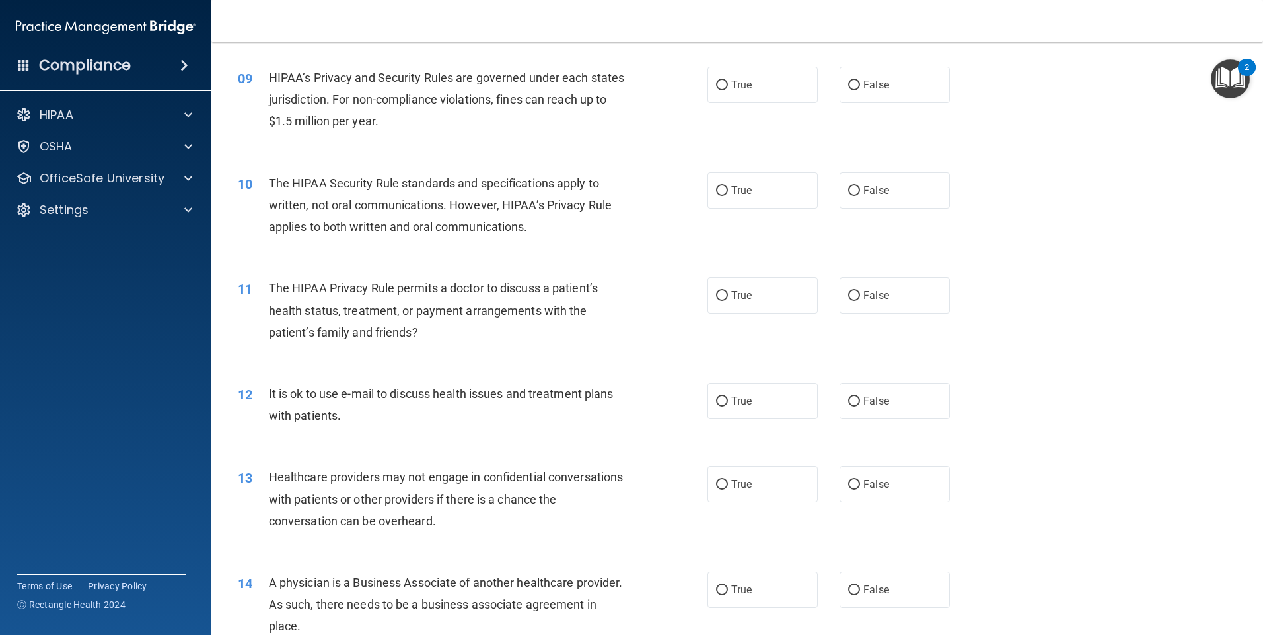
scroll to position [793, 0]
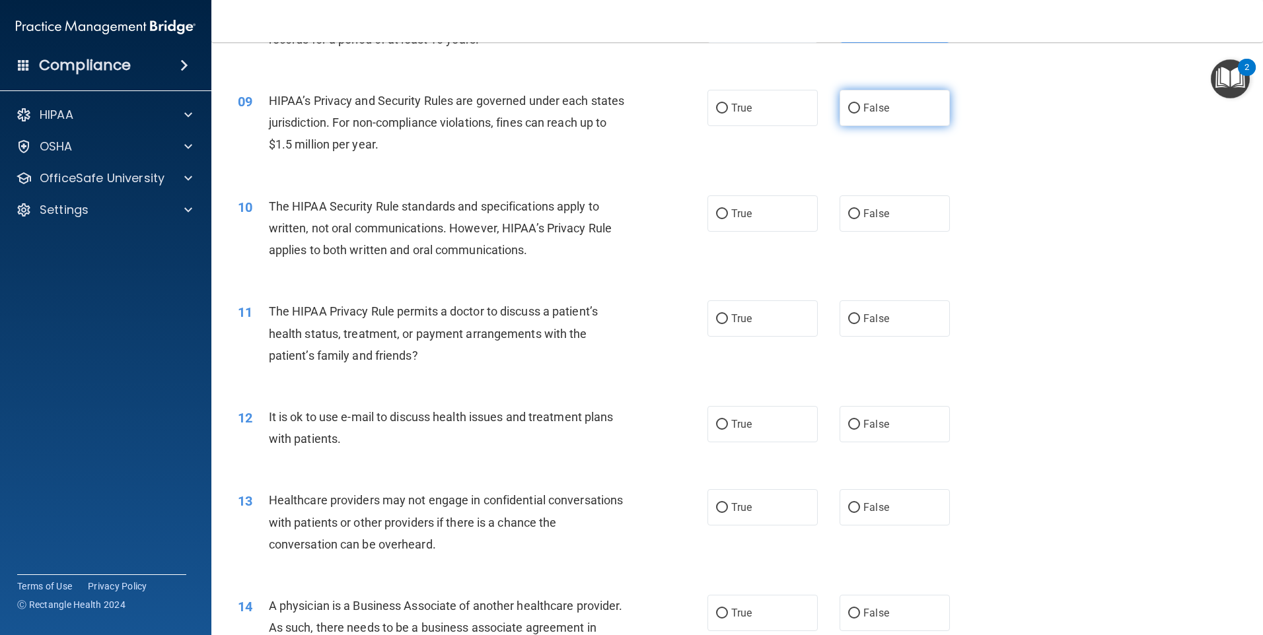
click at [879, 98] on label "False" at bounding box center [894, 108] width 110 height 36
click at [860, 104] on input "False" at bounding box center [854, 109] width 12 height 10
radio input "true"
drag, startPoint x: 771, startPoint y: 212, endPoint x: 805, endPoint y: 252, distance: 52.0
click at [773, 216] on label "True" at bounding box center [762, 213] width 110 height 36
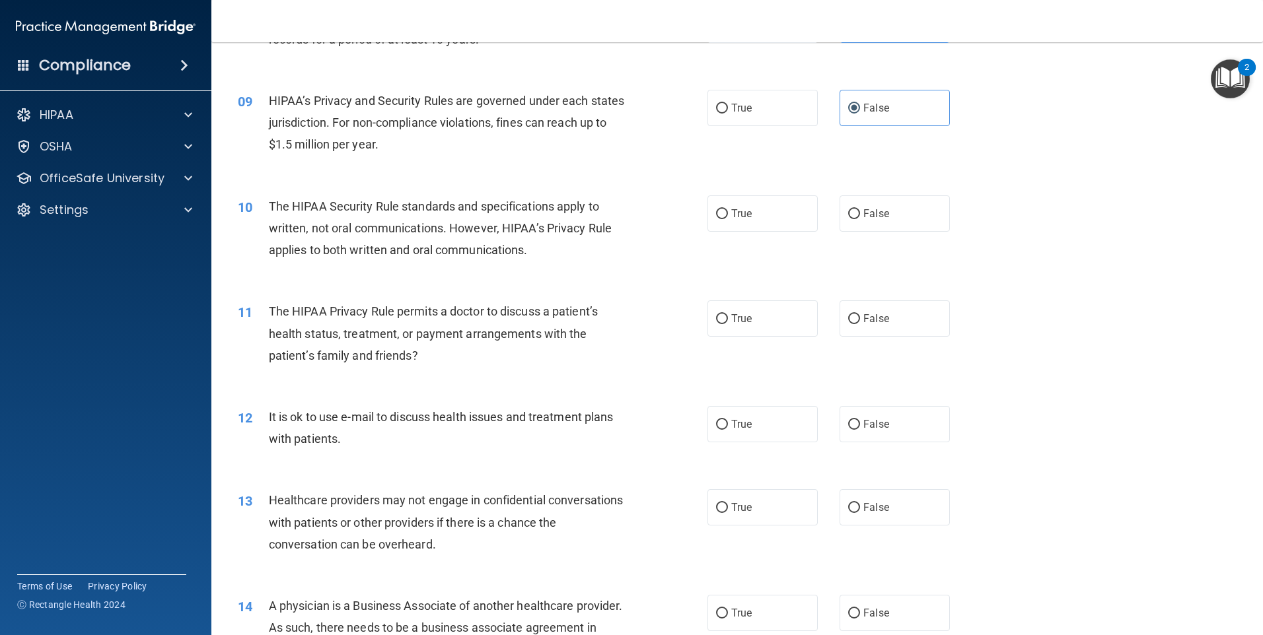
click at [728, 216] on input "True" at bounding box center [722, 214] width 12 height 10
radio input "true"
click at [887, 333] on label "False" at bounding box center [894, 319] width 110 height 36
click at [860, 324] on input "False" at bounding box center [854, 319] width 12 height 10
radio input "true"
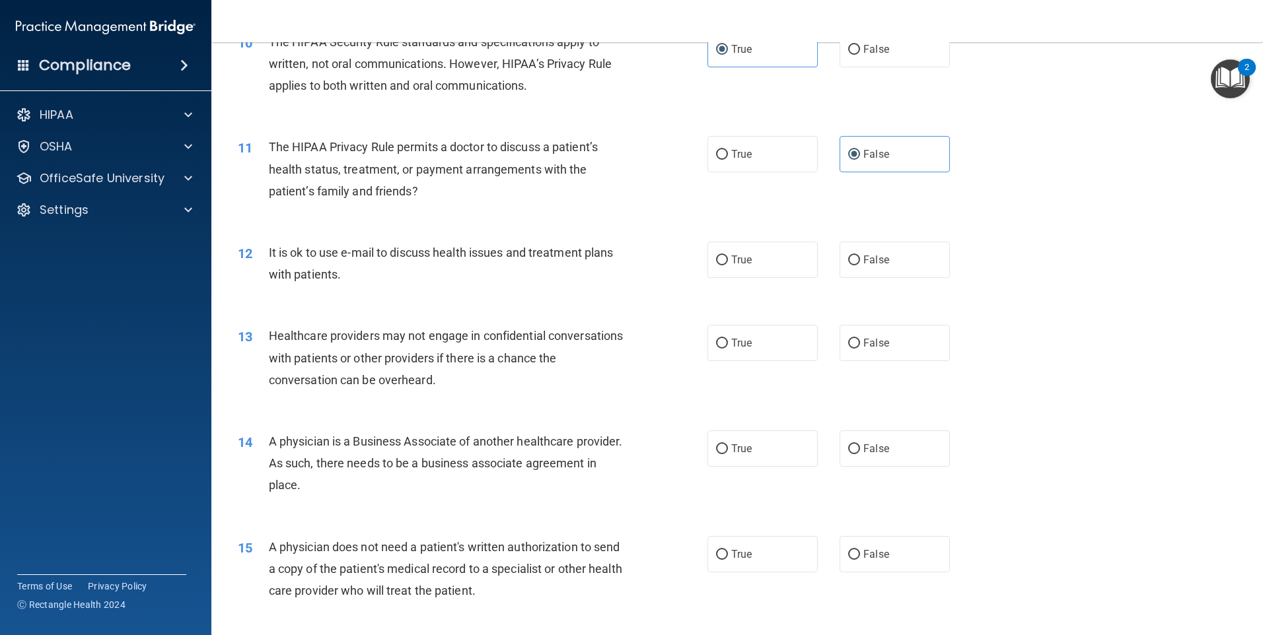
scroll to position [991, 0]
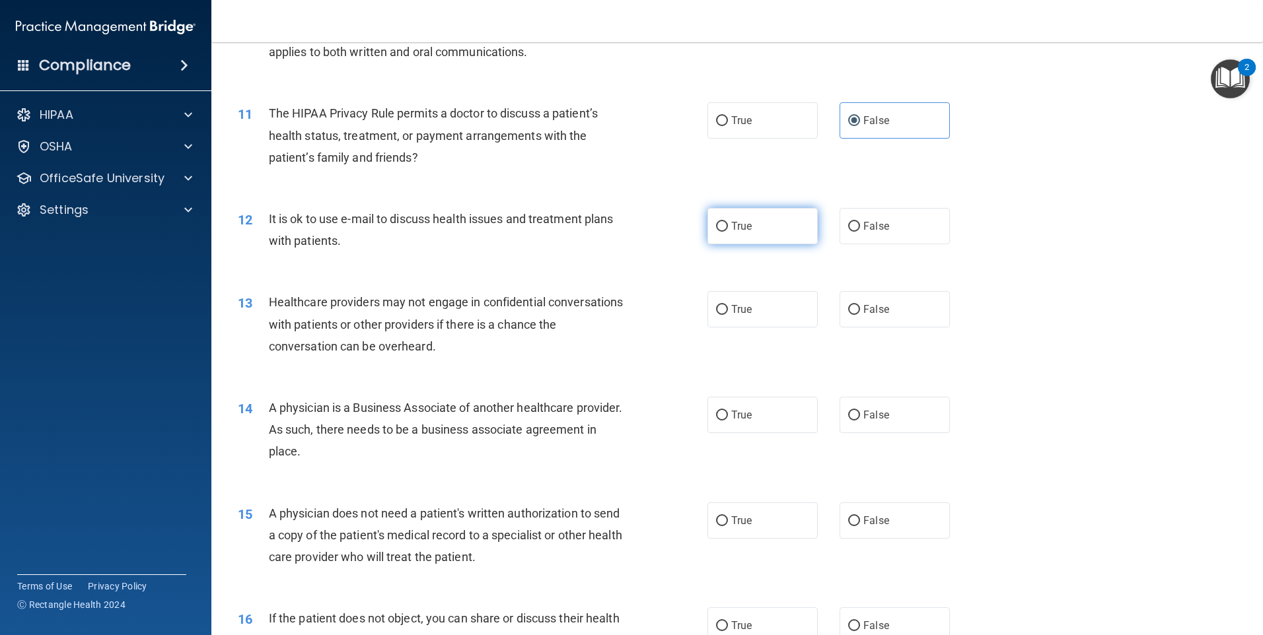
click at [750, 237] on label "True" at bounding box center [762, 226] width 110 height 36
click at [728, 232] on input "True" at bounding box center [722, 227] width 12 height 10
radio input "true"
drag, startPoint x: 794, startPoint y: 315, endPoint x: 860, endPoint y: 430, distance: 132.5
click at [793, 316] on label "True" at bounding box center [762, 309] width 110 height 36
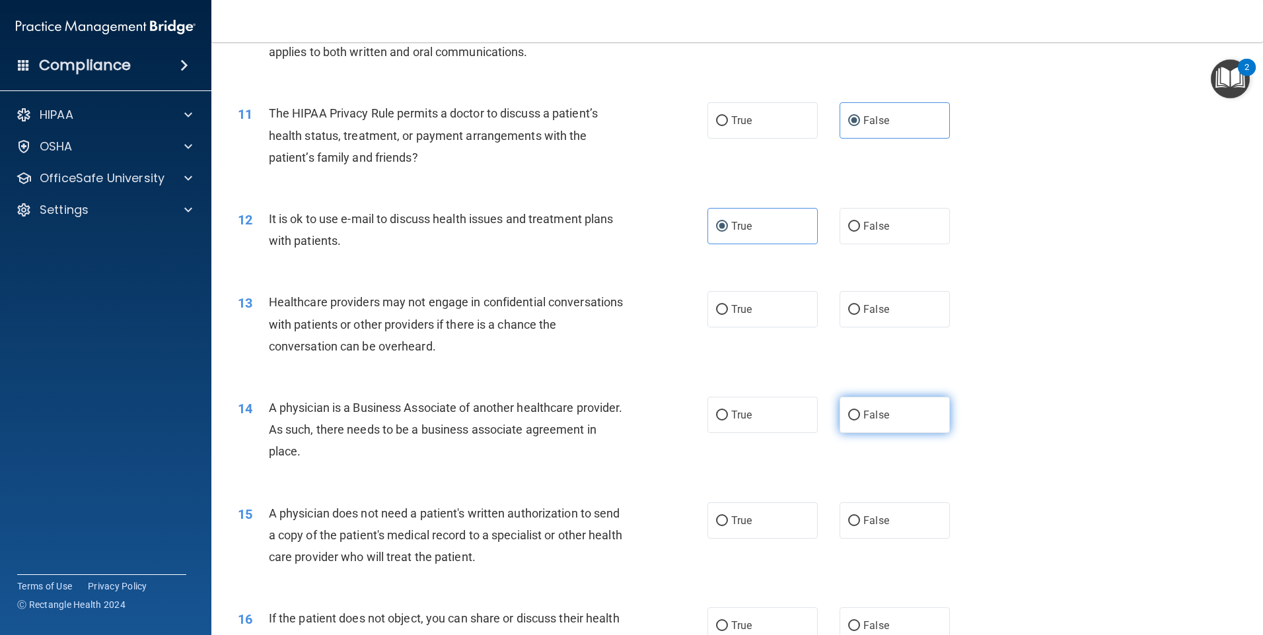
click at [728, 315] on input "True" at bounding box center [722, 310] width 12 height 10
radio input "true"
click at [886, 427] on label "False" at bounding box center [894, 415] width 110 height 36
click at [860, 421] on input "False" at bounding box center [854, 416] width 12 height 10
radio input "true"
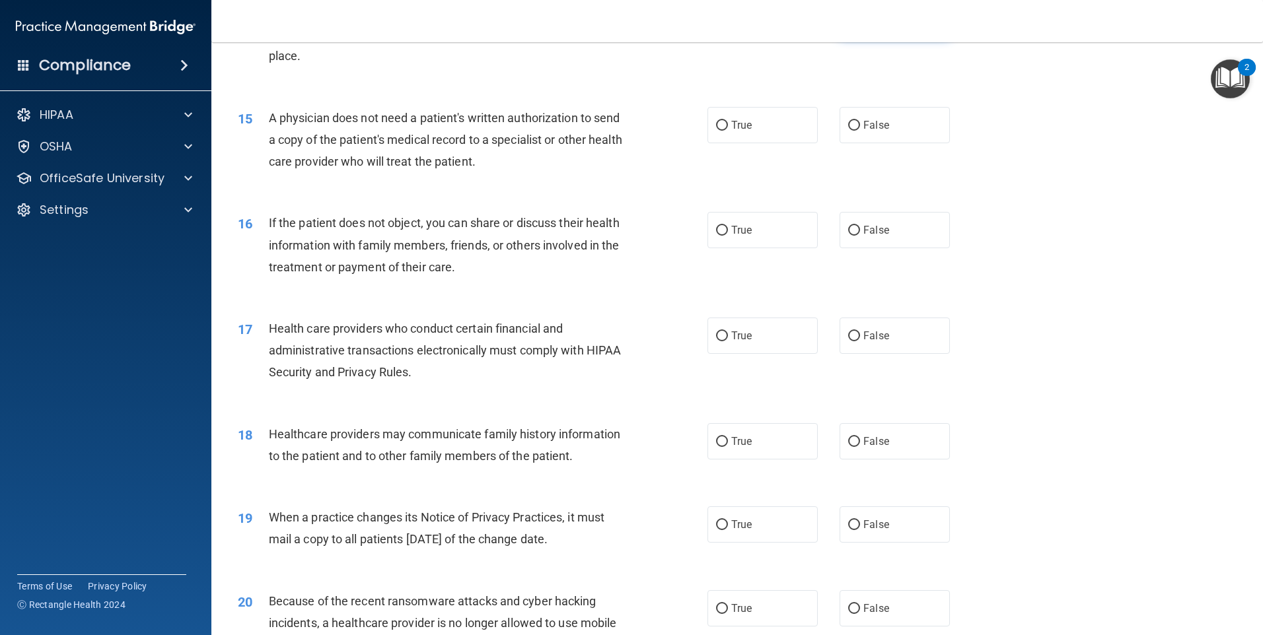
scroll to position [1387, 0]
click at [751, 128] on label "True" at bounding box center [762, 124] width 110 height 36
click at [728, 128] on input "True" at bounding box center [722, 125] width 12 height 10
radio input "true"
click at [738, 239] on label "True" at bounding box center [762, 229] width 110 height 36
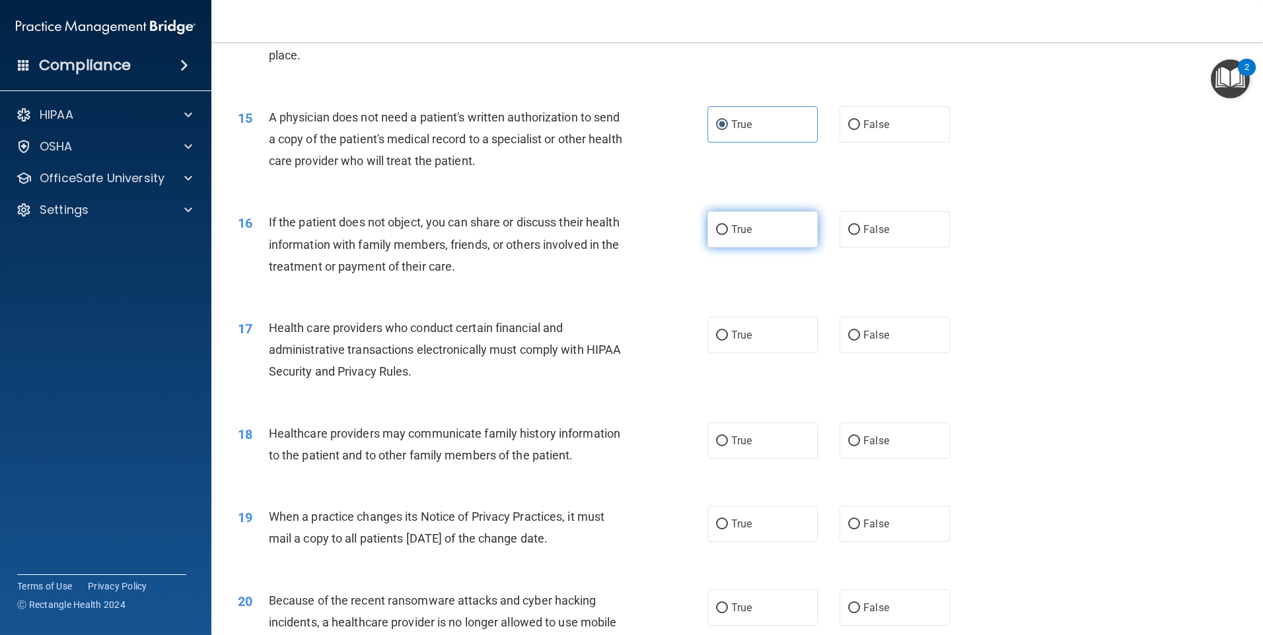
click at [728, 235] on input "True" at bounding box center [722, 230] width 12 height 10
radio input "true"
click at [890, 347] on label "False" at bounding box center [894, 335] width 110 height 36
click at [860, 341] on input "False" at bounding box center [854, 336] width 12 height 10
radio input "true"
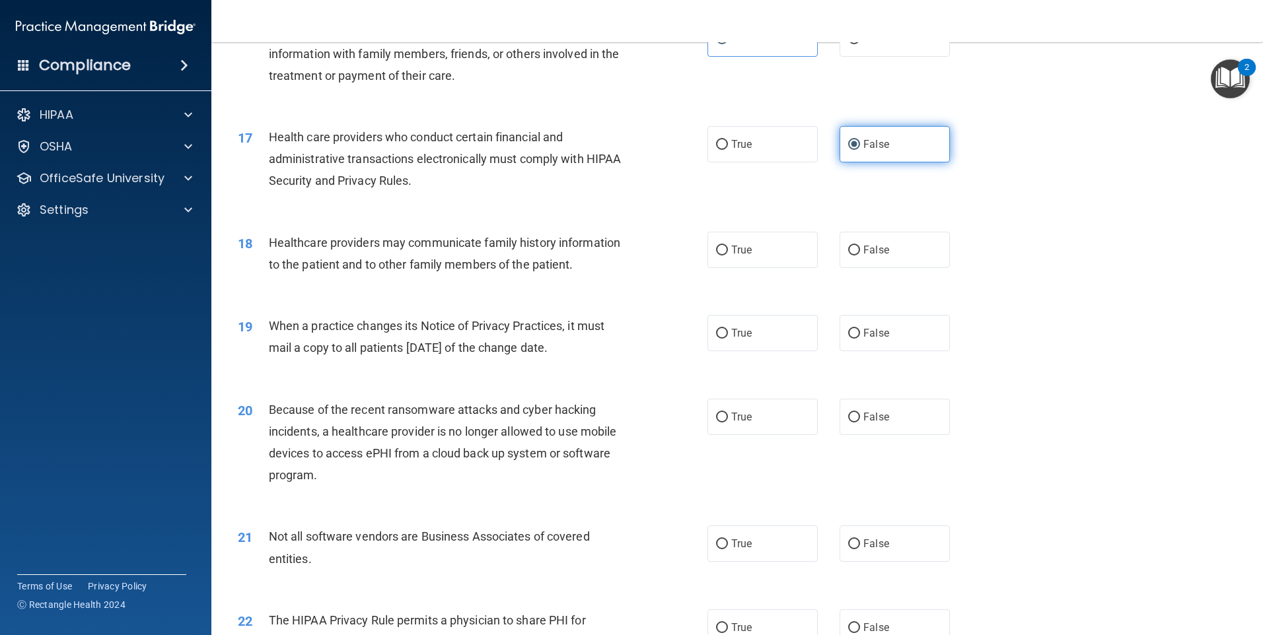
scroll to position [1585, 0]
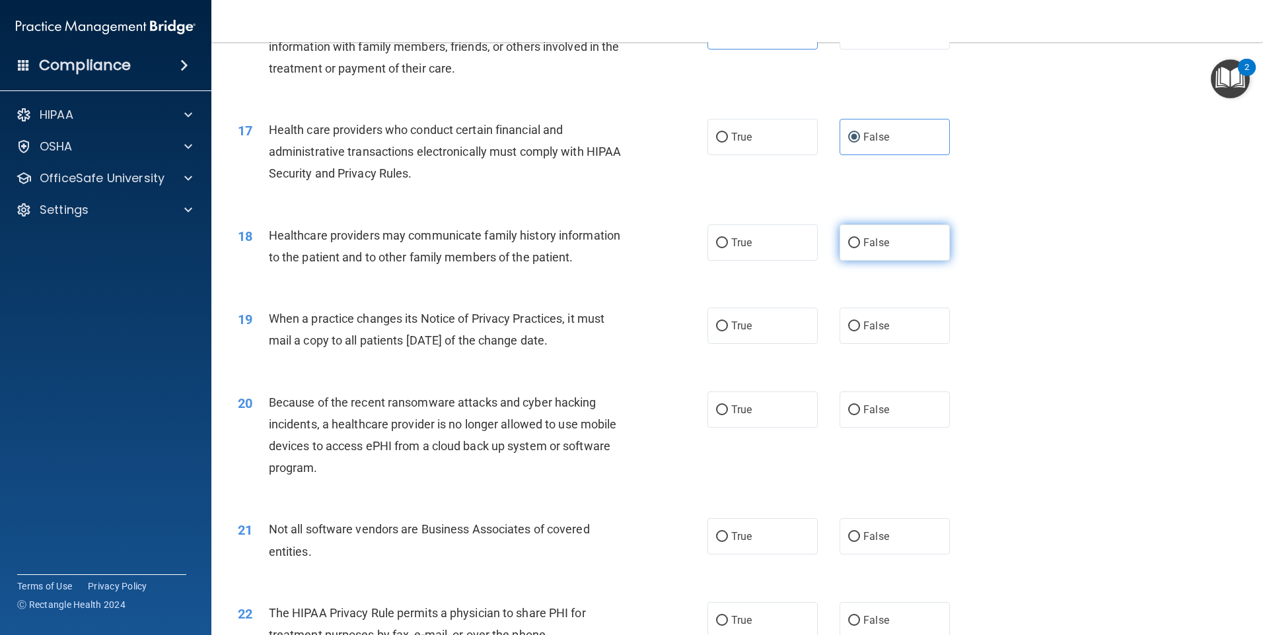
click at [863, 244] on span "False" at bounding box center [876, 242] width 26 height 13
click at [860, 244] on input "False" at bounding box center [854, 243] width 12 height 10
radio input "true"
drag, startPoint x: 704, startPoint y: 327, endPoint x: 716, endPoint y: 329, distance: 12.1
click at [707, 328] on label "True" at bounding box center [762, 326] width 110 height 36
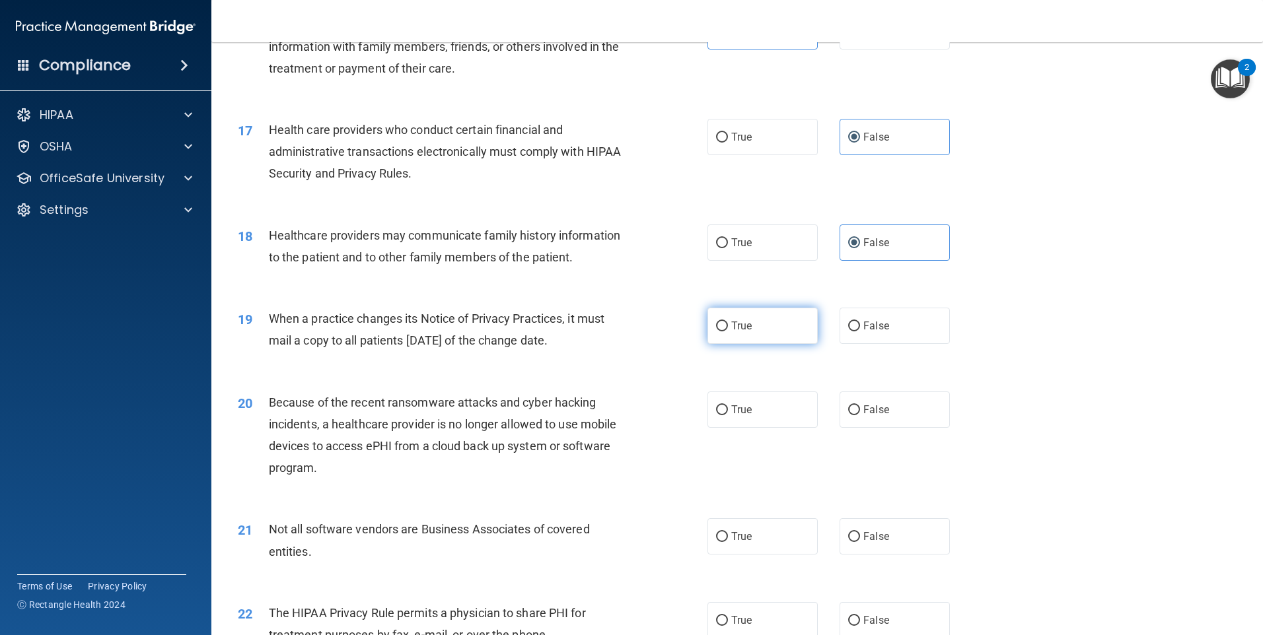
click at [716, 328] on input "True" at bounding box center [722, 327] width 12 height 10
radio input "true"
click at [764, 414] on label "True" at bounding box center [762, 410] width 110 height 36
click at [728, 414] on input "True" at bounding box center [722, 411] width 12 height 10
radio input "true"
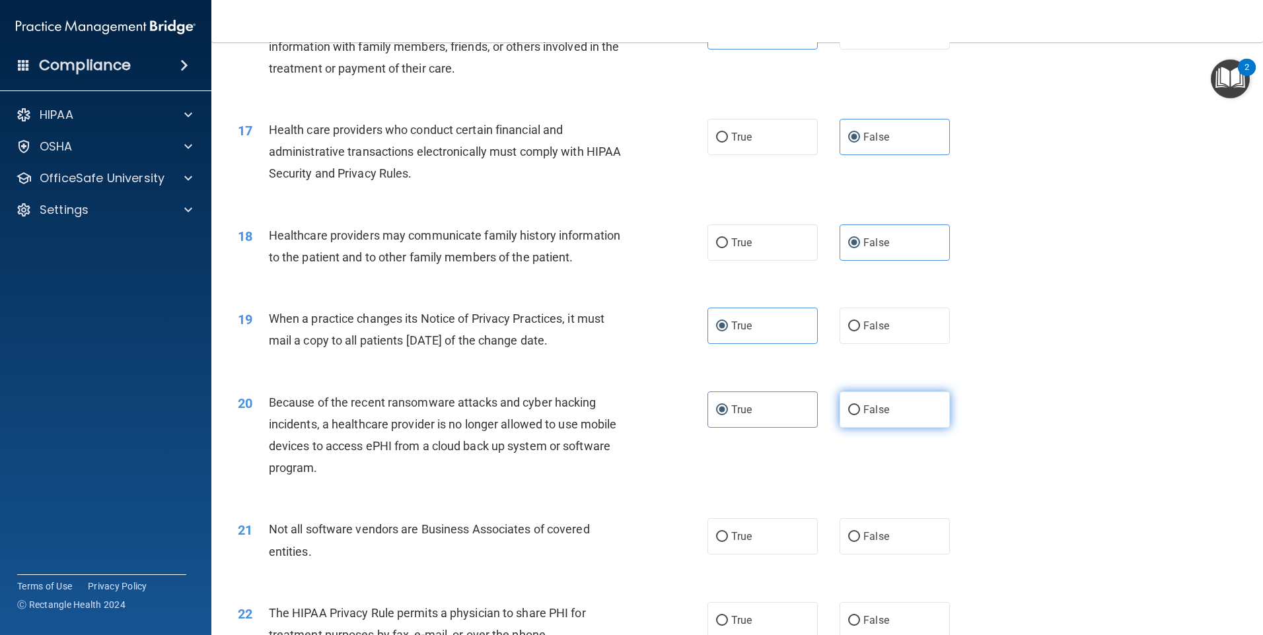
click at [868, 417] on label "False" at bounding box center [894, 410] width 110 height 36
click at [860, 415] on input "False" at bounding box center [854, 411] width 12 height 10
radio input "true"
radio input "false"
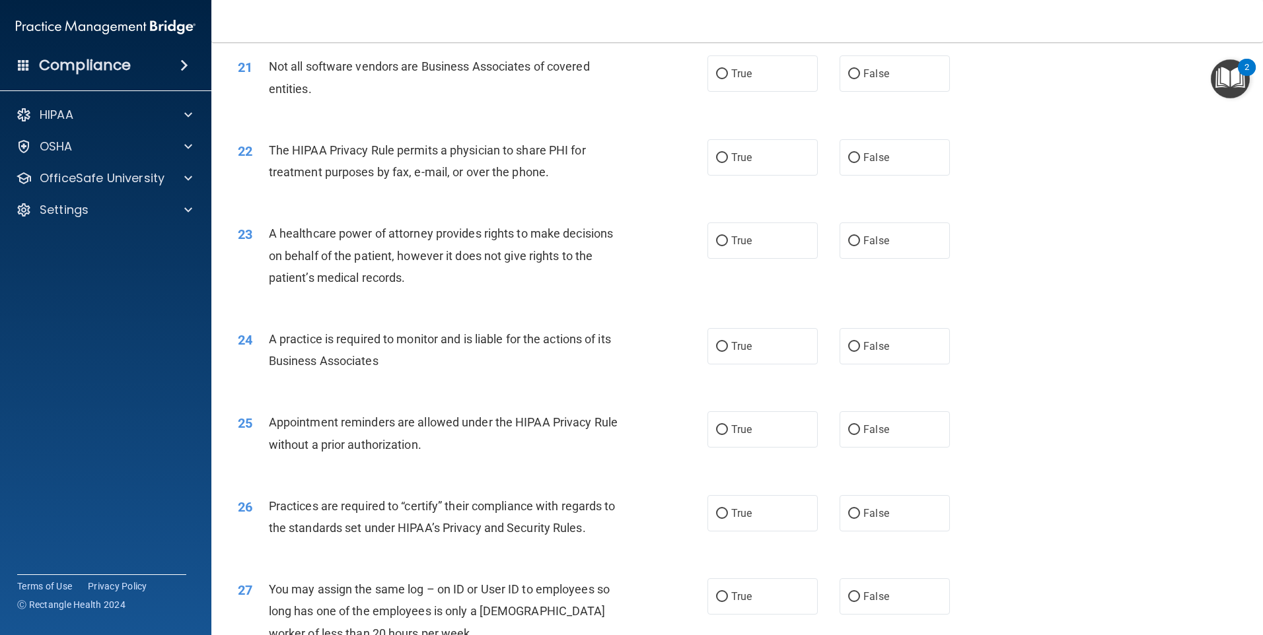
scroll to position [2047, 0]
click at [762, 87] on label "True" at bounding box center [762, 74] width 110 height 36
click at [728, 80] on input "True" at bounding box center [722, 75] width 12 height 10
radio input "true"
click at [881, 158] on span "False" at bounding box center [876, 158] width 26 height 13
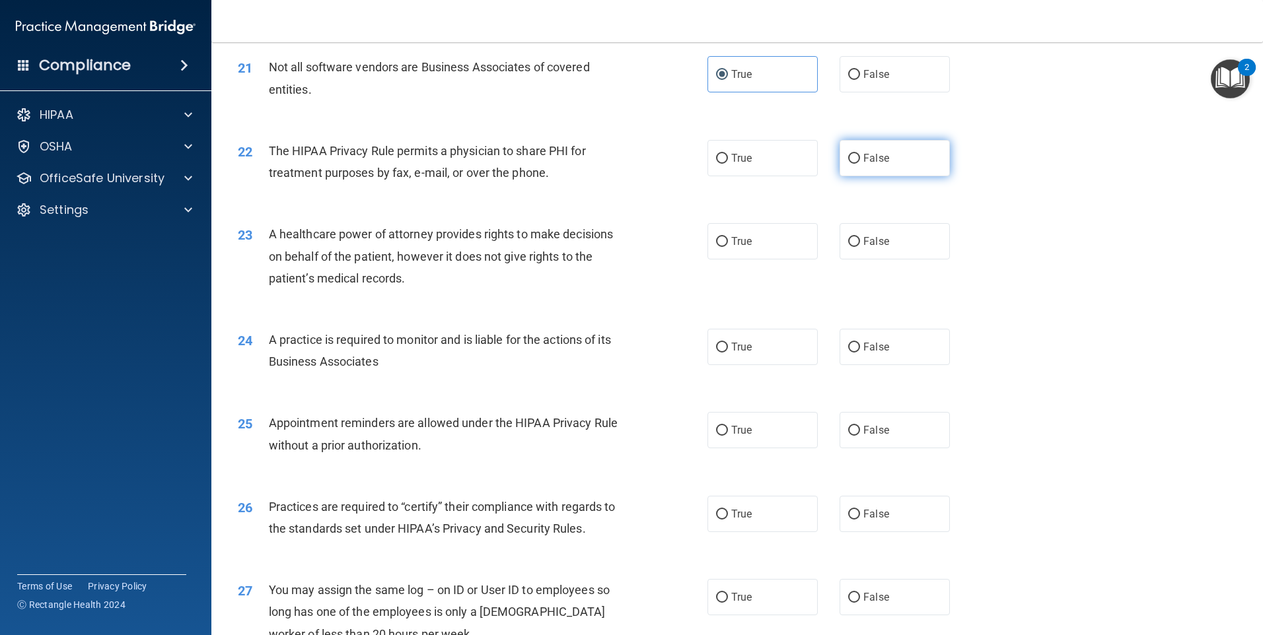
click at [860, 158] on input "False" at bounding box center [854, 159] width 12 height 10
radio input "true"
click at [861, 252] on label "False" at bounding box center [894, 241] width 110 height 36
click at [860, 247] on input "False" at bounding box center [854, 242] width 12 height 10
radio input "true"
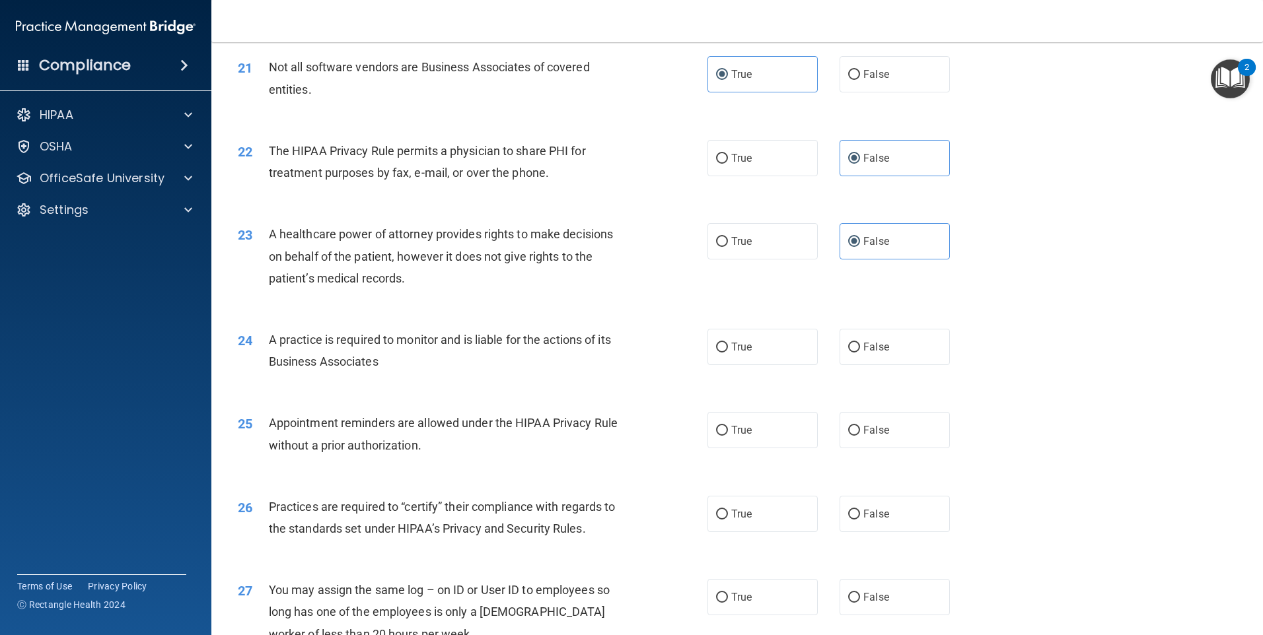
drag, startPoint x: 822, startPoint y: 326, endPoint x: 815, endPoint y: 337, distance: 13.4
click at [815, 337] on div "24 A practice is required to monitor and is liable for the actions of its Busin…" at bounding box center [737, 353] width 1018 height 83
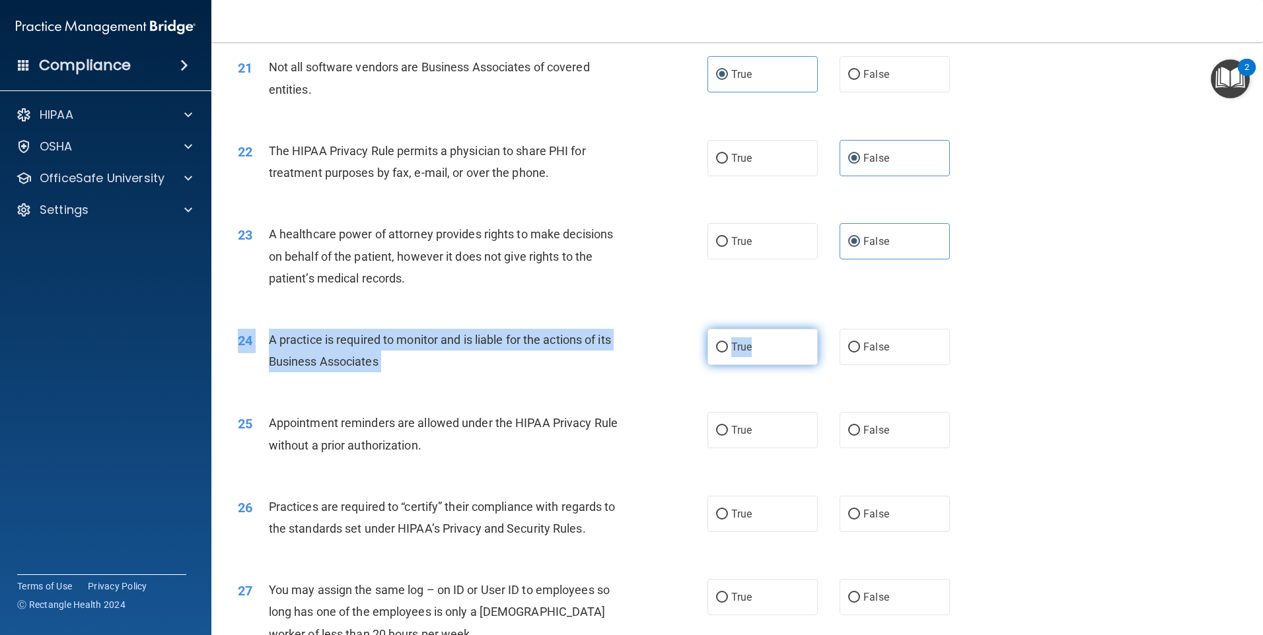
drag, startPoint x: 815, startPoint y: 337, endPoint x: 791, endPoint y: 361, distance: 34.6
click at [791, 359] on label "True" at bounding box center [762, 347] width 110 height 36
click at [728, 353] on input "True" at bounding box center [722, 348] width 12 height 10
radio input "true"
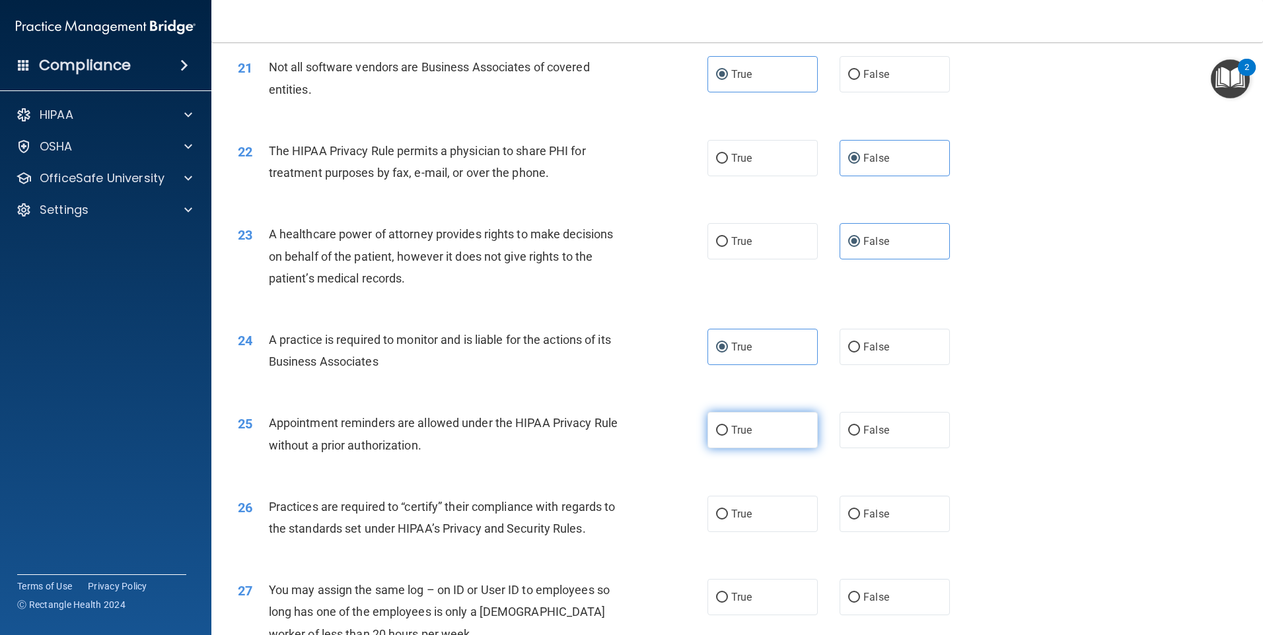
click at [758, 422] on label "True" at bounding box center [762, 430] width 110 height 36
click at [728, 426] on input "True" at bounding box center [722, 431] width 12 height 10
radio input "true"
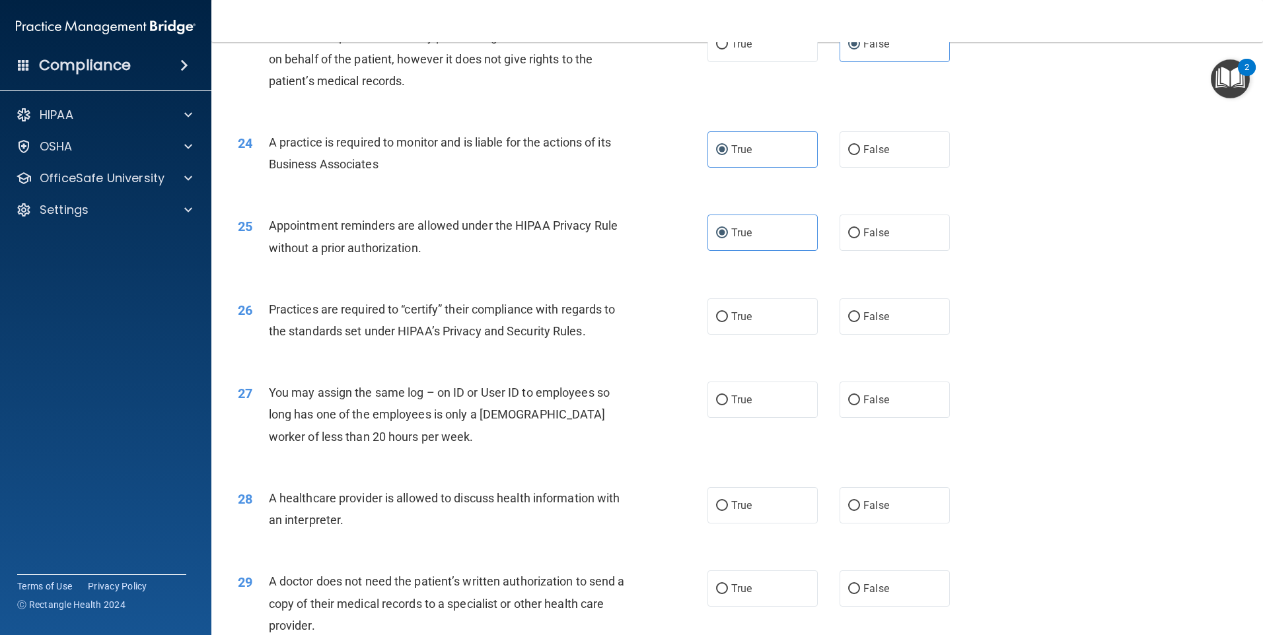
scroll to position [2246, 0]
drag, startPoint x: 754, startPoint y: 332, endPoint x: 752, endPoint y: 357, distance: 24.6
click at [753, 334] on label "True" at bounding box center [762, 316] width 110 height 36
click at [728, 322] on input "True" at bounding box center [722, 317] width 12 height 10
radio input "true"
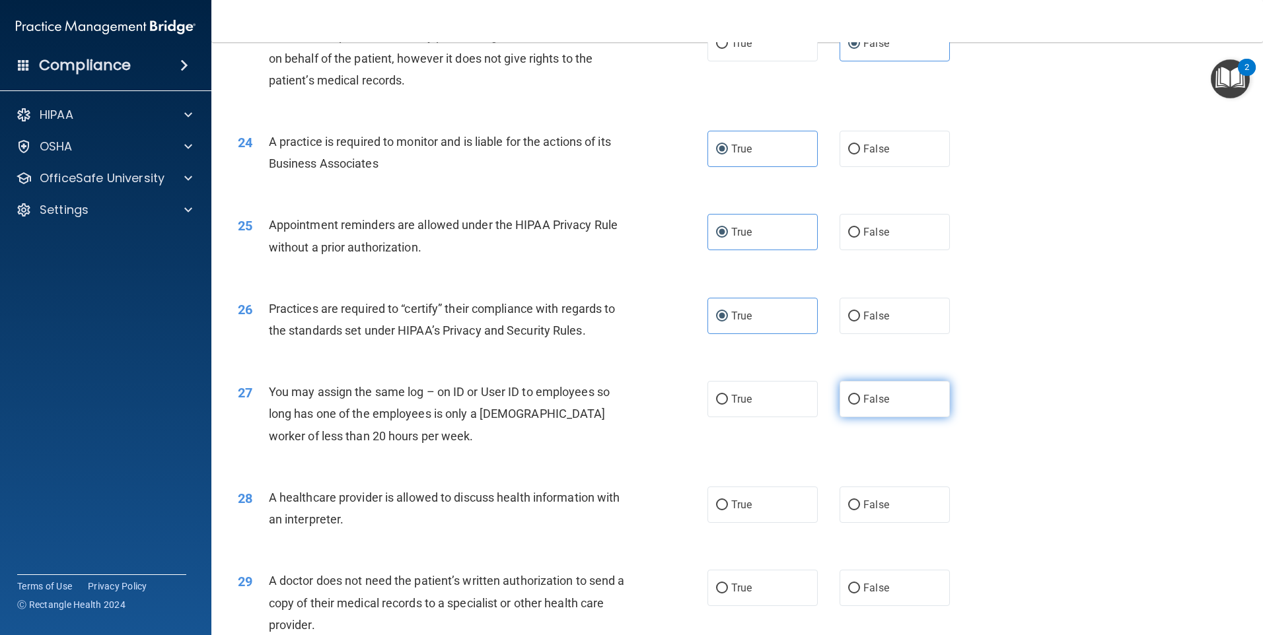
drag, startPoint x: 847, startPoint y: 398, endPoint x: 816, endPoint y: 441, distance: 53.5
click at [848, 399] on input "False" at bounding box center [854, 400] width 12 height 10
radio input "true"
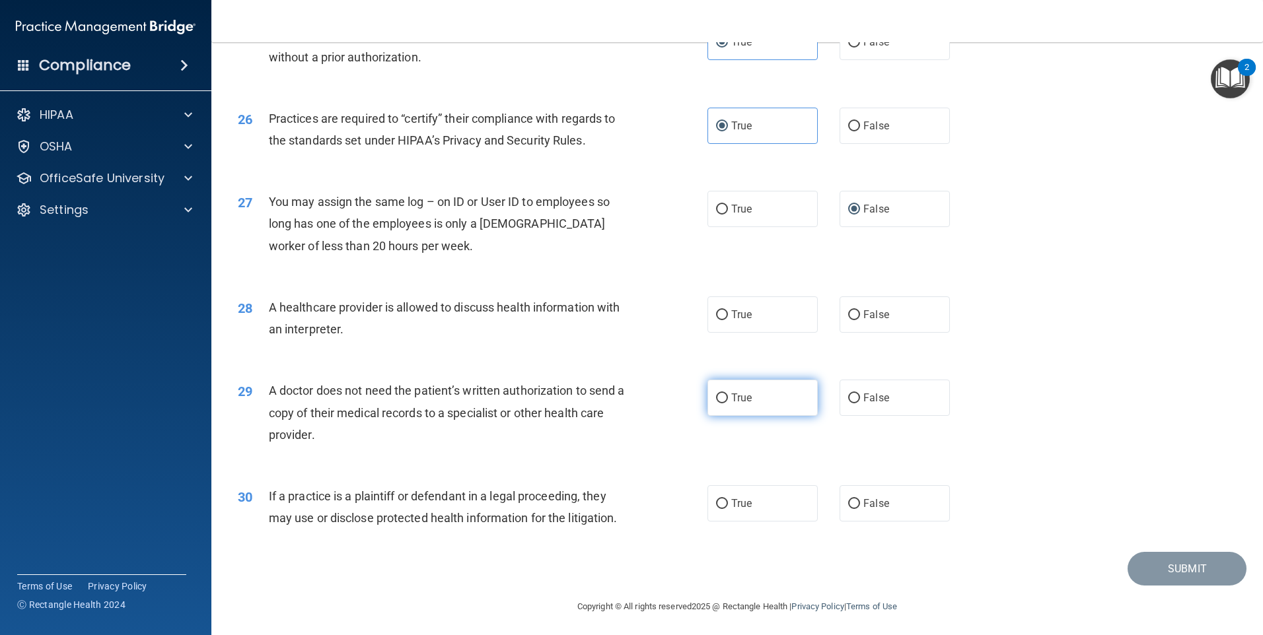
scroll to position [2439, 0]
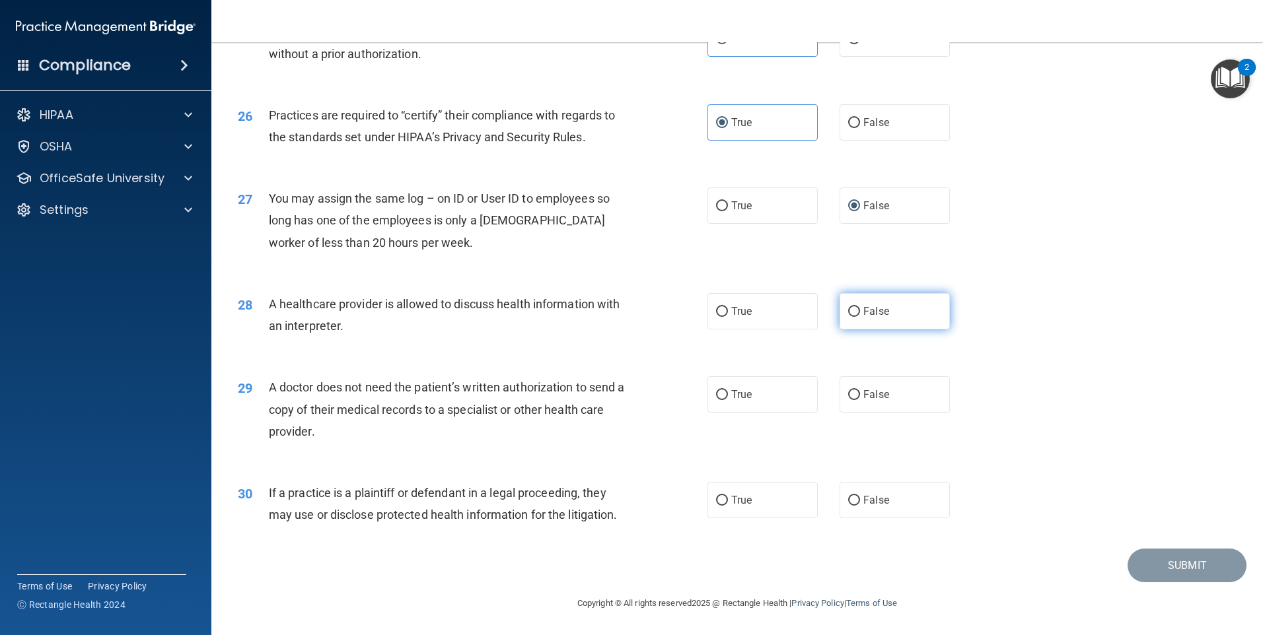
click at [887, 316] on label "False" at bounding box center [894, 311] width 110 height 36
click at [860, 316] on input "False" at bounding box center [854, 312] width 12 height 10
radio input "true"
click at [777, 395] on label "True" at bounding box center [762, 394] width 110 height 36
click at [728, 395] on input "True" at bounding box center [722, 395] width 12 height 10
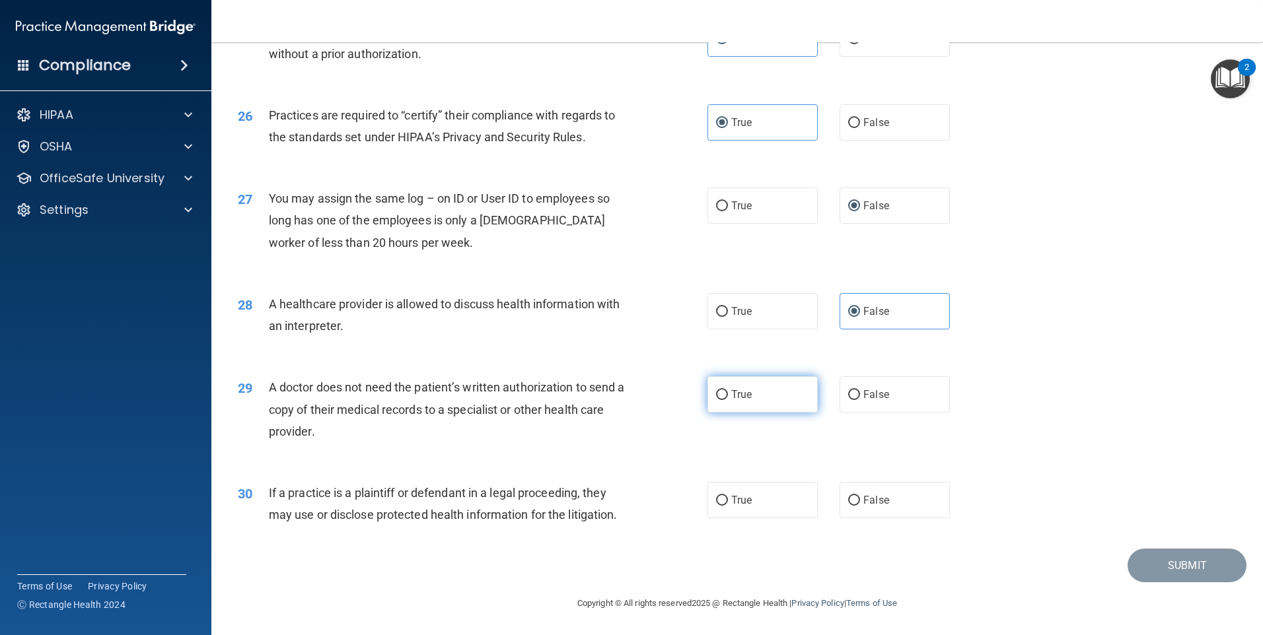
radio input "true"
click at [891, 488] on label "False" at bounding box center [894, 500] width 110 height 36
click at [860, 496] on input "False" at bounding box center [854, 501] width 12 height 10
radio input "true"
click at [1169, 565] on button "Submit" at bounding box center [1186, 566] width 119 height 34
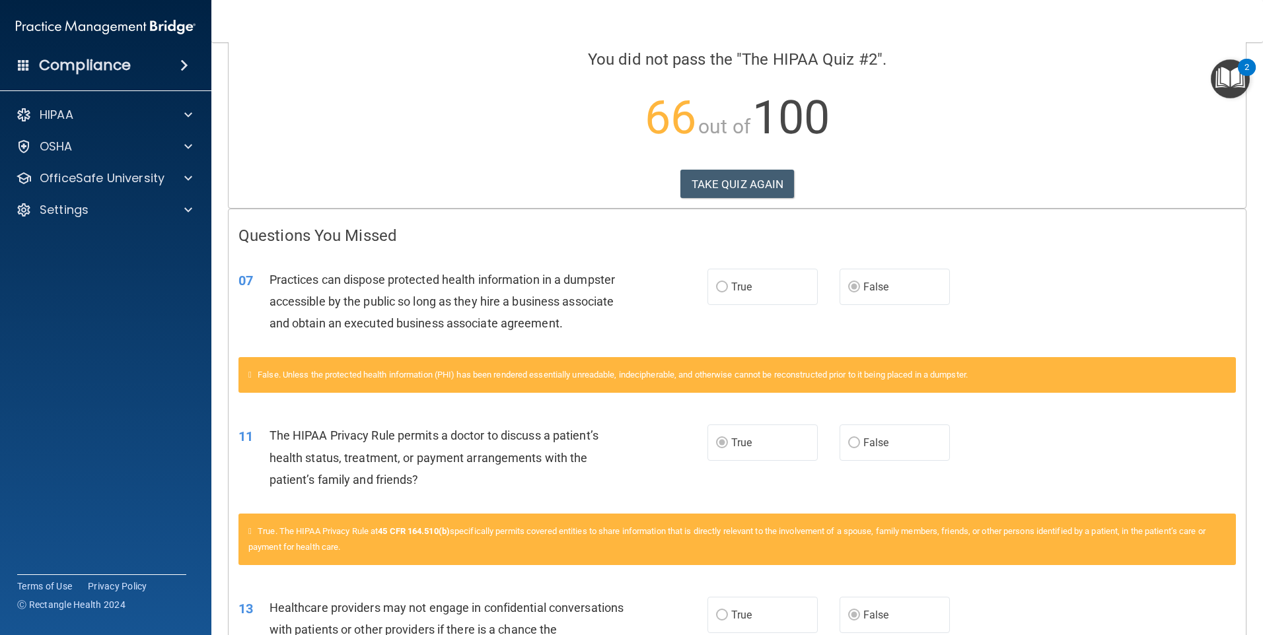
scroll to position [132, 0]
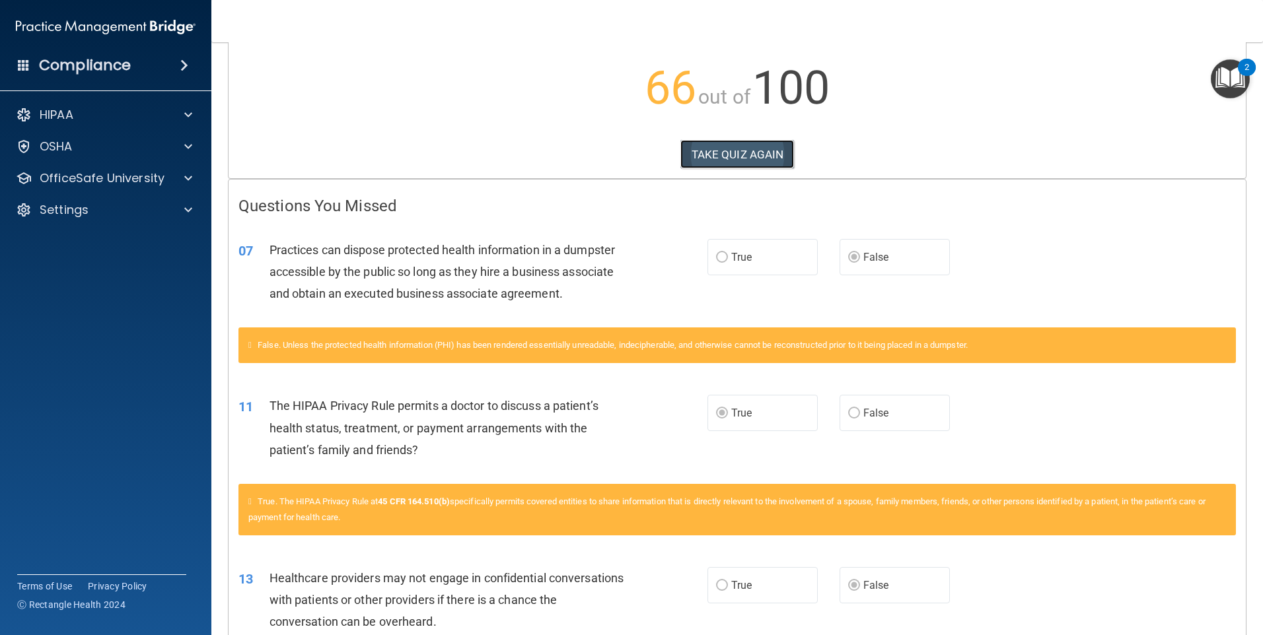
click at [734, 155] on button "TAKE QUIZ AGAIN" at bounding box center [737, 154] width 114 height 29
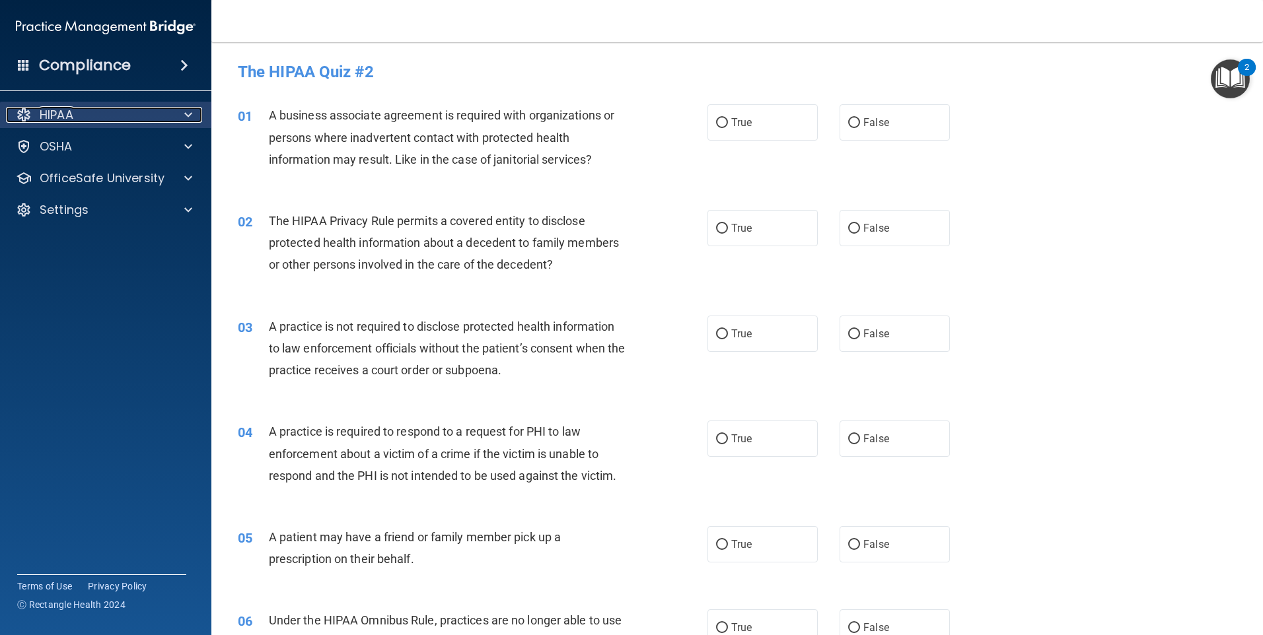
click at [42, 121] on p "HIPAA" at bounding box center [57, 115] width 34 height 16
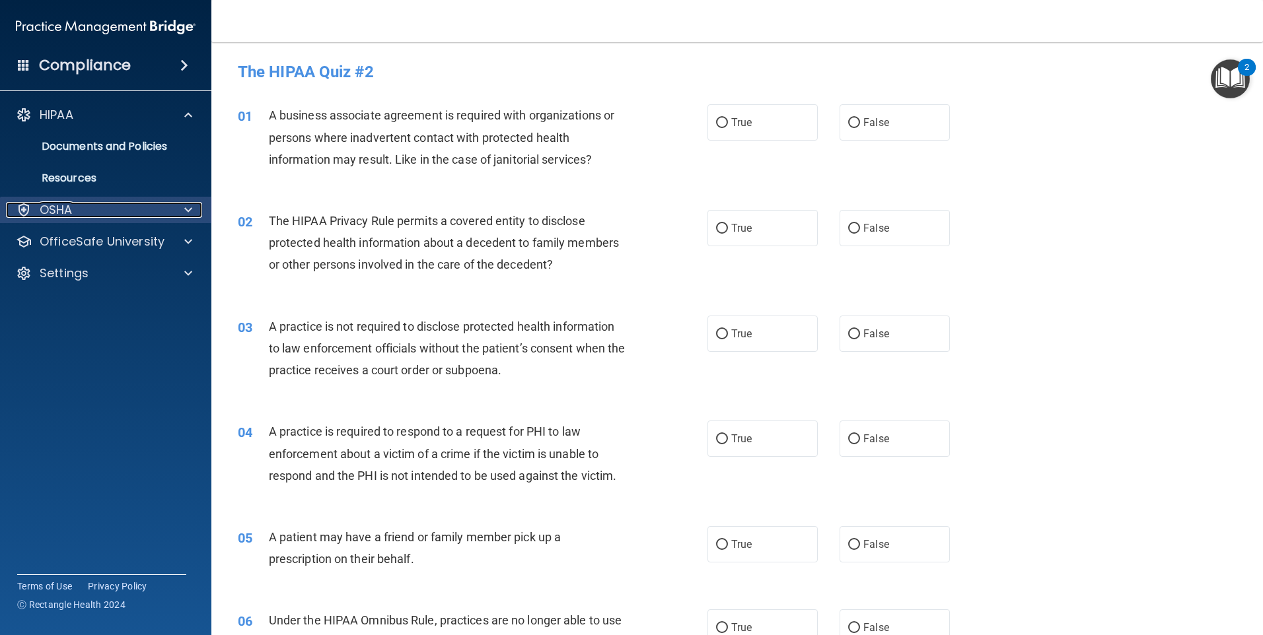
click at [102, 217] on div "OSHA" at bounding box center [88, 210] width 164 height 16
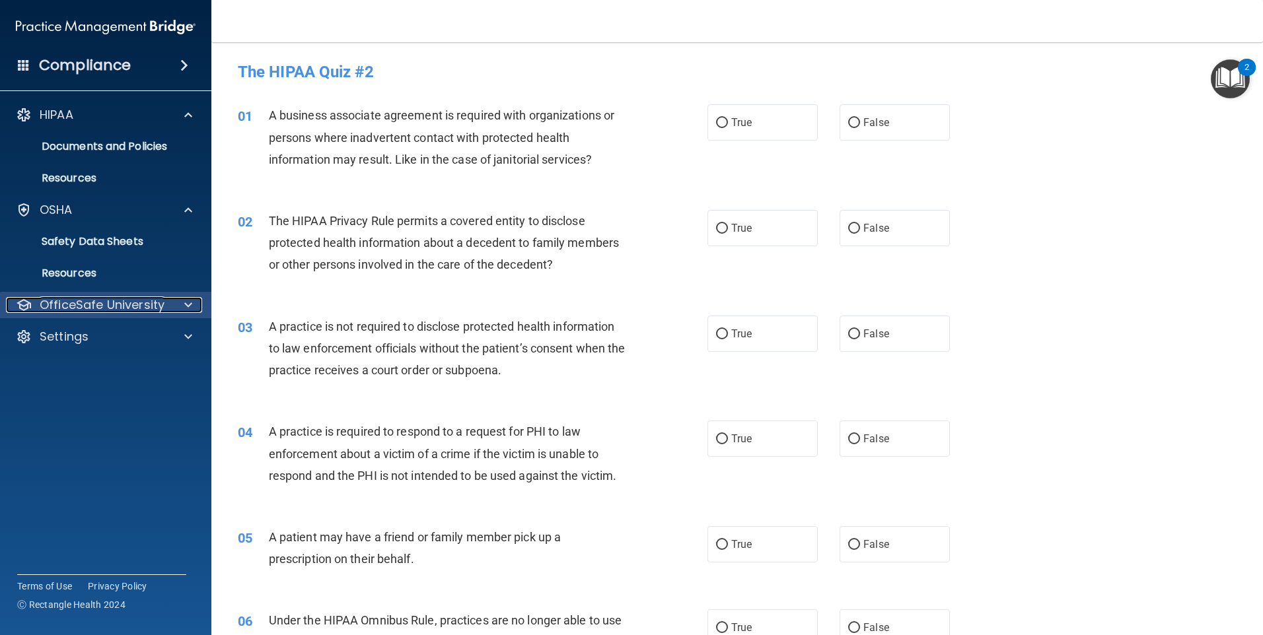
click at [73, 312] on p "OfficeSafe University" at bounding box center [102, 305] width 125 height 16
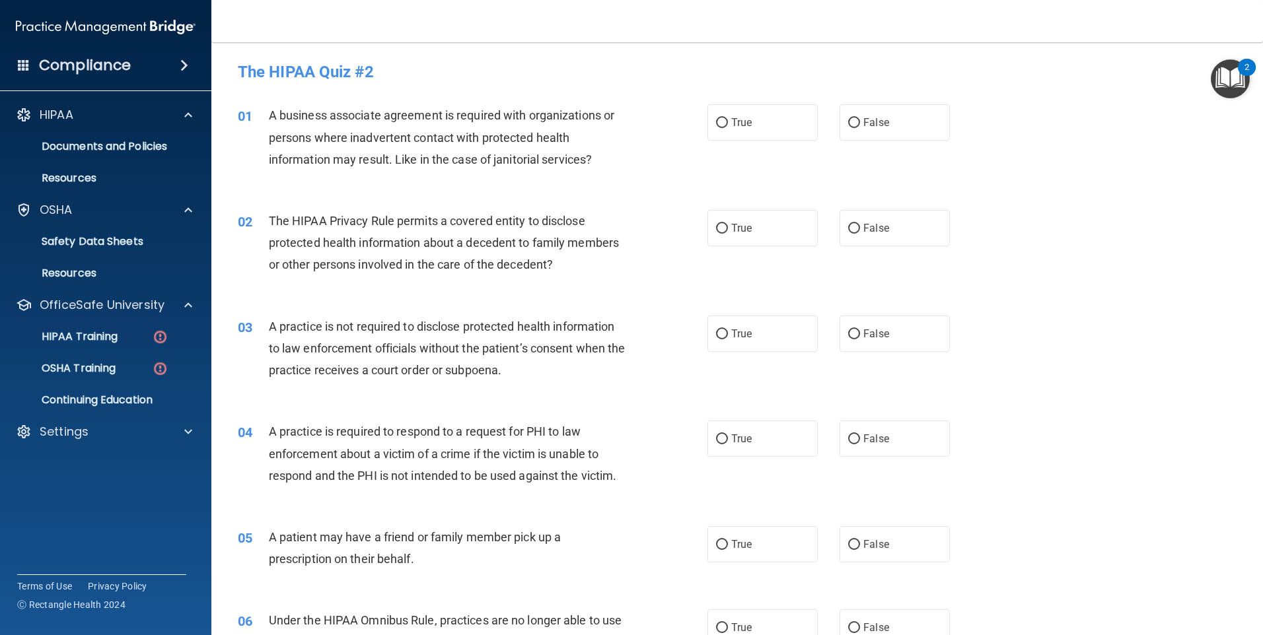
click at [57, 353] on ul "HIPAA Training OSHA Training Continuing Education" at bounding box center [106, 365] width 239 height 95
click at [68, 339] on p "HIPAA Training" at bounding box center [63, 336] width 109 height 13
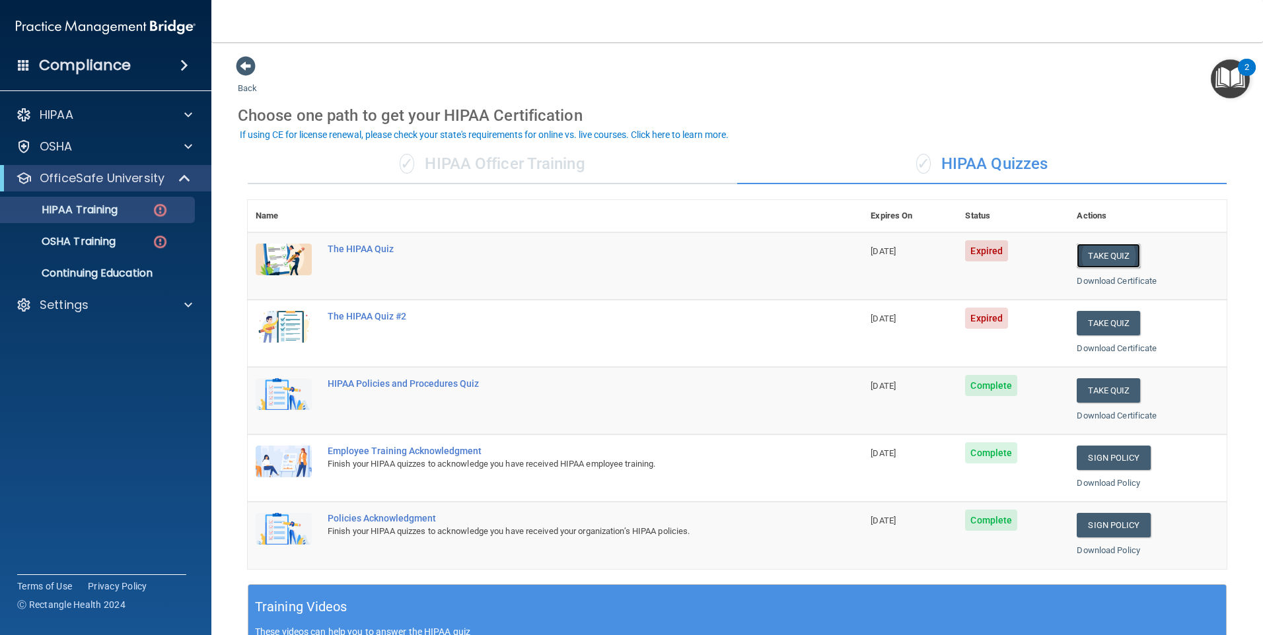
click at [1102, 262] on button "Take Quiz" at bounding box center [1108, 256] width 63 height 24
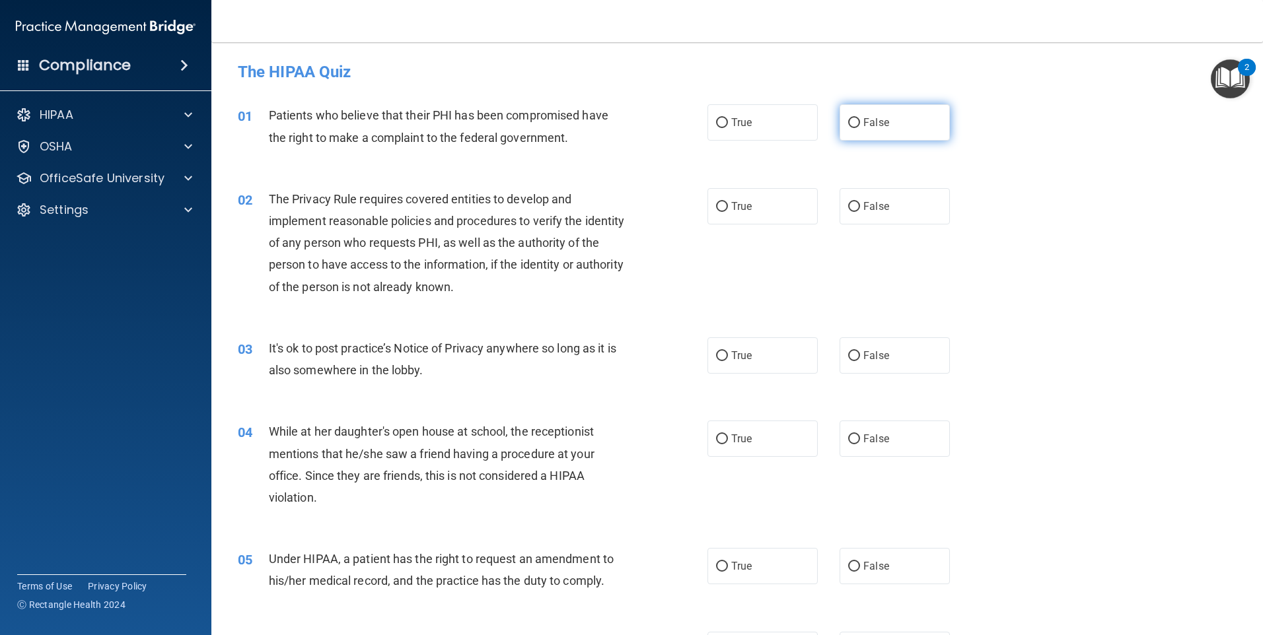
click at [894, 131] on label "False" at bounding box center [894, 122] width 110 height 36
click at [860, 128] on input "False" at bounding box center [854, 123] width 12 height 10
radio input "true"
click at [779, 117] on label "True" at bounding box center [762, 122] width 110 height 36
click at [728, 118] on input "True" at bounding box center [722, 123] width 12 height 10
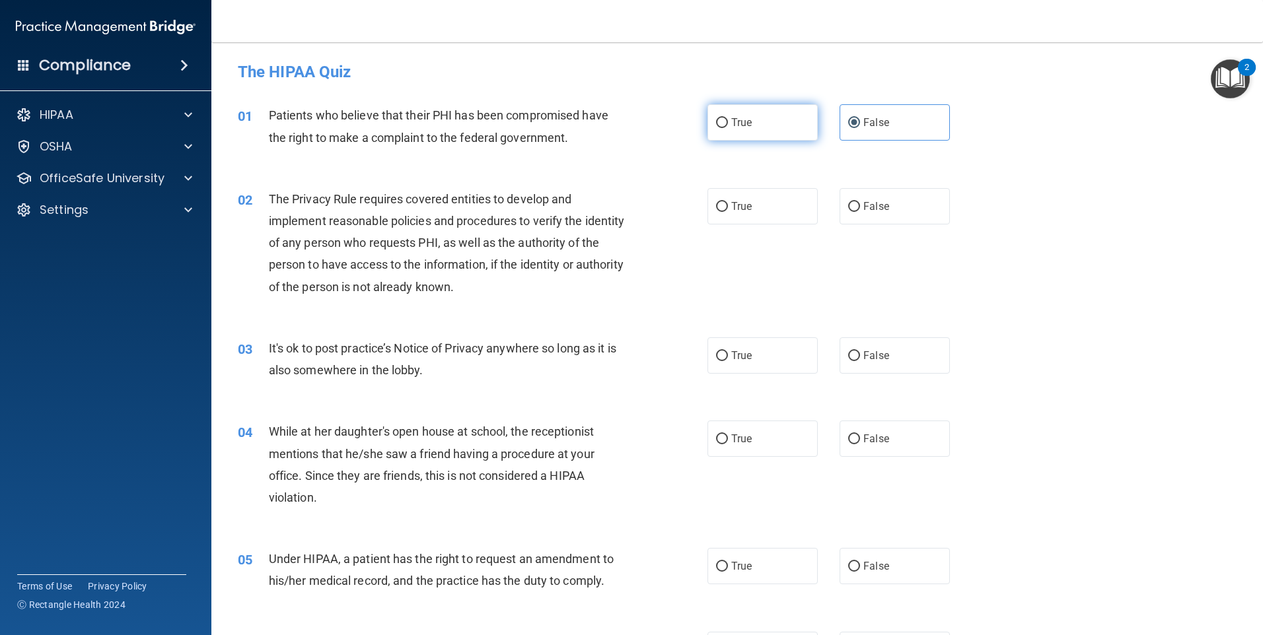
radio input "true"
radio input "false"
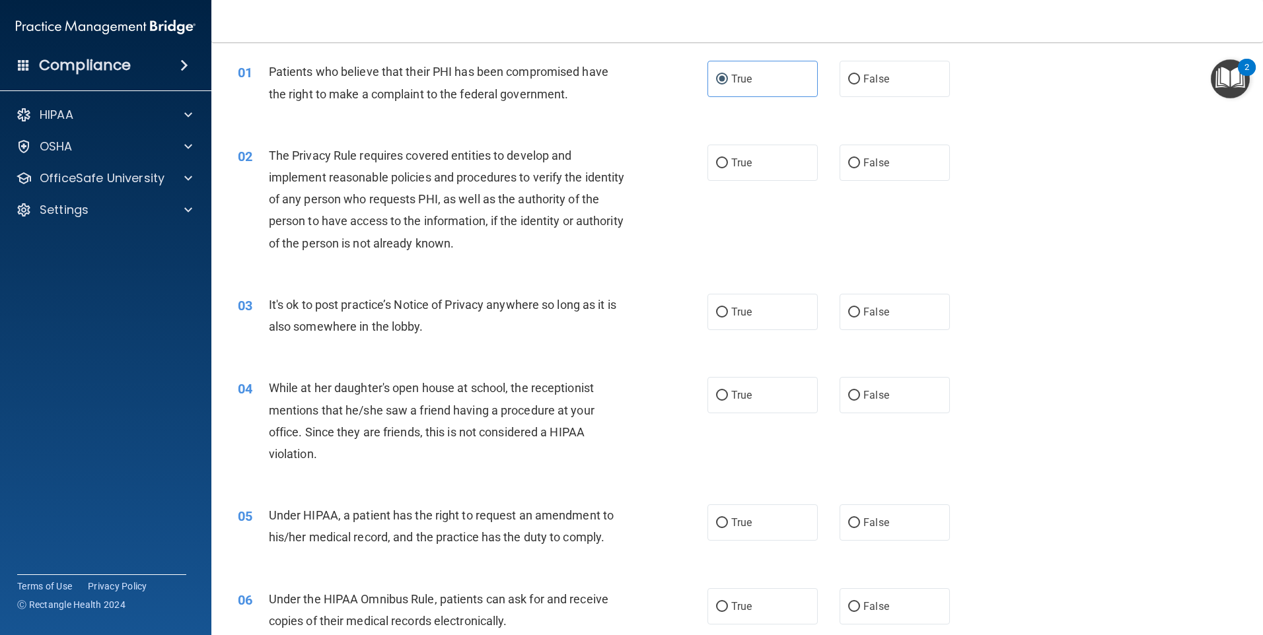
scroll to position [66, 0]
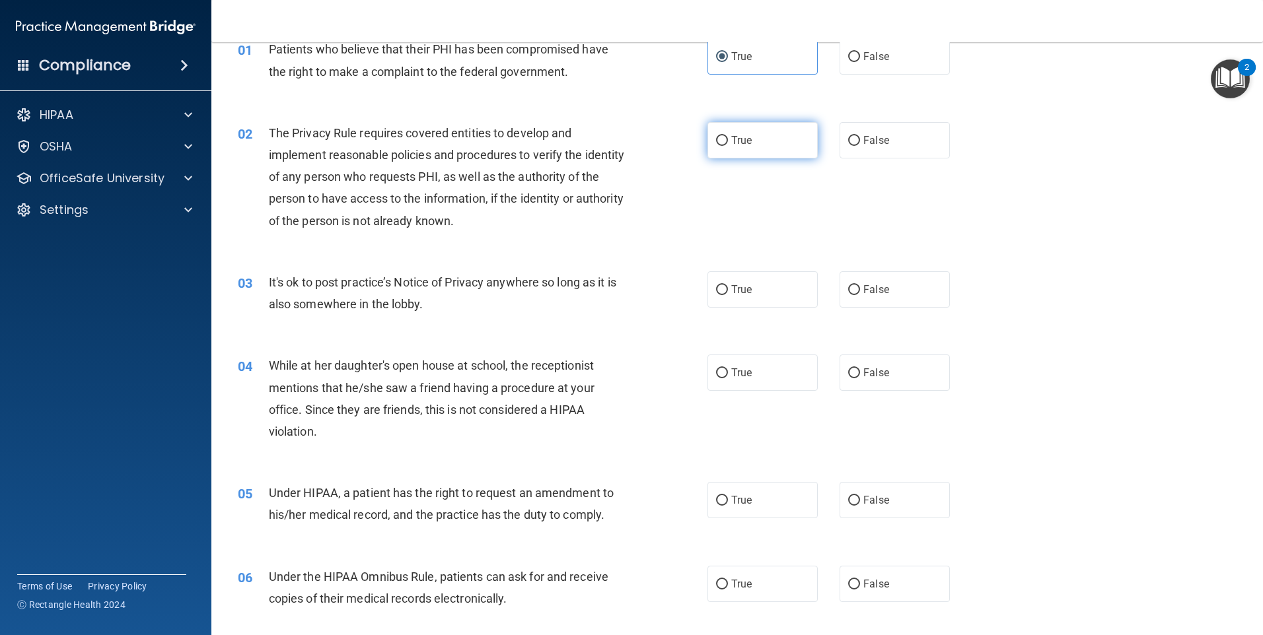
click at [744, 139] on span "True" at bounding box center [741, 140] width 20 height 13
click at [728, 139] on input "True" at bounding box center [722, 141] width 12 height 10
radio input "true"
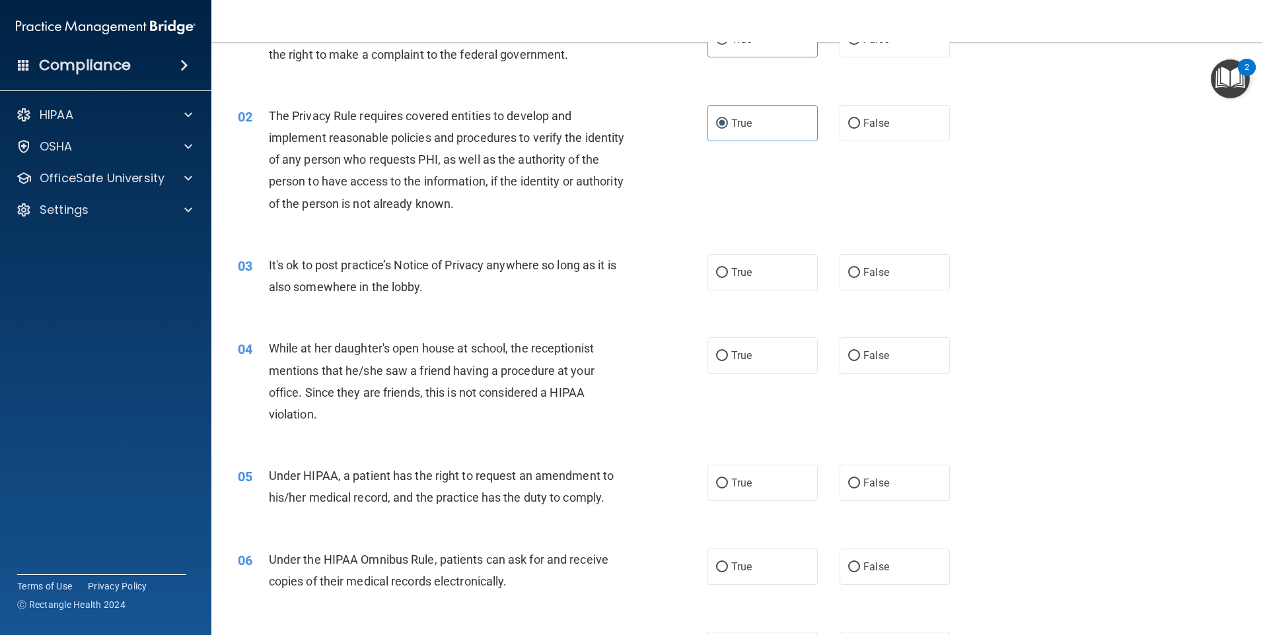
scroll to position [132, 0]
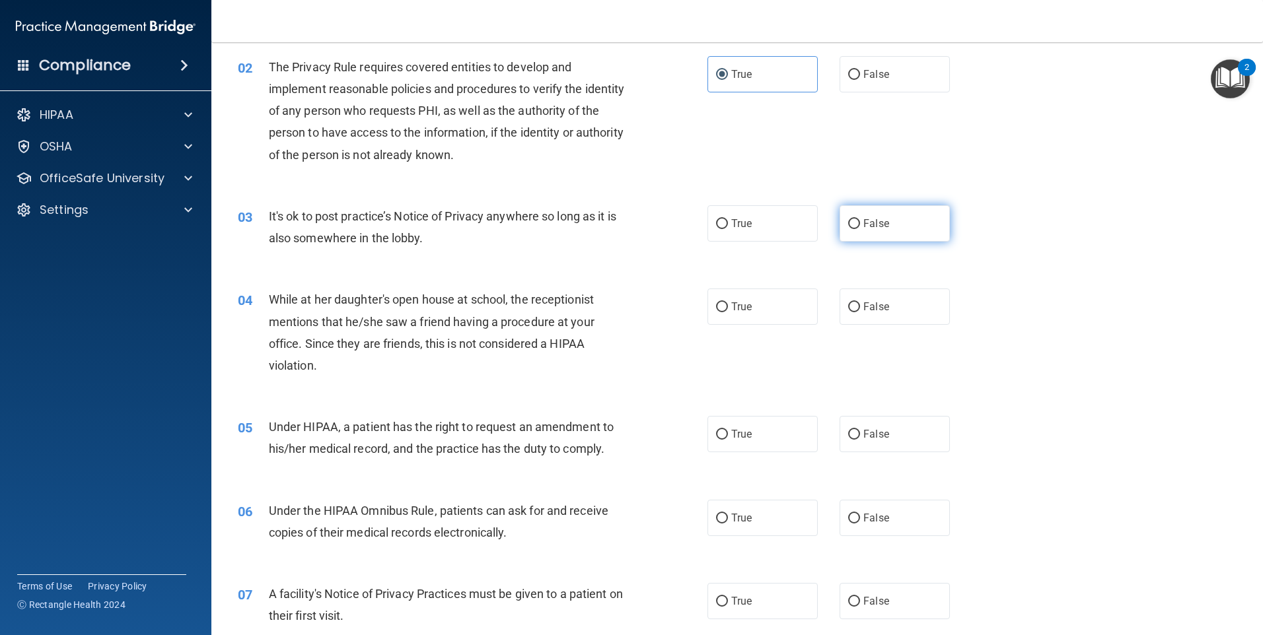
click at [848, 224] on input "False" at bounding box center [854, 224] width 12 height 10
radio input "true"
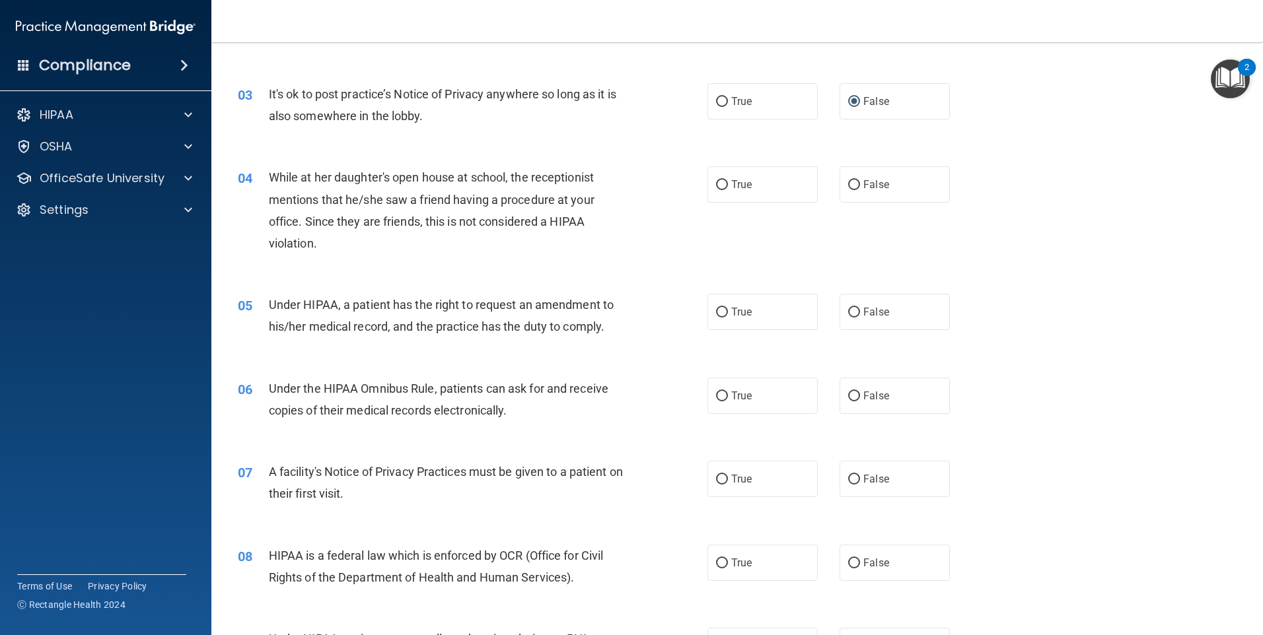
scroll to position [264, 0]
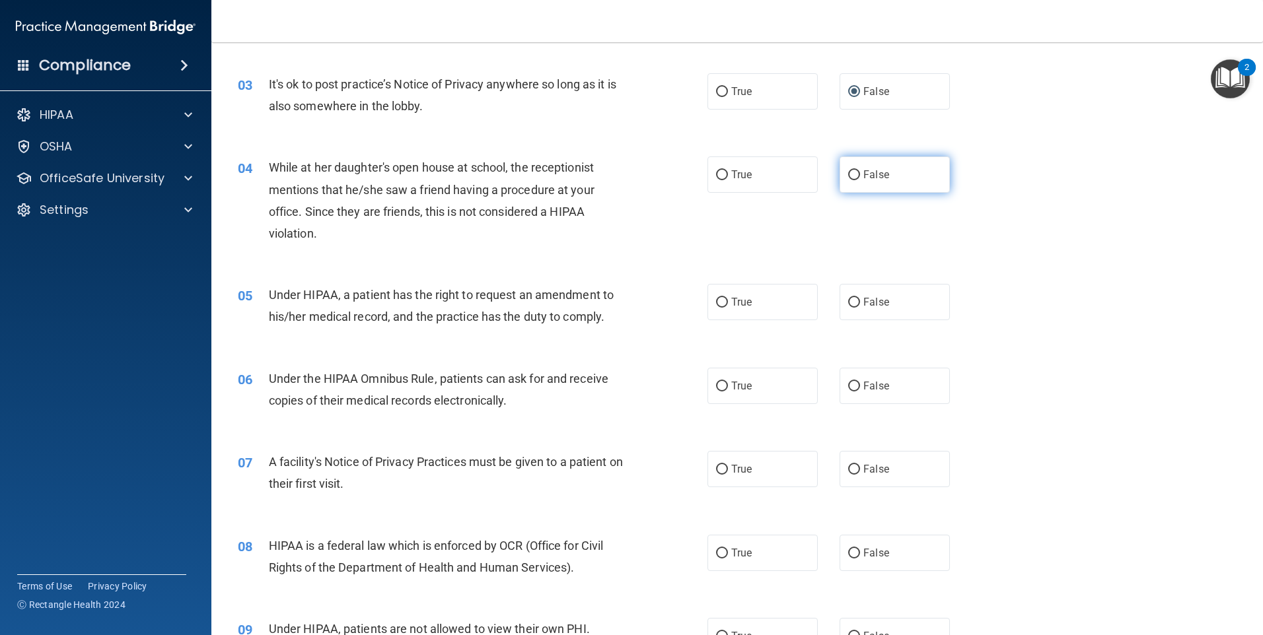
click at [887, 178] on label "False" at bounding box center [894, 175] width 110 height 36
click at [860, 178] on input "False" at bounding box center [854, 175] width 12 height 10
radio input "true"
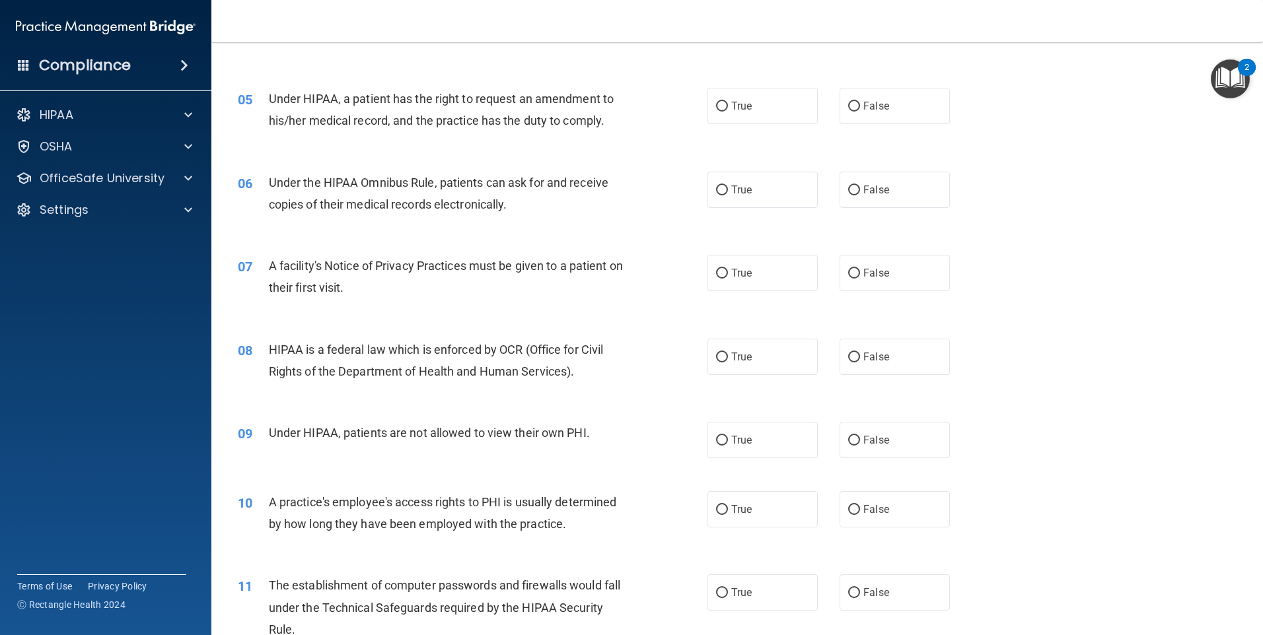
scroll to position [462, 0]
click at [744, 98] on span "True" at bounding box center [741, 104] width 20 height 13
click at [728, 100] on input "True" at bounding box center [722, 105] width 12 height 10
radio input "true"
click at [774, 192] on label "True" at bounding box center [762, 188] width 110 height 36
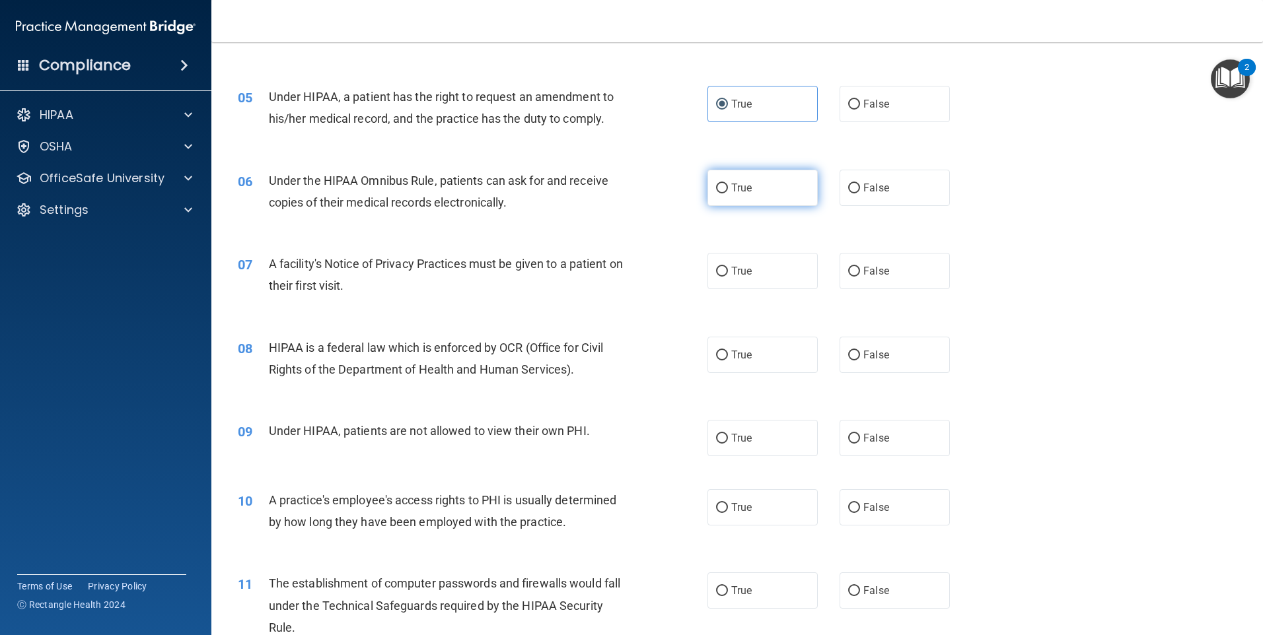
click at [728, 192] on input "True" at bounding box center [722, 189] width 12 height 10
radio input "true"
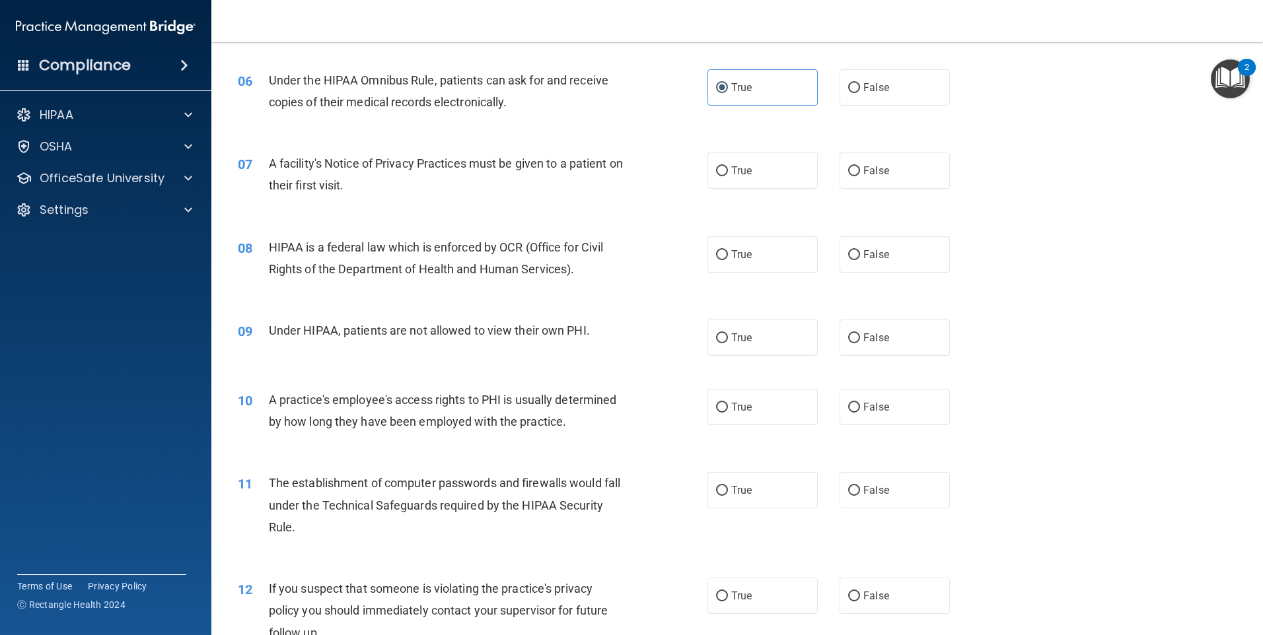
scroll to position [594, 0]
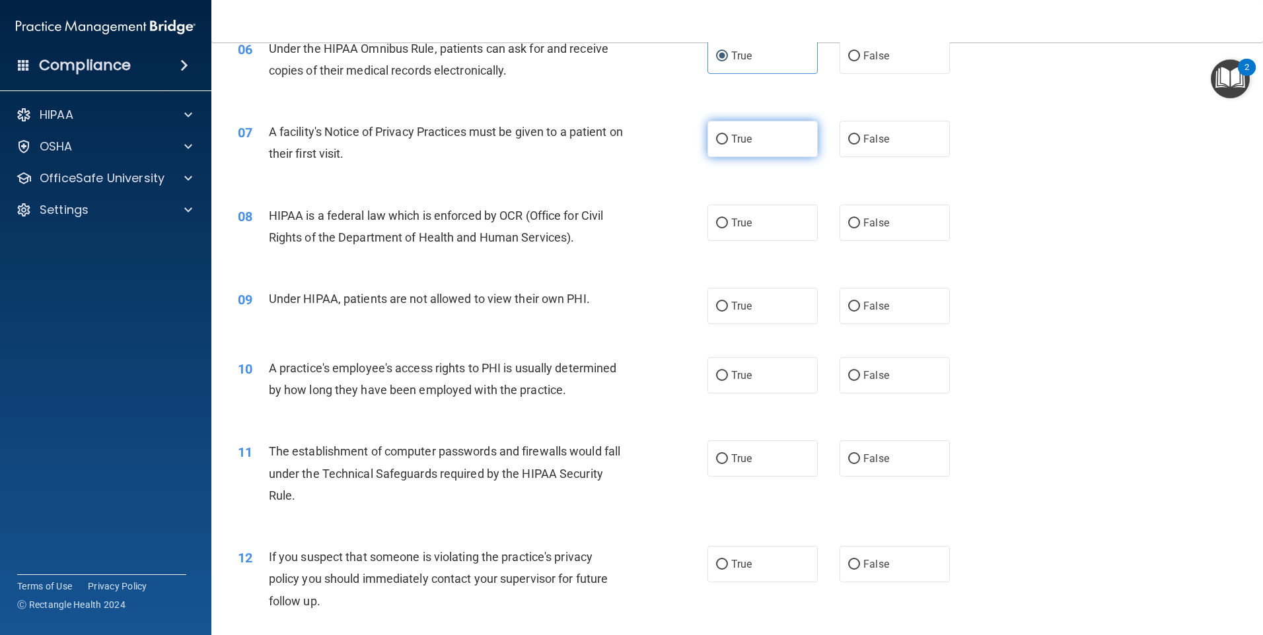
click at [707, 145] on label "True" at bounding box center [762, 139] width 110 height 36
click at [716, 145] on input "True" at bounding box center [722, 140] width 12 height 10
radio input "true"
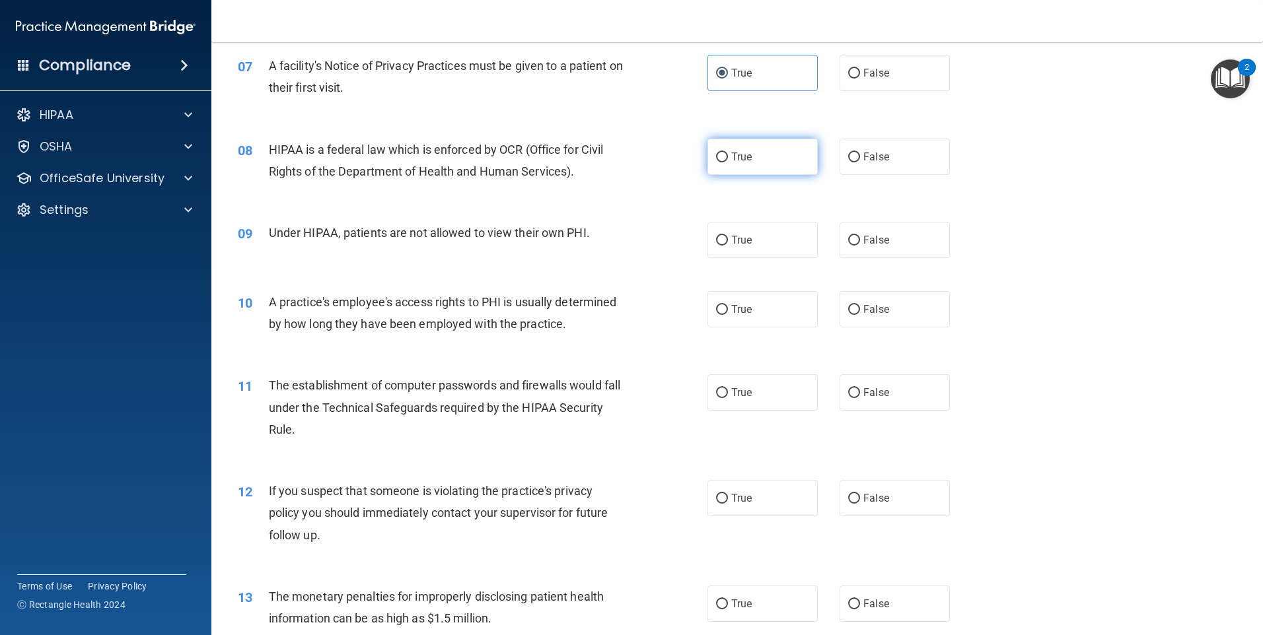
click at [767, 154] on label "True" at bounding box center [762, 157] width 110 height 36
click at [728, 154] on input "True" at bounding box center [722, 158] width 12 height 10
radio input "true"
click at [878, 248] on label "False" at bounding box center [894, 240] width 110 height 36
click at [860, 246] on input "False" at bounding box center [854, 241] width 12 height 10
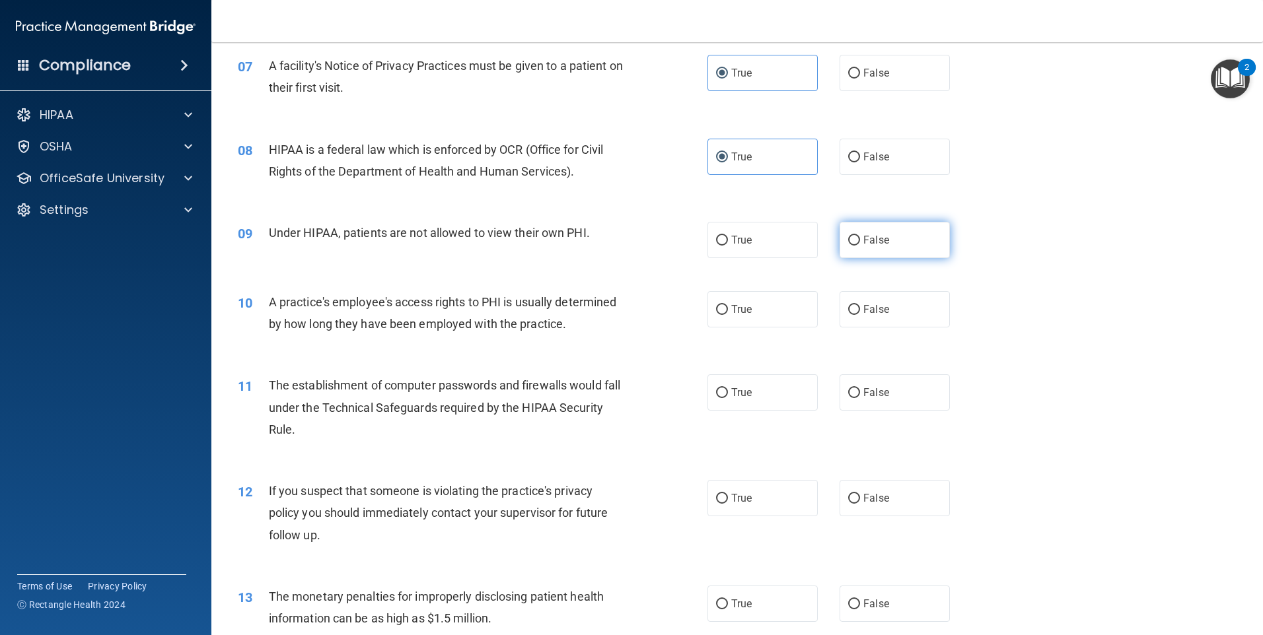
radio input "true"
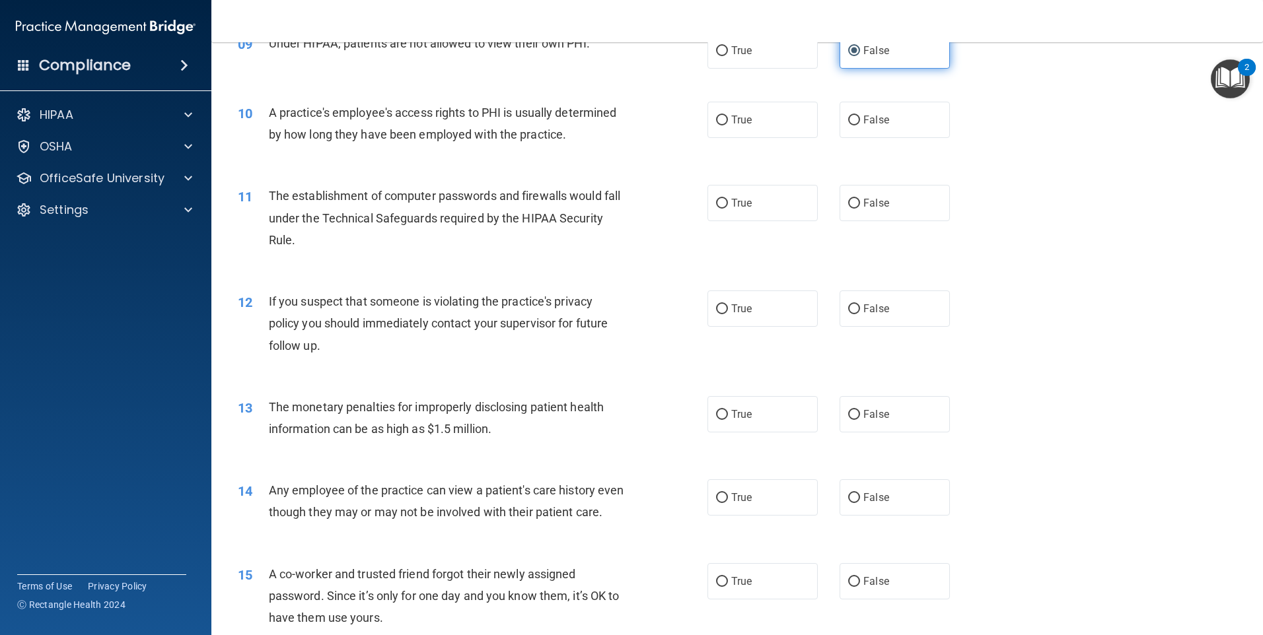
scroll to position [859, 0]
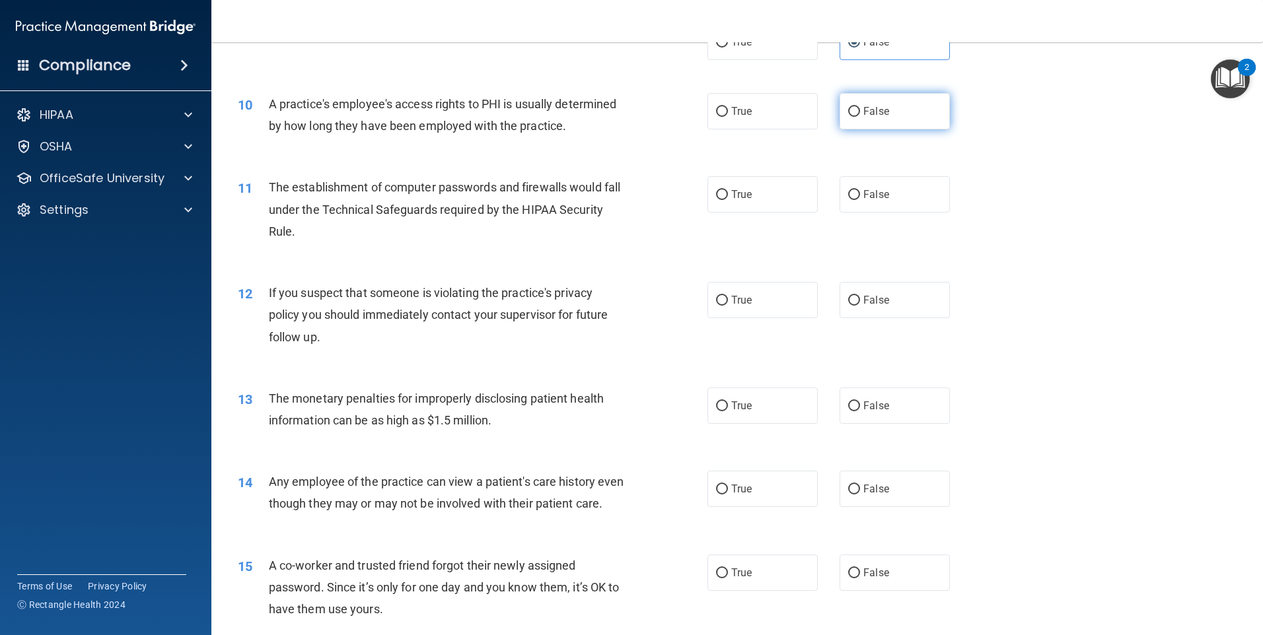
click at [858, 118] on label "False" at bounding box center [894, 111] width 110 height 36
click at [858, 117] on input "False" at bounding box center [854, 112] width 12 height 10
radio input "true"
click at [780, 203] on label "True" at bounding box center [762, 194] width 110 height 36
click at [728, 200] on input "True" at bounding box center [722, 195] width 12 height 10
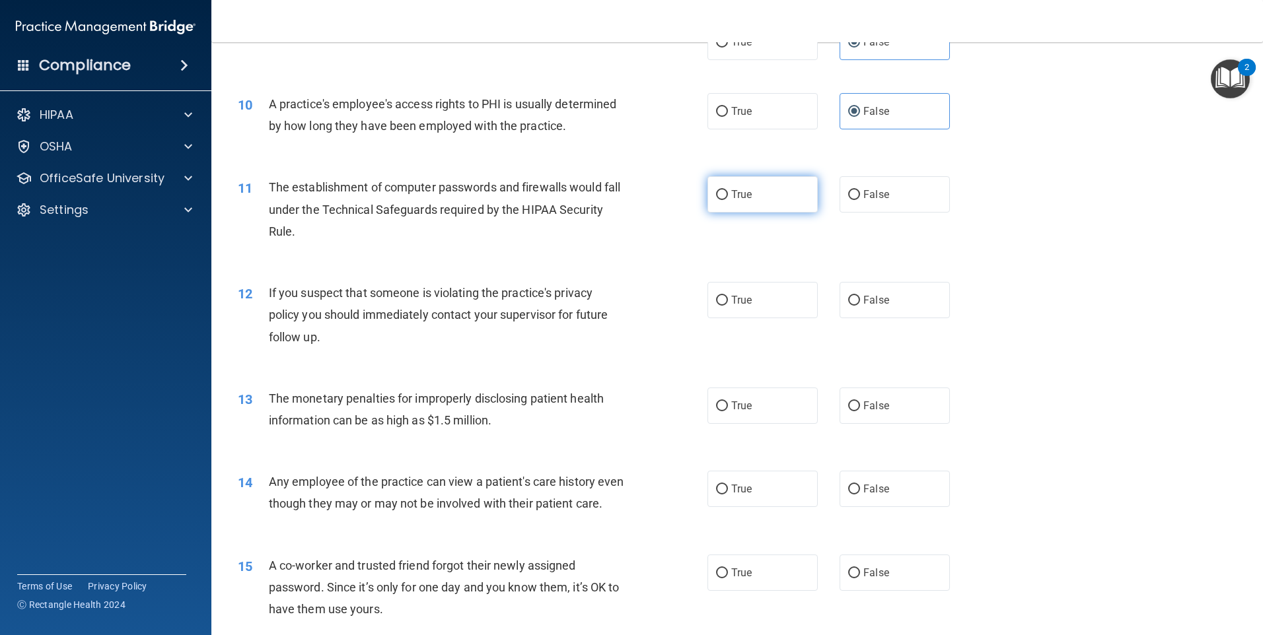
radio input "true"
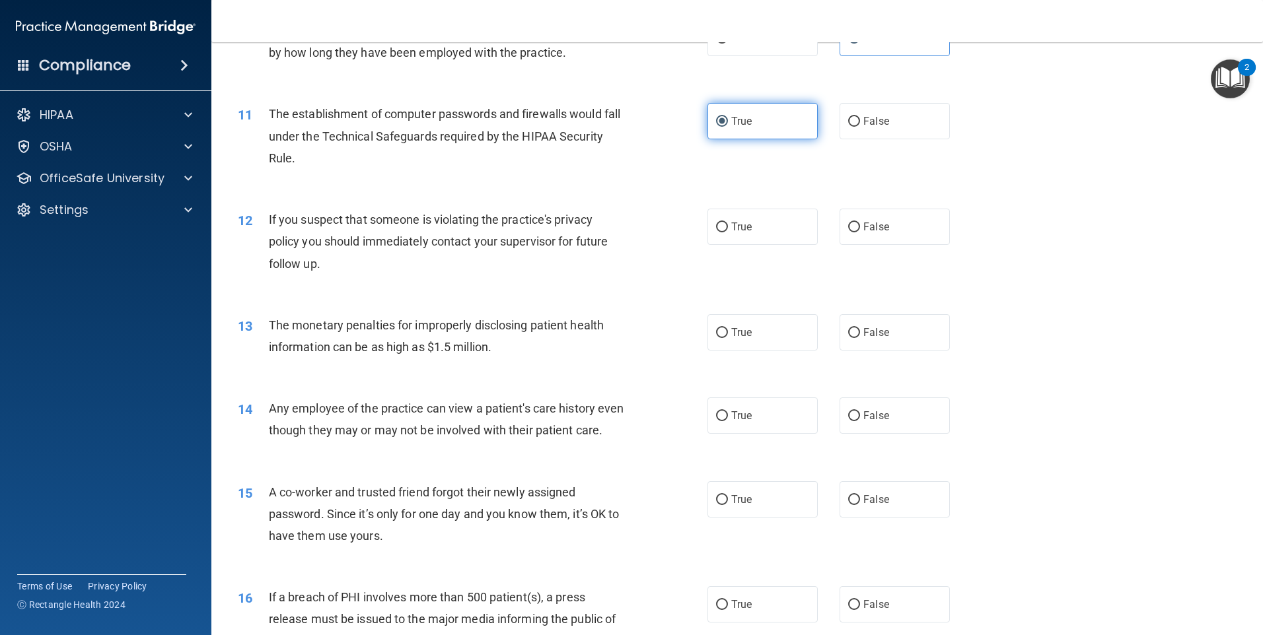
scroll to position [991, 0]
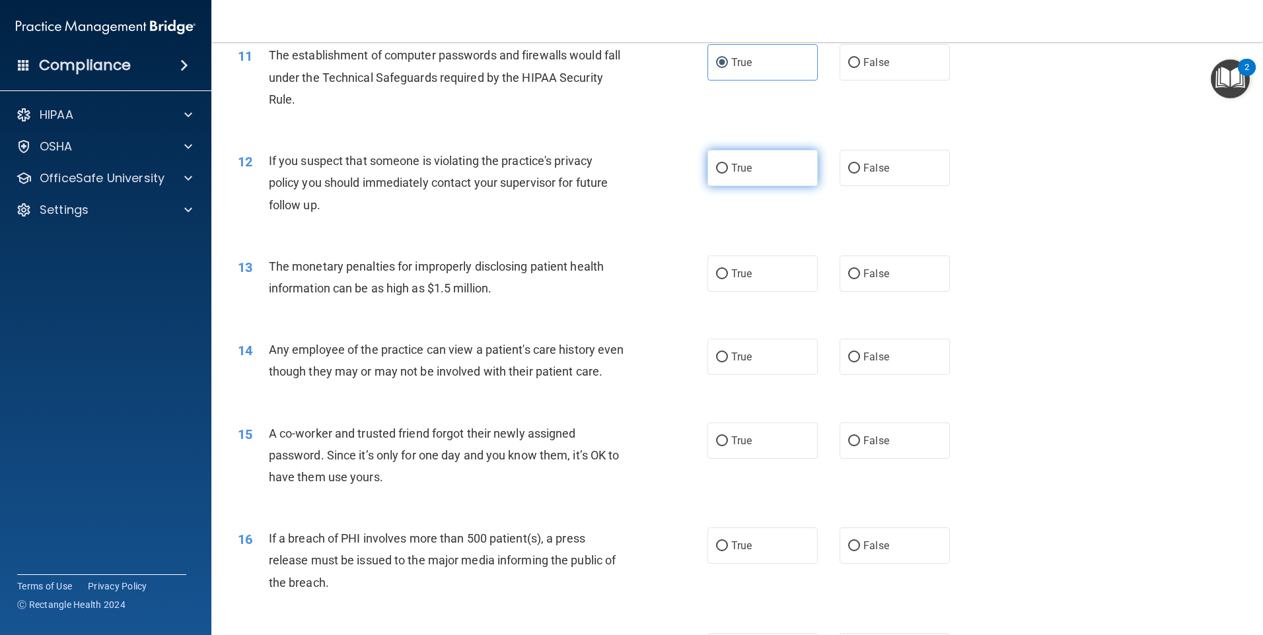
click at [746, 171] on span "True" at bounding box center [741, 168] width 20 height 13
click at [728, 171] on input "True" at bounding box center [722, 169] width 12 height 10
radio input "true"
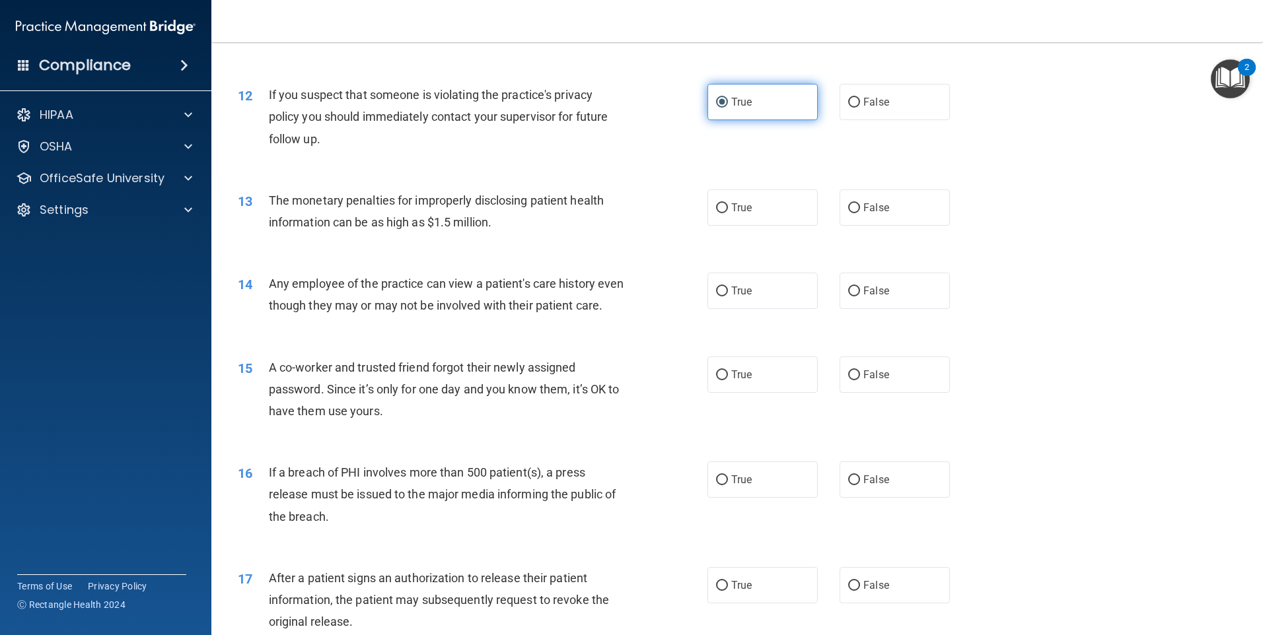
scroll to position [1123, 0]
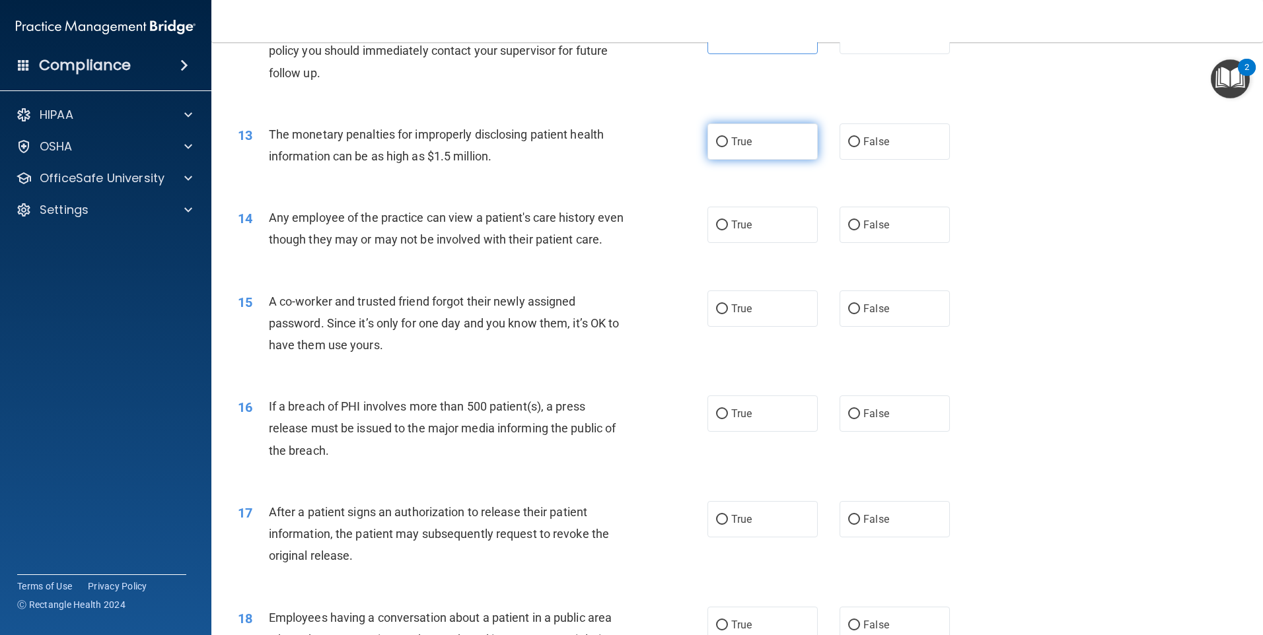
click at [769, 147] on label "True" at bounding box center [762, 142] width 110 height 36
click at [728, 147] on input "True" at bounding box center [722, 142] width 12 height 10
radio input "true"
click at [770, 234] on label "True" at bounding box center [762, 225] width 110 height 36
click at [728, 230] on input "True" at bounding box center [722, 226] width 12 height 10
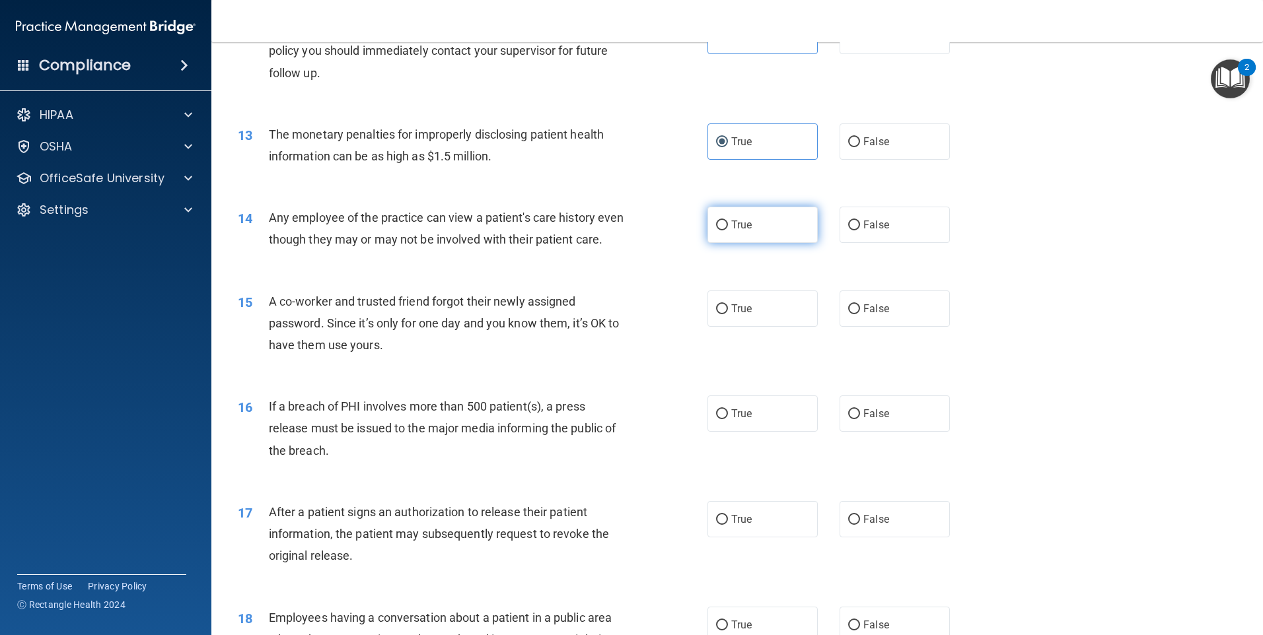
radio input "true"
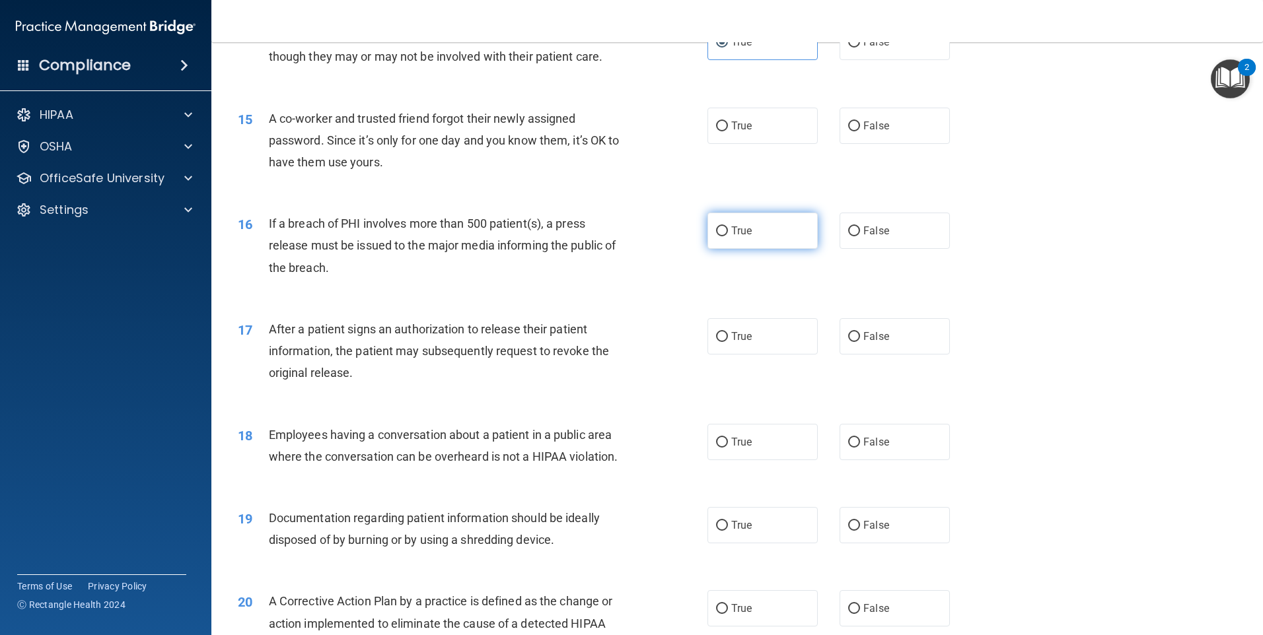
scroll to position [1321, 0]
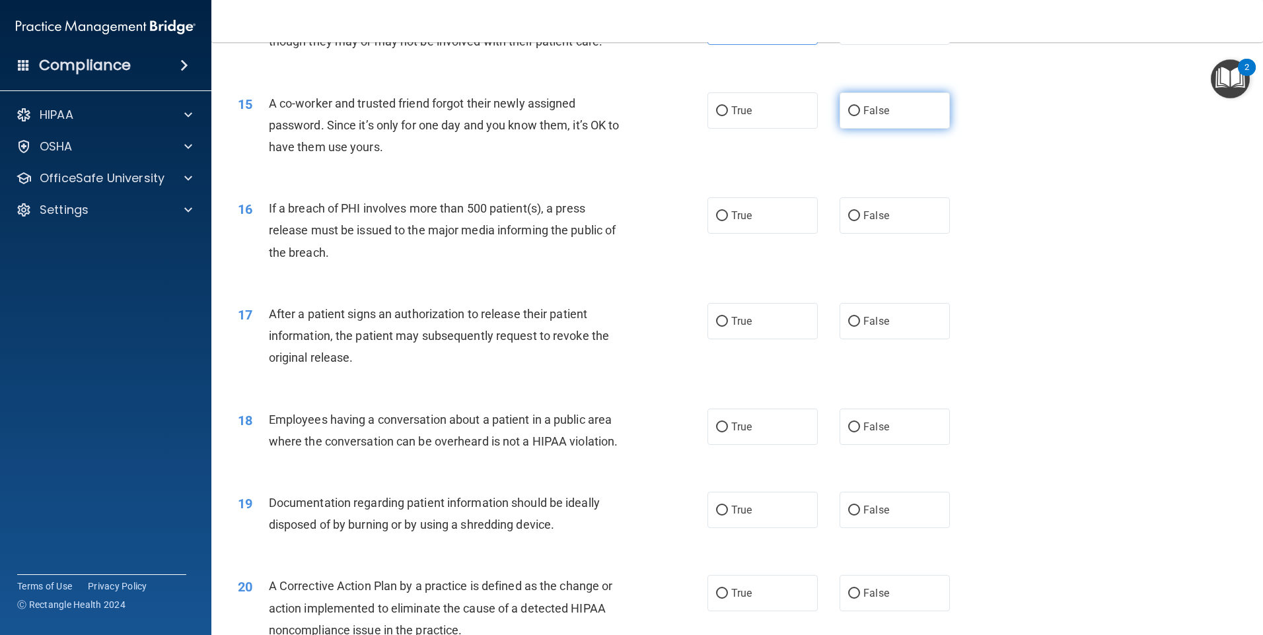
click at [854, 129] on label "False" at bounding box center [894, 110] width 110 height 36
click at [854, 116] on input "False" at bounding box center [854, 111] width 12 height 10
radio input "true"
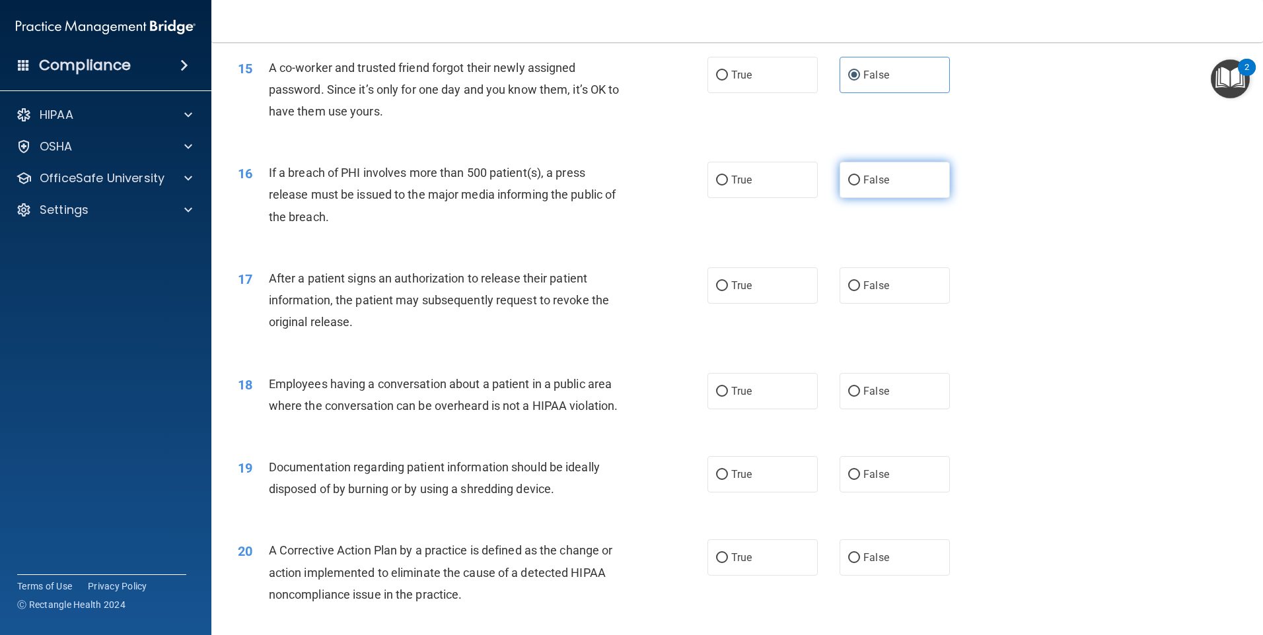
scroll to position [1387, 0]
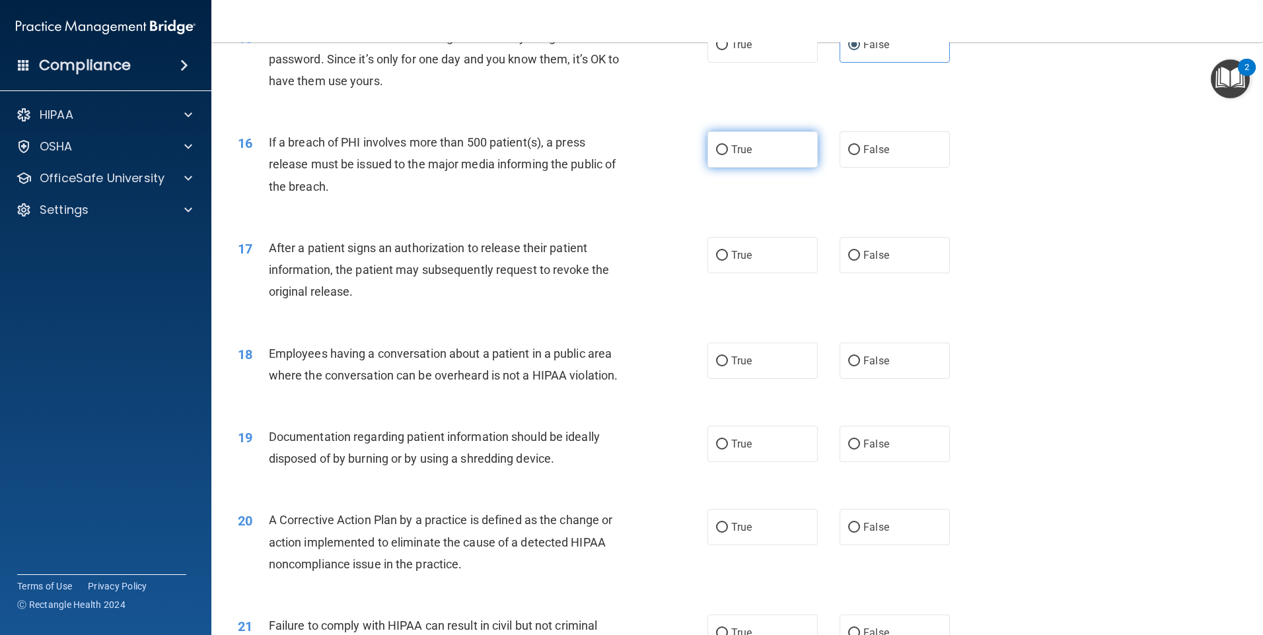
click at [733, 164] on label "True" at bounding box center [762, 149] width 110 height 36
click at [728, 155] on input "True" at bounding box center [722, 150] width 12 height 10
radio input "true"
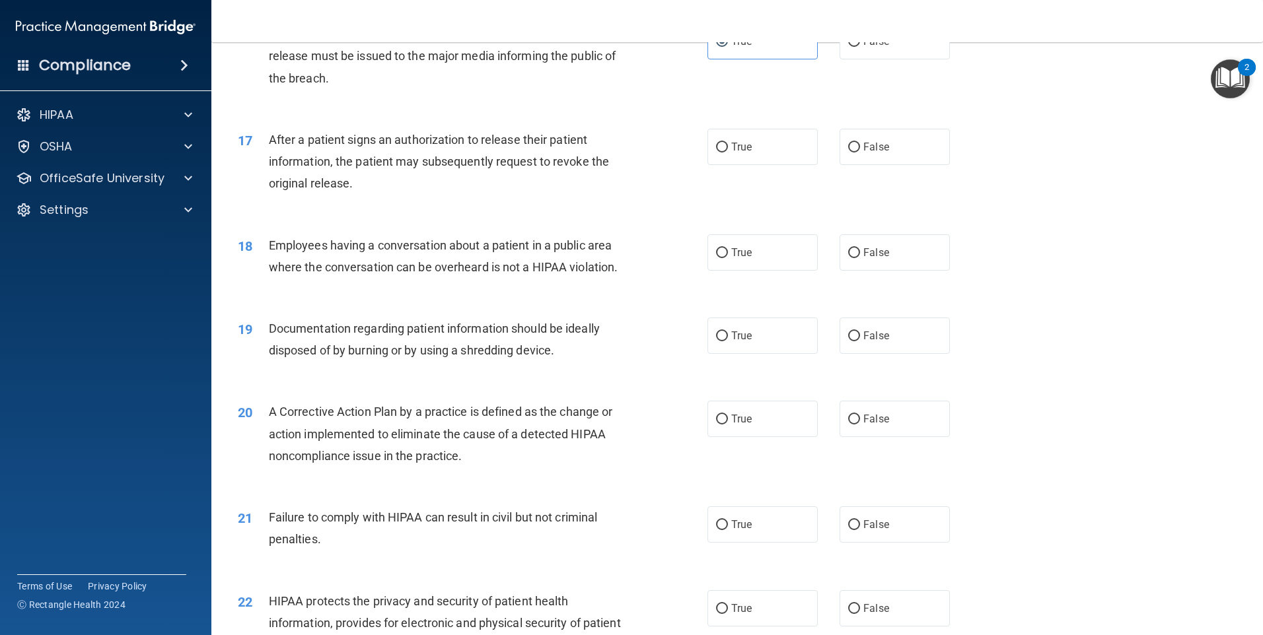
scroll to position [1519, 0]
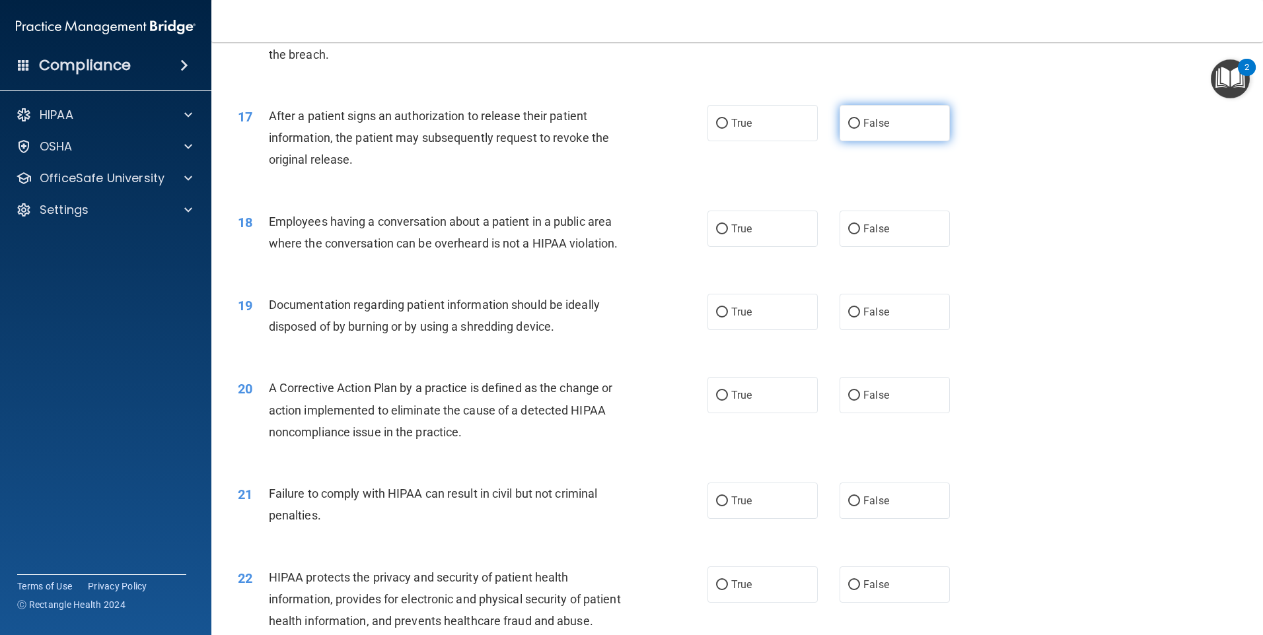
click at [903, 141] on label "False" at bounding box center [894, 123] width 110 height 36
click at [860, 129] on input "False" at bounding box center [854, 124] width 12 height 10
radio input "true"
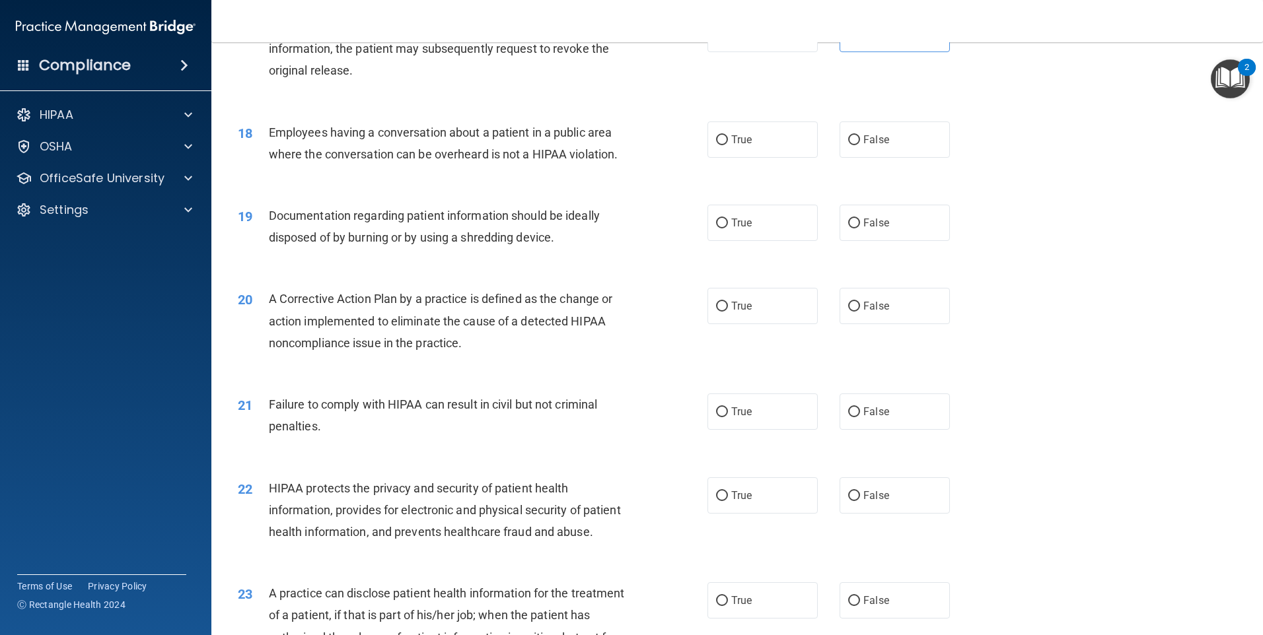
scroll to position [1651, 0]
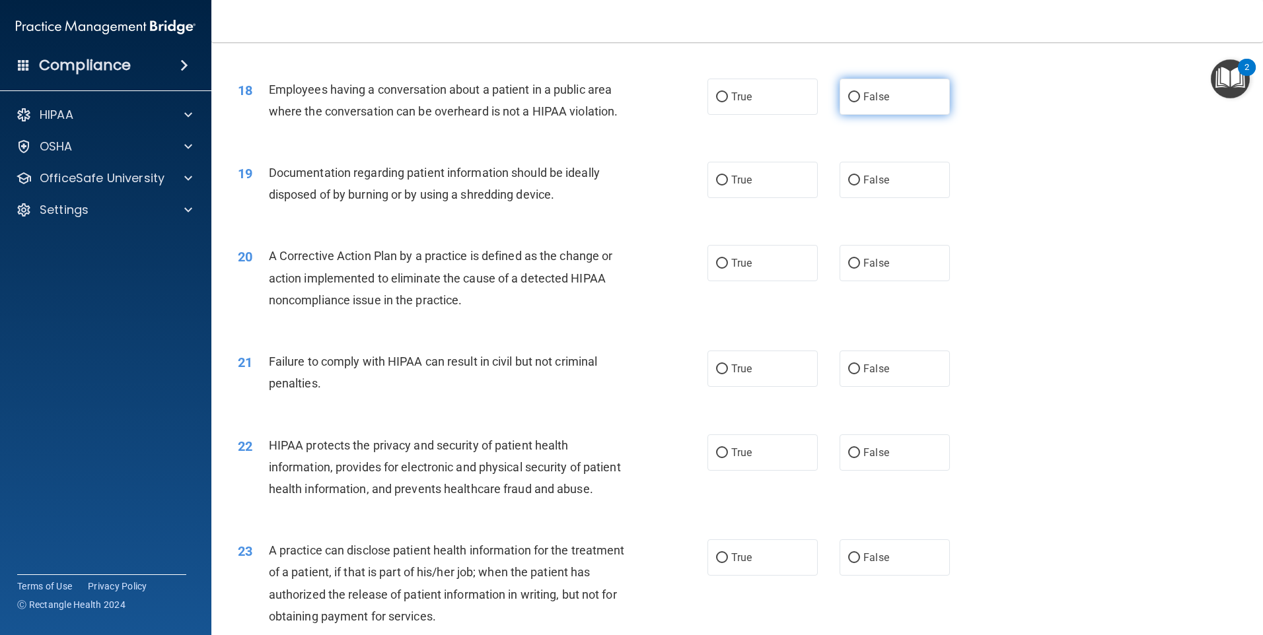
click at [847, 115] on label "False" at bounding box center [894, 97] width 110 height 36
click at [848, 102] on input "False" at bounding box center [854, 97] width 12 height 10
radio input "true"
click at [783, 198] on label "True" at bounding box center [762, 180] width 110 height 36
click at [728, 186] on input "True" at bounding box center [722, 181] width 12 height 10
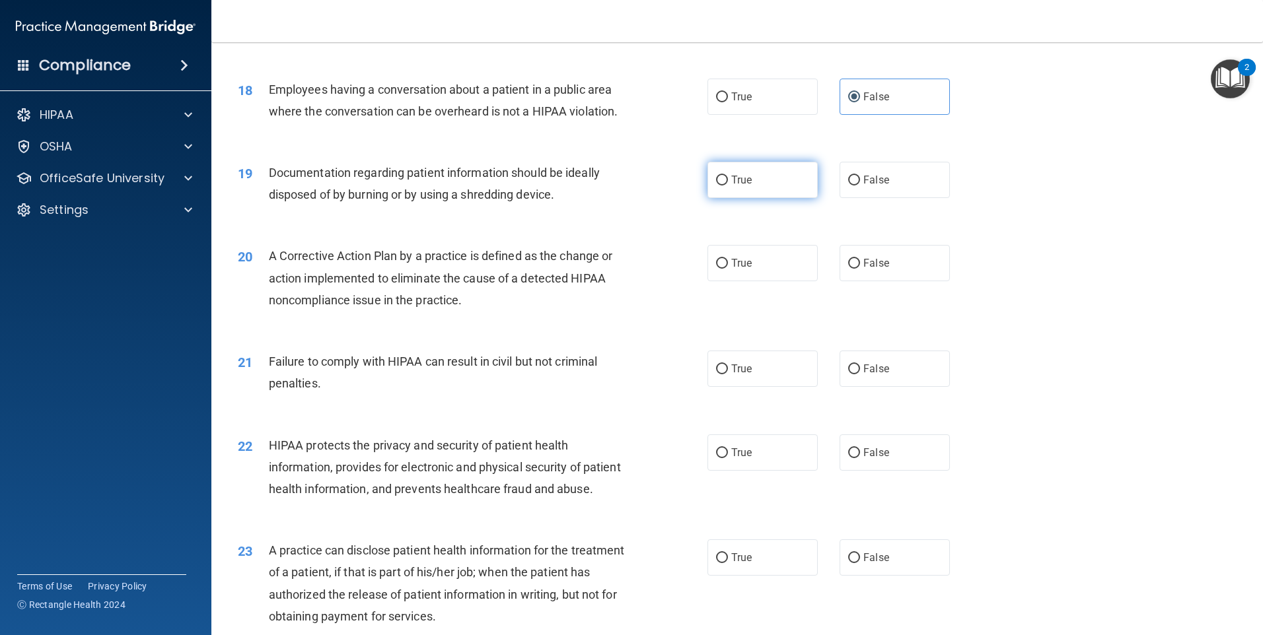
radio input "true"
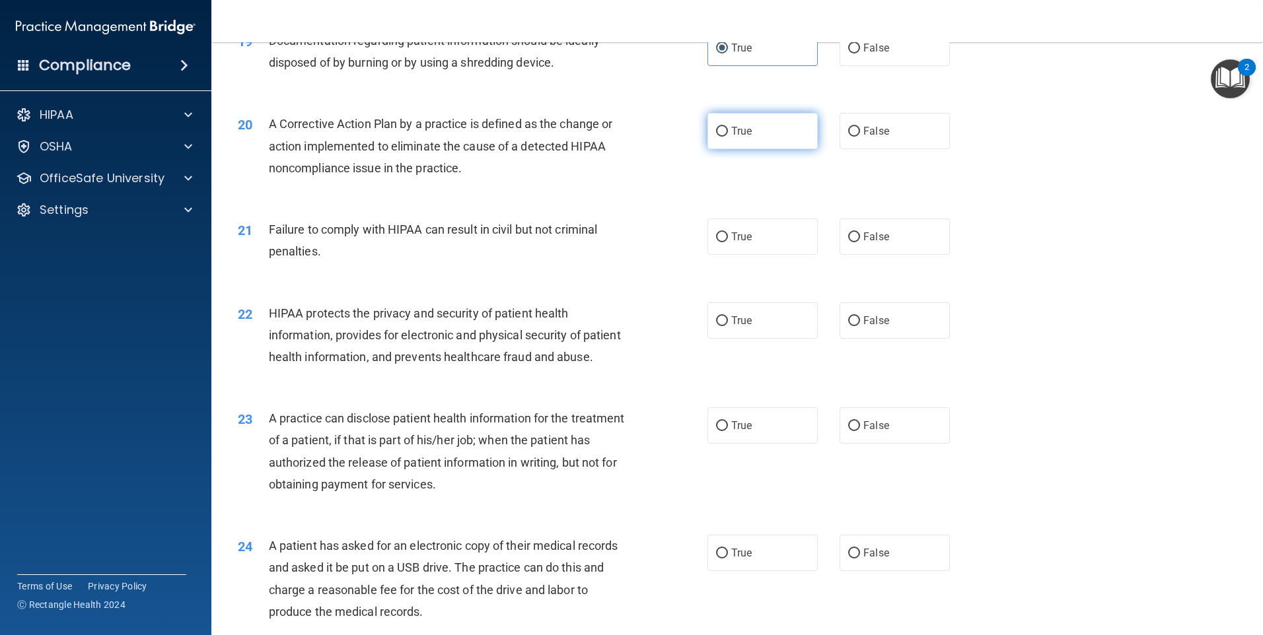
scroll to position [1849, 0]
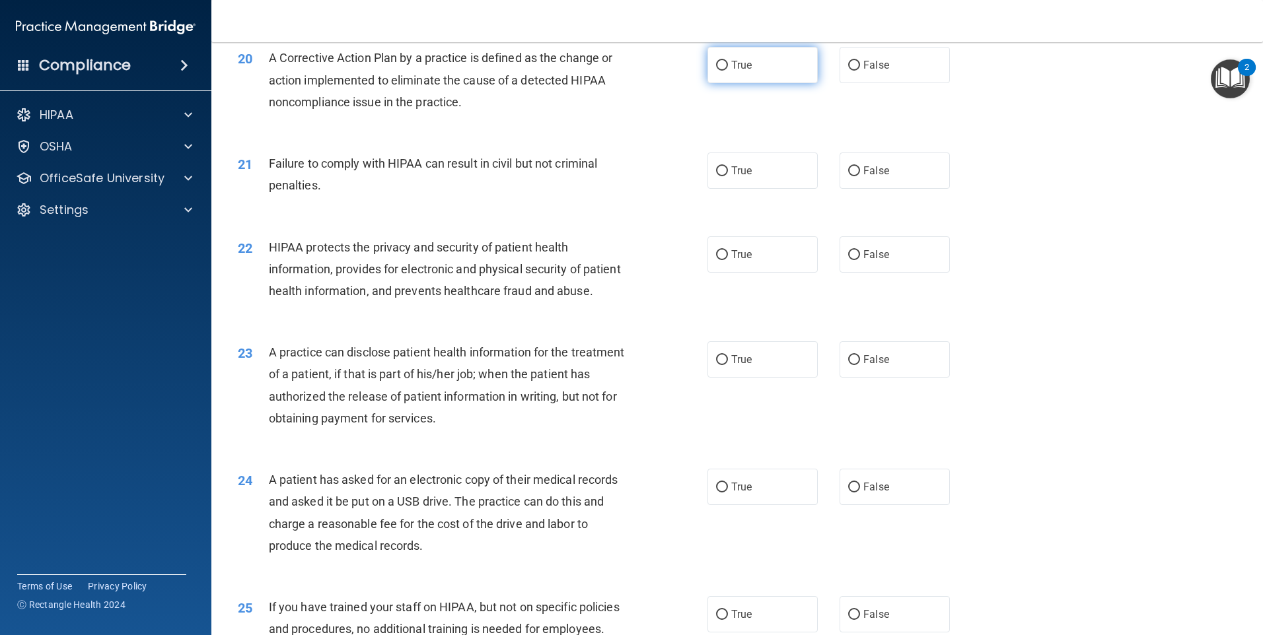
click at [731, 71] on span "True" at bounding box center [741, 65] width 20 height 13
click at [728, 71] on input "True" at bounding box center [722, 66] width 12 height 10
radio input "true"
click at [867, 177] on span "False" at bounding box center [876, 170] width 26 height 13
click at [860, 176] on input "False" at bounding box center [854, 171] width 12 height 10
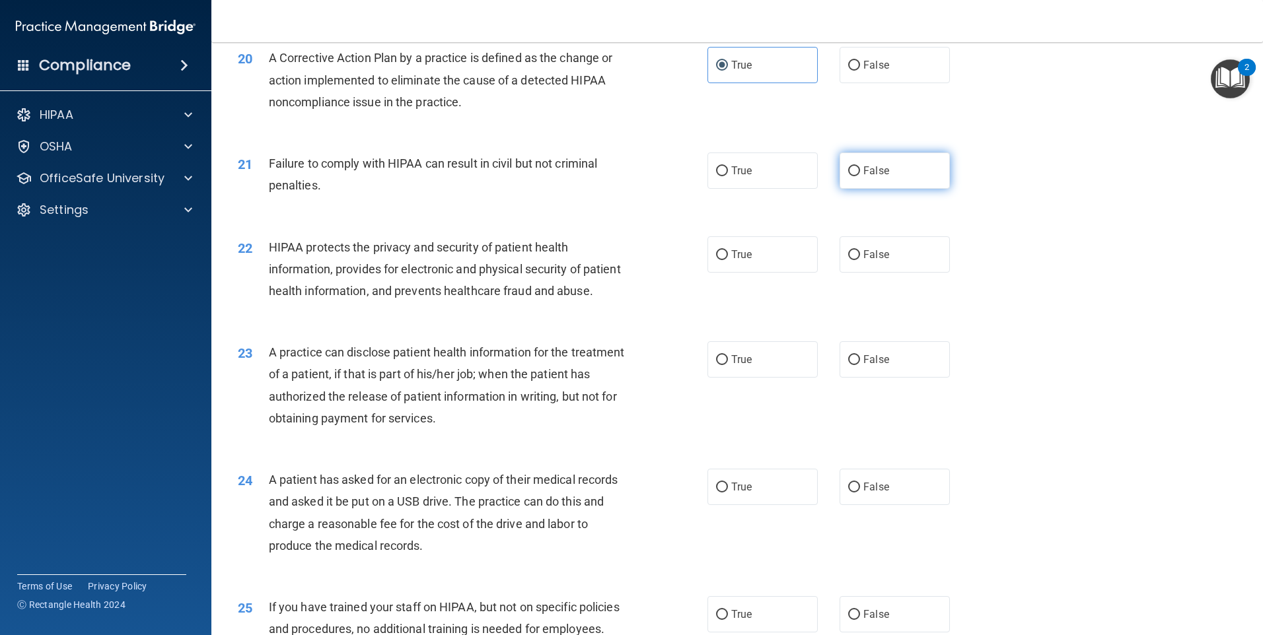
radio input "true"
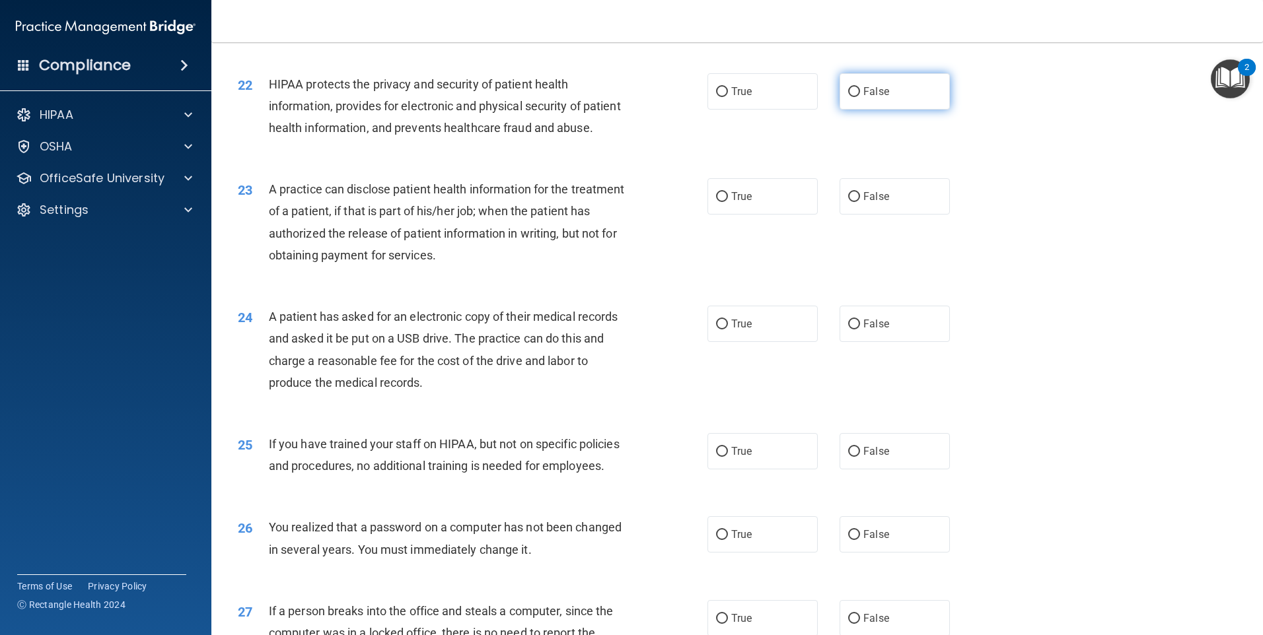
scroll to position [2047, 0]
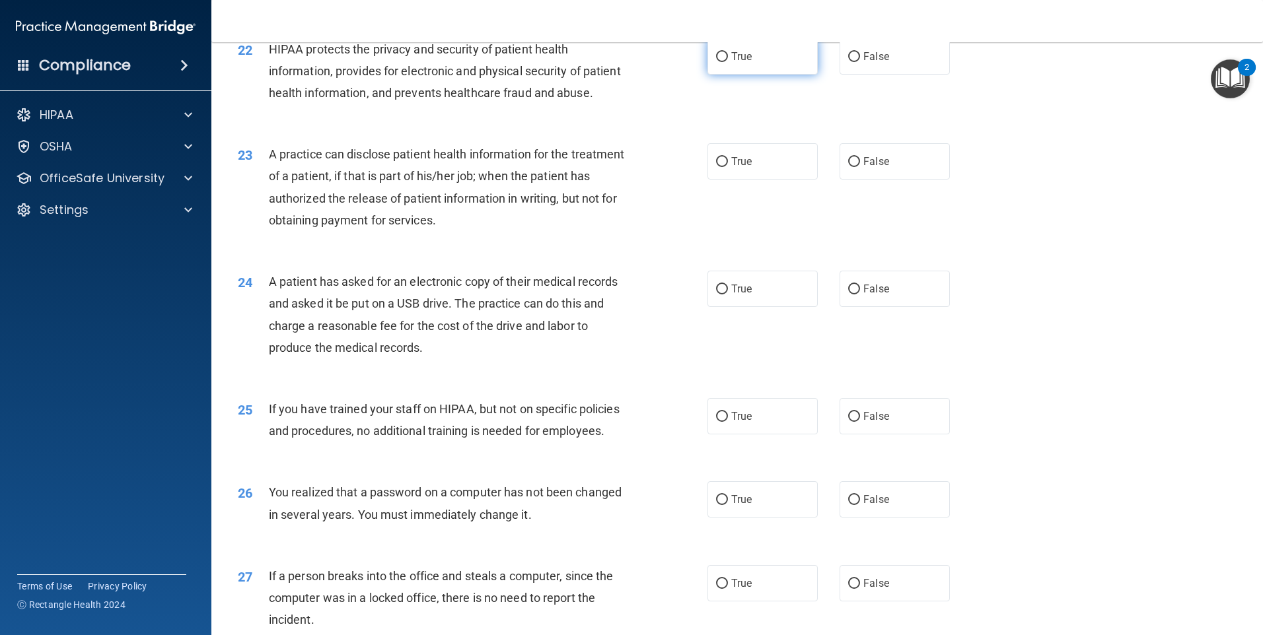
click at [756, 75] on label "True" at bounding box center [762, 56] width 110 height 36
click at [728, 62] on input "True" at bounding box center [722, 57] width 12 height 10
radio input "true"
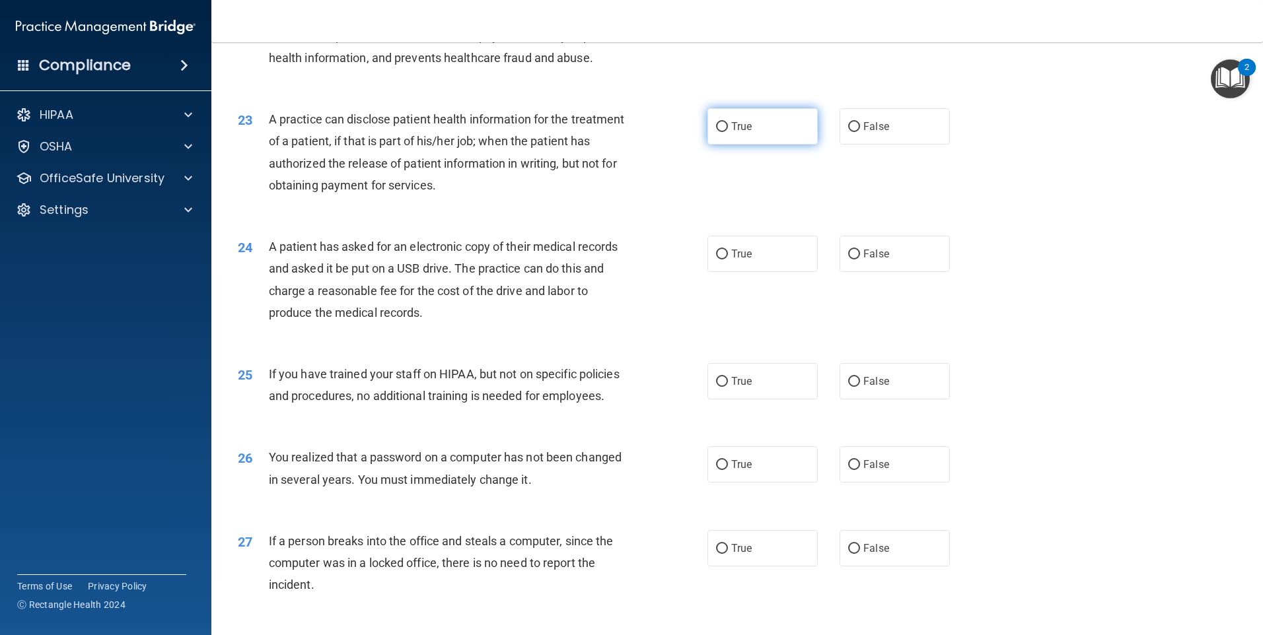
scroll to position [2113, 0]
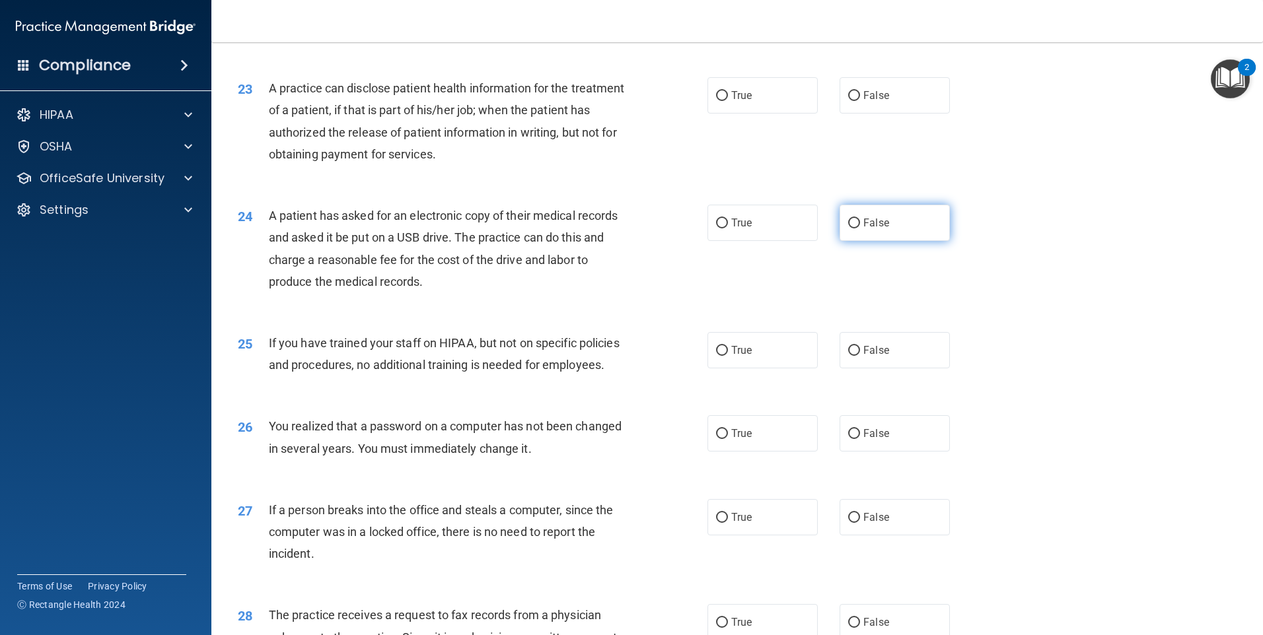
click at [876, 229] on span "False" at bounding box center [876, 223] width 26 height 13
click at [860, 229] on input "False" at bounding box center [854, 224] width 12 height 10
radio input "true"
click at [900, 114] on label "False" at bounding box center [894, 95] width 110 height 36
click at [860, 101] on input "False" at bounding box center [854, 96] width 12 height 10
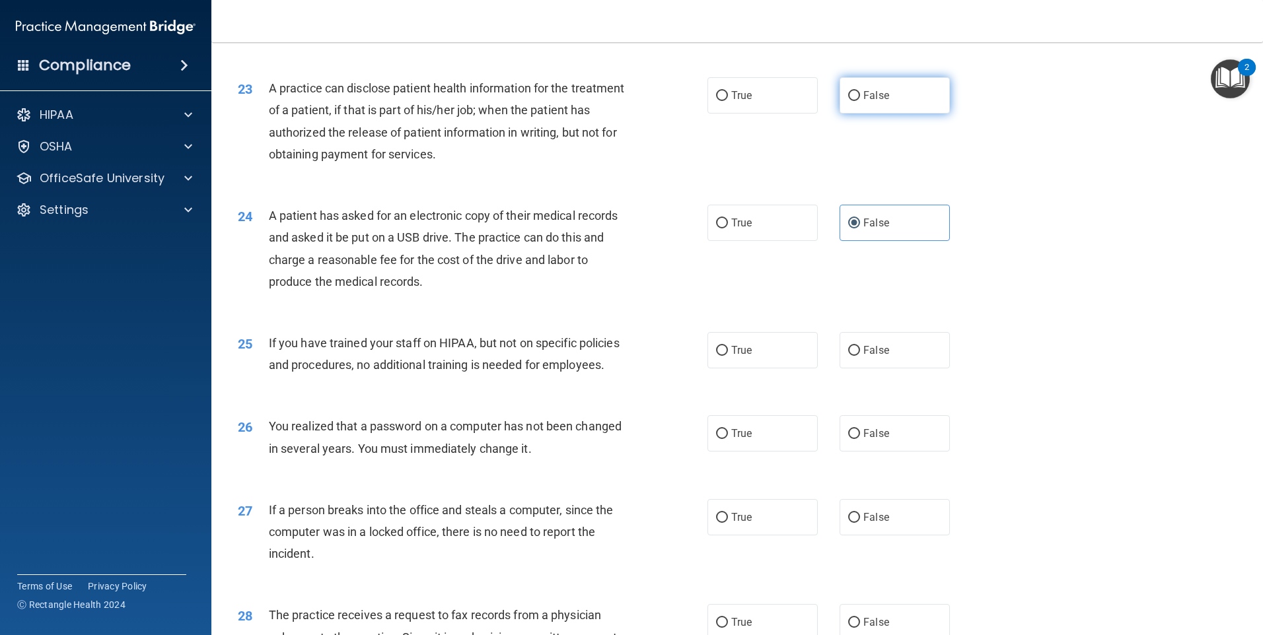
radio input "true"
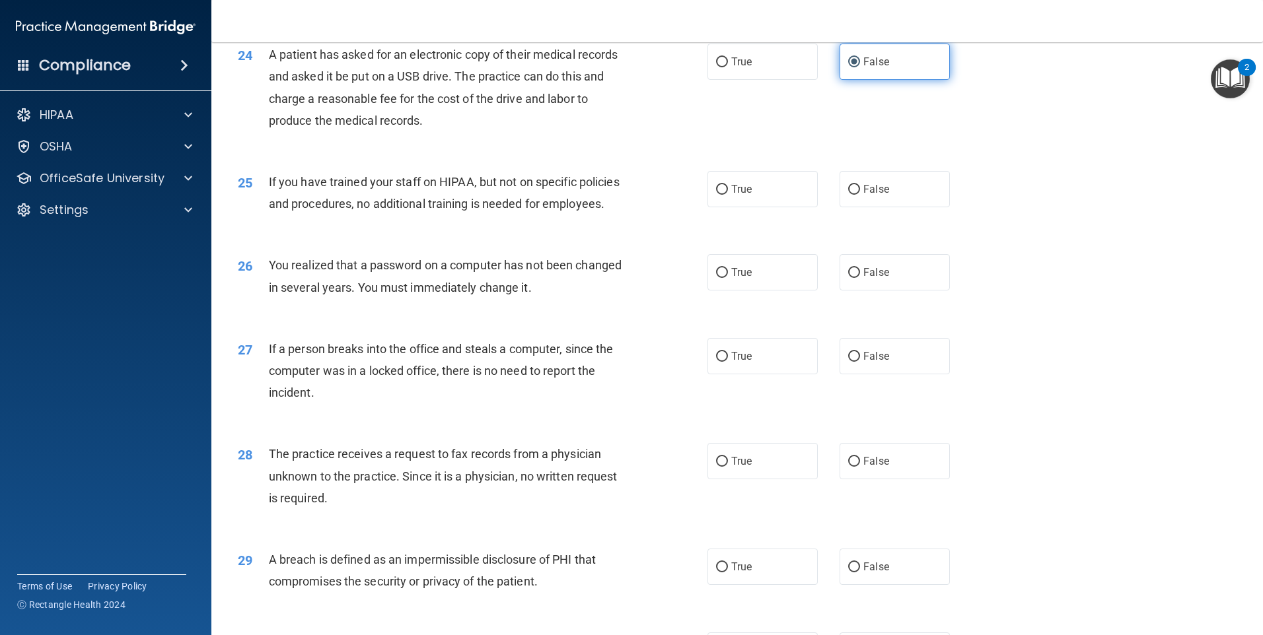
scroll to position [2312, 0]
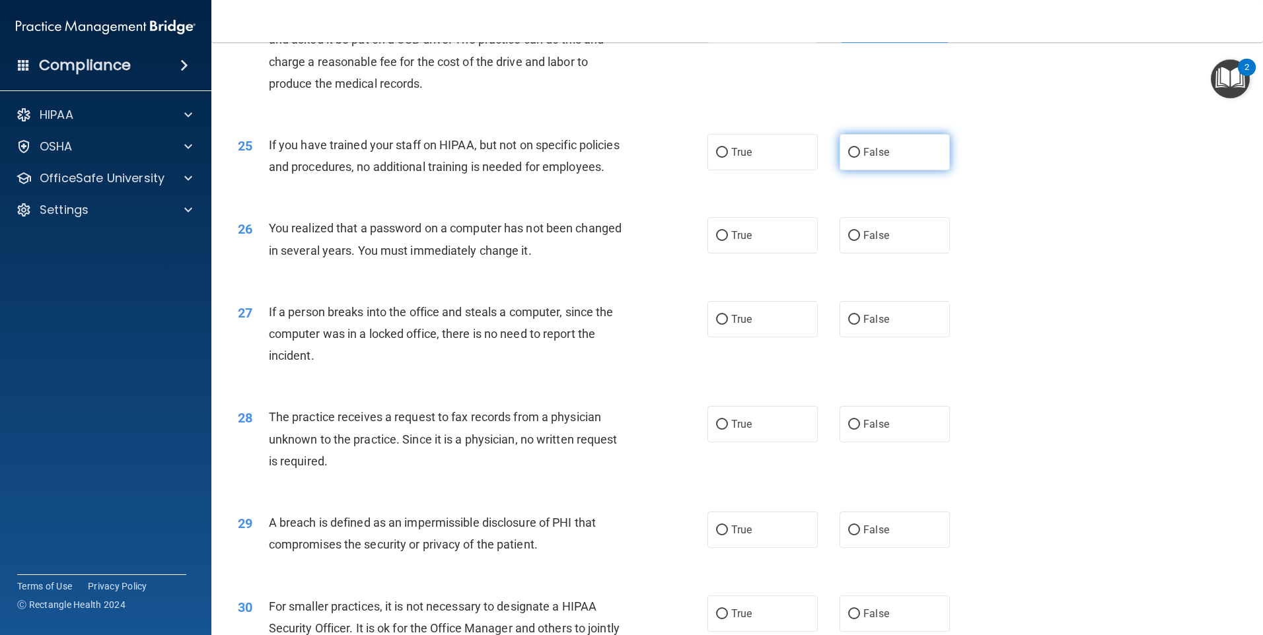
click at [864, 159] on span "False" at bounding box center [876, 152] width 26 height 13
click at [860, 158] on input "False" at bounding box center [854, 153] width 12 height 10
radio input "true"
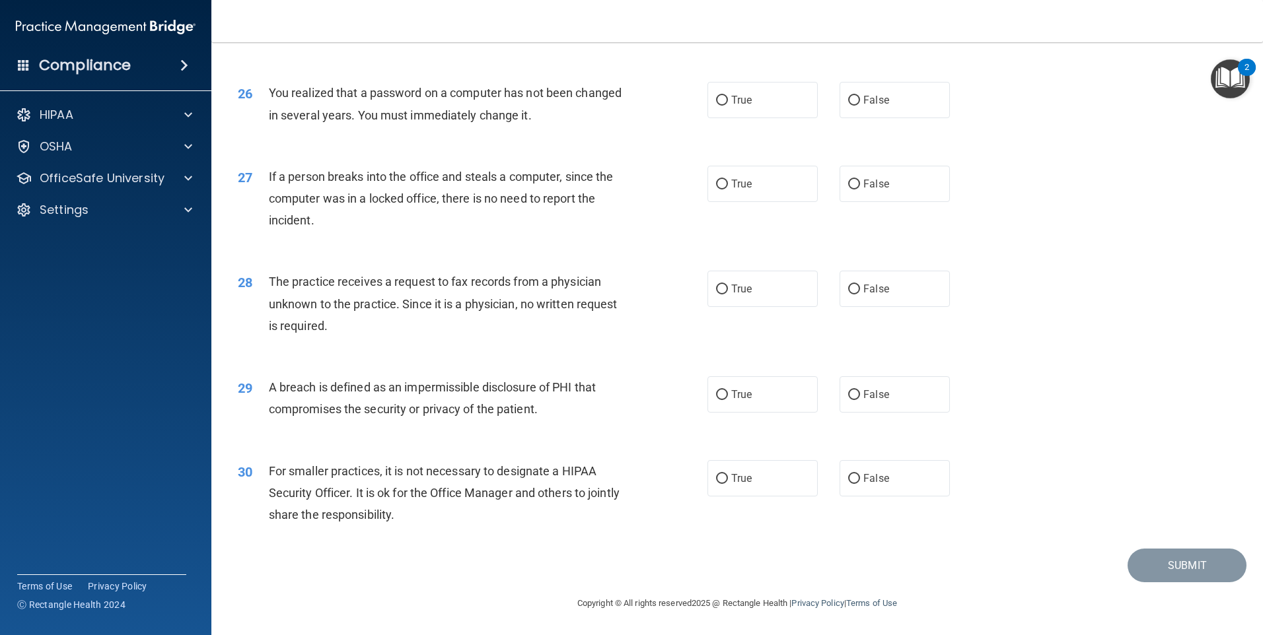
scroll to position [2510, 0]
click at [766, 108] on label "True" at bounding box center [762, 100] width 110 height 36
click at [728, 106] on input "True" at bounding box center [722, 101] width 12 height 10
radio input "true"
click at [849, 190] on input "False" at bounding box center [854, 185] width 12 height 10
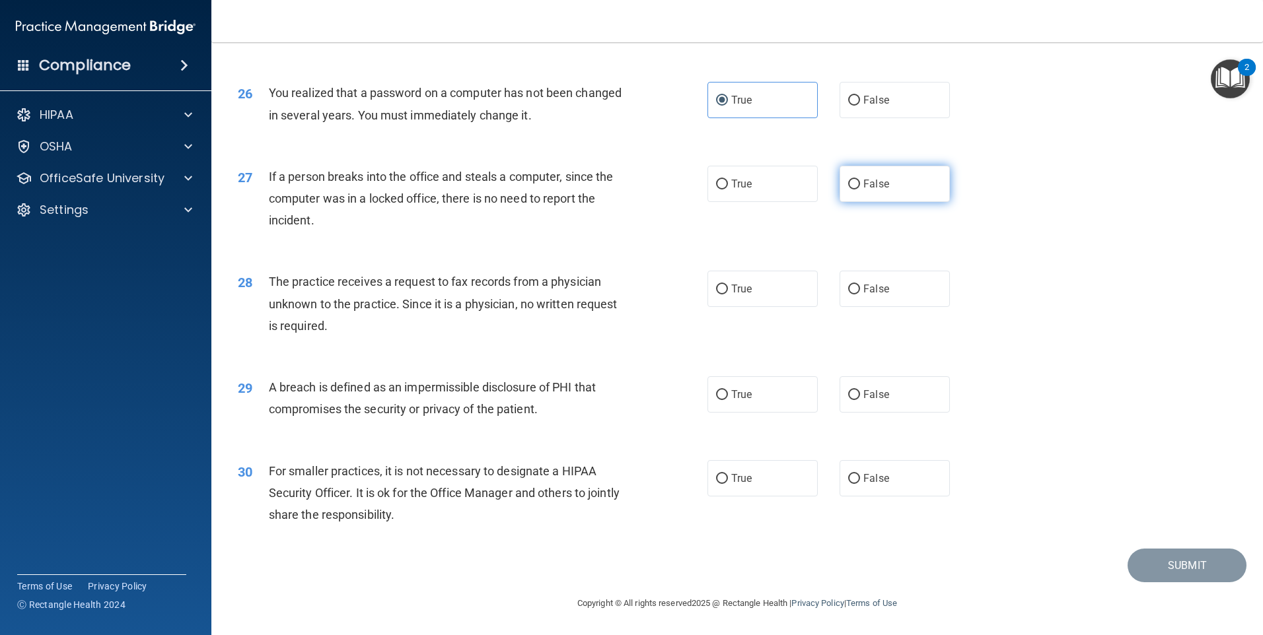
radio input "true"
click at [848, 289] on input "False" at bounding box center [854, 290] width 12 height 10
radio input "true"
click at [732, 401] on span "True" at bounding box center [741, 394] width 20 height 13
click at [728, 400] on input "True" at bounding box center [722, 395] width 12 height 10
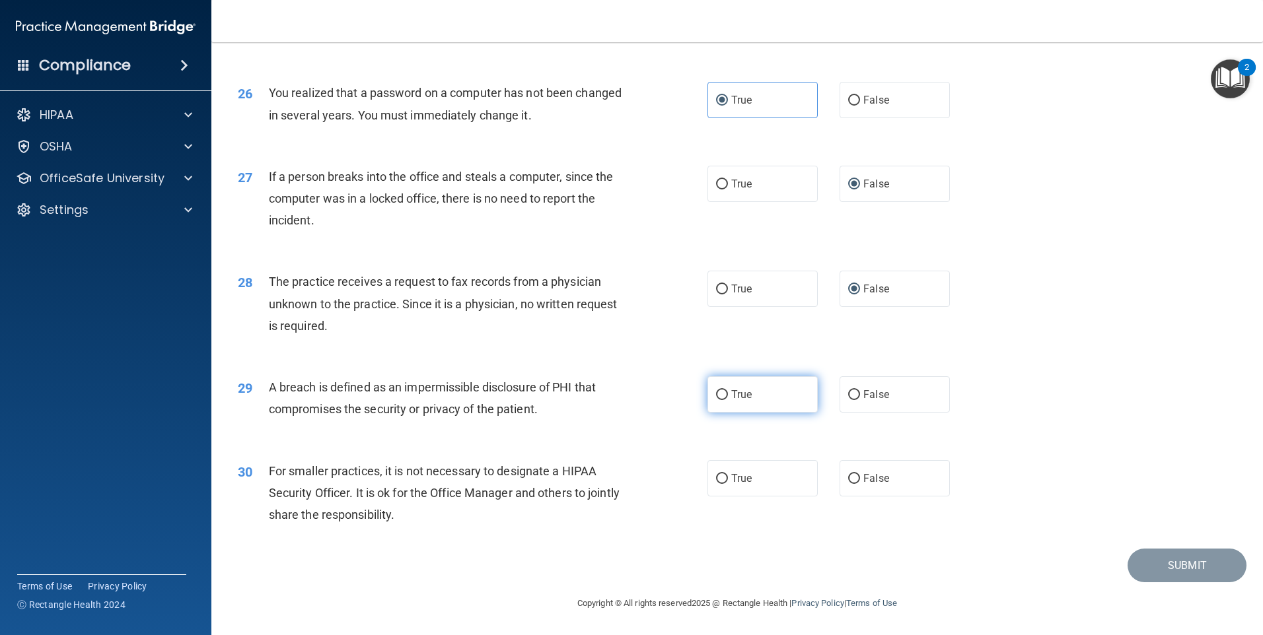
radio input "true"
click at [846, 474] on label "False" at bounding box center [894, 478] width 110 height 36
click at [848, 474] on input "False" at bounding box center [854, 479] width 12 height 10
radio input "true"
click at [1191, 571] on button "Submit" at bounding box center [1186, 566] width 119 height 34
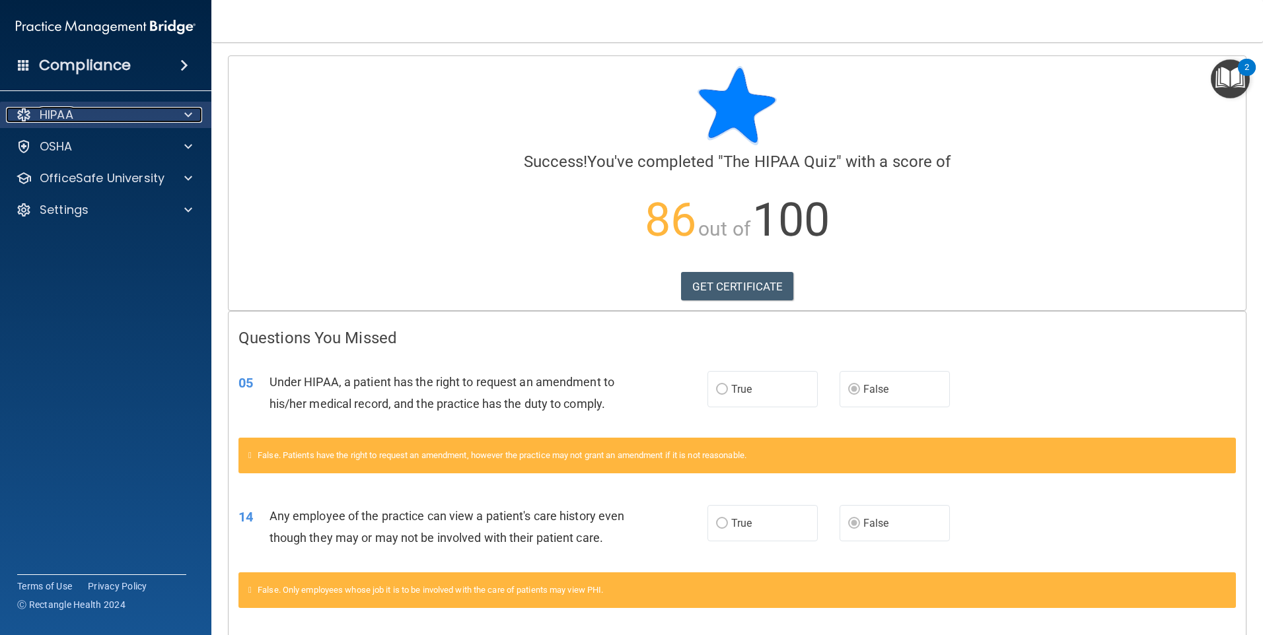
click at [148, 112] on div "HIPAA" at bounding box center [88, 115] width 164 height 16
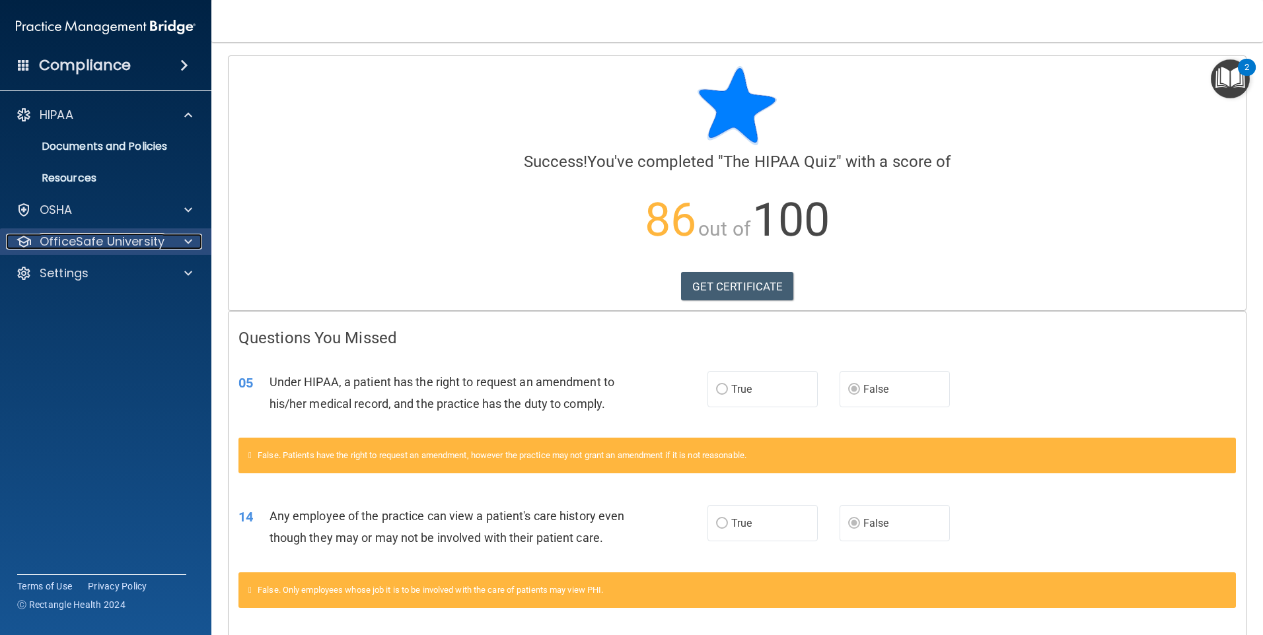
click at [108, 243] on p "OfficeSafe University" at bounding box center [102, 242] width 125 height 16
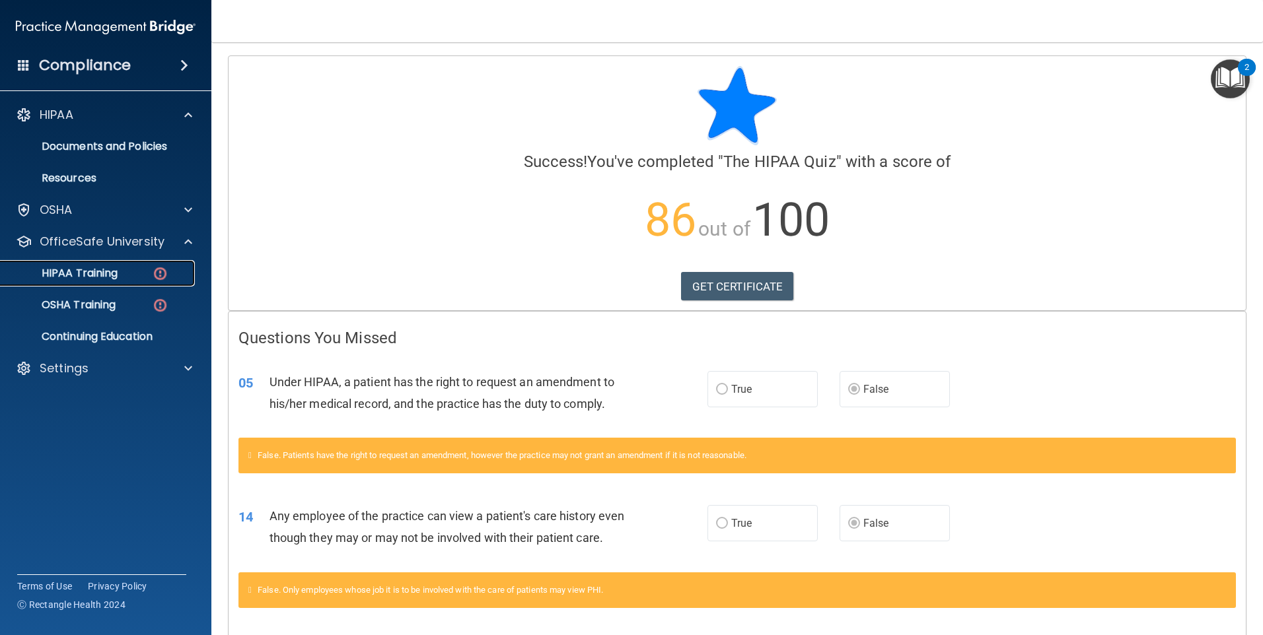
click at [97, 274] on p "HIPAA Training" at bounding box center [63, 273] width 109 height 13
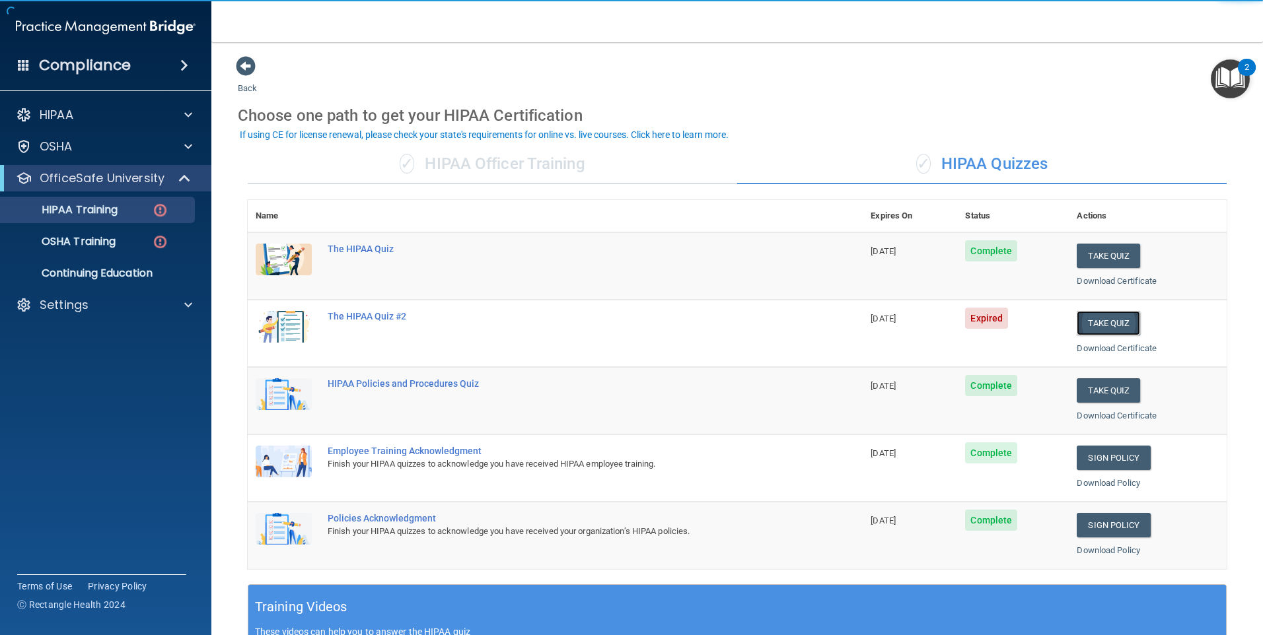
click at [1098, 322] on button "Take Quiz" at bounding box center [1108, 323] width 63 height 24
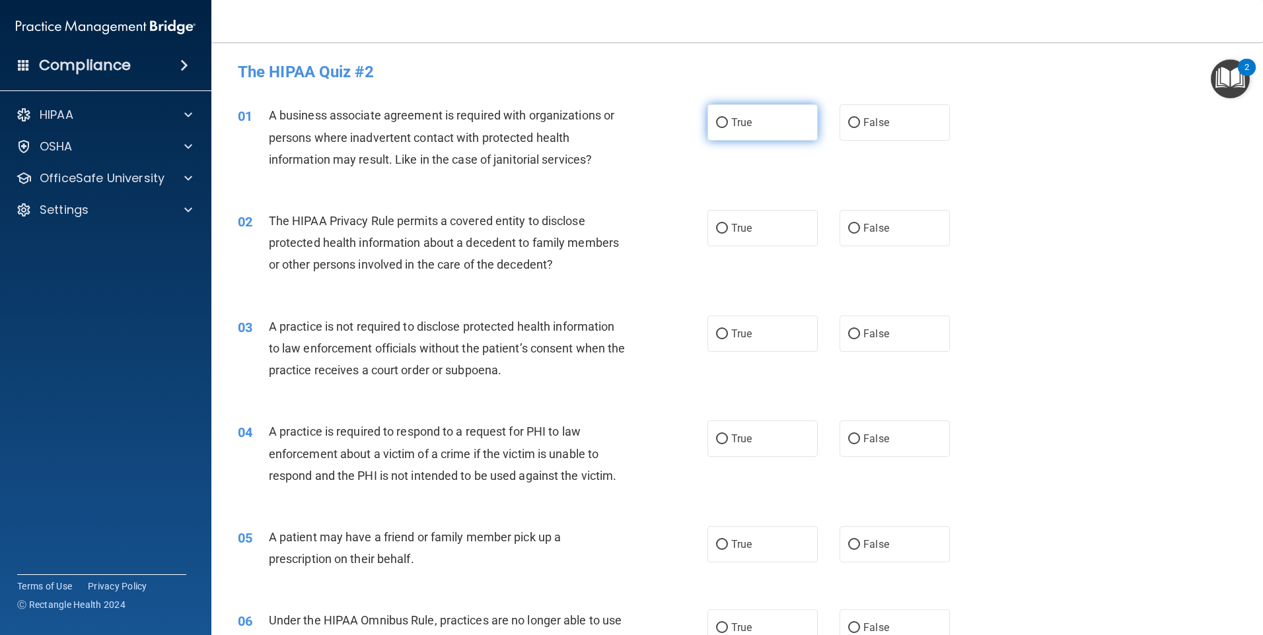
click at [742, 119] on span "True" at bounding box center [741, 122] width 20 height 13
click at [728, 119] on input "True" at bounding box center [722, 123] width 12 height 10
radio input "true"
drag, startPoint x: 752, startPoint y: 208, endPoint x: 750, endPoint y: 219, distance: 10.6
click at [750, 219] on div "02 The HIPAA Privacy Rule permits a covered entity to disclose protected health…" at bounding box center [737, 247] width 1018 height 106
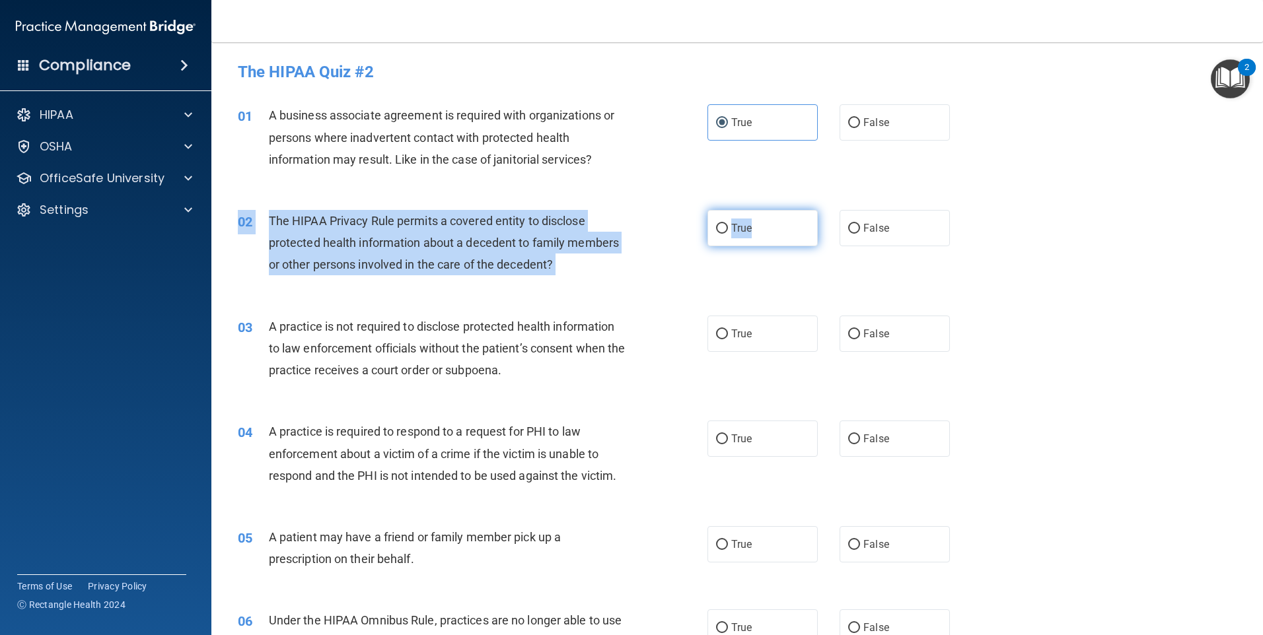
drag, startPoint x: 750, startPoint y: 219, endPoint x: 747, endPoint y: 238, distance: 19.4
click at [747, 238] on label "True" at bounding box center [762, 228] width 110 height 36
click at [728, 234] on input "True" at bounding box center [722, 229] width 12 height 10
radio input "true"
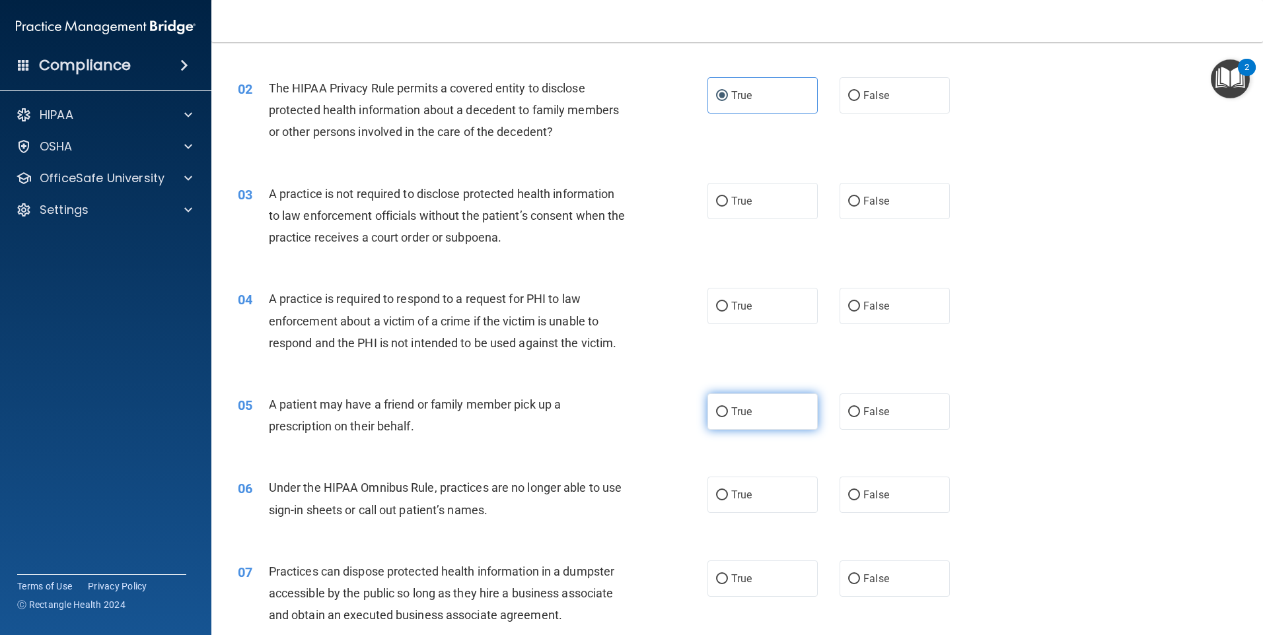
scroll to position [264, 0]
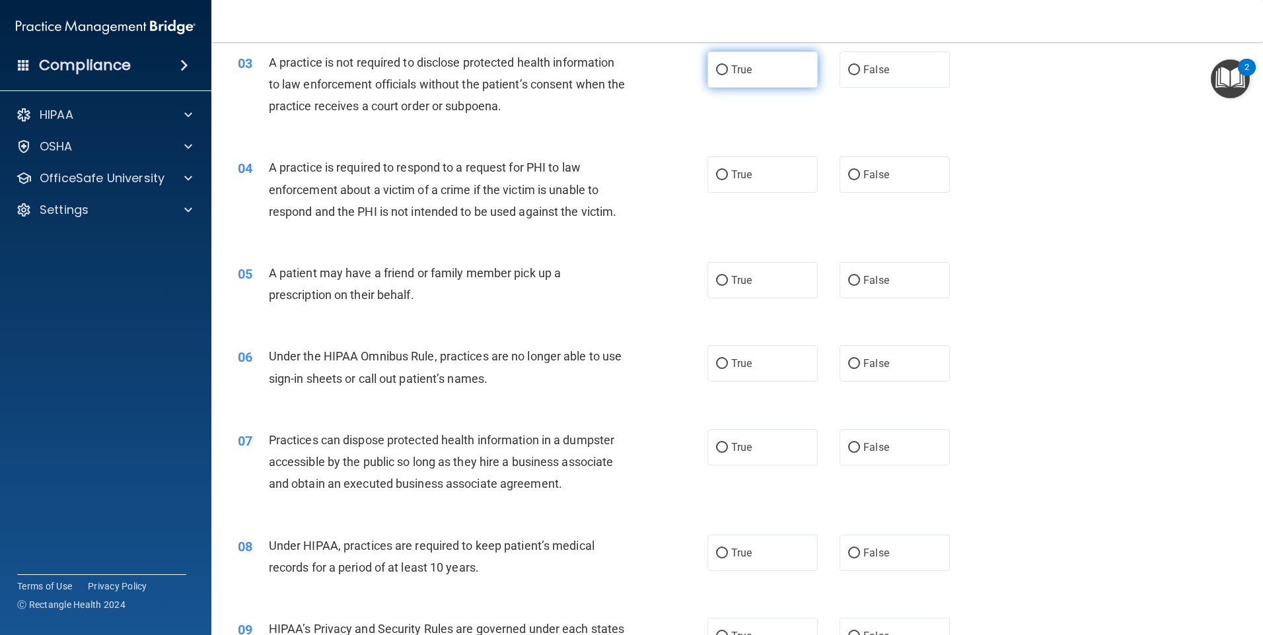
click at [729, 77] on label "True" at bounding box center [762, 70] width 110 height 36
click at [728, 75] on input "True" at bounding box center [722, 70] width 12 height 10
radio input "true"
drag, startPoint x: 731, startPoint y: 178, endPoint x: 731, endPoint y: 196, distance: 17.8
click at [731, 180] on span "True" at bounding box center [741, 174] width 20 height 13
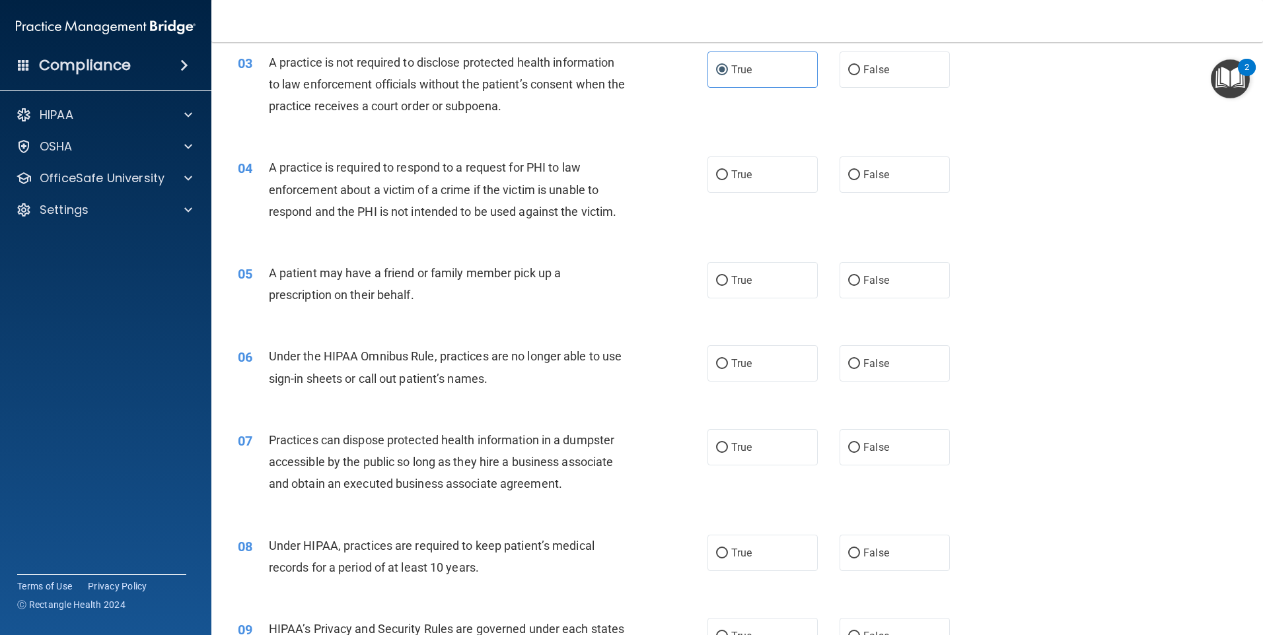
click at [728, 180] on input "True" at bounding box center [722, 175] width 12 height 10
radio input "true"
click at [722, 291] on label "True" at bounding box center [762, 280] width 110 height 36
click at [722, 286] on input "True" at bounding box center [722, 281] width 12 height 10
radio input "true"
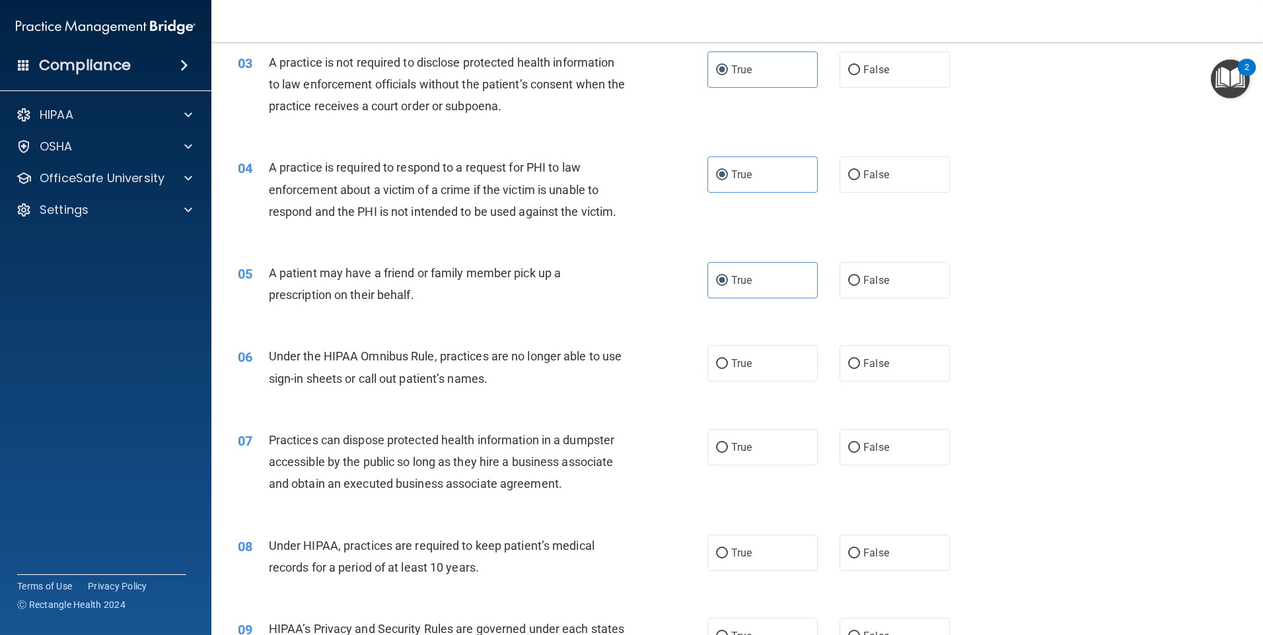
drag, startPoint x: 736, startPoint y: 353, endPoint x: 741, endPoint y: 337, distance: 16.7
click at [736, 353] on label "True" at bounding box center [762, 363] width 110 height 36
click at [728, 359] on input "True" at bounding box center [722, 364] width 12 height 10
radio input "true"
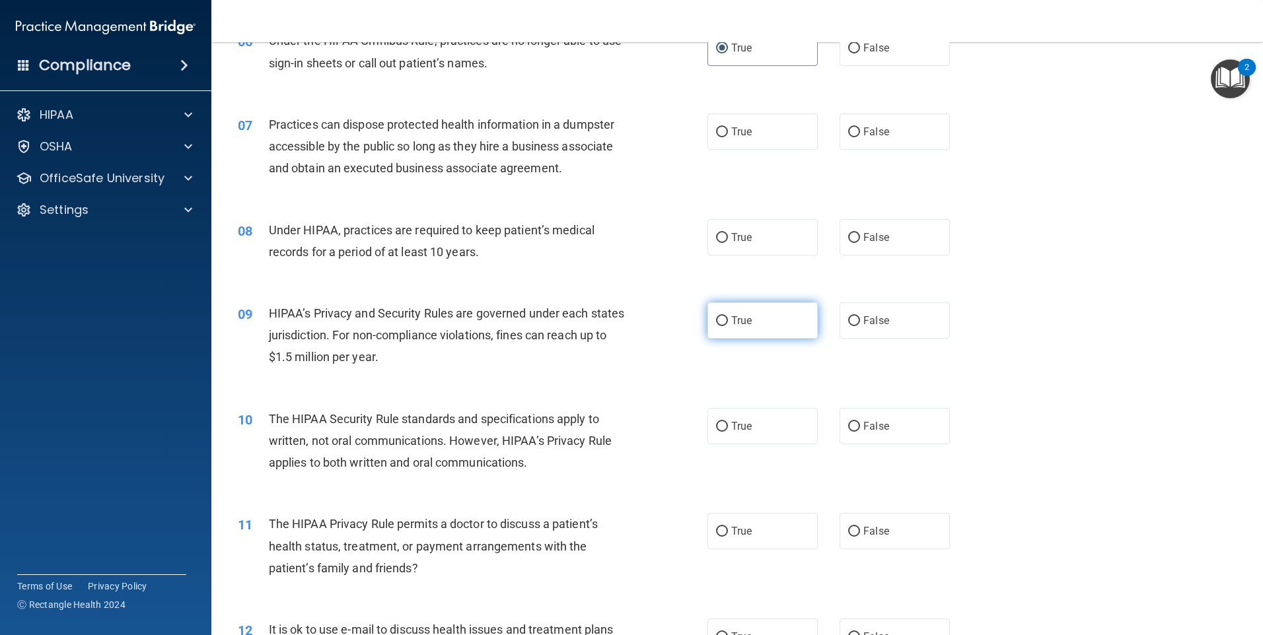
scroll to position [594, 0]
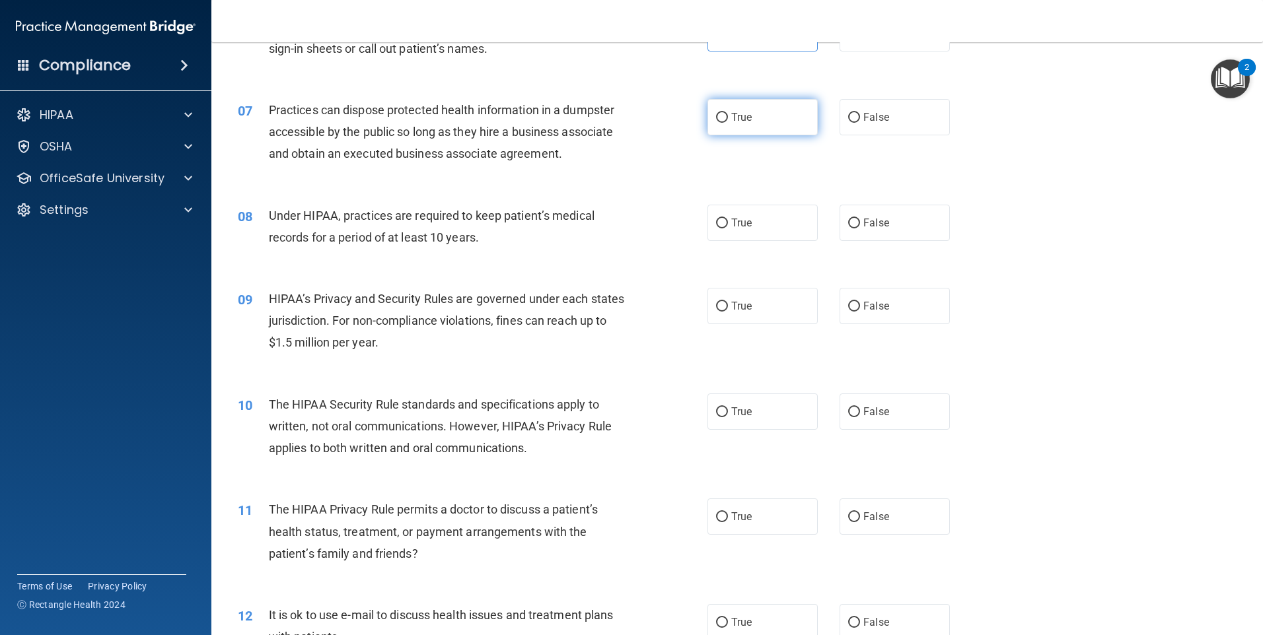
click at [730, 125] on label "True" at bounding box center [762, 117] width 110 height 36
click at [728, 123] on input "True" at bounding box center [722, 118] width 12 height 10
radio input "true"
drag, startPoint x: 732, startPoint y: 226, endPoint x: 728, endPoint y: 267, distance: 41.9
click at [732, 230] on label "True" at bounding box center [762, 223] width 110 height 36
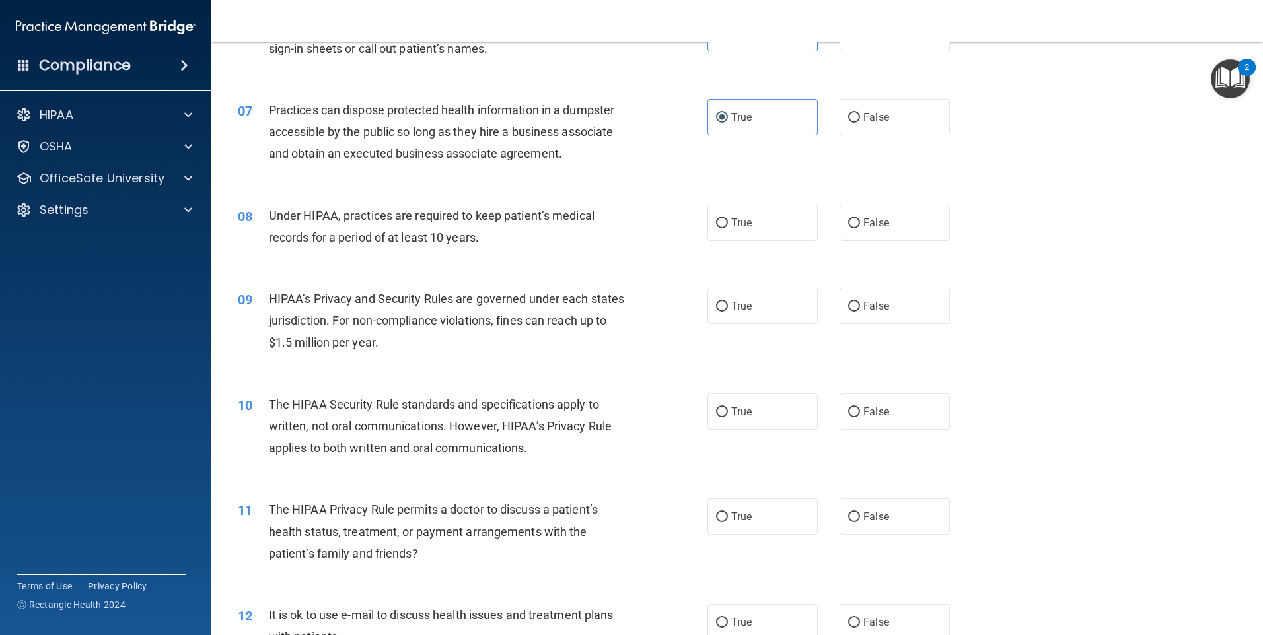
click at [728, 229] on input "True" at bounding box center [722, 224] width 12 height 10
radio input "true"
drag, startPoint x: 728, startPoint y: 293, endPoint x: 730, endPoint y: 306, distance: 12.7
click at [730, 304] on label "True" at bounding box center [762, 306] width 110 height 36
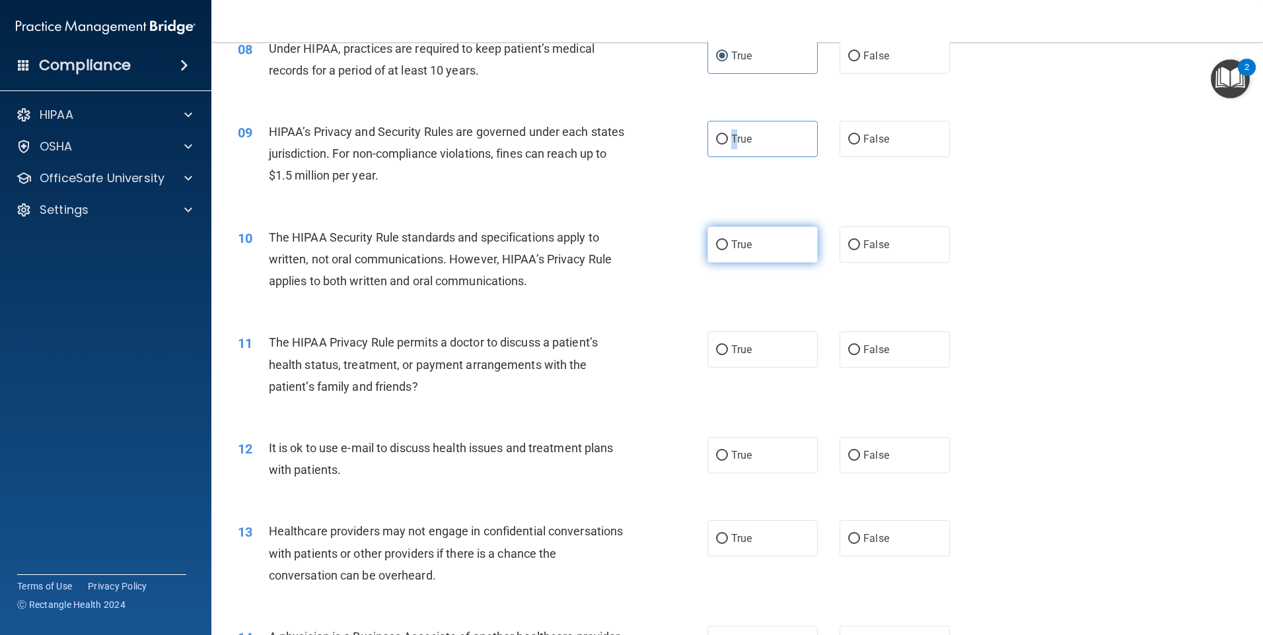
scroll to position [793, 0]
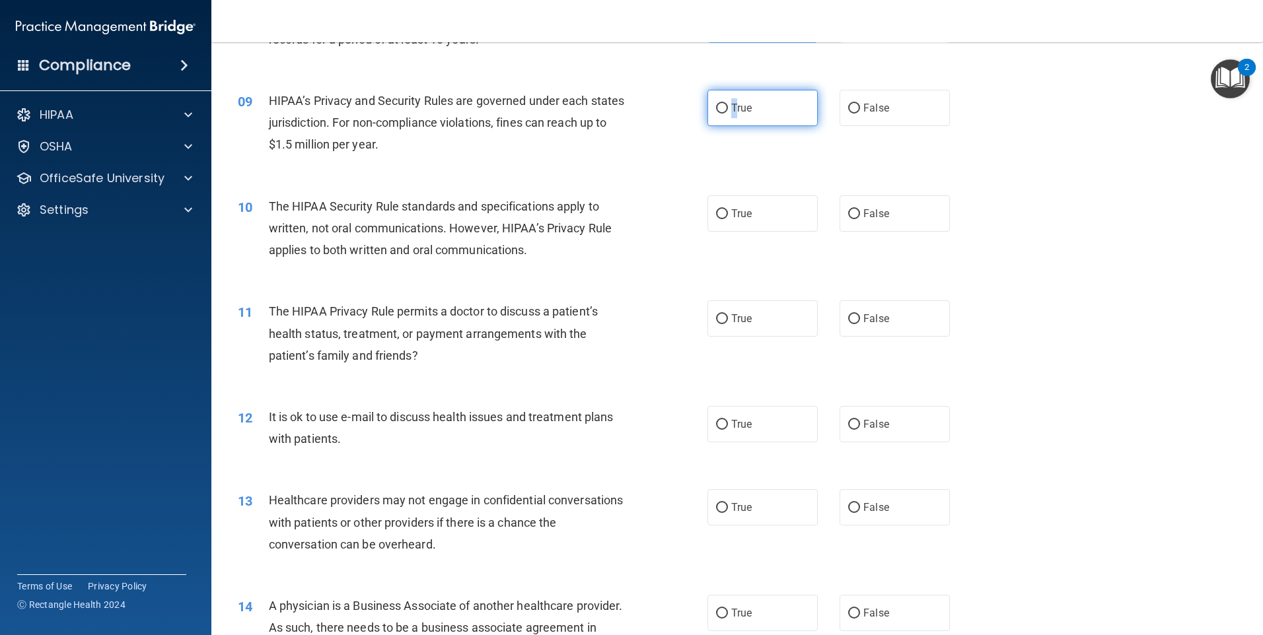
click at [732, 108] on span "True" at bounding box center [741, 108] width 20 height 13
click at [728, 108] on input "True" at bounding box center [722, 109] width 12 height 10
radio input "true"
click at [752, 211] on label "True" at bounding box center [762, 213] width 110 height 36
click at [728, 211] on input "True" at bounding box center [722, 214] width 12 height 10
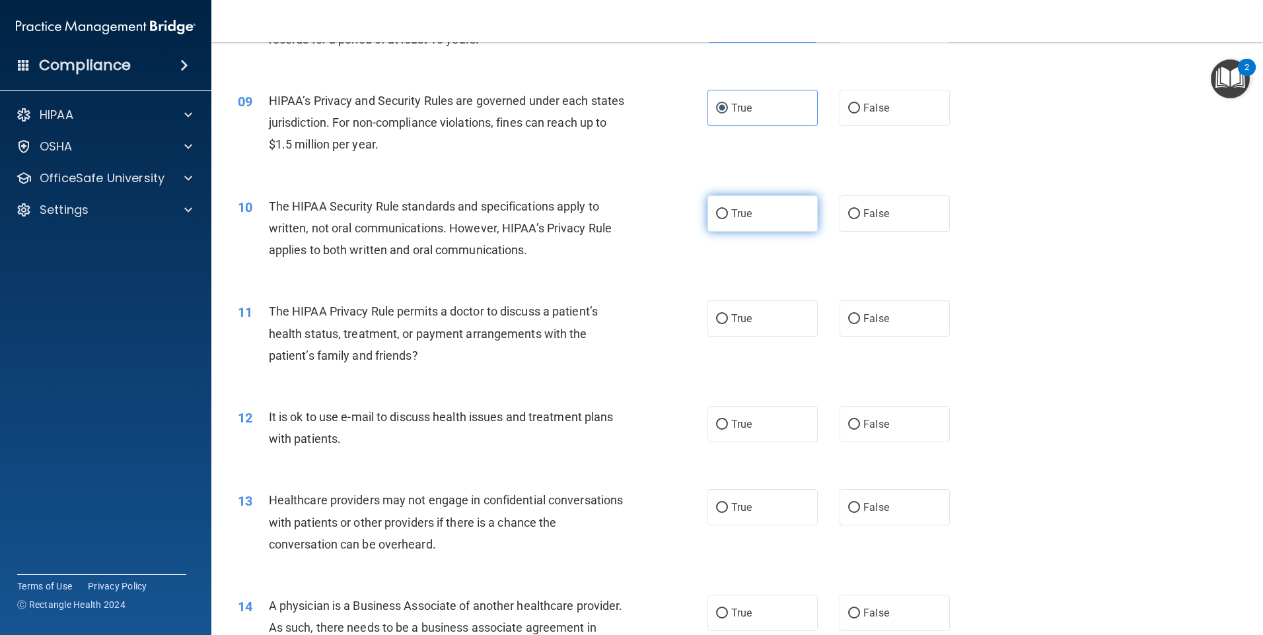
radio input "true"
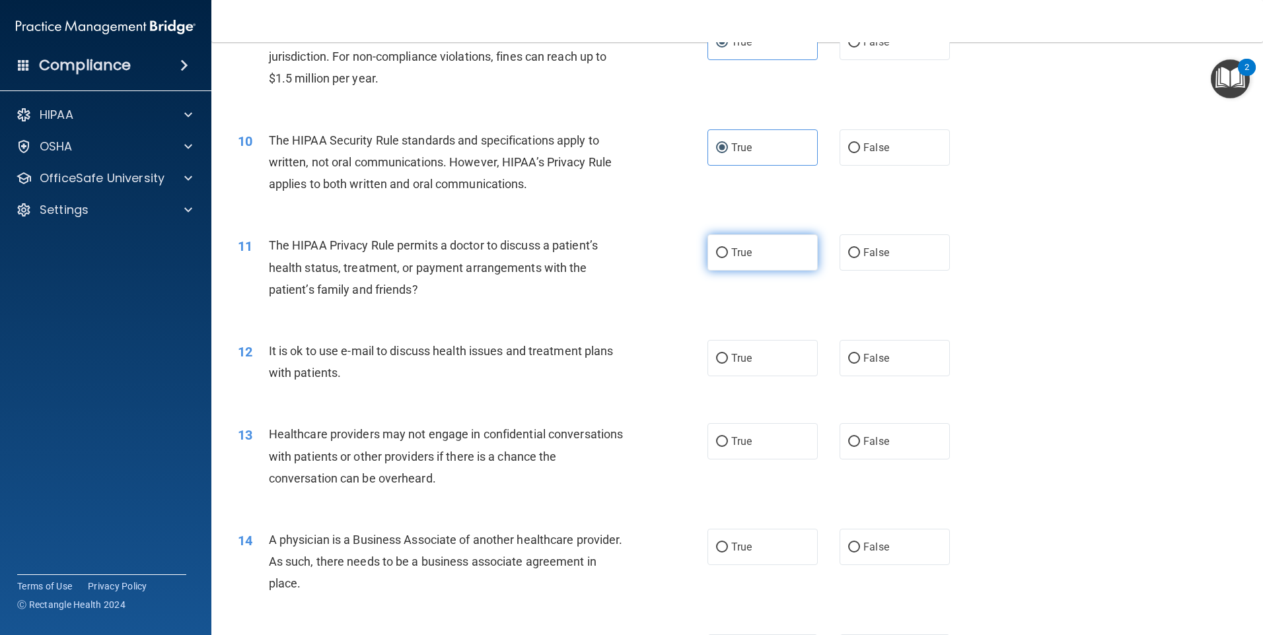
click at [734, 267] on label "True" at bounding box center [762, 252] width 110 height 36
click at [728, 258] on input "True" at bounding box center [722, 253] width 12 height 10
radio input "true"
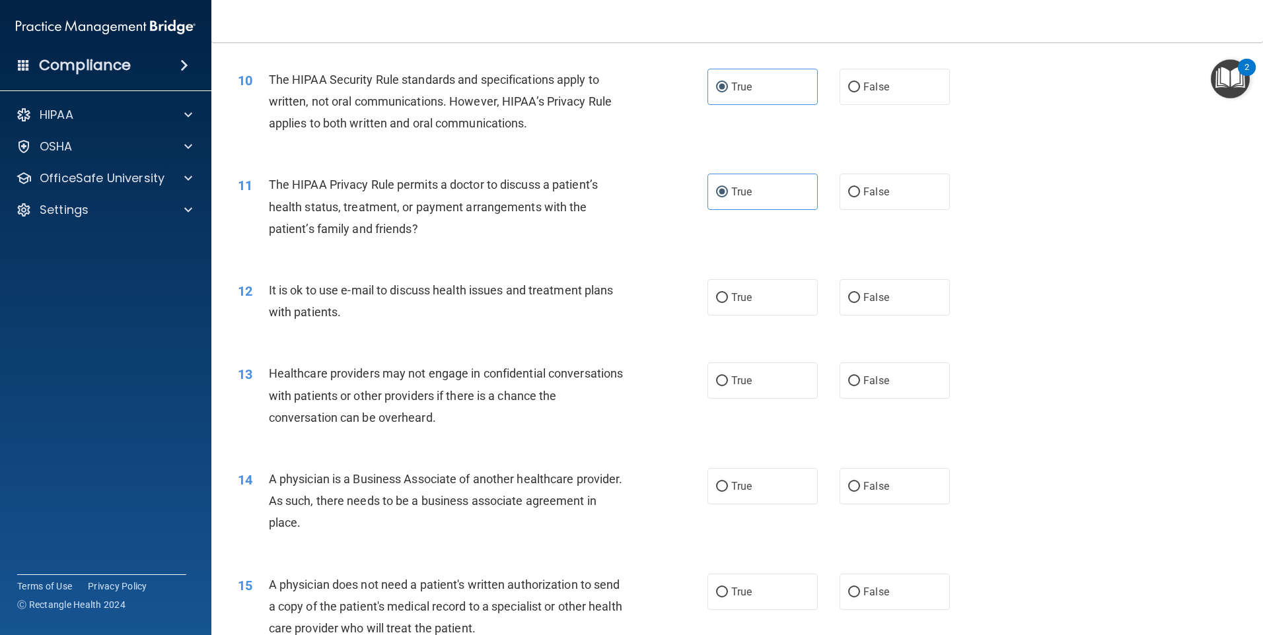
scroll to position [991, 0]
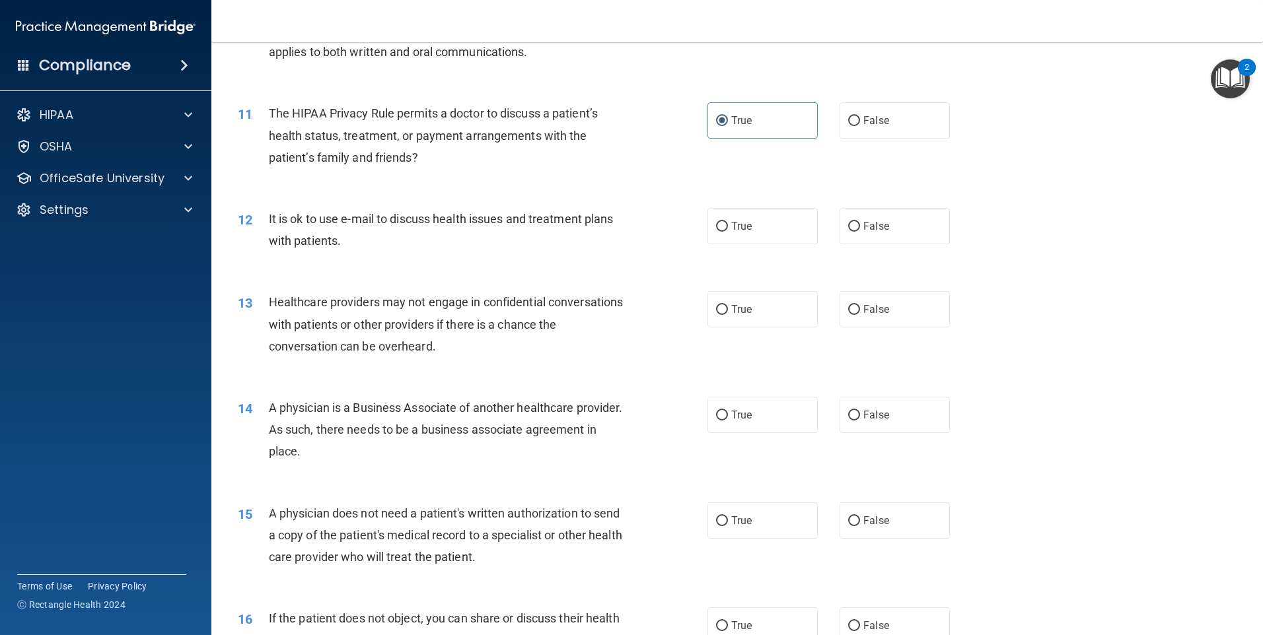
click at [727, 198] on div "12 It is ok to use e-mail to discuss health issues and treatment plans with pat…" at bounding box center [737, 233] width 1018 height 83
click at [722, 230] on input "True" at bounding box center [722, 227] width 12 height 10
radio input "true"
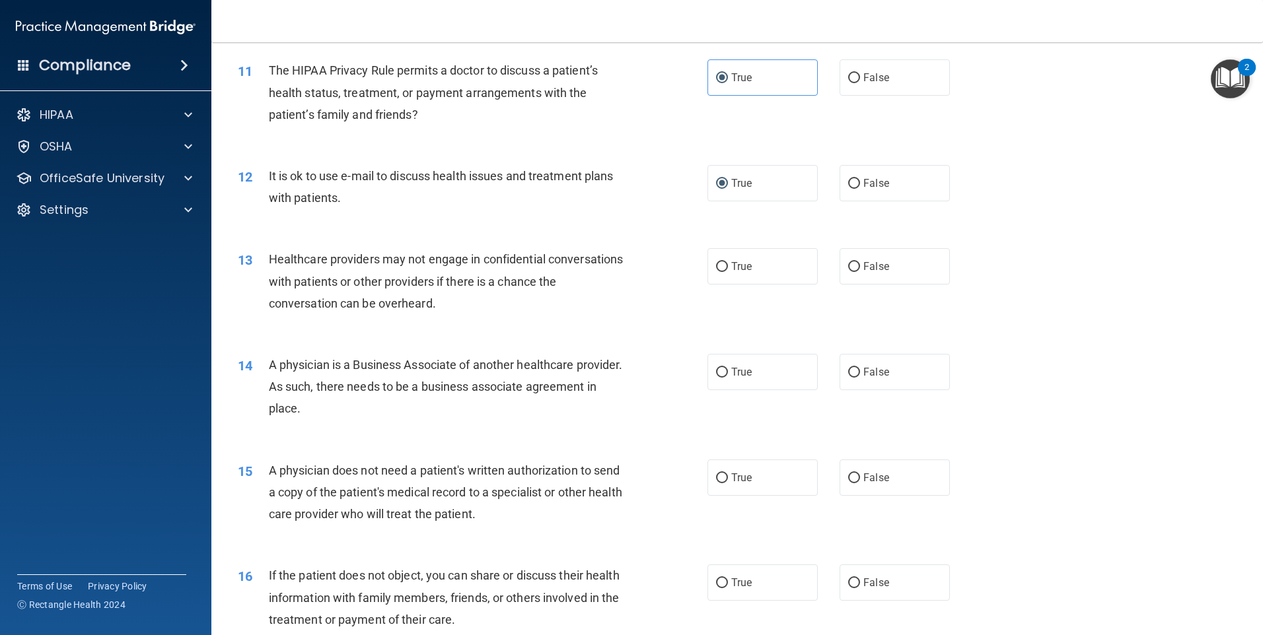
scroll to position [1057, 0]
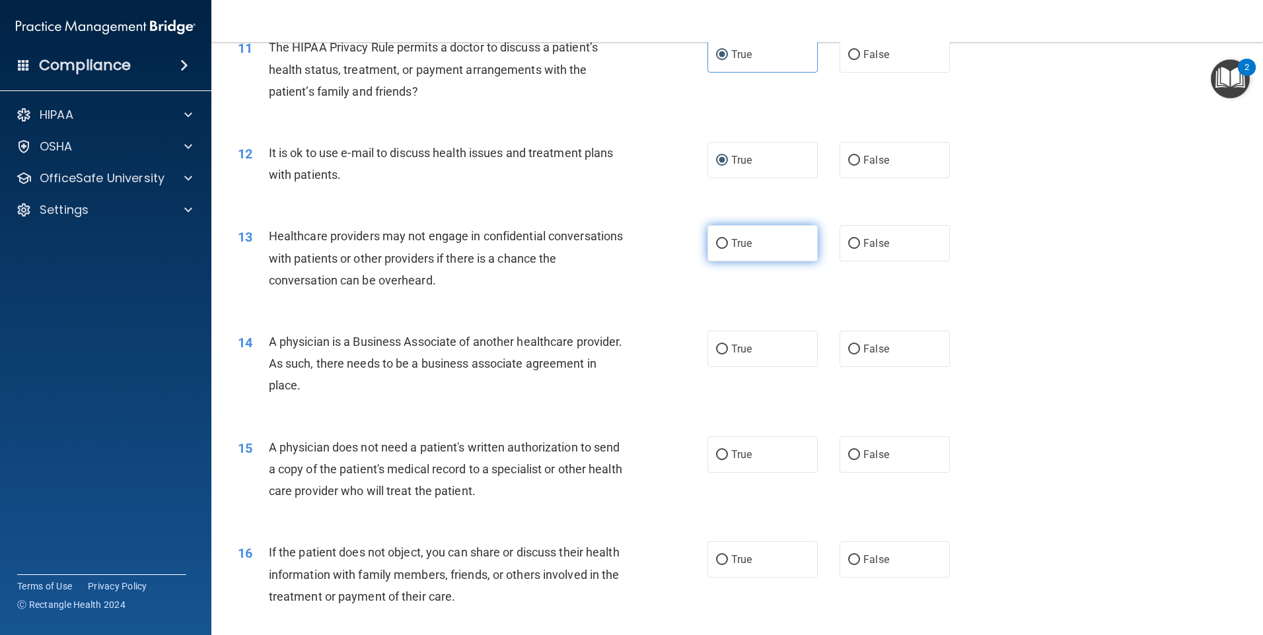
click at [726, 256] on label "True" at bounding box center [762, 243] width 110 height 36
click at [726, 249] on input "True" at bounding box center [722, 244] width 12 height 10
radio input "true"
click at [731, 346] on span "True" at bounding box center [741, 349] width 20 height 13
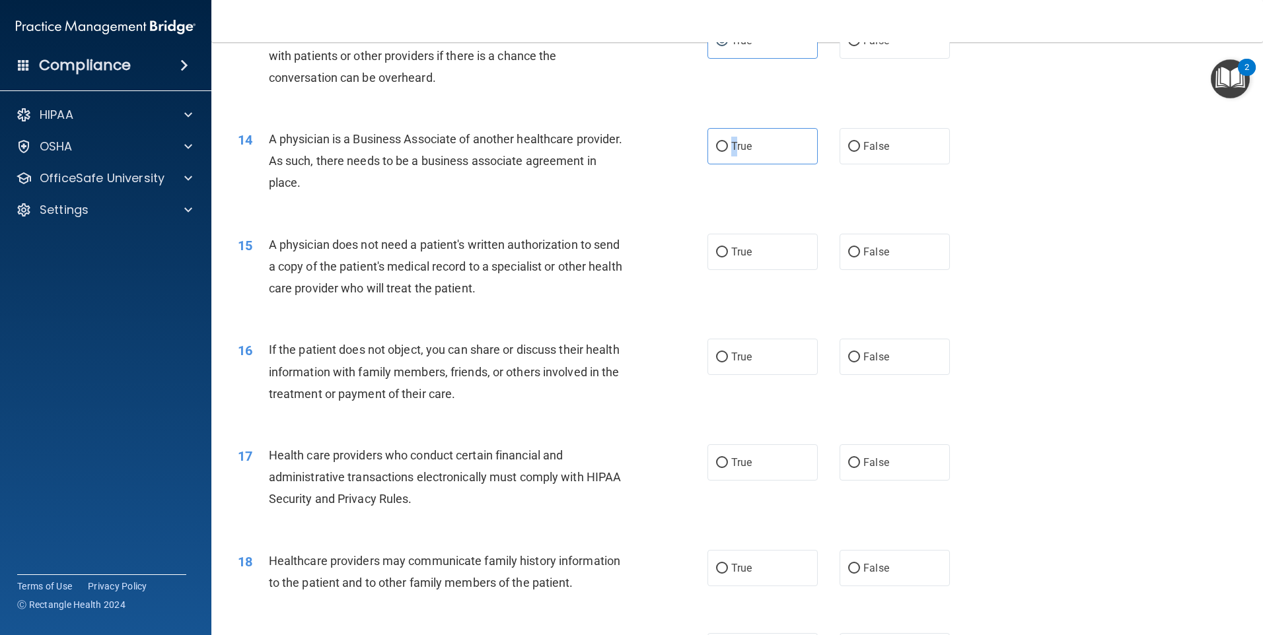
scroll to position [1255, 0]
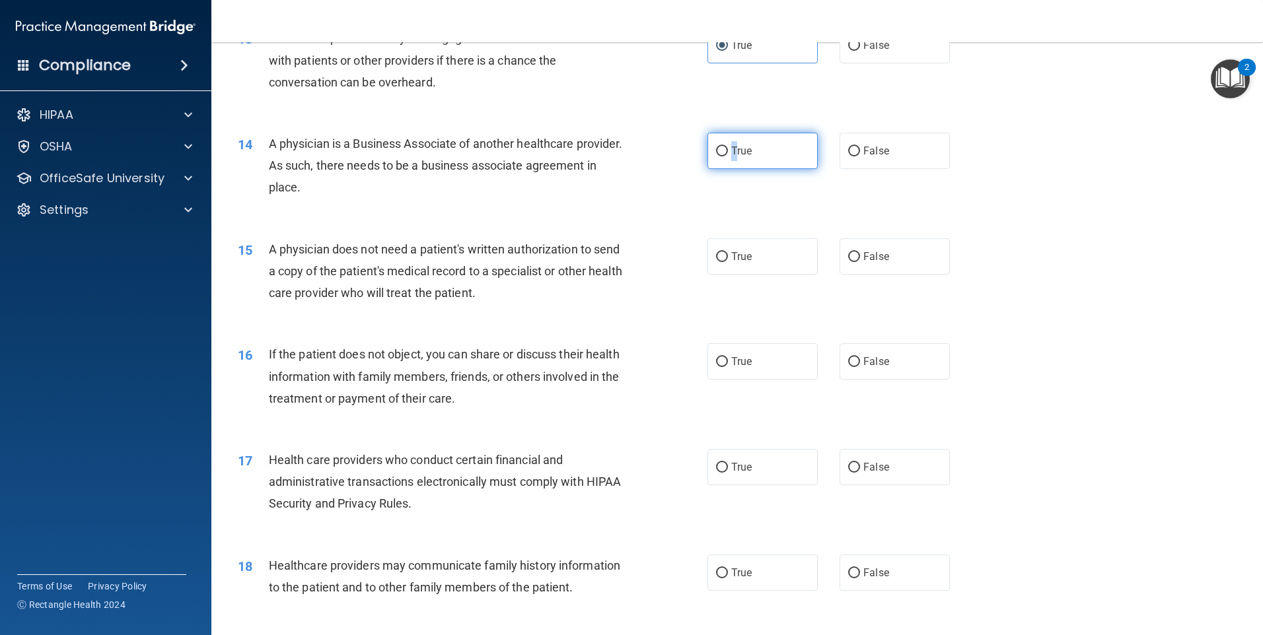
click at [722, 151] on input "True" at bounding box center [722, 152] width 12 height 10
radio input "true"
click at [721, 262] on input "True" at bounding box center [722, 257] width 12 height 10
radio input "true"
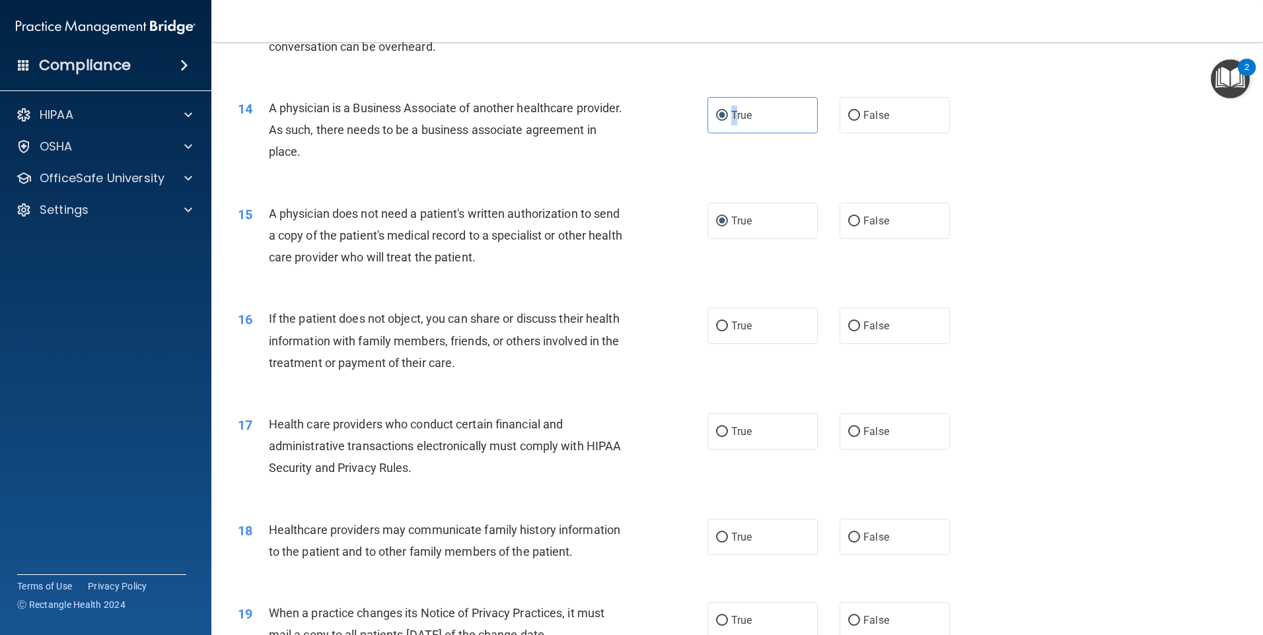
scroll to position [1321, 0]
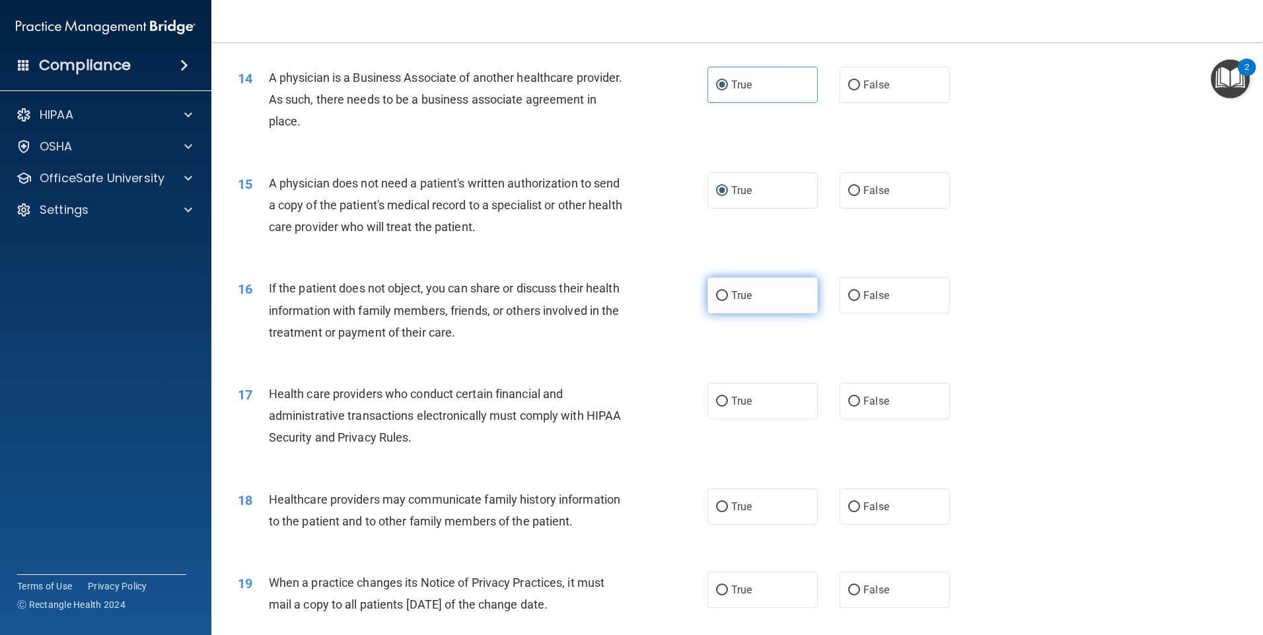
click at [729, 313] on label "True" at bounding box center [762, 295] width 110 height 36
click at [728, 301] on input "True" at bounding box center [722, 296] width 12 height 10
radio input "true"
click at [723, 395] on label "True" at bounding box center [762, 401] width 110 height 36
click at [723, 397] on input "True" at bounding box center [722, 402] width 12 height 10
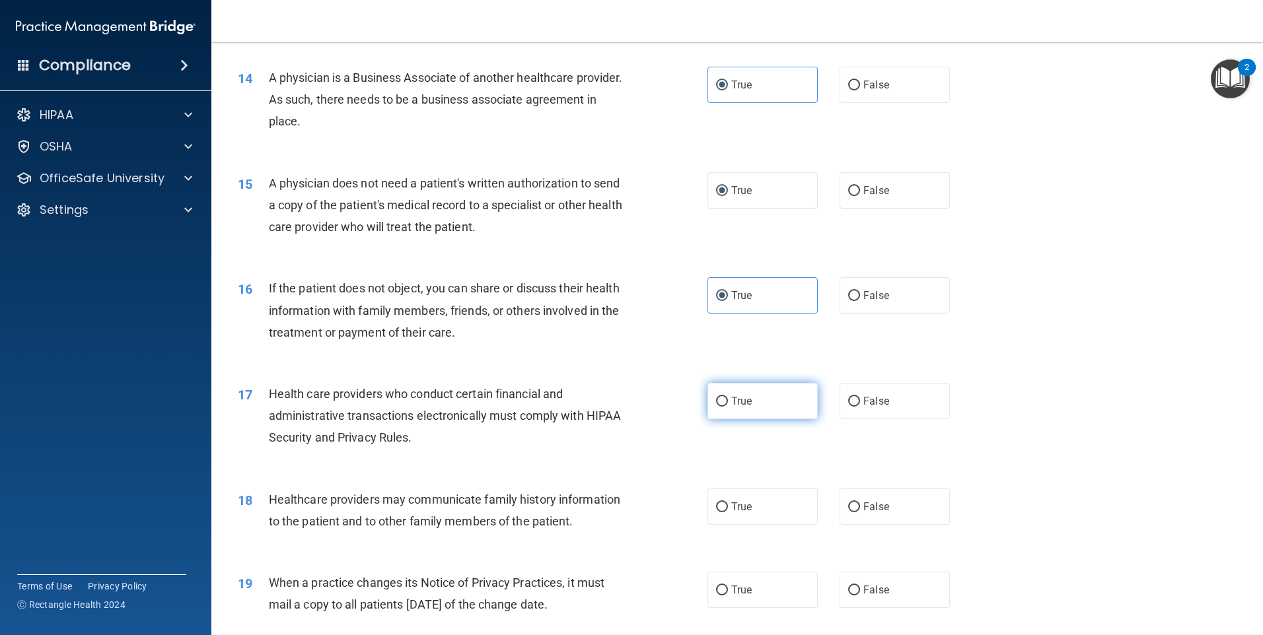
radio input "true"
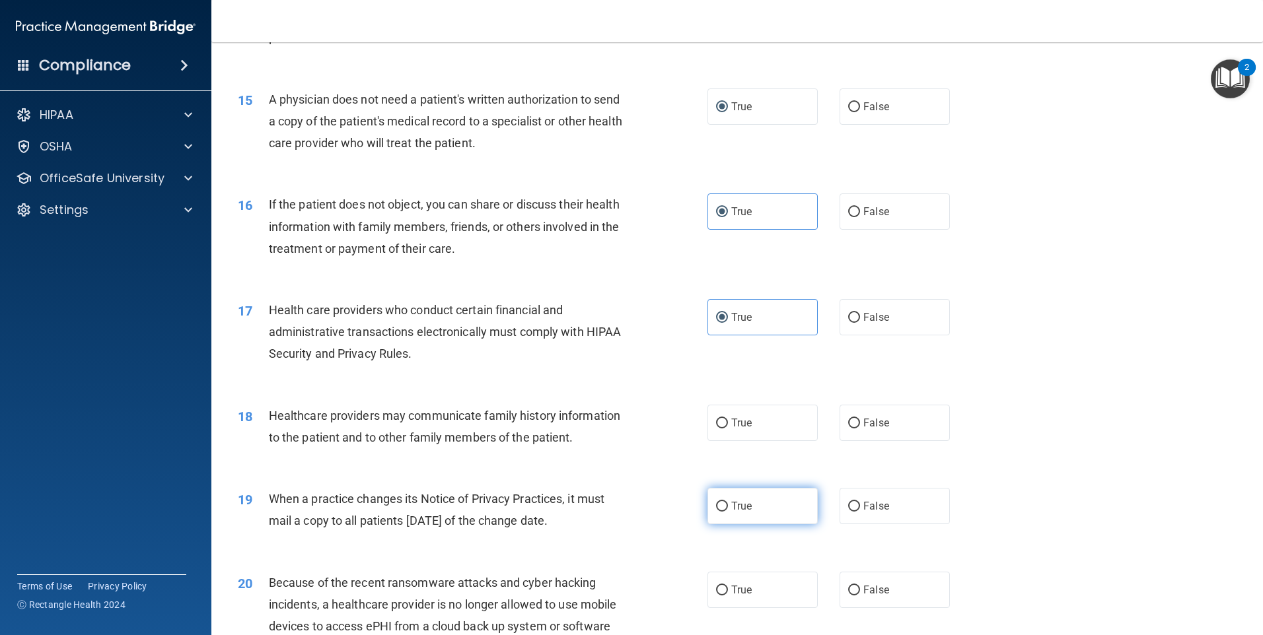
scroll to position [1585, 0]
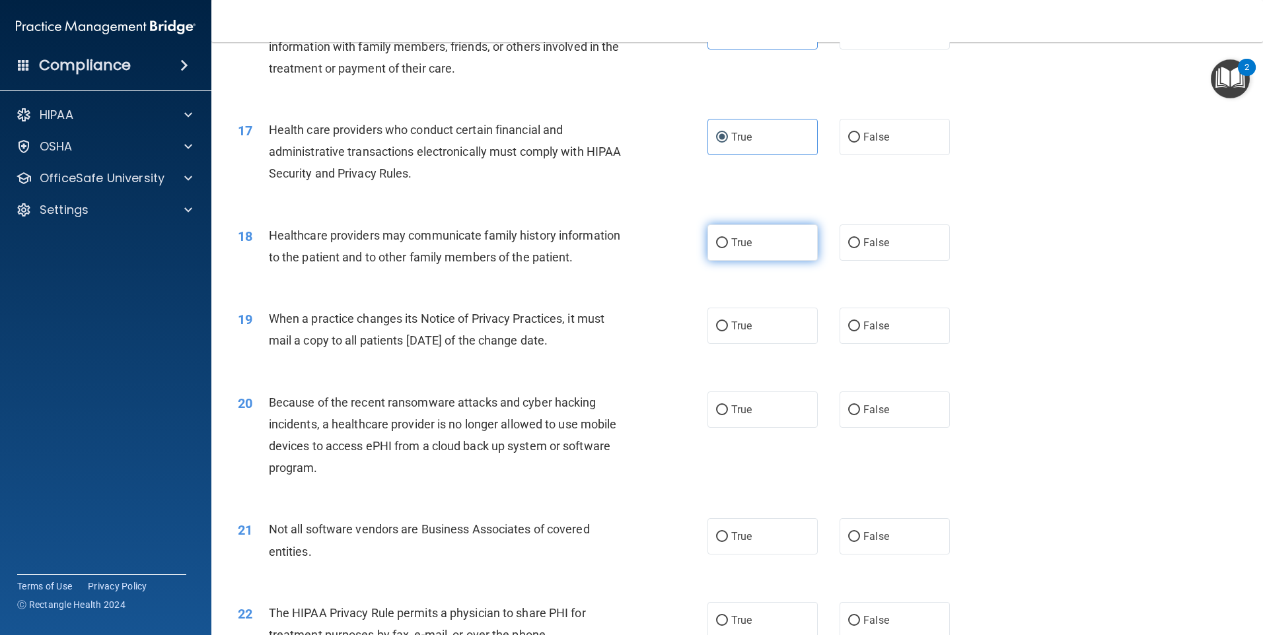
click at [734, 239] on span "True" at bounding box center [741, 242] width 20 height 13
click at [728, 239] on input "True" at bounding box center [722, 243] width 12 height 10
radio input "true"
click at [717, 329] on input "True" at bounding box center [722, 327] width 12 height 10
radio input "true"
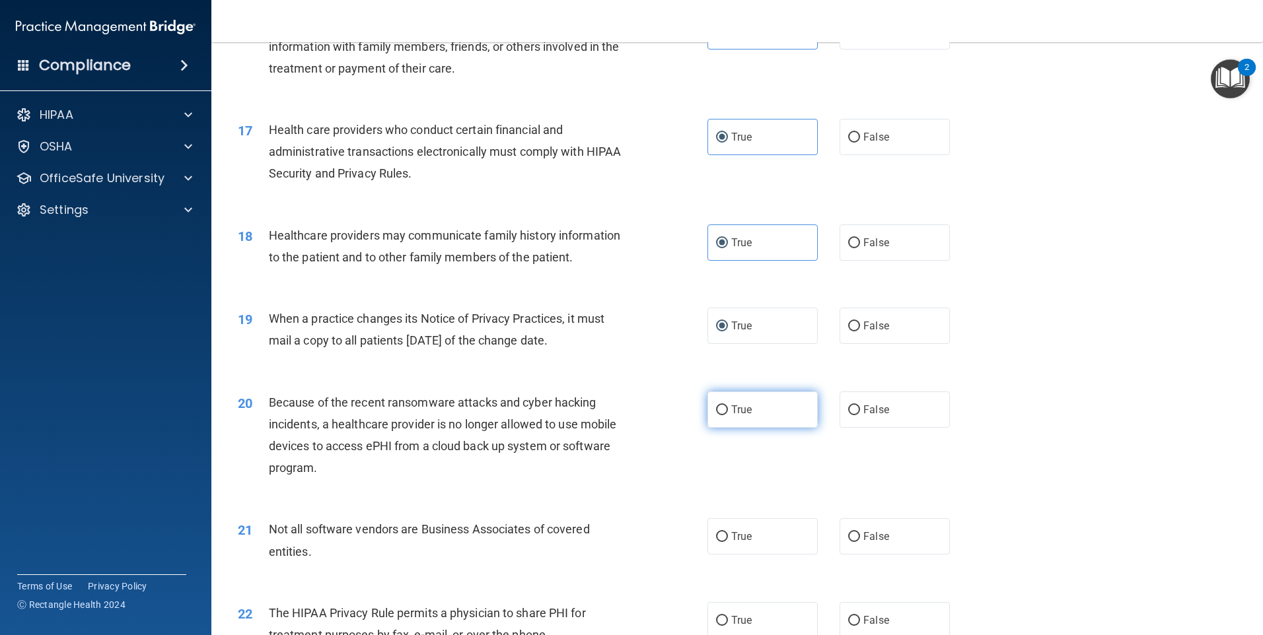
click at [732, 409] on span "True" at bounding box center [741, 410] width 20 height 13
click at [728, 409] on input "True" at bounding box center [722, 411] width 12 height 10
radio input "true"
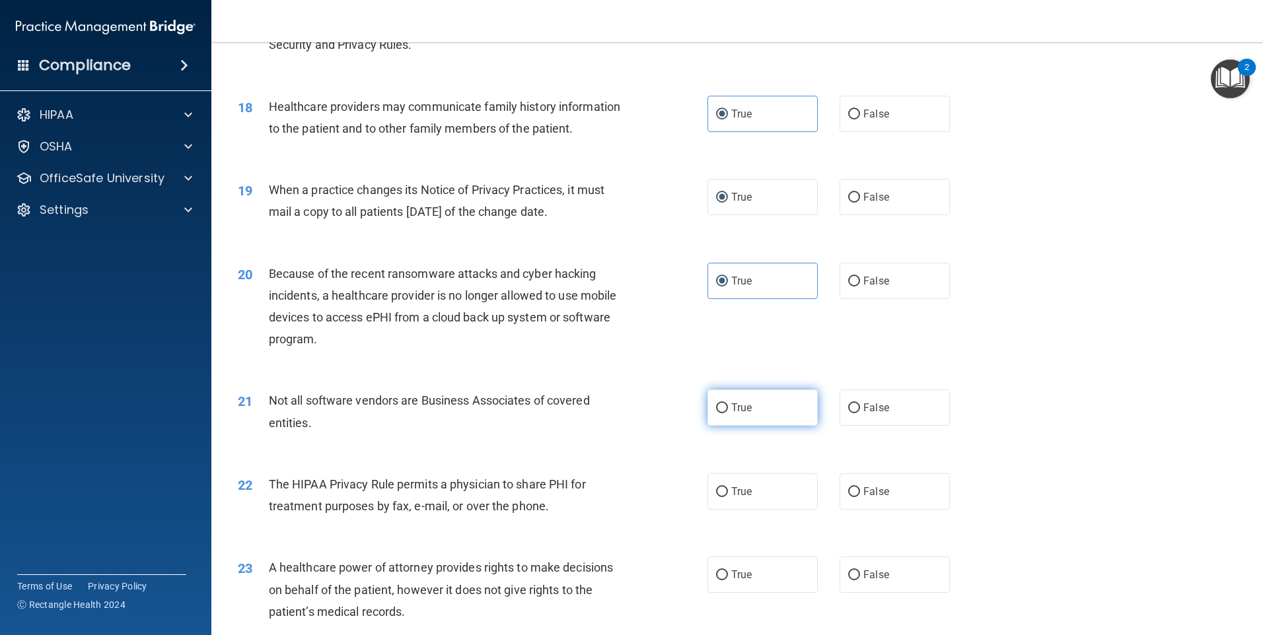
scroll to position [1717, 0]
click at [732, 407] on span "True" at bounding box center [741, 404] width 20 height 13
click at [728, 407] on input "True" at bounding box center [722, 405] width 12 height 10
radio input "true"
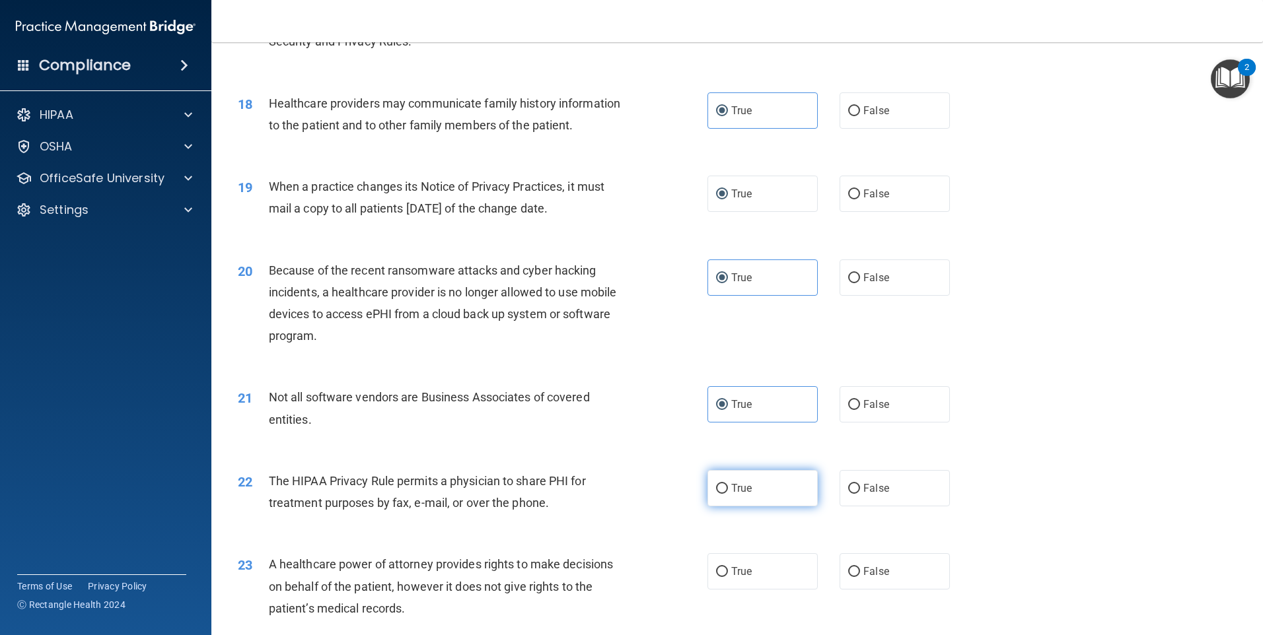
click at [734, 506] on label "True" at bounding box center [762, 488] width 110 height 36
click at [728, 494] on input "True" at bounding box center [722, 489] width 12 height 10
radio input "true"
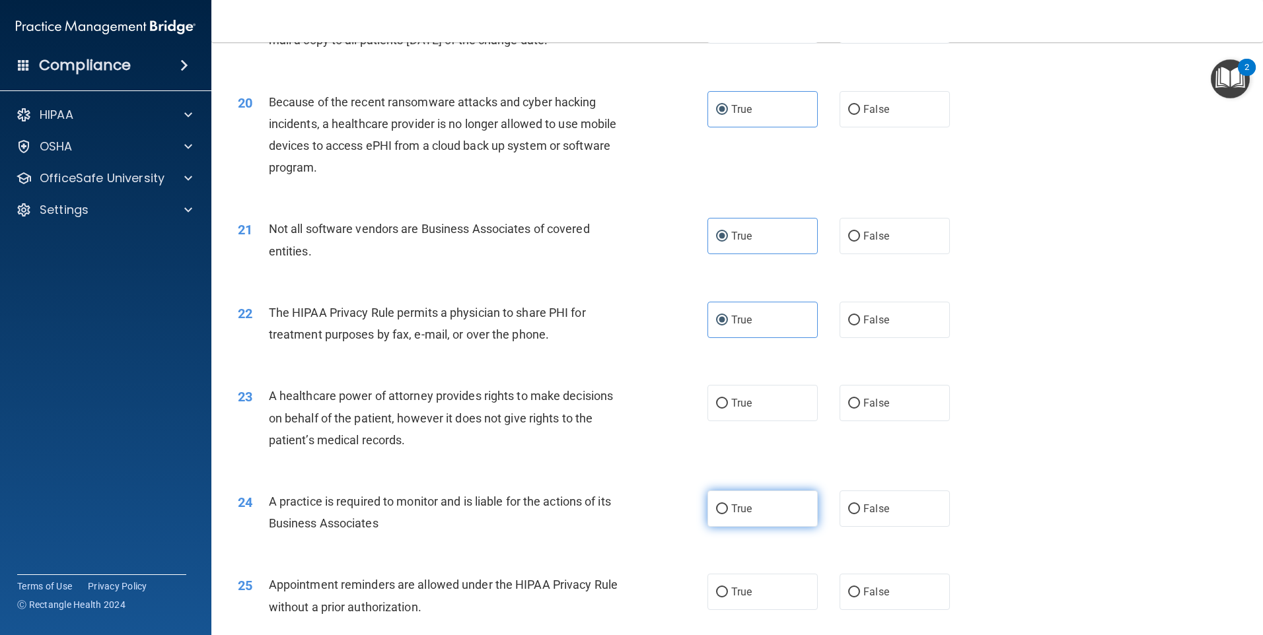
scroll to position [1915, 0]
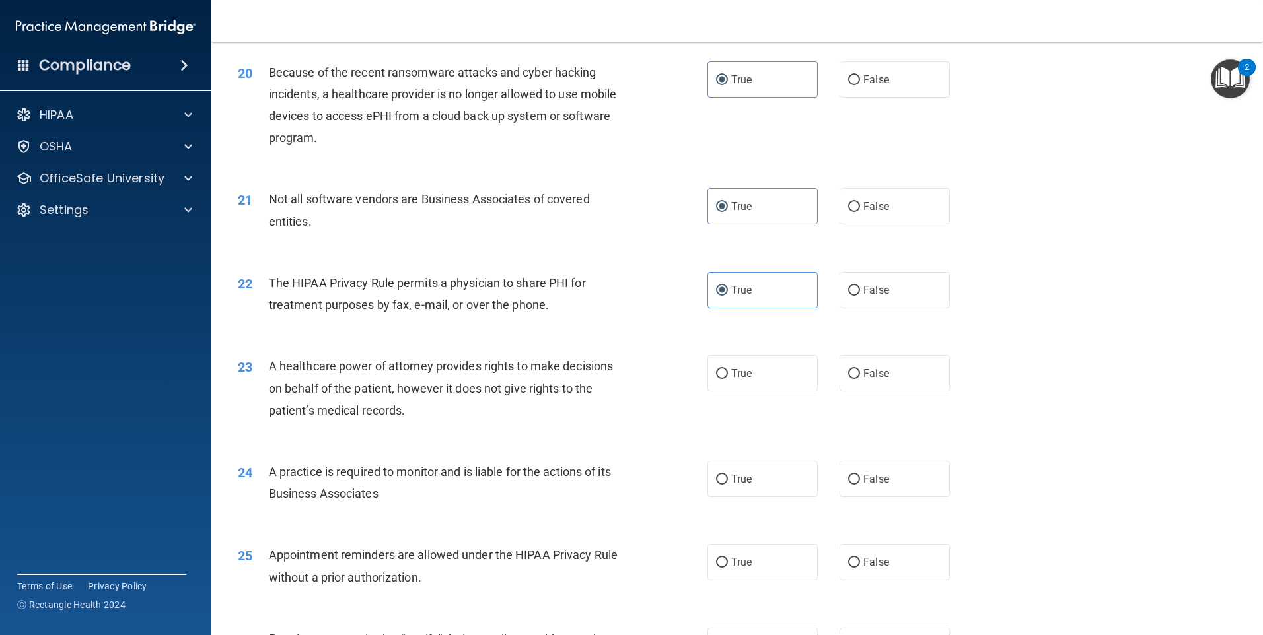
drag, startPoint x: 740, startPoint y: 384, endPoint x: 740, endPoint y: 456, distance: 72.7
click at [740, 385] on label "True" at bounding box center [762, 373] width 110 height 36
click at [728, 379] on input "True" at bounding box center [722, 374] width 12 height 10
radio input "true"
click at [739, 481] on span "True" at bounding box center [741, 479] width 20 height 13
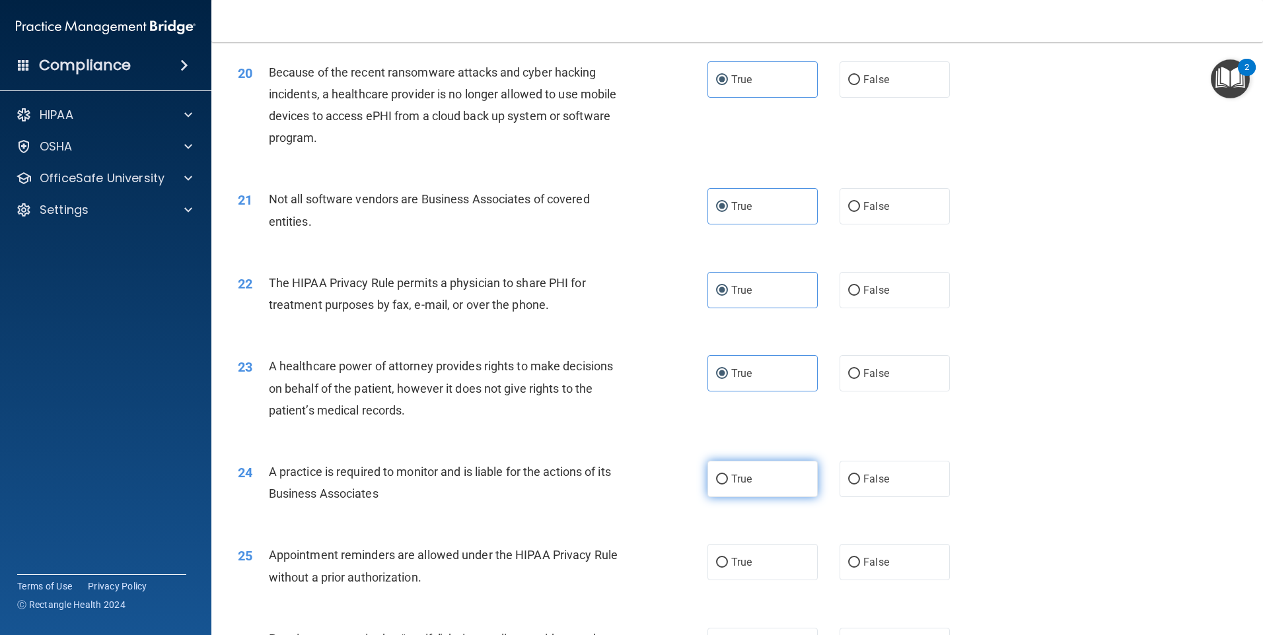
click at [728, 481] on input "True" at bounding box center [722, 480] width 12 height 10
radio input "true"
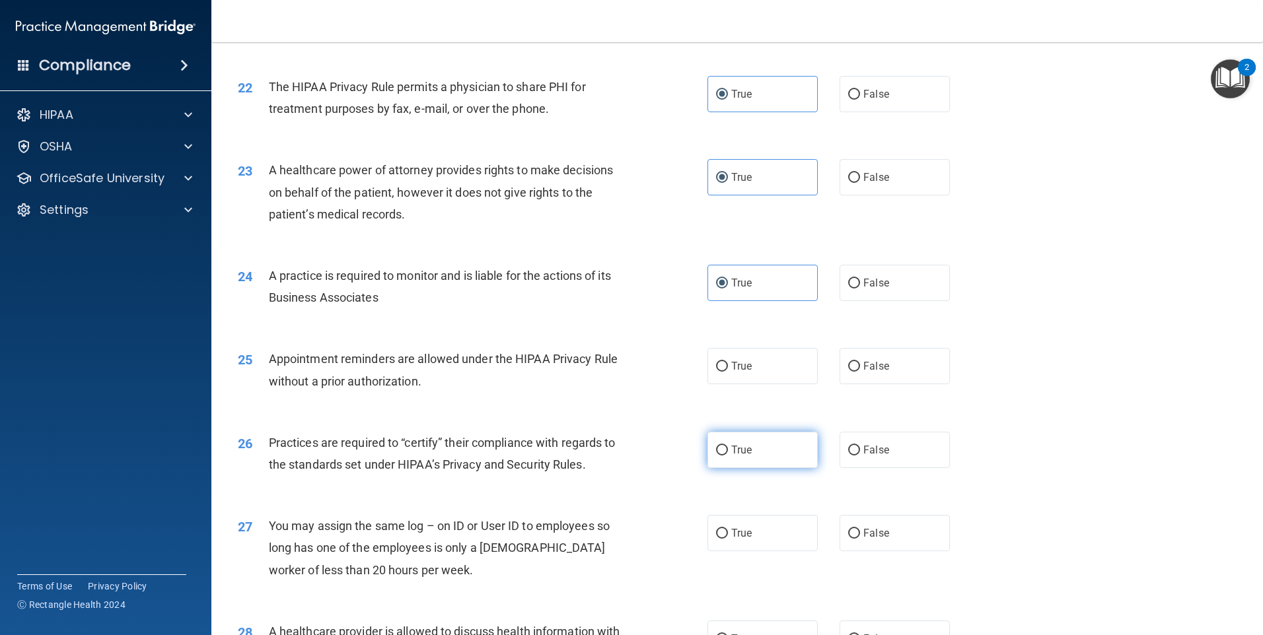
scroll to position [2113, 0]
drag, startPoint x: 742, startPoint y: 378, endPoint x: 742, endPoint y: 412, distance: 33.7
click at [742, 379] on label "True" at bounding box center [762, 364] width 110 height 36
click at [728, 370] on input "True" at bounding box center [722, 365] width 12 height 10
radio input "true"
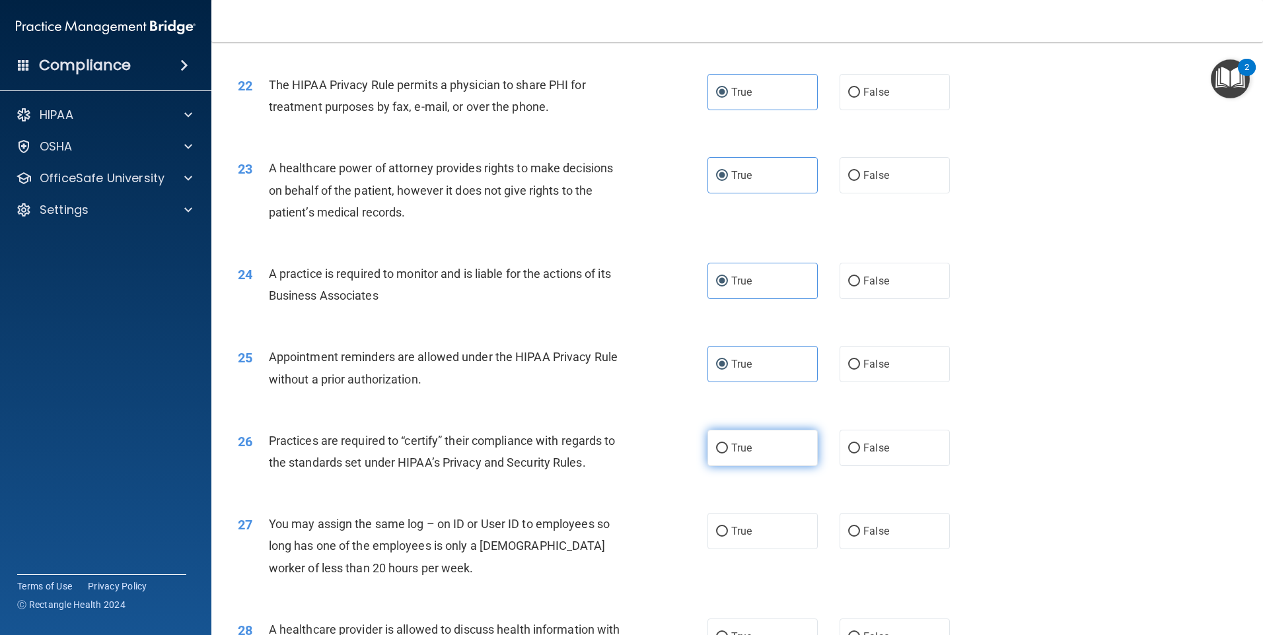
click at [744, 448] on span "True" at bounding box center [741, 448] width 20 height 13
click at [728, 448] on input "True" at bounding box center [722, 449] width 12 height 10
radio input "true"
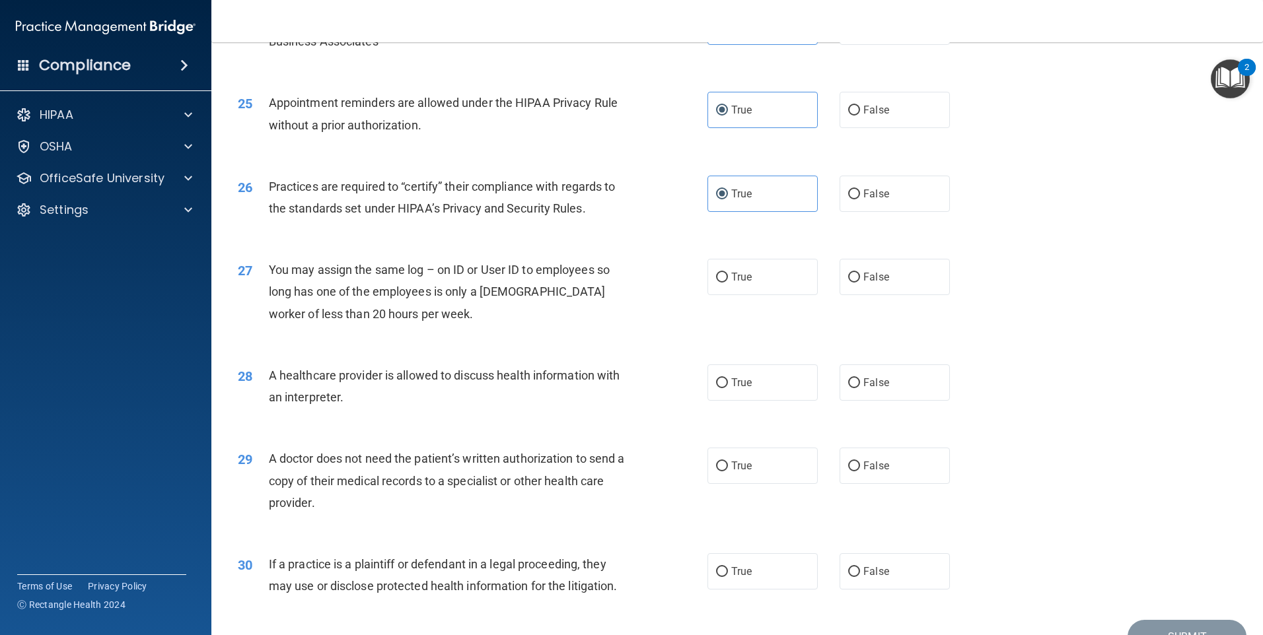
scroll to position [2378, 0]
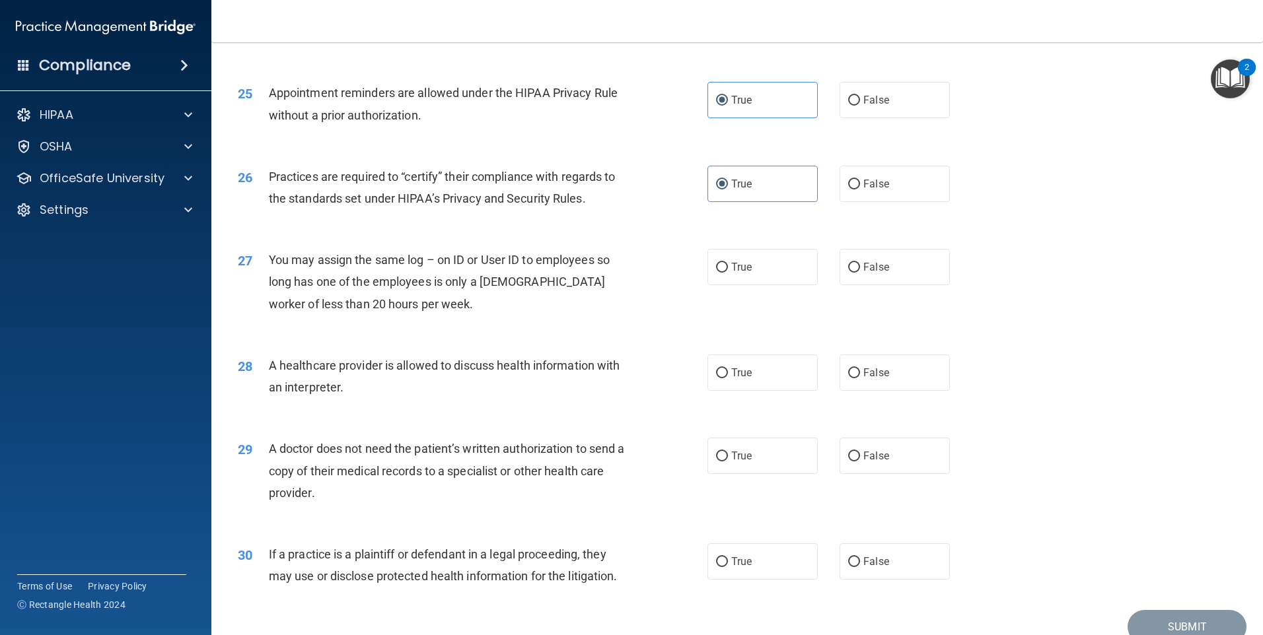
drag, startPoint x: 751, startPoint y: 273, endPoint x: 751, endPoint y: 296, distance: 23.1
click at [751, 278] on label "True" at bounding box center [762, 267] width 110 height 36
click at [728, 273] on input "True" at bounding box center [722, 268] width 12 height 10
radio input "true"
click at [747, 378] on span "True" at bounding box center [741, 373] width 20 height 13
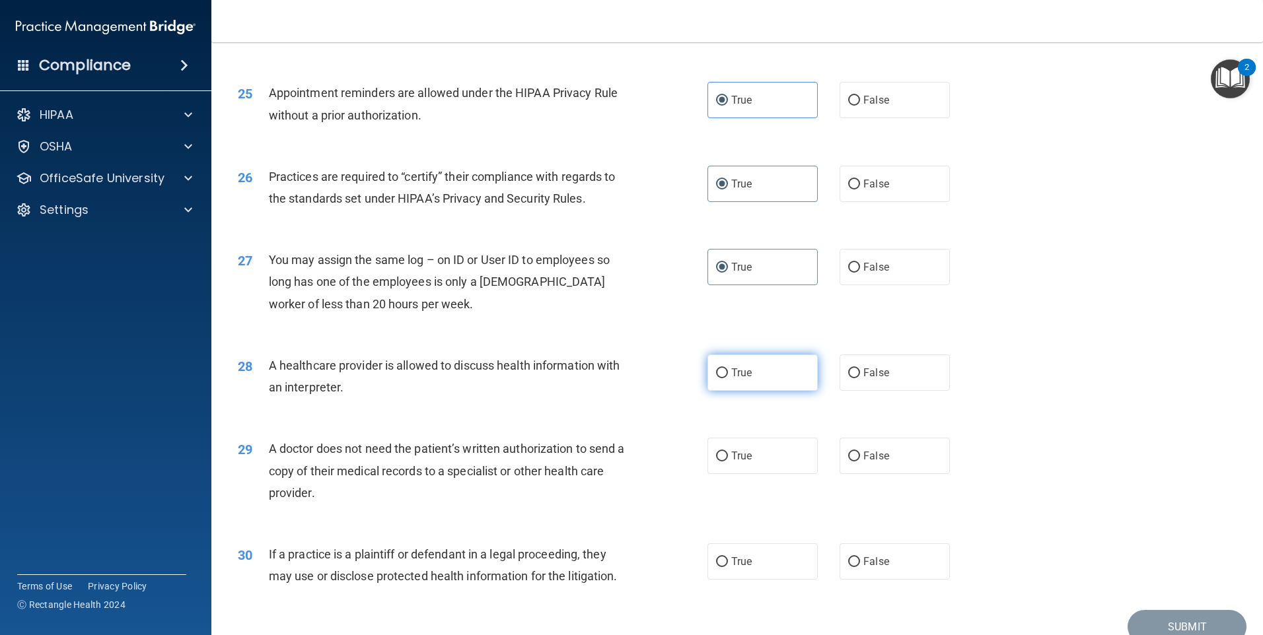
click at [728, 378] on input "True" at bounding box center [722, 374] width 12 height 10
radio input "true"
click at [742, 439] on label "True" at bounding box center [762, 456] width 110 height 36
click at [728, 452] on input "True" at bounding box center [722, 457] width 12 height 10
radio input "true"
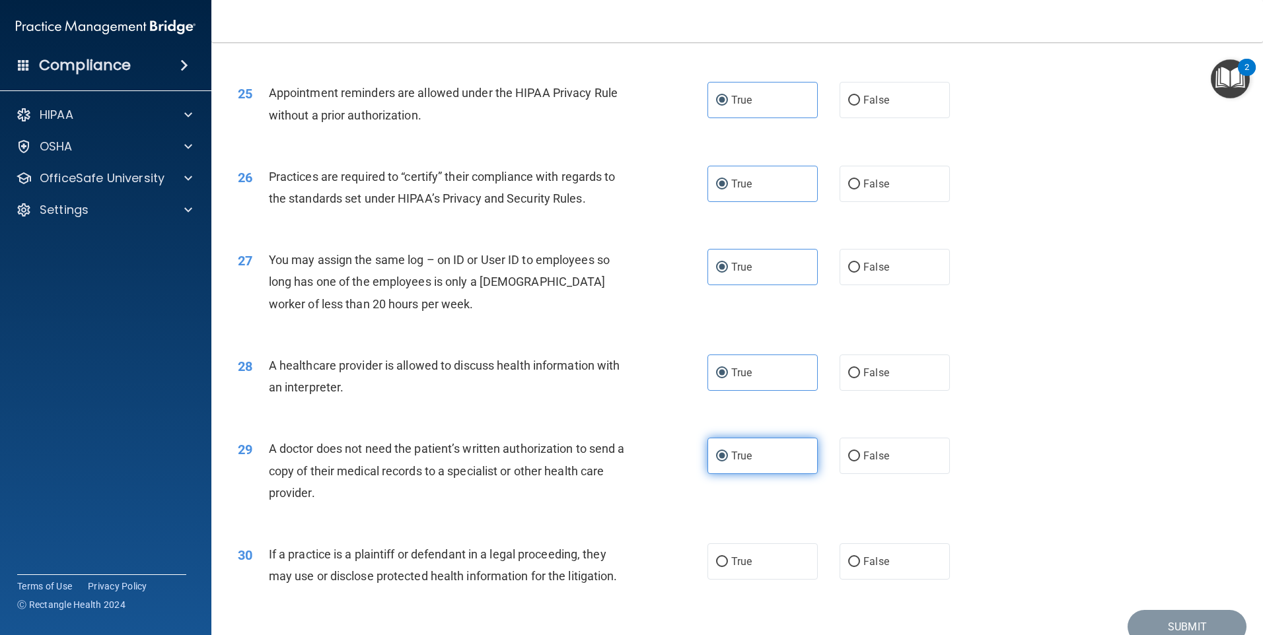
scroll to position [2439, 0]
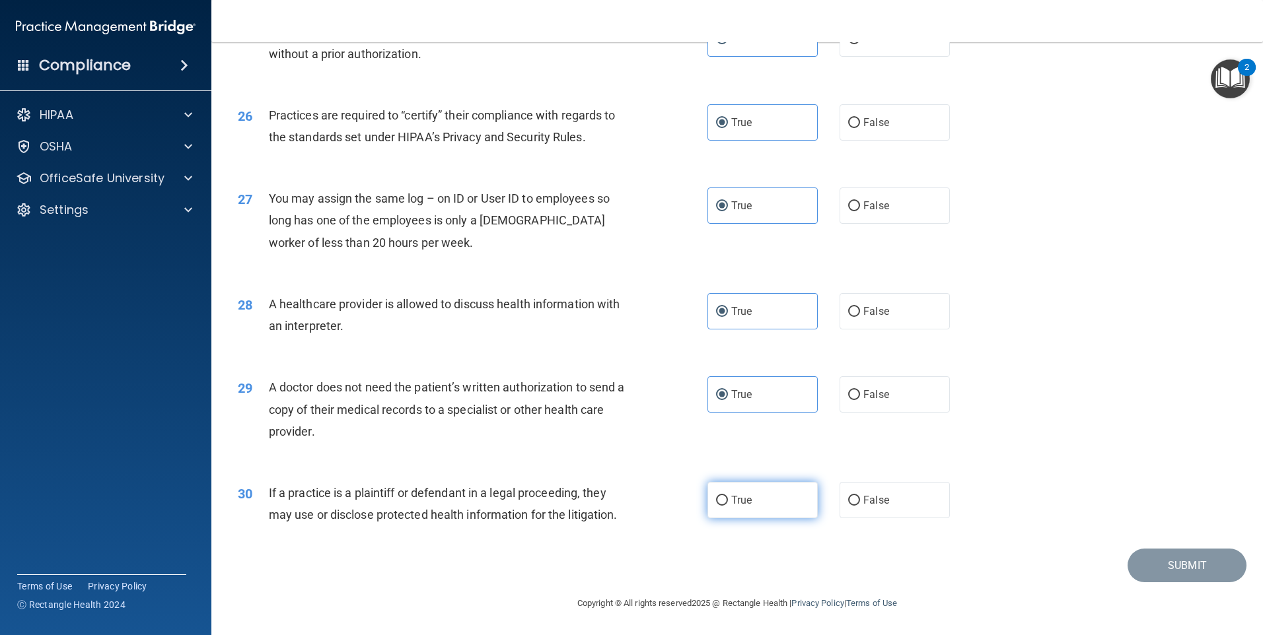
click at [734, 491] on label "True" at bounding box center [762, 500] width 110 height 36
click at [728, 496] on input "True" at bounding box center [722, 501] width 12 height 10
radio input "true"
click at [1172, 571] on button "Submit" at bounding box center [1186, 566] width 119 height 34
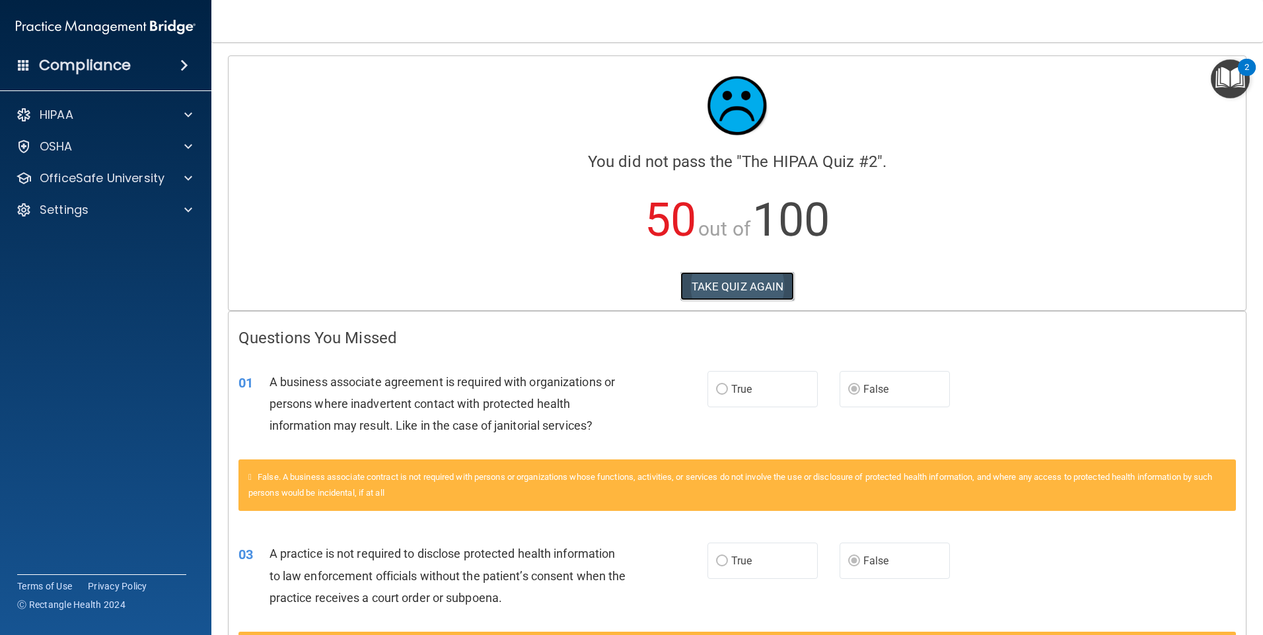
click at [771, 291] on button "TAKE QUIZ AGAIN" at bounding box center [737, 286] width 114 height 29
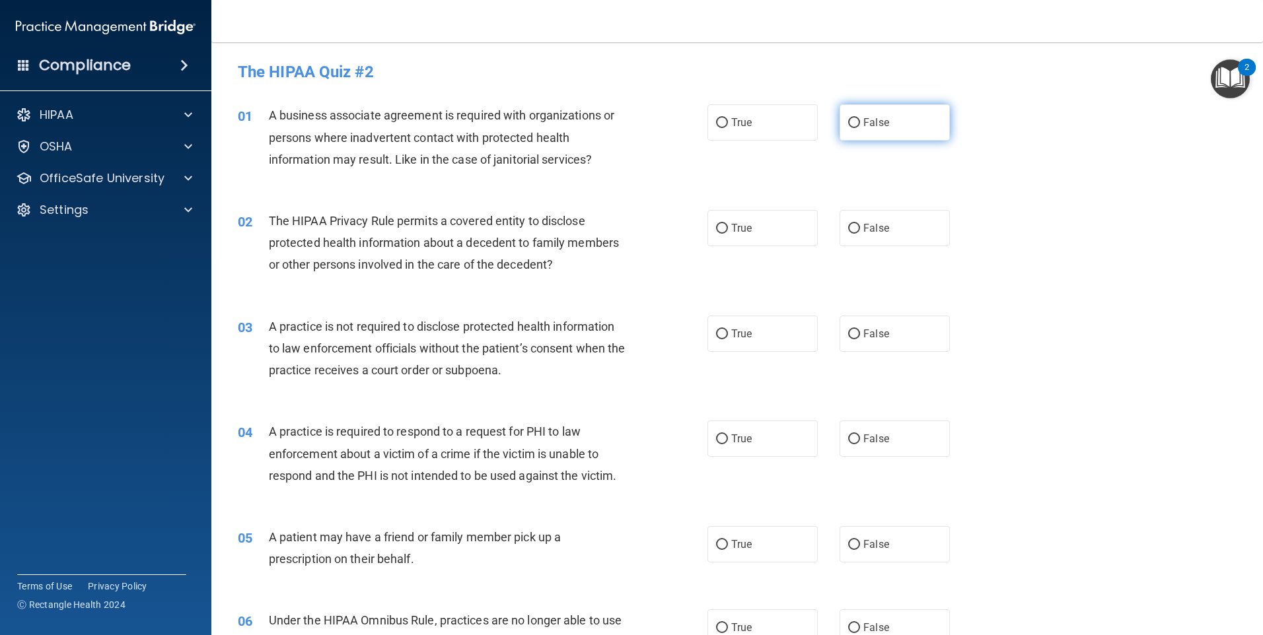
click at [869, 120] on span "False" at bounding box center [876, 122] width 26 height 13
click at [860, 120] on input "False" at bounding box center [854, 123] width 12 height 10
radio input "true"
drag, startPoint x: 761, startPoint y: 229, endPoint x: 878, endPoint y: 249, distance: 119.2
click at [764, 229] on label "True" at bounding box center [762, 228] width 110 height 36
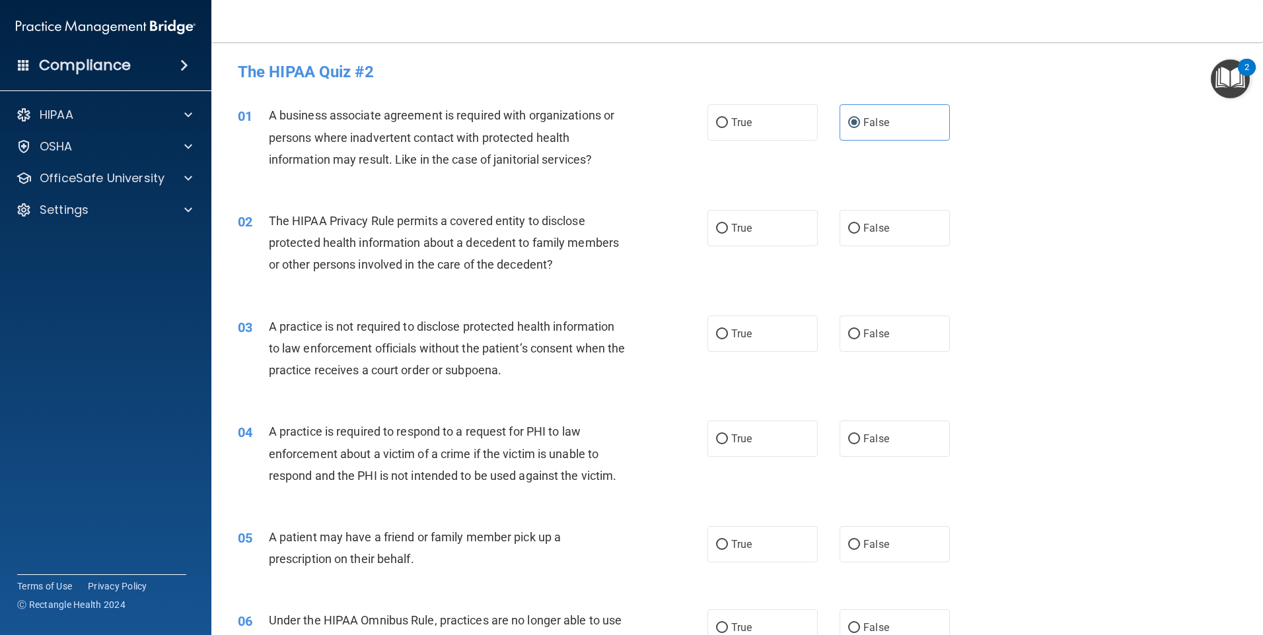
click at [728, 229] on input "True" at bounding box center [722, 229] width 12 height 10
radio input "true"
click at [898, 239] on label "False" at bounding box center [894, 228] width 110 height 36
click at [860, 234] on input "False" at bounding box center [854, 229] width 12 height 10
radio input "true"
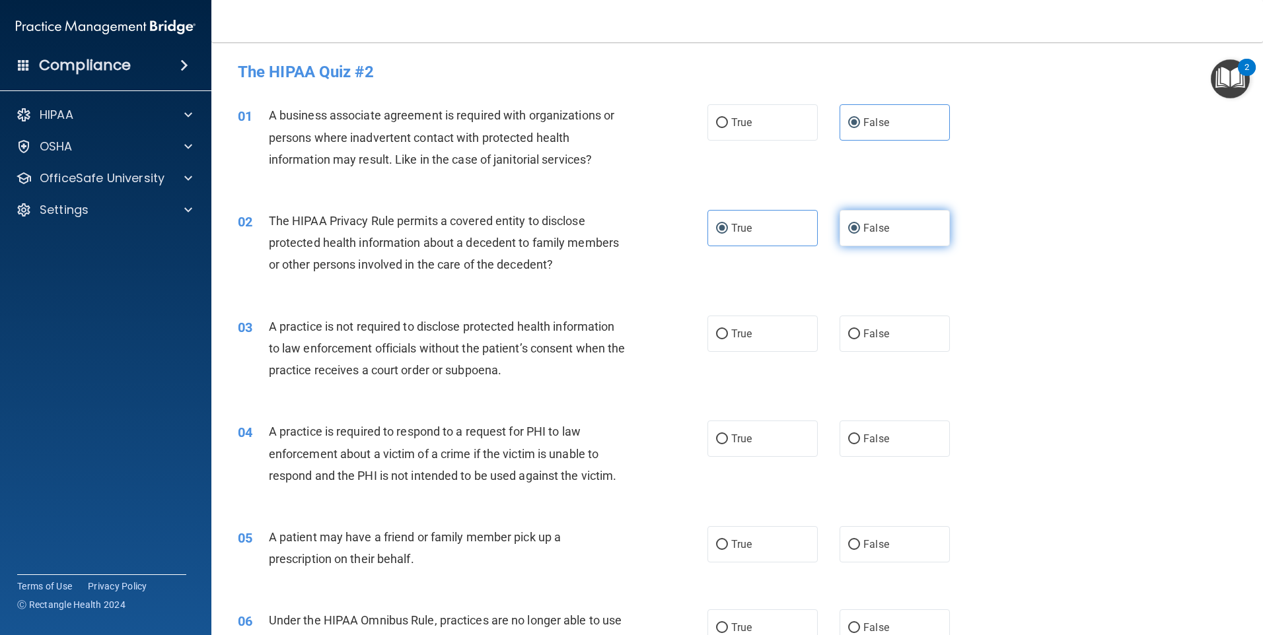
radio input "false"
click at [770, 332] on label "True" at bounding box center [762, 334] width 110 height 36
click at [728, 332] on input "True" at bounding box center [722, 335] width 12 height 10
radio input "true"
click at [748, 443] on label "True" at bounding box center [762, 439] width 110 height 36
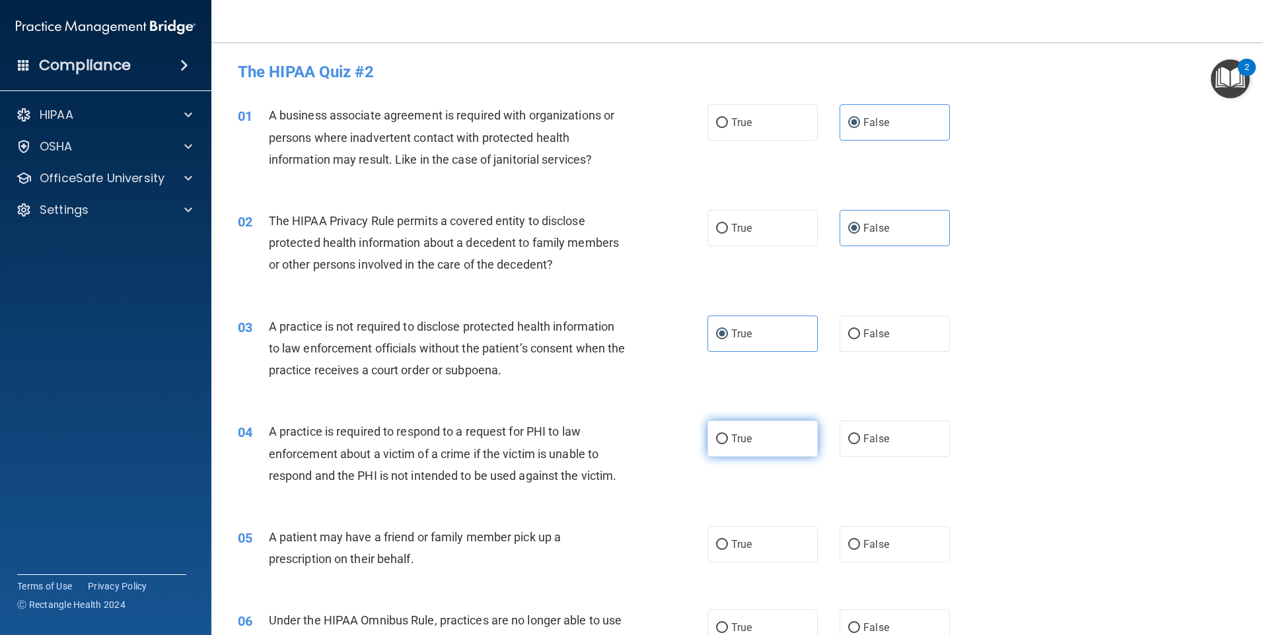
click at [728, 443] on input "True" at bounding box center [722, 440] width 12 height 10
radio input "true"
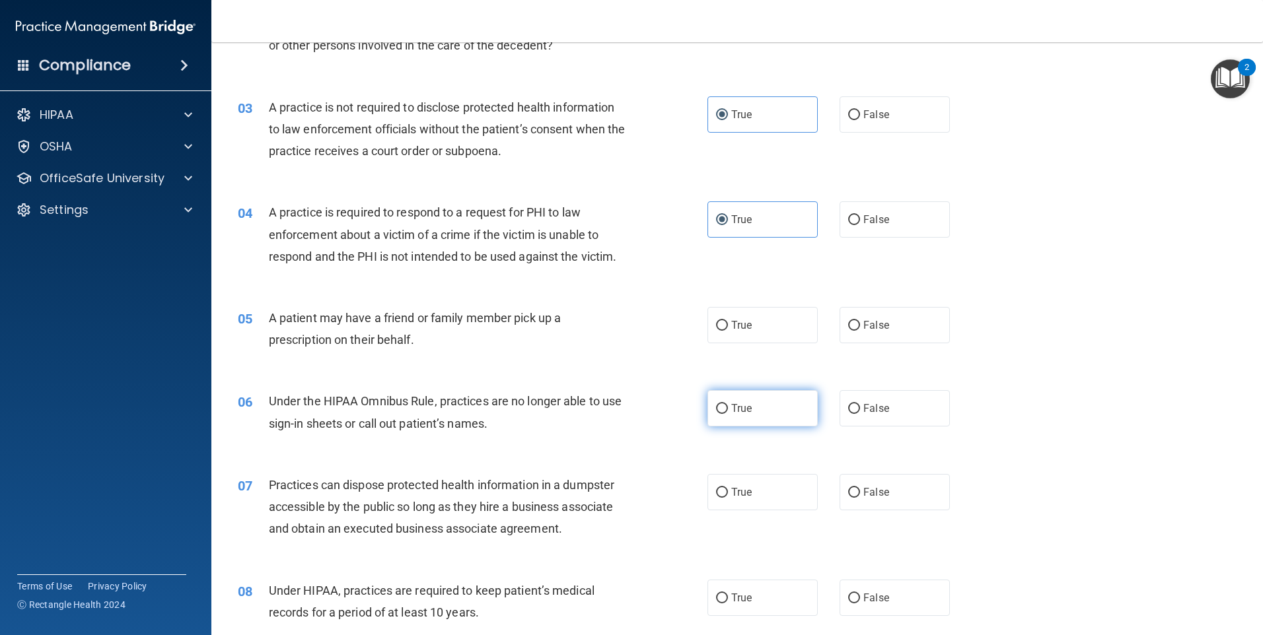
scroll to position [264, 0]
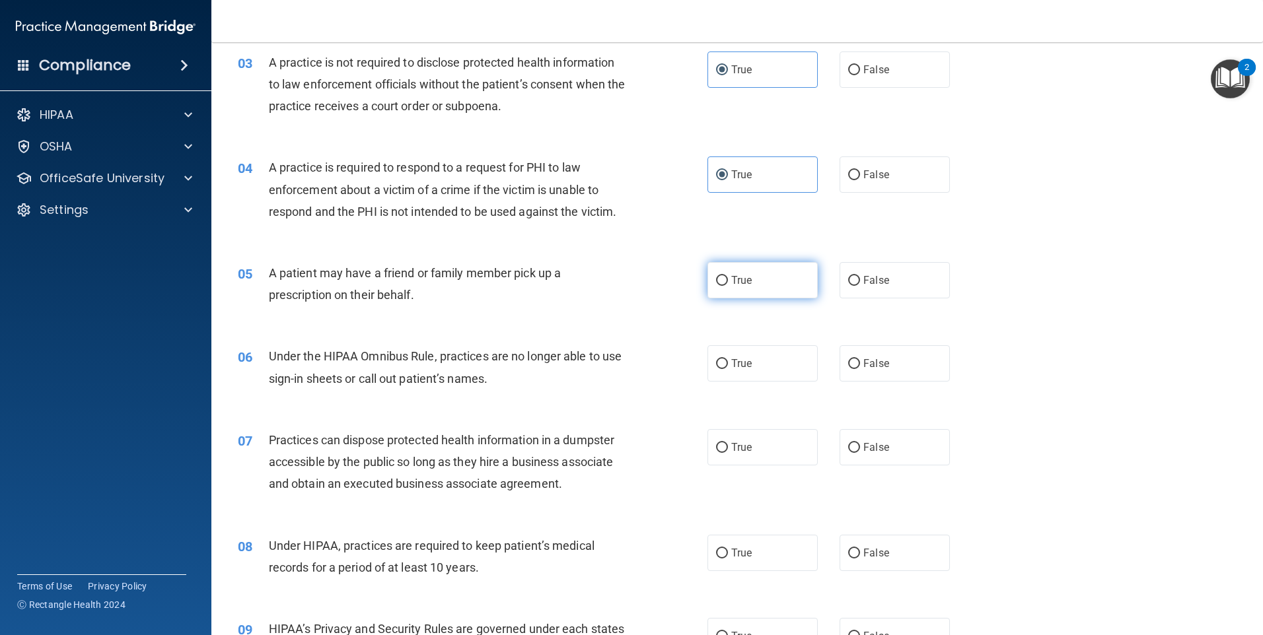
click at [740, 277] on span "True" at bounding box center [741, 280] width 20 height 13
click at [728, 277] on input "True" at bounding box center [722, 281] width 12 height 10
radio input "true"
click at [832, 363] on div "True False" at bounding box center [839, 363] width 265 height 36
click at [849, 369] on input "False" at bounding box center [854, 364] width 12 height 10
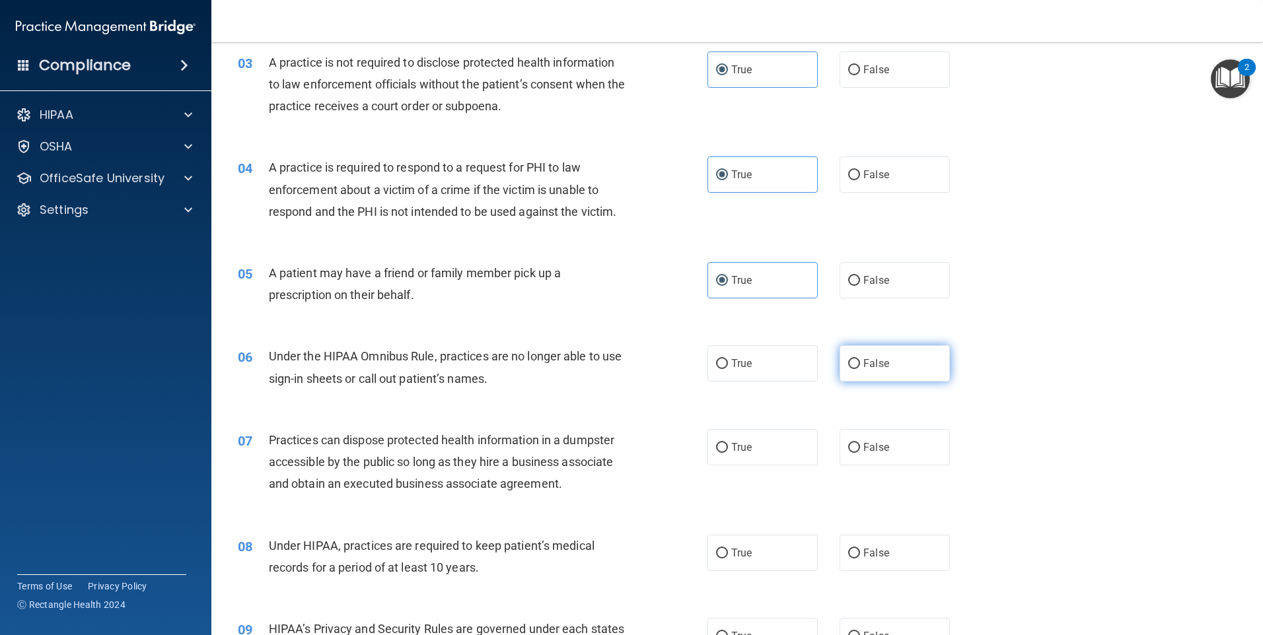
radio input "true"
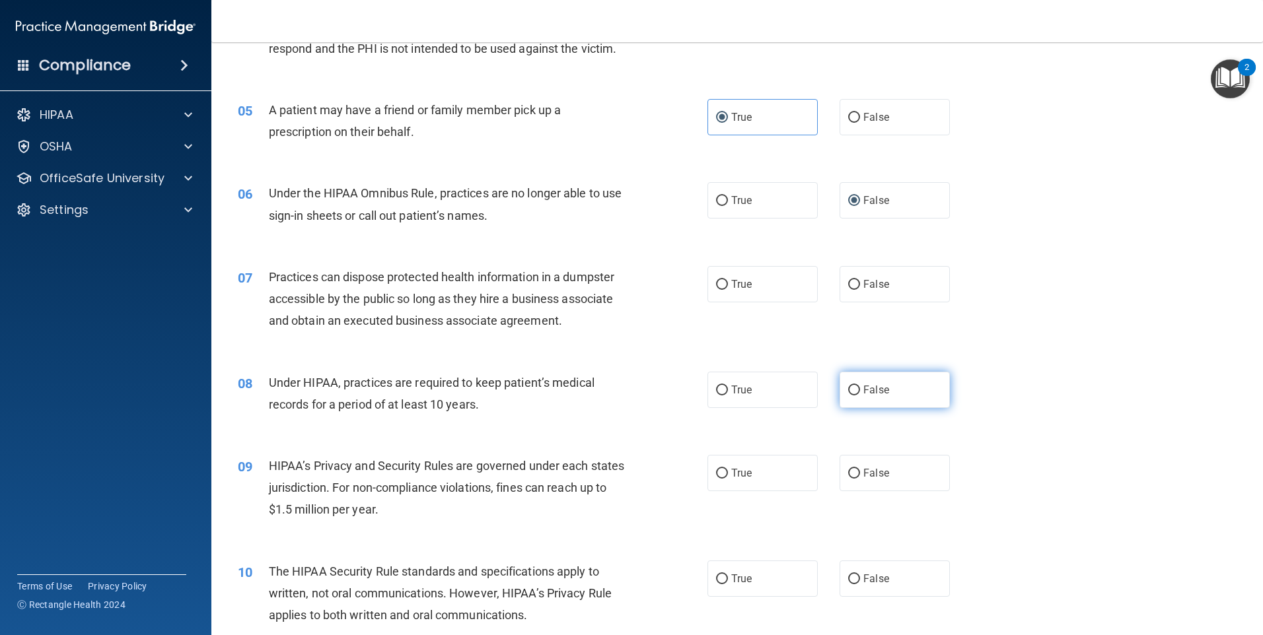
scroll to position [462, 0]
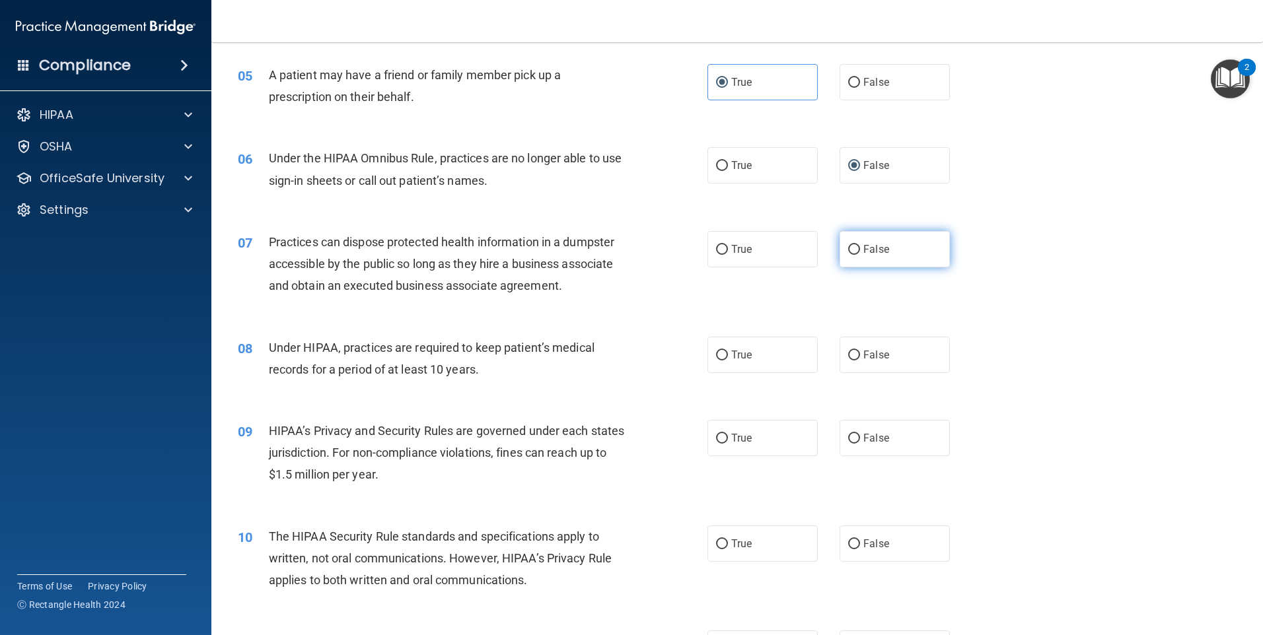
click at [869, 261] on label "False" at bounding box center [894, 249] width 110 height 36
click at [860, 255] on input "False" at bounding box center [854, 250] width 12 height 10
radio input "true"
click at [780, 357] on label "True" at bounding box center [762, 355] width 110 height 36
click at [728, 357] on input "True" at bounding box center [722, 356] width 12 height 10
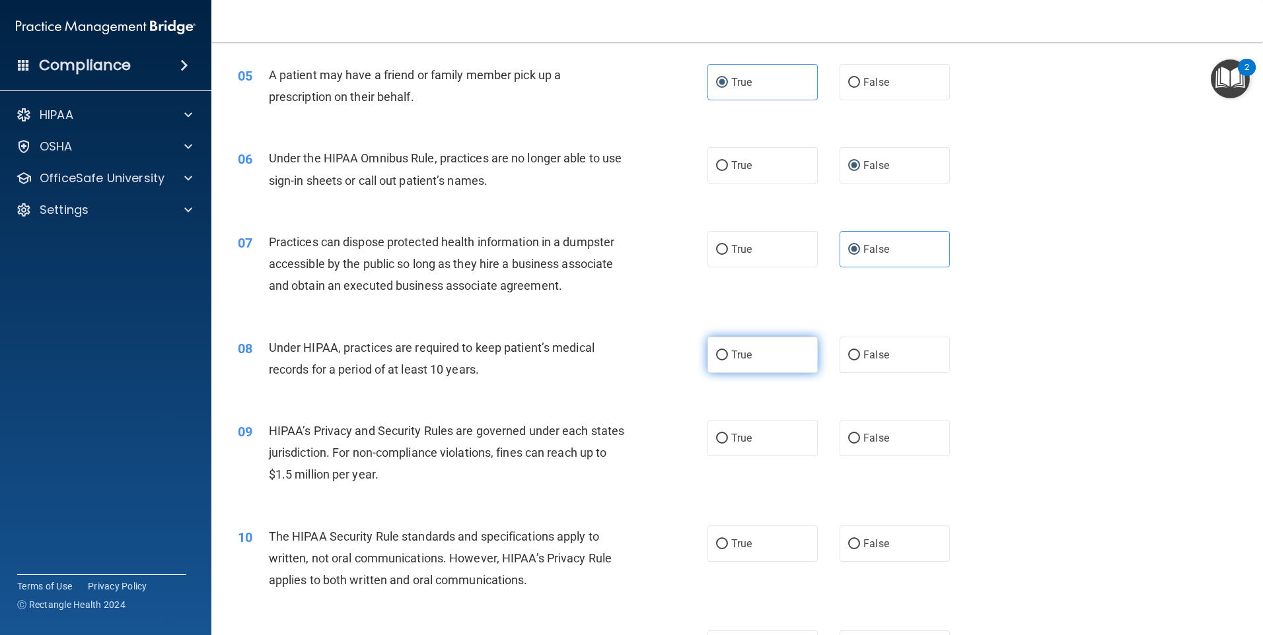
radio input "true"
click at [876, 357] on span "False" at bounding box center [876, 355] width 26 height 13
click at [860, 357] on input "False" at bounding box center [854, 356] width 12 height 10
radio input "true"
radio input "false"
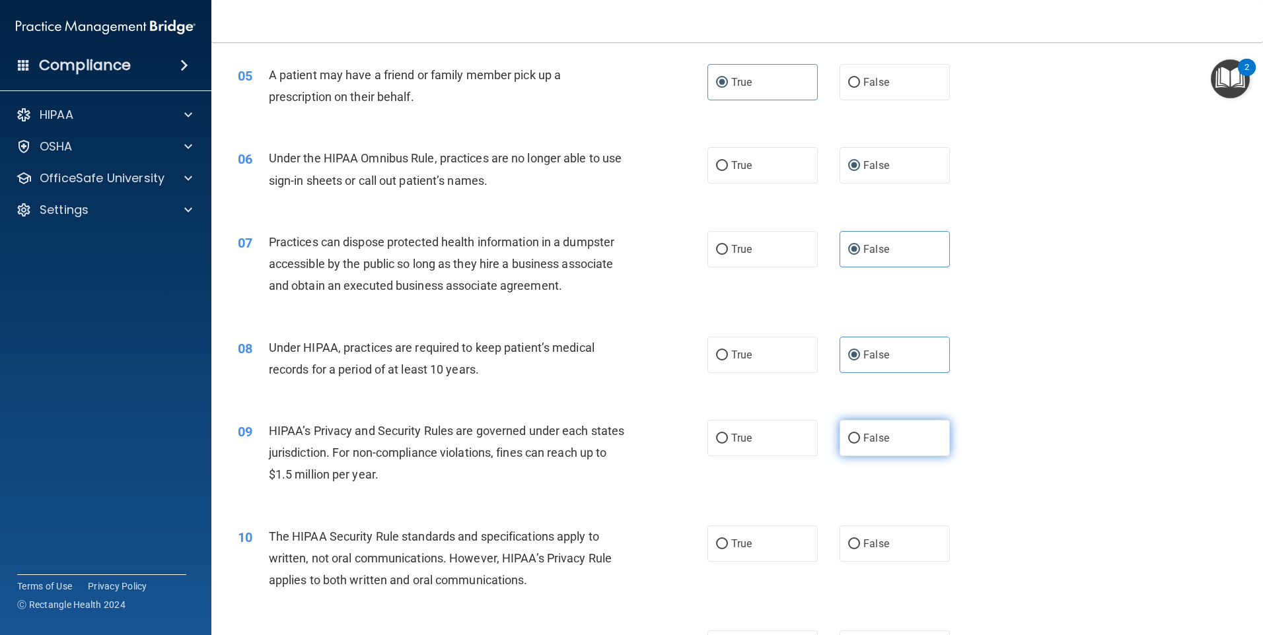
click at [886, 437] on label "False" at bounding box center [894, 438] width 110 height 36
click at [860, 437] on input "False" at bounding box center [854, 439] width 12 height 10
radio input "true"
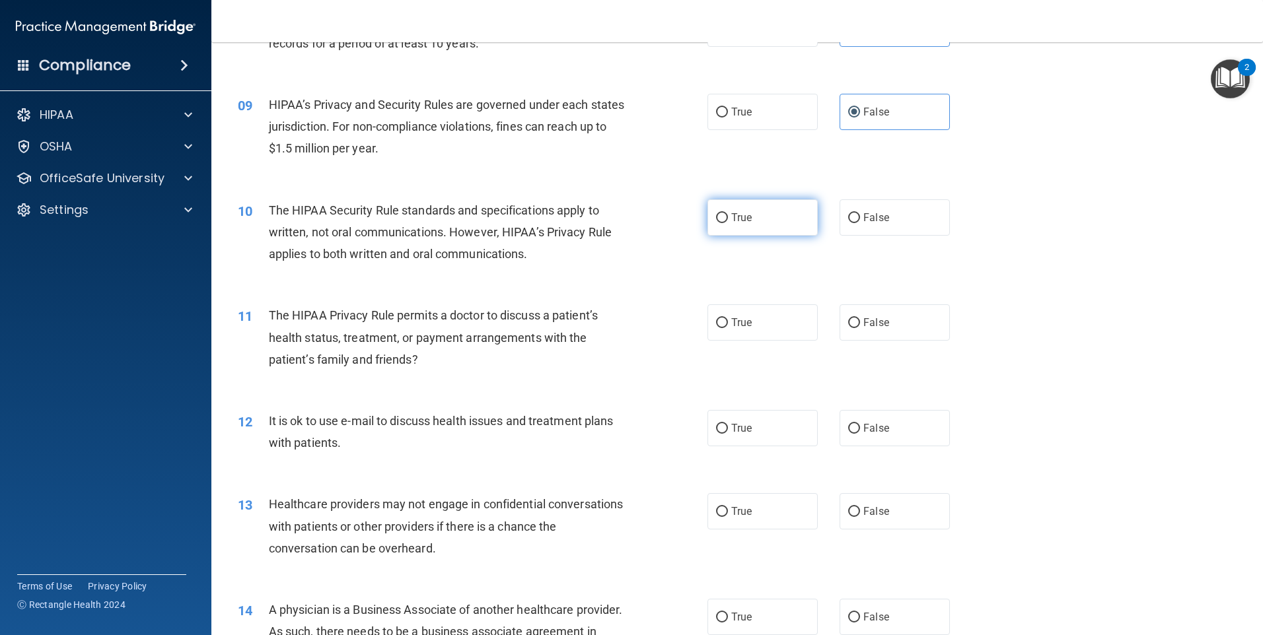
scroll to position [793, 0]
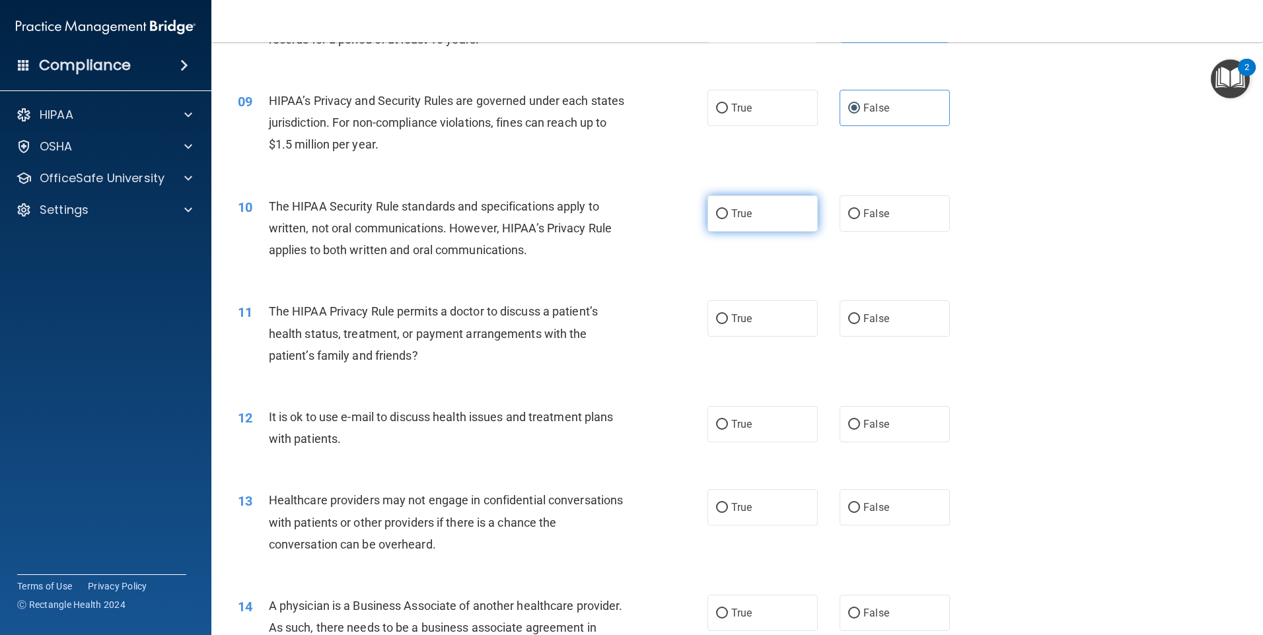
click at [770, 220] on label "True" at bounding box center [762, 213] width 110 height 36
click at [728, 219] on input "True" at bounding box center [722, 214] width 12 height 10
radio input "true"
drag, startPoint x: 747, startPoint y: 318, endPoint x: 749, endPoint y: 332, distance: 14.0
click at [747, 320] on span "True" at bounding box center [741, 318] width 20 height 13
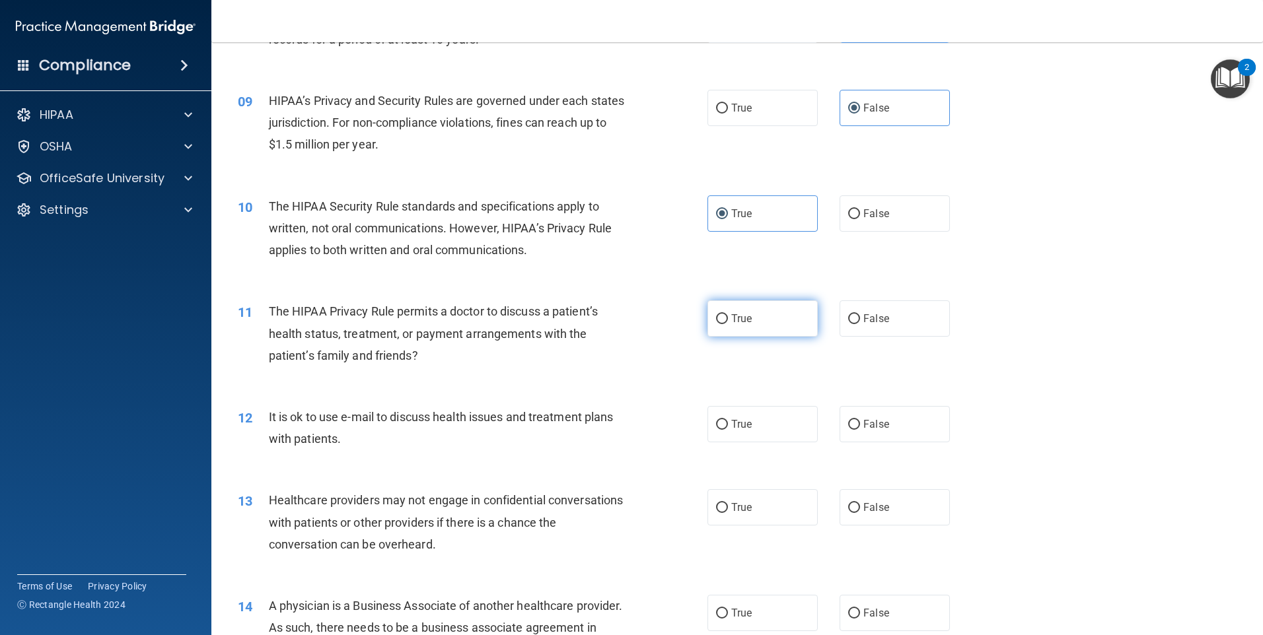
click at [728, 320] on input "True" at bounding box center [722, 319] width 12 height 10
radio input "true"
drag, startPoint x: 759, startPoint y: 425, endPoint x: 789, endPoint y: 475, distance: 57.8
click at [759, 431] on label "True" at bounding box center [762, 424] width 110 height 36
click at [728, 430] on input "True" at bounding box center [722, 425] width 12 height 10
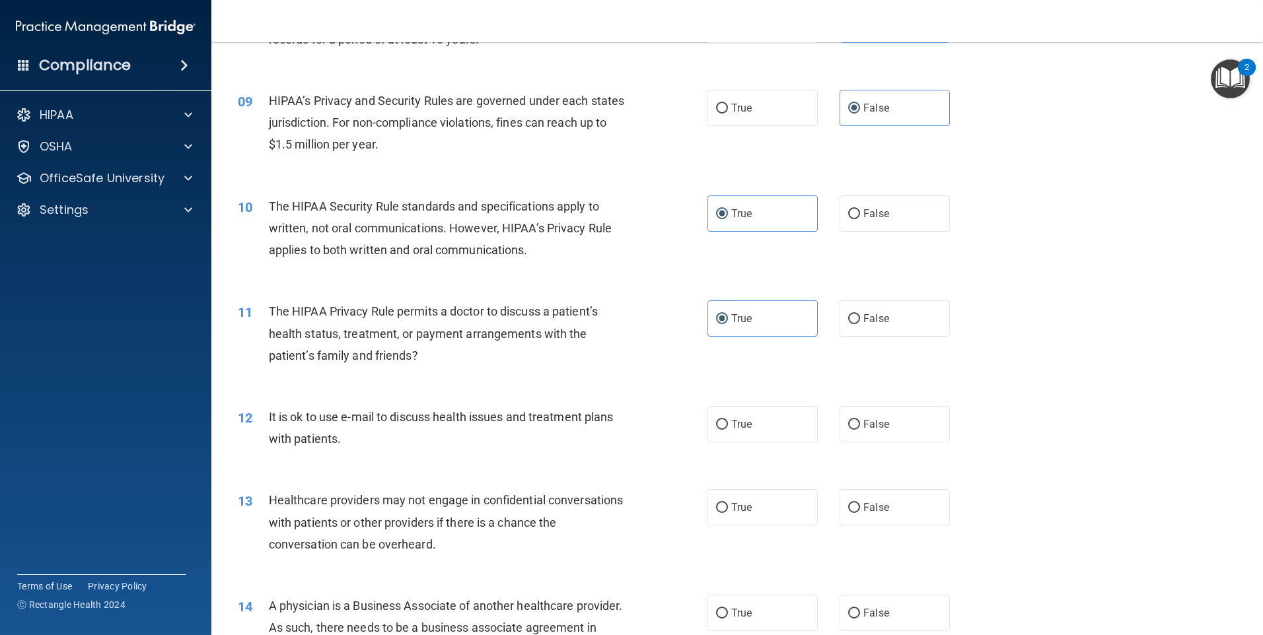
radio input "true"
click at [879, 515] on label "False" at bounding box center [894, 507] width 110 height 36
click at [860, 513] on input "False" at bounding box center [854, 508] width 12 height 10
radio input "true"
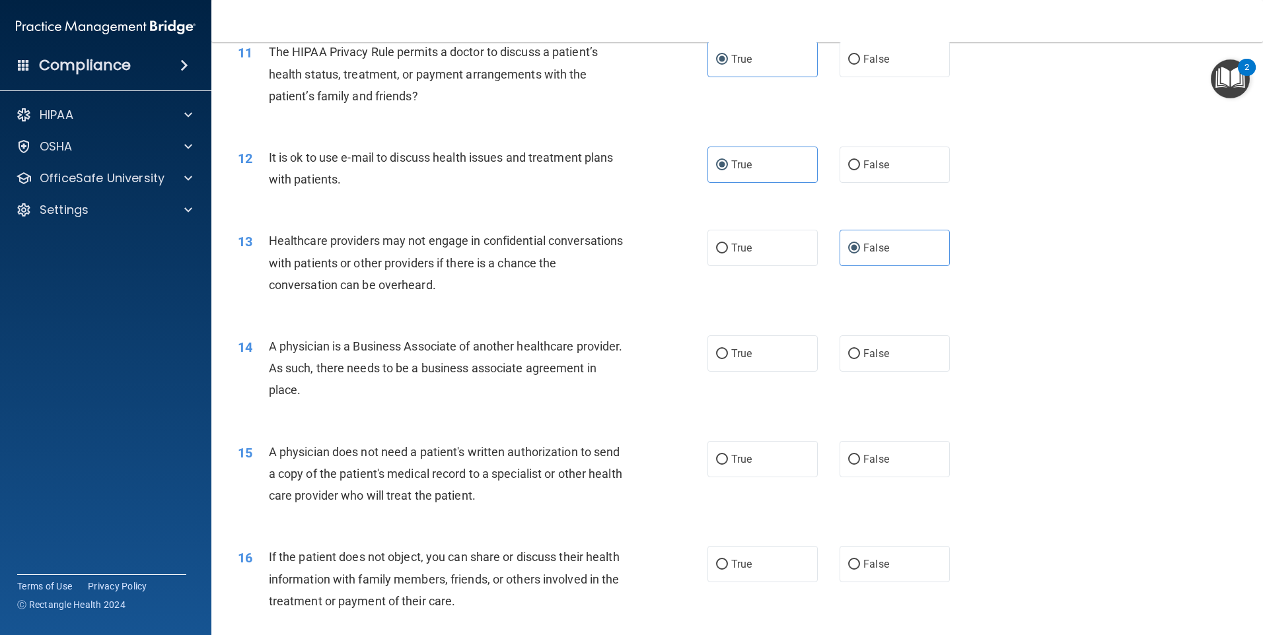
scroll to position [1057, 0]
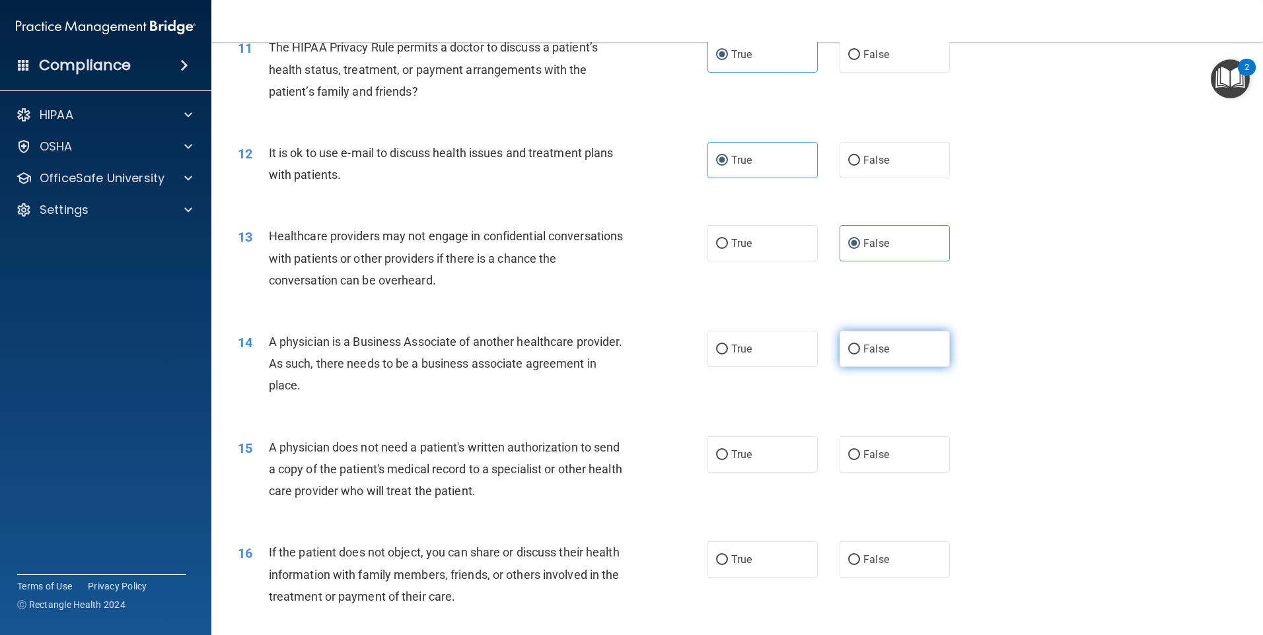
click at [870, 347] on span "False" at bounding box center [876, 349] width 26 height 13
click at [860, 347] on input "False" at bounding box center [854, 350] width 12 height 10
radio input "true"
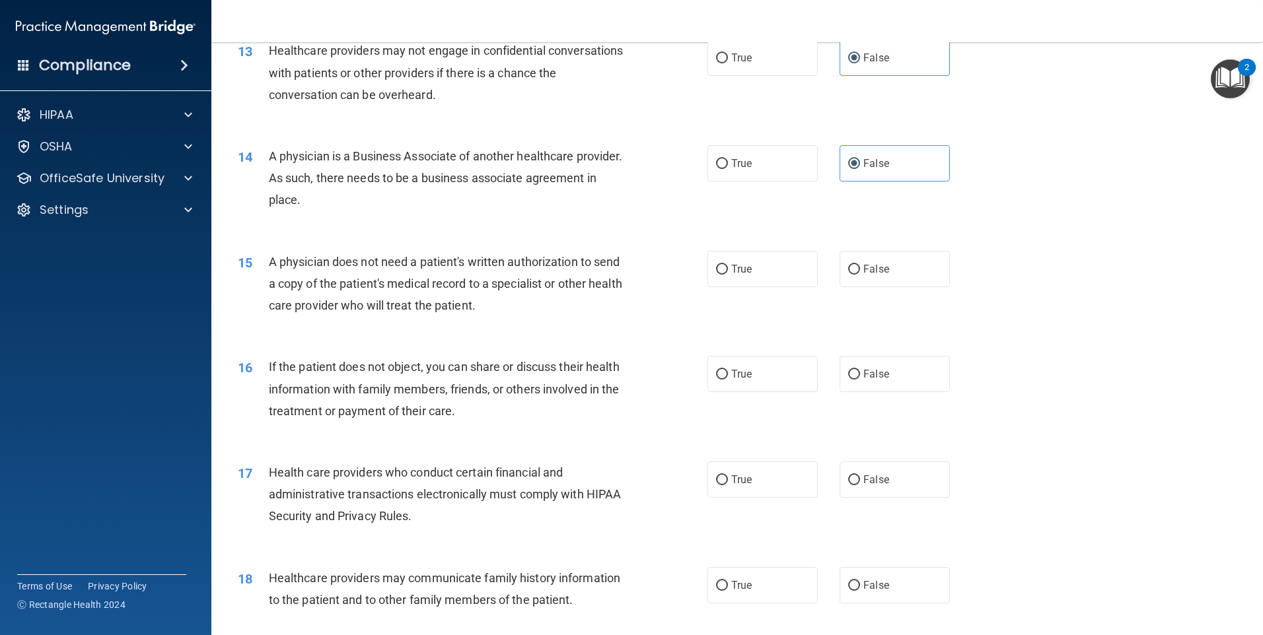
scroll to position [1255, 0]
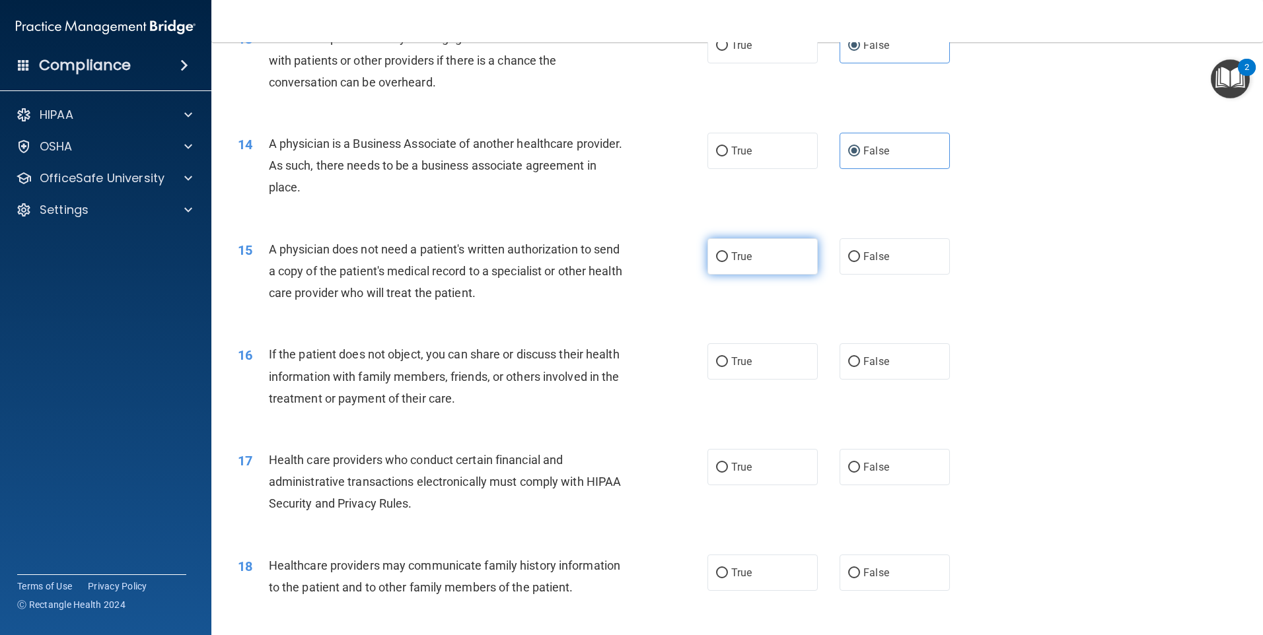
click at [765, 261] on label "True" at bounding box center [762, 256] width 110 height 36
click at [728, 261] on input "True" at bounding box center [722, 257] width 12 height 10
radio input "true"
drag, startPoint x: 761, startPoint y: 366, endPoint x: 756, endPoint y: 428, distance: 62.3
click at [761, 368] on label "True" at bounding box center [762, 361] width 110 height 36
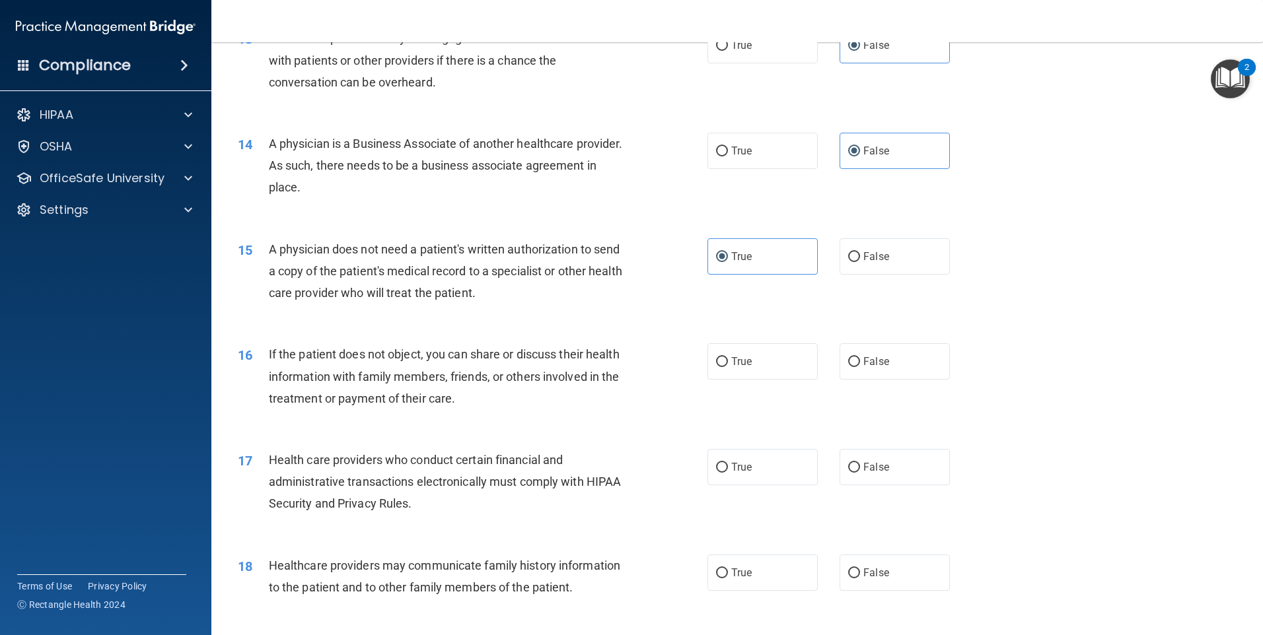
click at [728, 367] on input "True" at bounding box center [722, 362] width 12 height 10
radio input "true"
drag, startPoint x: 755, startPoint y: 464, endPoint x: 754, endPoint y: 456, distance: 7.3
click at [754, 461] on label "True" at bounding box center [762, 467] width 110 height 36
click at [728, 463] on input "True" at bounding box center [722, 468] width 12 height 10
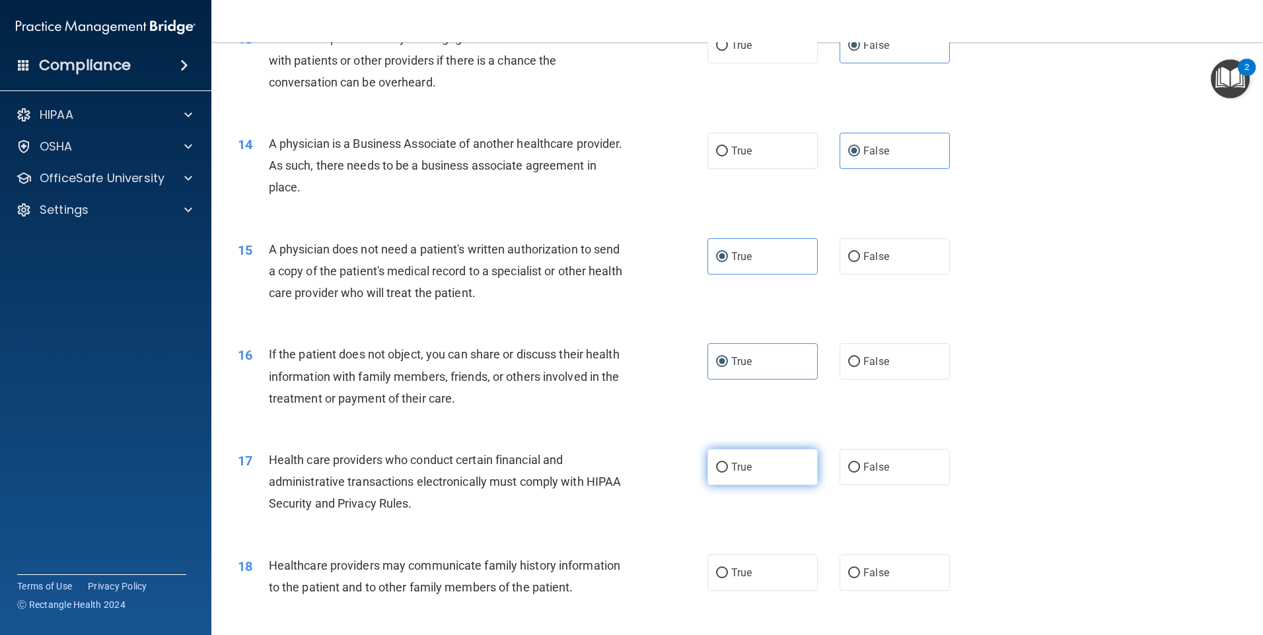
radio input "true"
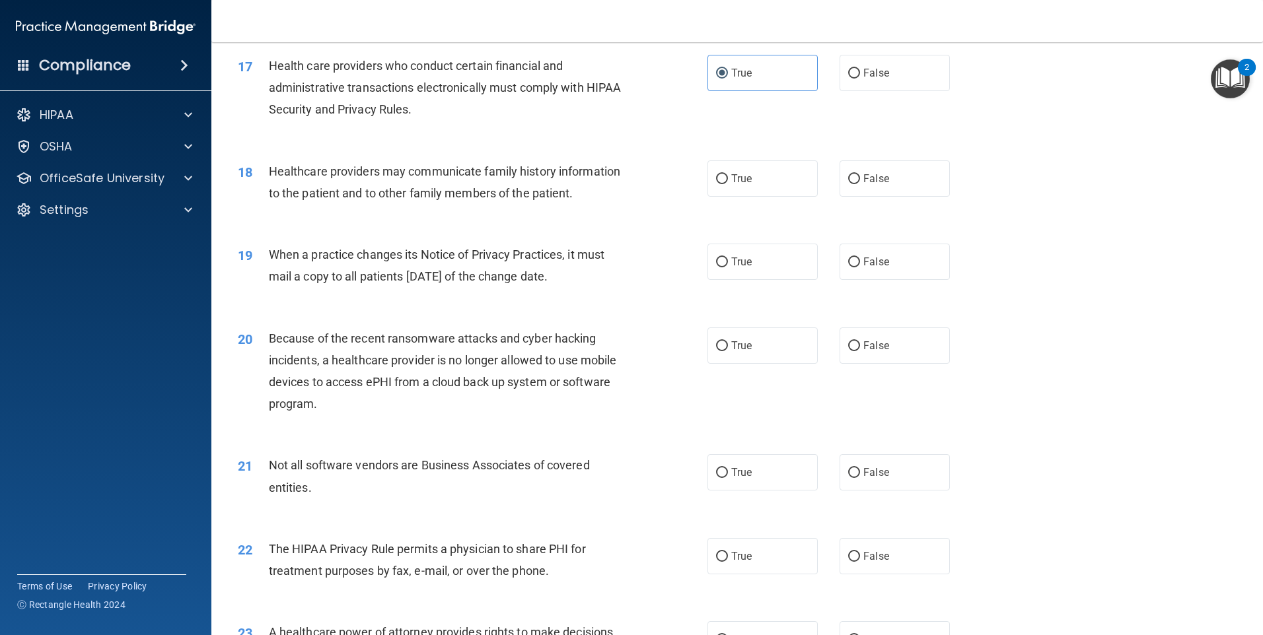
scroll to position [1651, 0]
click at [863, 180] on span "False" at bounding box center [876, 176] width 26 height 13
click at [860, 180] on input "False" at bounding box center [854, 177] width 12 height 10
radio input "true"
click at [866, 274] on label "False" at bounding box center [894, 260] width 110 height 36
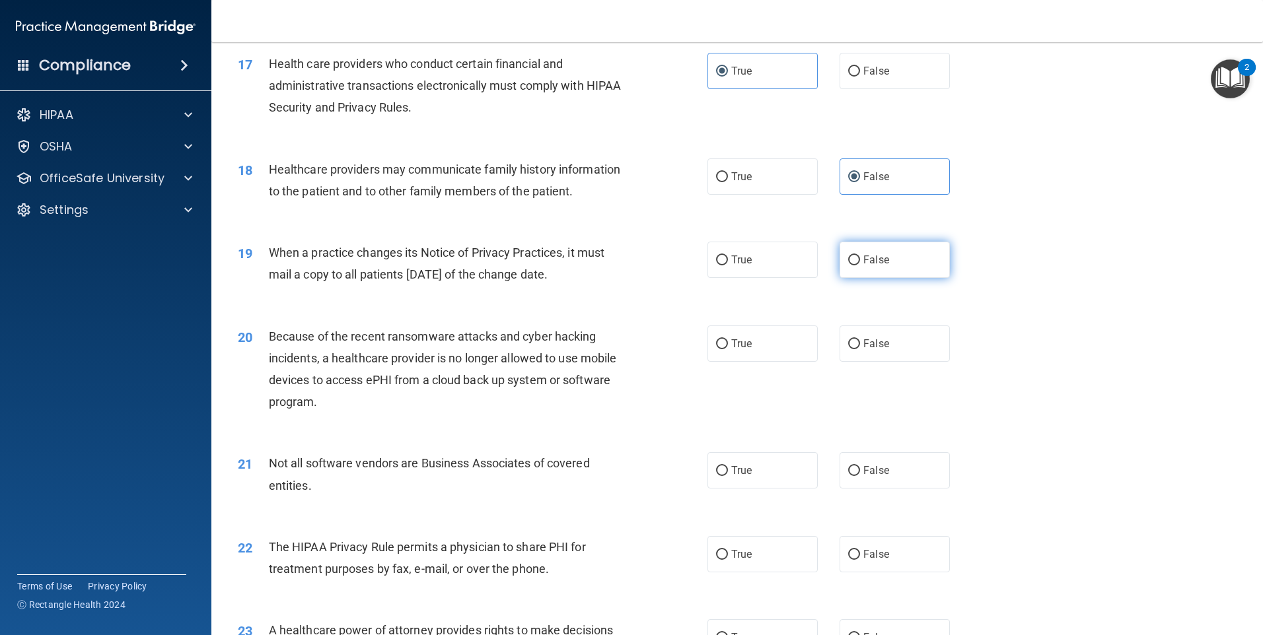
click at [860, 266] on input "False" at bounding box center [854, 261] width 12 height 10
radio input "true"
click at [861, 352] on label "False" at bounding box center [894, 344] width 110 height 36
click at [860, 349] on input "False" at bounding box center [854, 344] width 12 height 10
radio input "true"
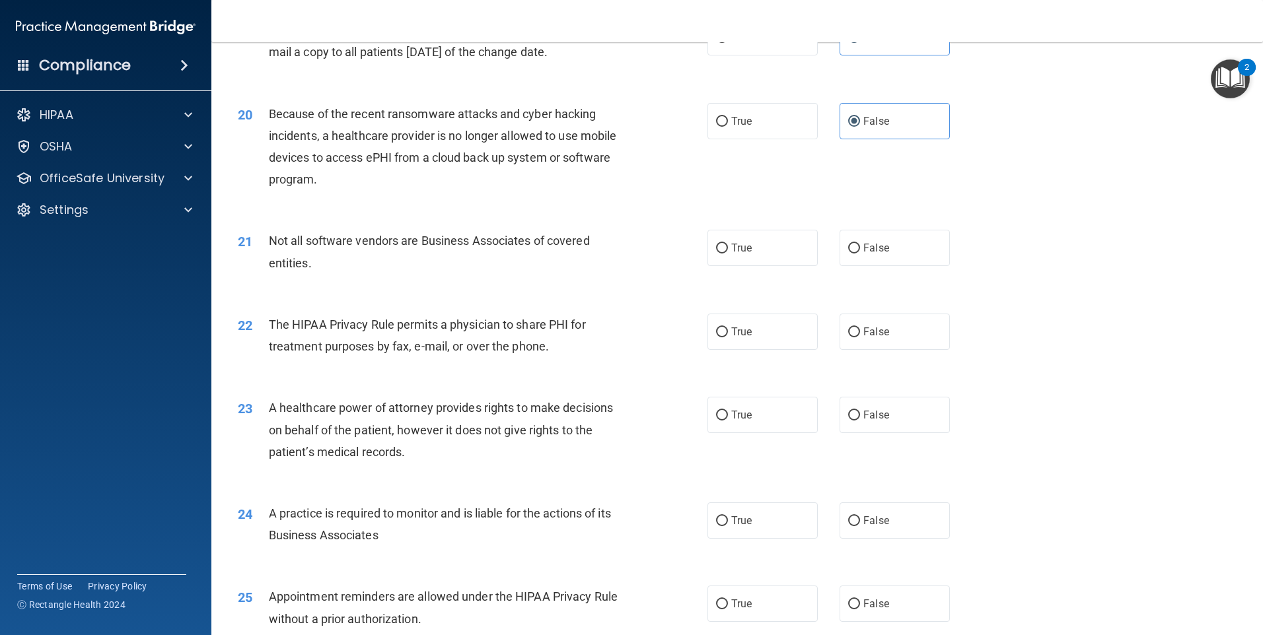
scroll to position [1915, 0]
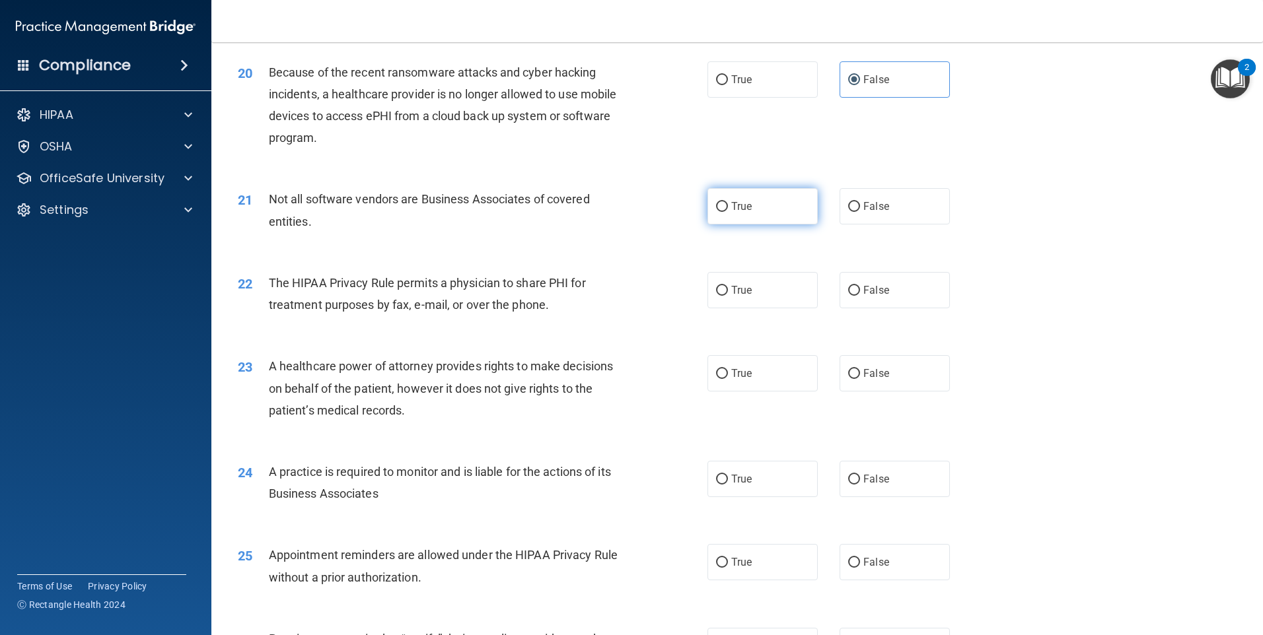
click at [755, 202] on label "True" at bounding box center [762, 206] width 110 height 36
click at [728, 202] on input "True" at bounding box center [722, 207] width 12 height 10
radio input "true"
click at [757, 316] on div "22 The HIPAA Privacy Rule permits a physician to share PHI for treatment purpos…" at bounding box center [737, 297] width 1018 height 83
click at [869, 386] on label "False" at bounding box center [894, 373] width 110 height 36
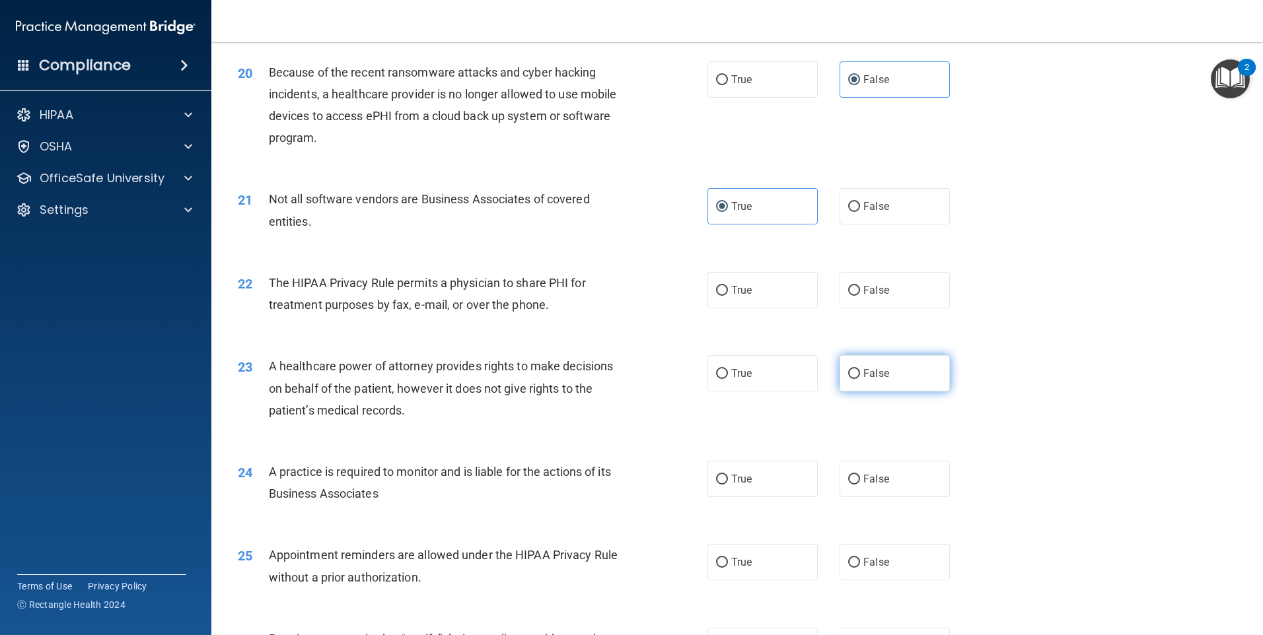
click at [860, 379] on input "False" at bounding box center [854, 374] width 12 height 10
radio input "true"
click at [799, 285] on label "True" at bounding box center [762, 290] width 110 height 36
click at [728, 286] on input "True" at bounding box center [722, 291] width 12 height 10
radio input "true"
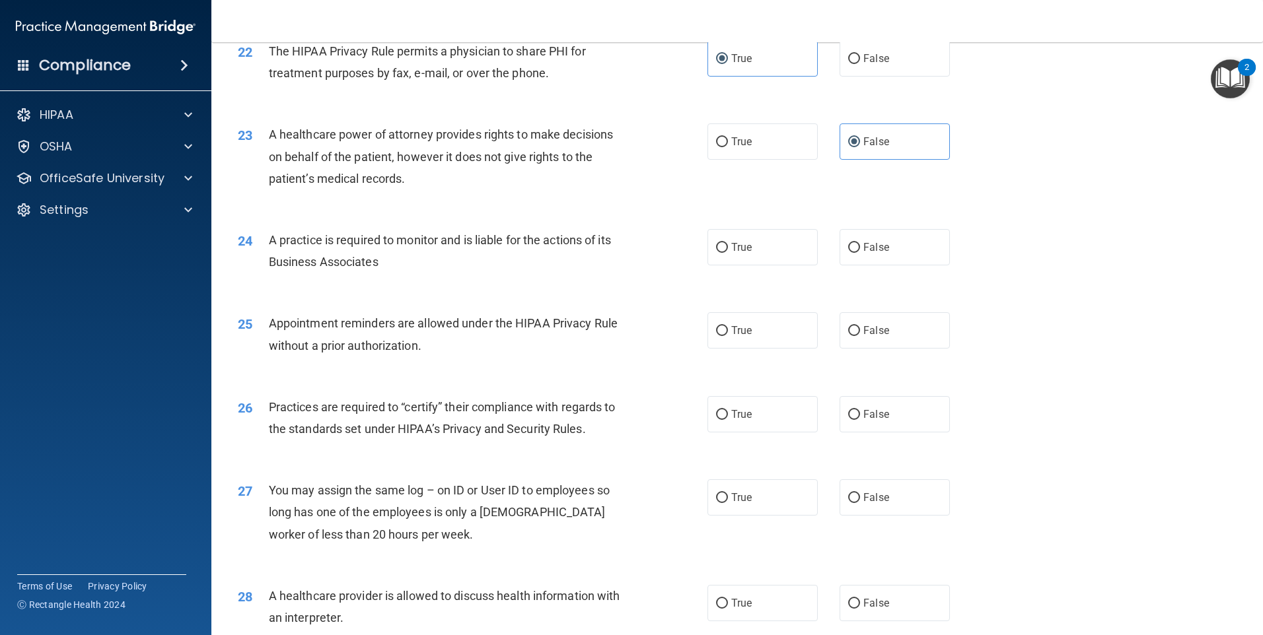
scroll to position [2180, 0]
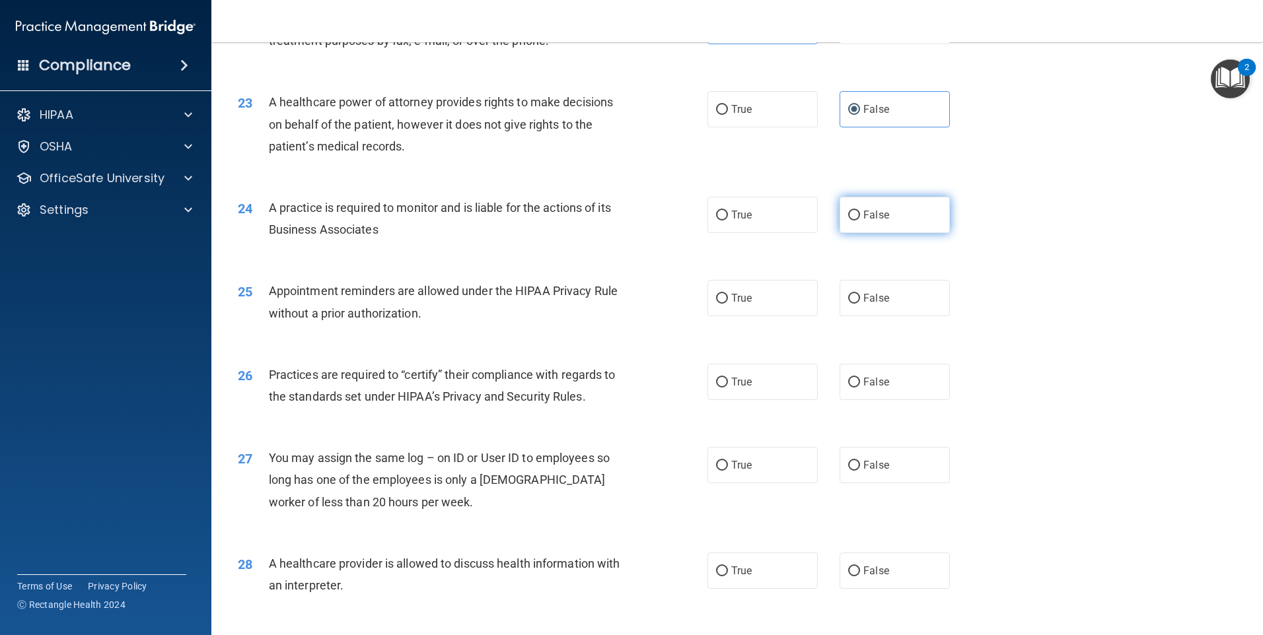
click at [898, 219] on label "False" at bounding box center [894, 215] width 110 height 36
click at [860, 219] on input "False" at bounding box center [854, 216] width 12 height 10
radio input "true"
click at [760, 306] on label "True" at bounding box center [762, 298] width 110 height 36
click at [728, 304] on input "True" at bounding box center [722, 299] width 12 height 10
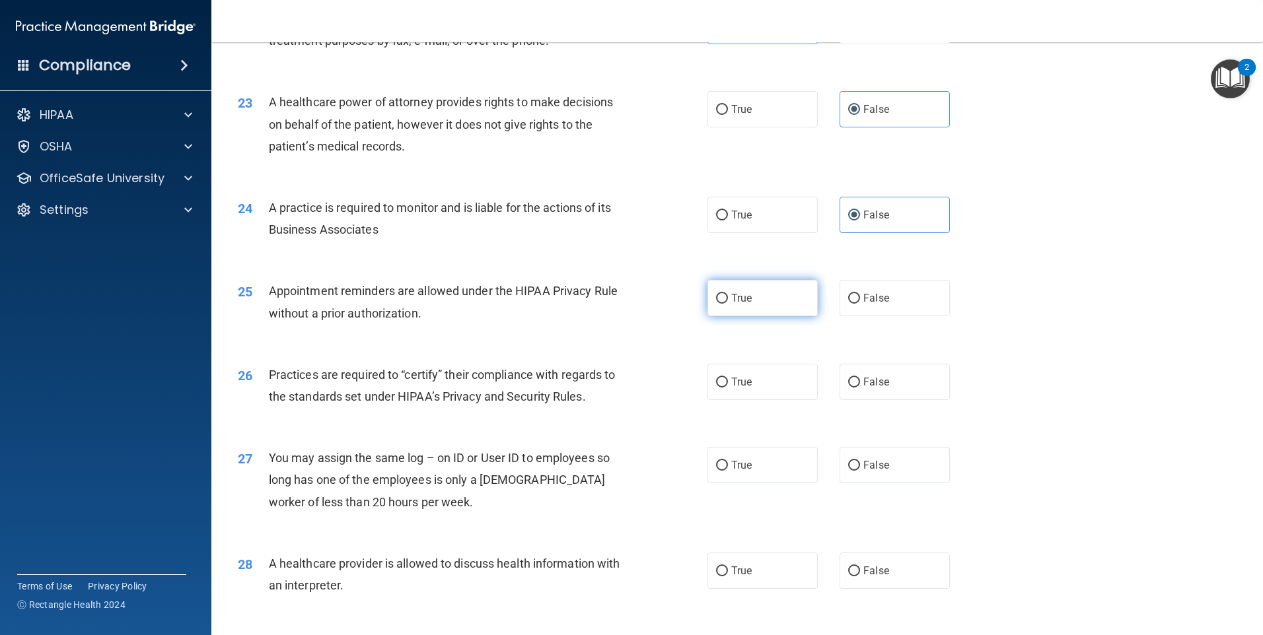
radio input "true"
click at [869, 397] on label "False" at bounding box center [894, 382] width 110 height 36
click at [860, 388] on input "False" at bounding box center [854, 383] width 12 height 10
radio input "true"
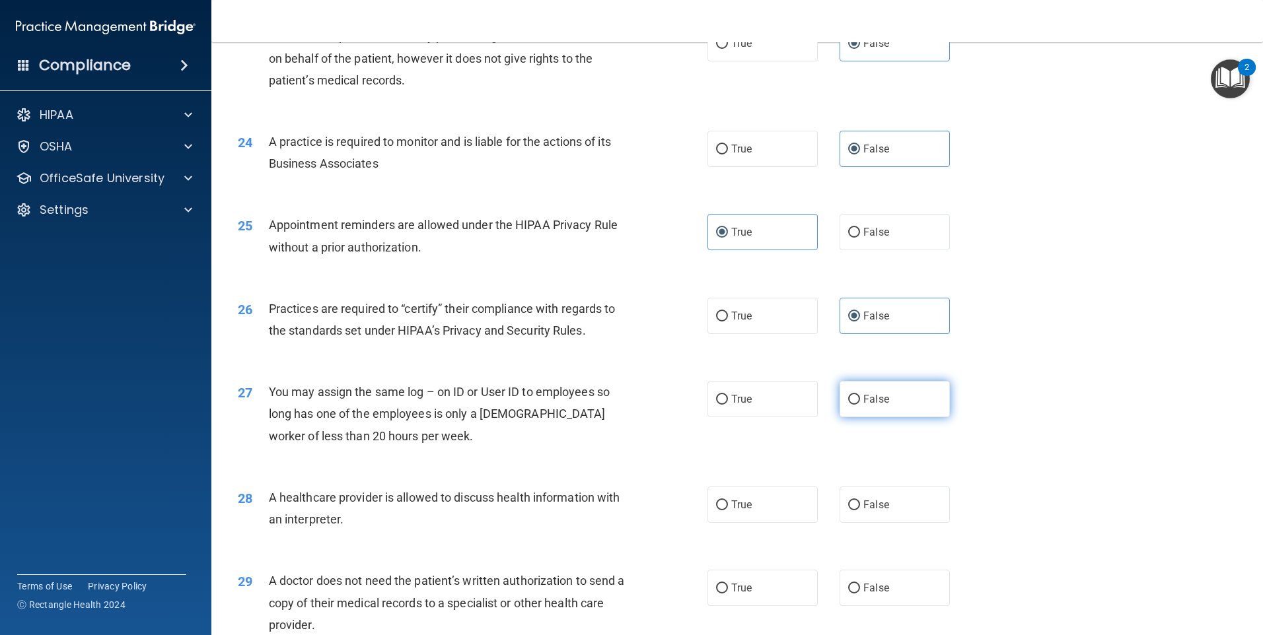
click at [863, 403] on span "False" at bounding box center [876, 399] width 26 height 13
click at [860, 403] on input "False" at bounding box center [854, 400] width 12 height 10
radio input "true"
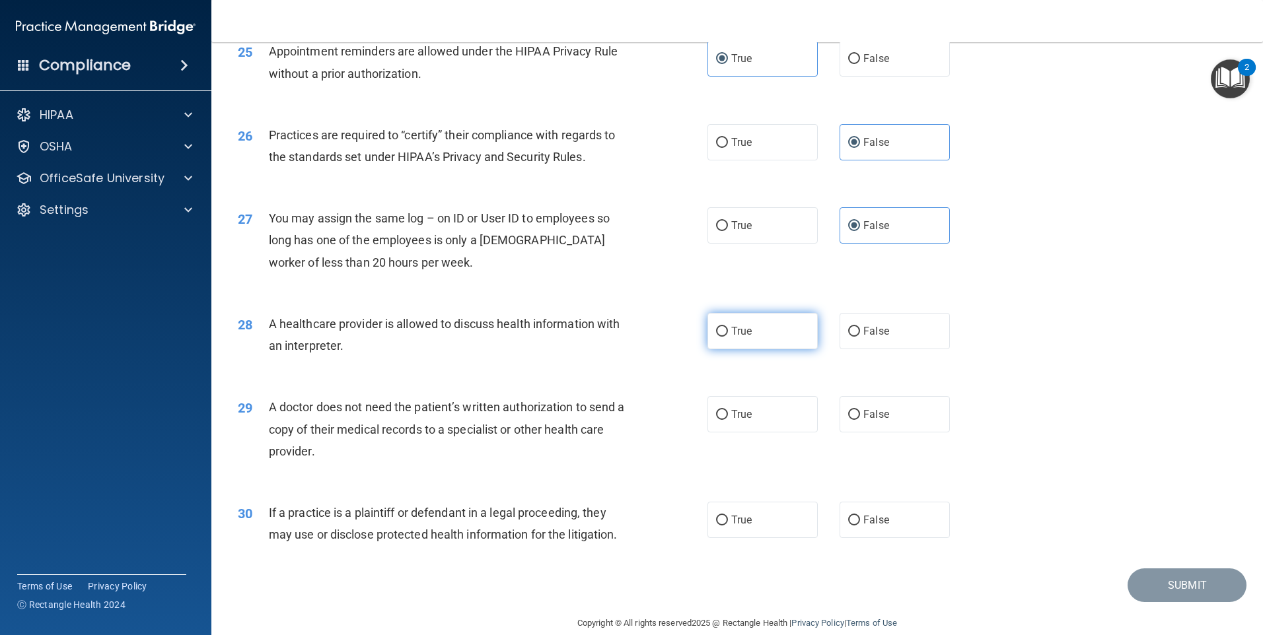
scroll to position [2439, 0]
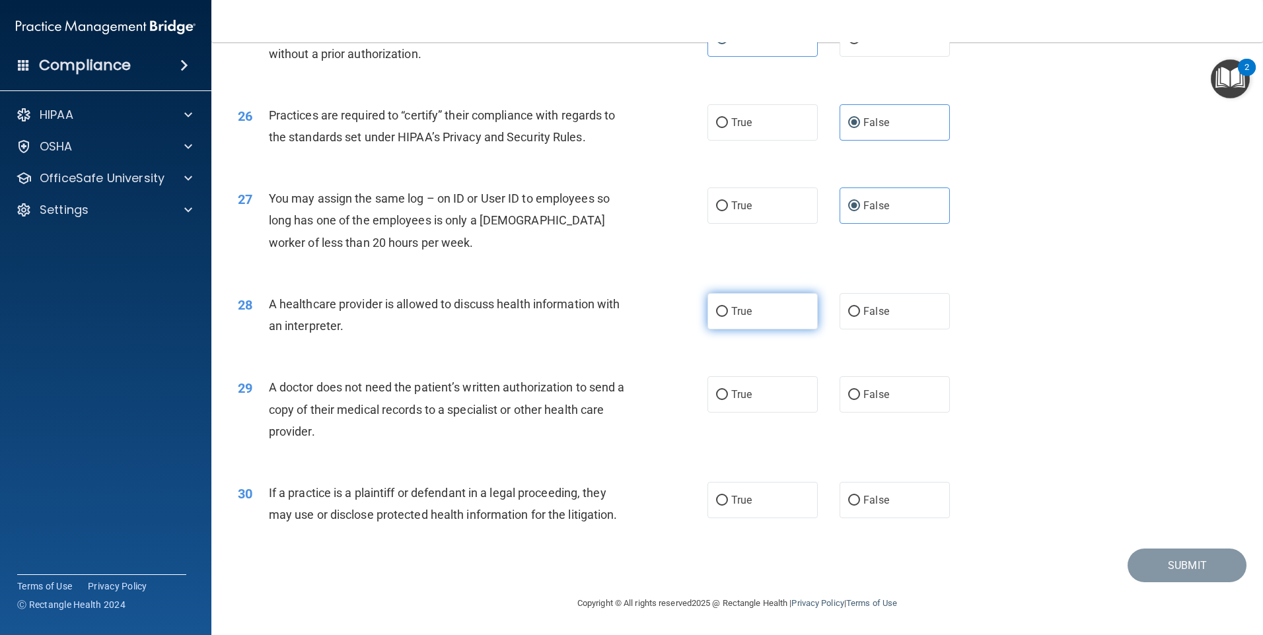
click at [763, 310] on label "True" at bounding box center [762, 311] width 110 height 36
click at [728, 310] on input "True" at bounding box center [722, 312] width 12 height 10
radio input "true"
click at [765, 388] on label "True" at bounding box center [762, 394] width 110 height 36
click at [728, 390] on input "True" at bounding box center [722, 395] width 12 height 10
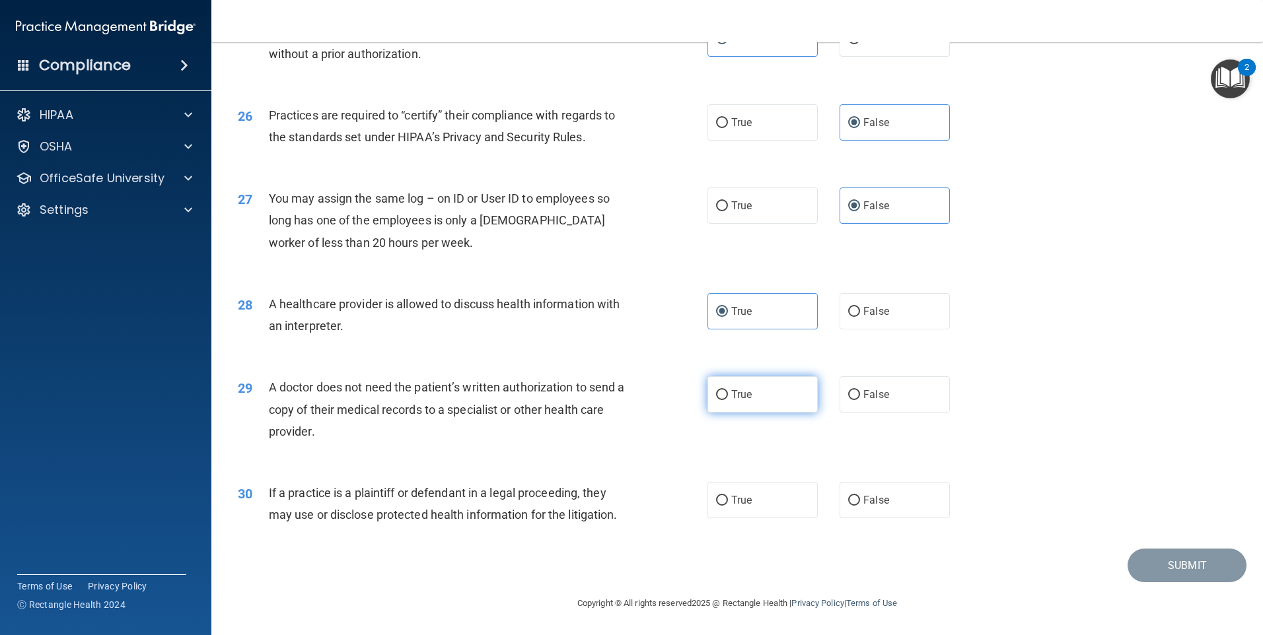
radio input "true"
click at [784, 515] on label "True" at bounding box center [762, 500] width 110 height 36
click at [728, 506] on input "True" at bounding box center [722, 501] width 12 height 10
radio input "true"
click at [1159, 567] on button "Submit" at bounding box center [1186, 566] width 119 height 34
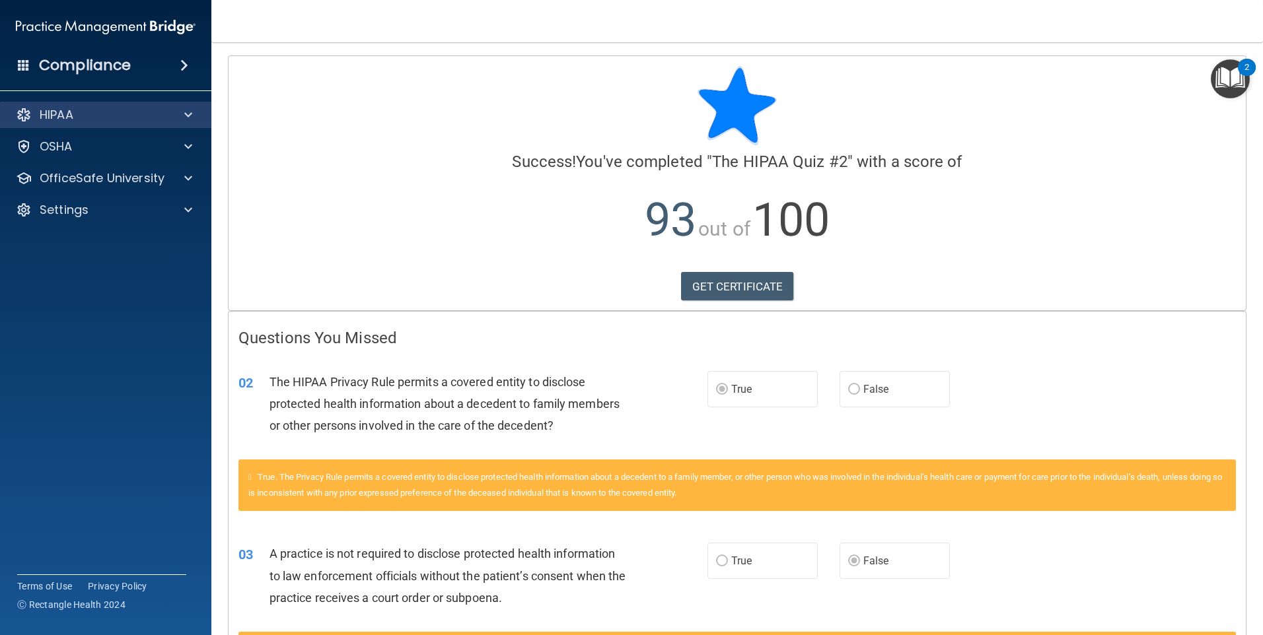
click at [75, 124] on div "HIPAA" at bounding box center [106, 115] width 212 height 26
click at [132, 116] on div "HIPAA" at bounding box center [88, 115] width 164 height 16
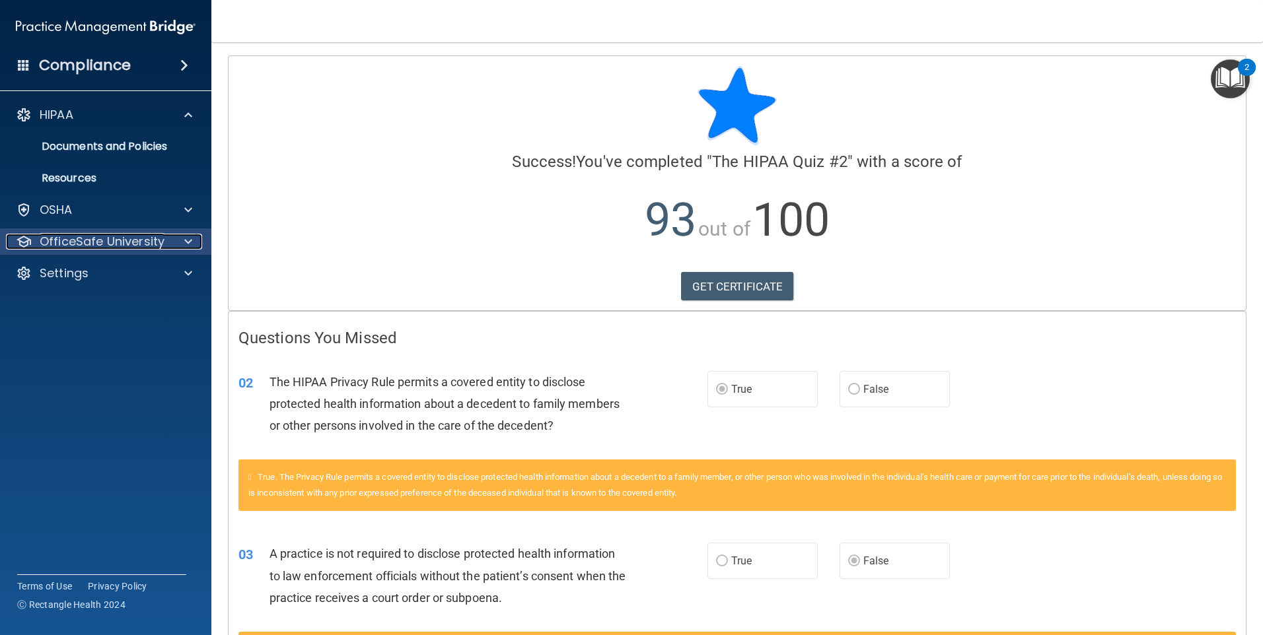
click at [92, 245] on p "OfficeSafe University" at bounding box center [102, 242] width 125 height 16
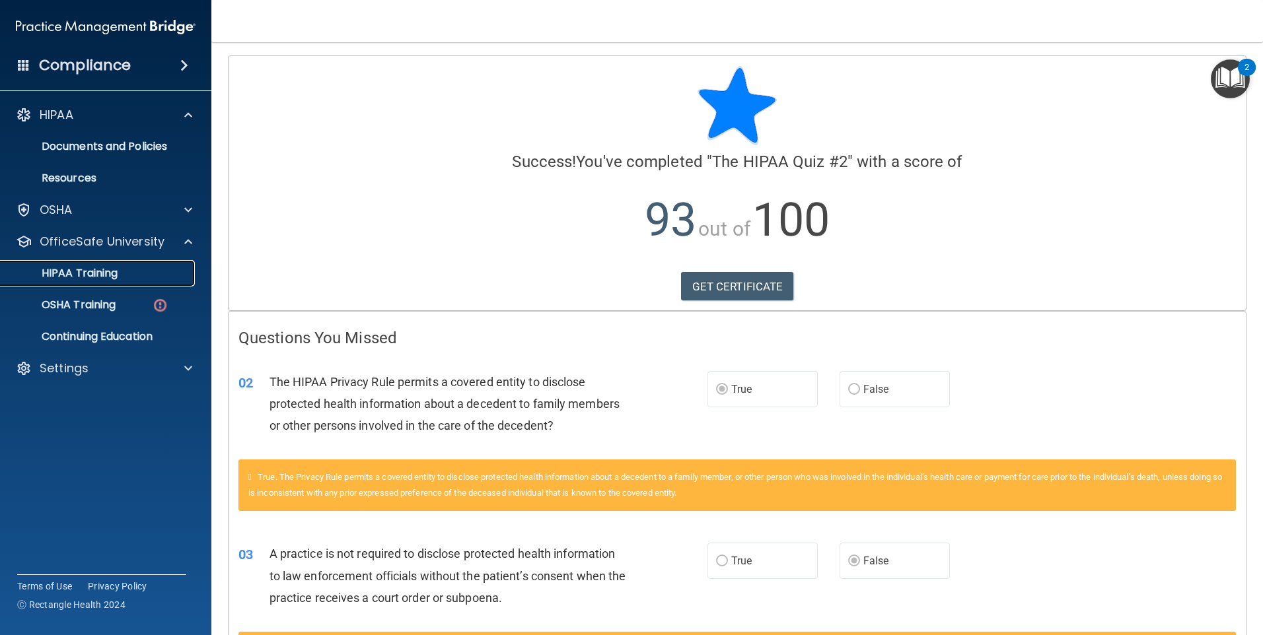
click at [81, 271] on p "HIPAA Training" at bounding box center [63, 273] width 109 height 13
